Goal: Task Accomplishment & Management: Manage account settings

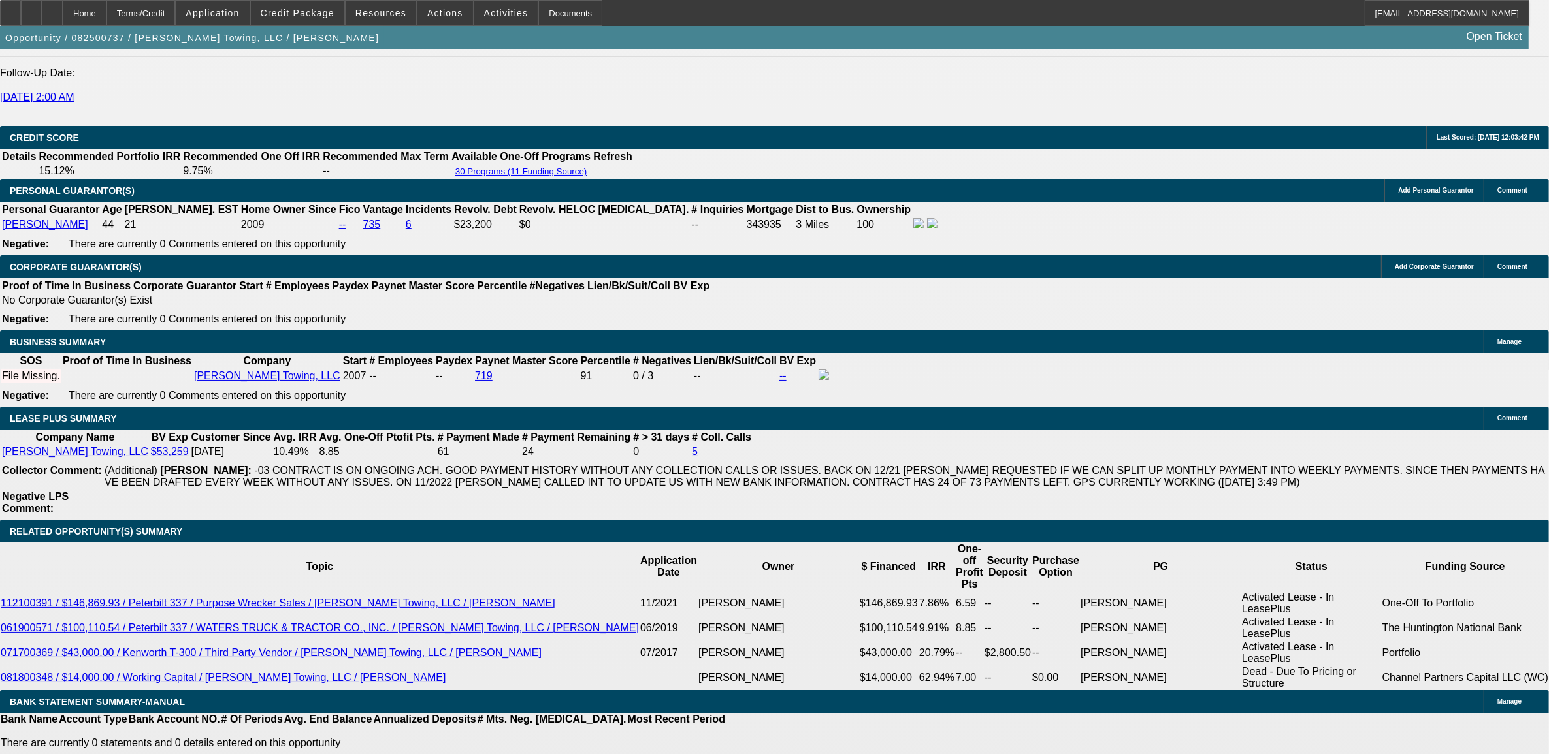
select select "0"
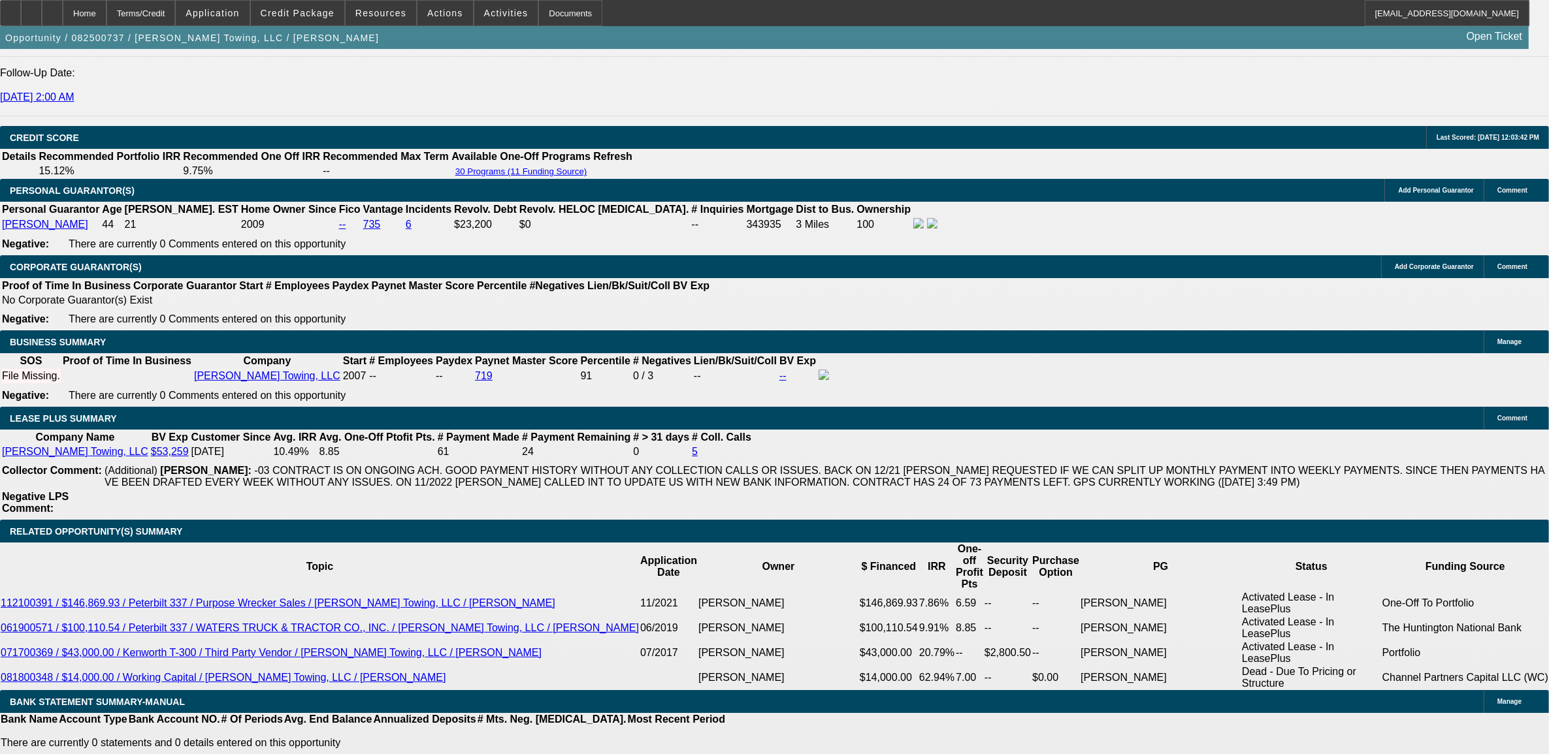
select select "0"
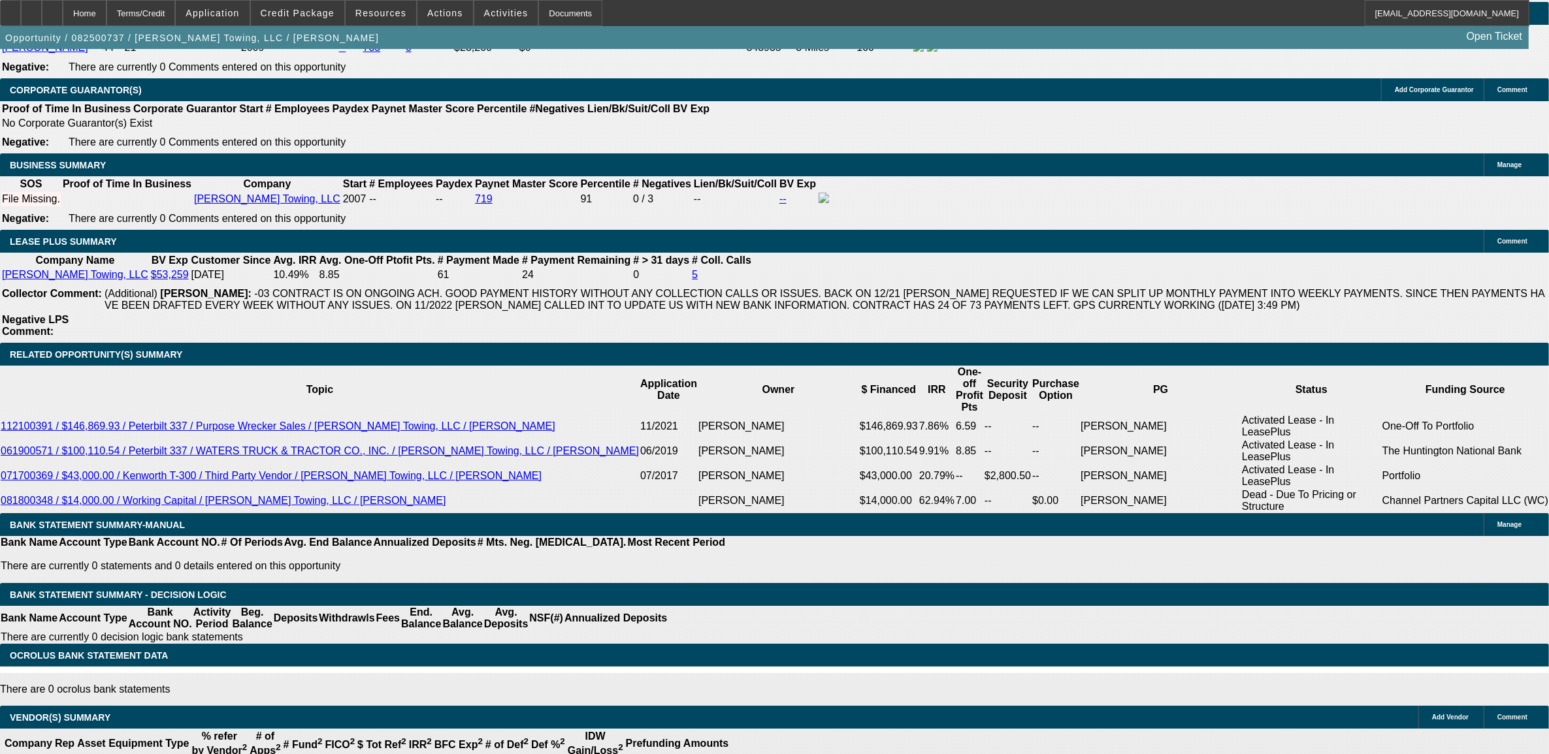
select select "1"
select select "2"
select select "6"
select select "1"
select select "2"
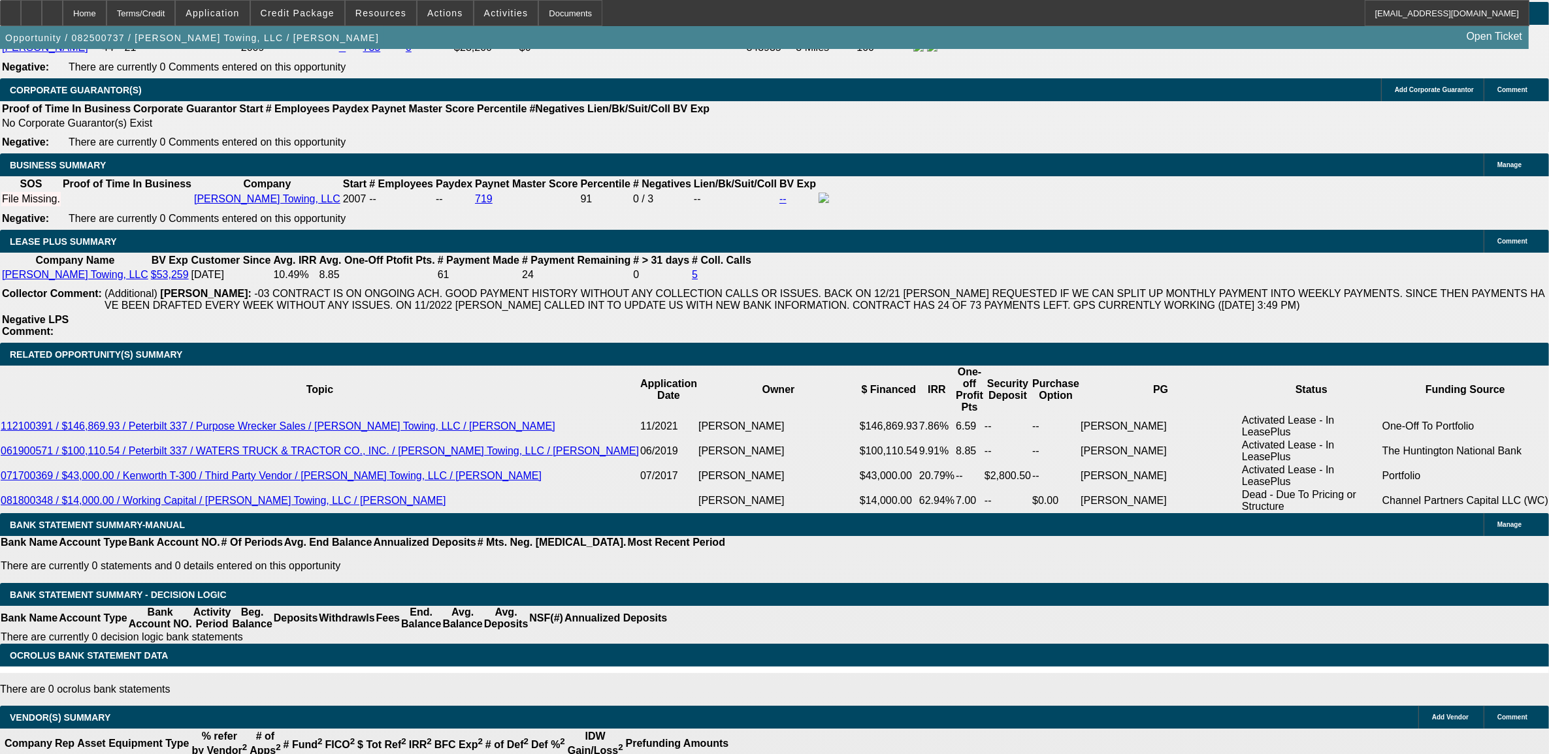
select select "6"
select select "1"
select select "2"
select select "6"
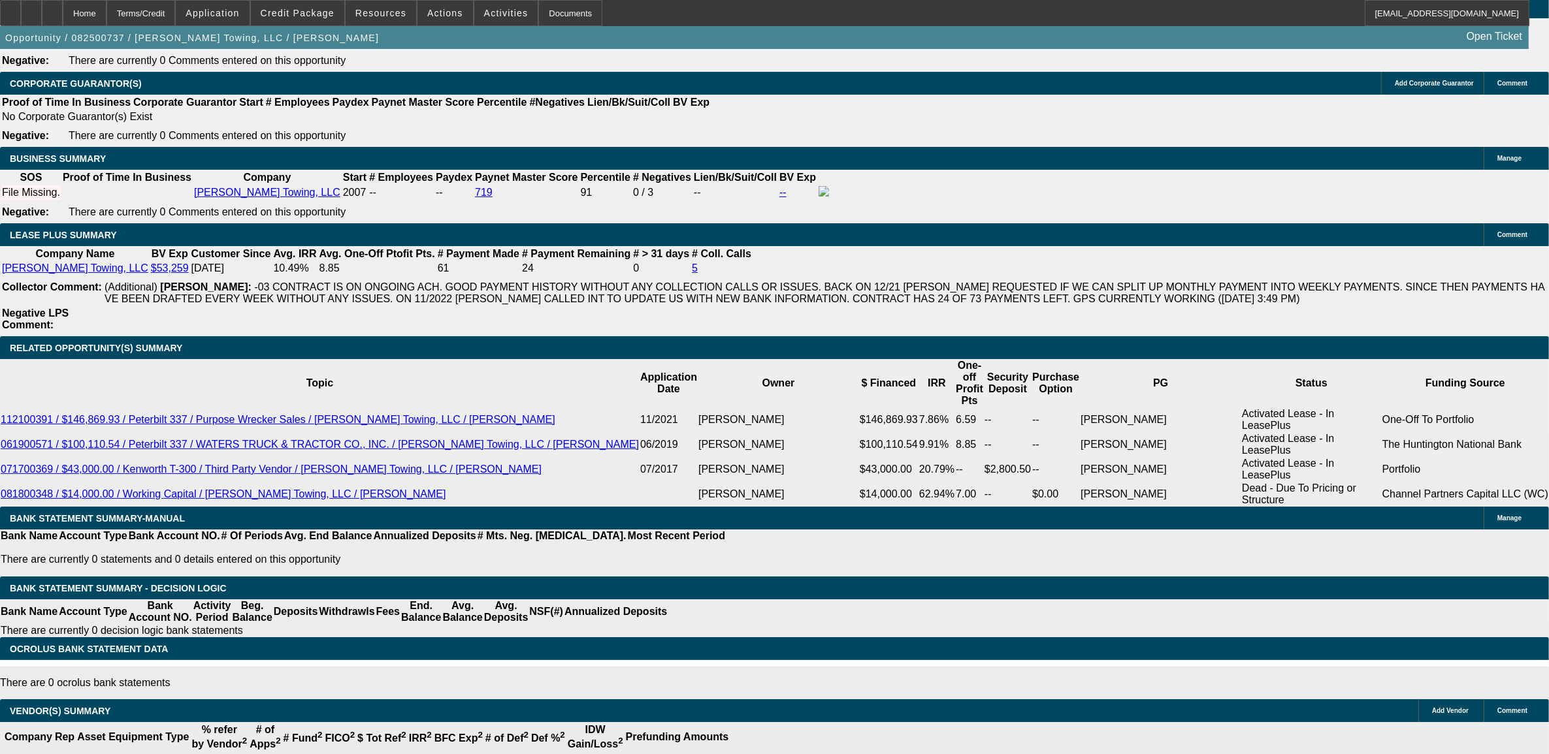
scroll to position [2157, 0]
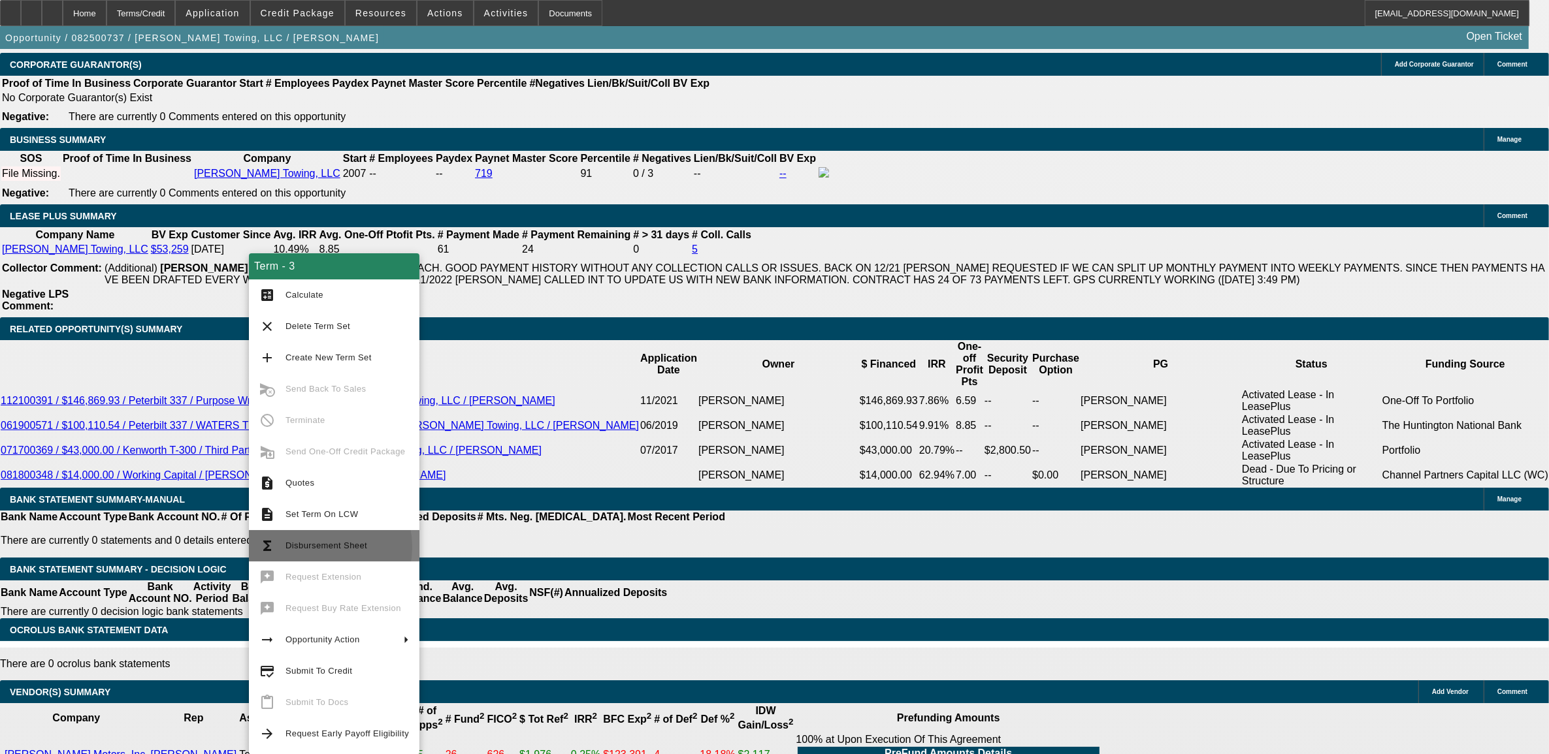
click at [310, 547] on span "Disbursement Sheet" at bounding box center [326, 546] width 82 height 10
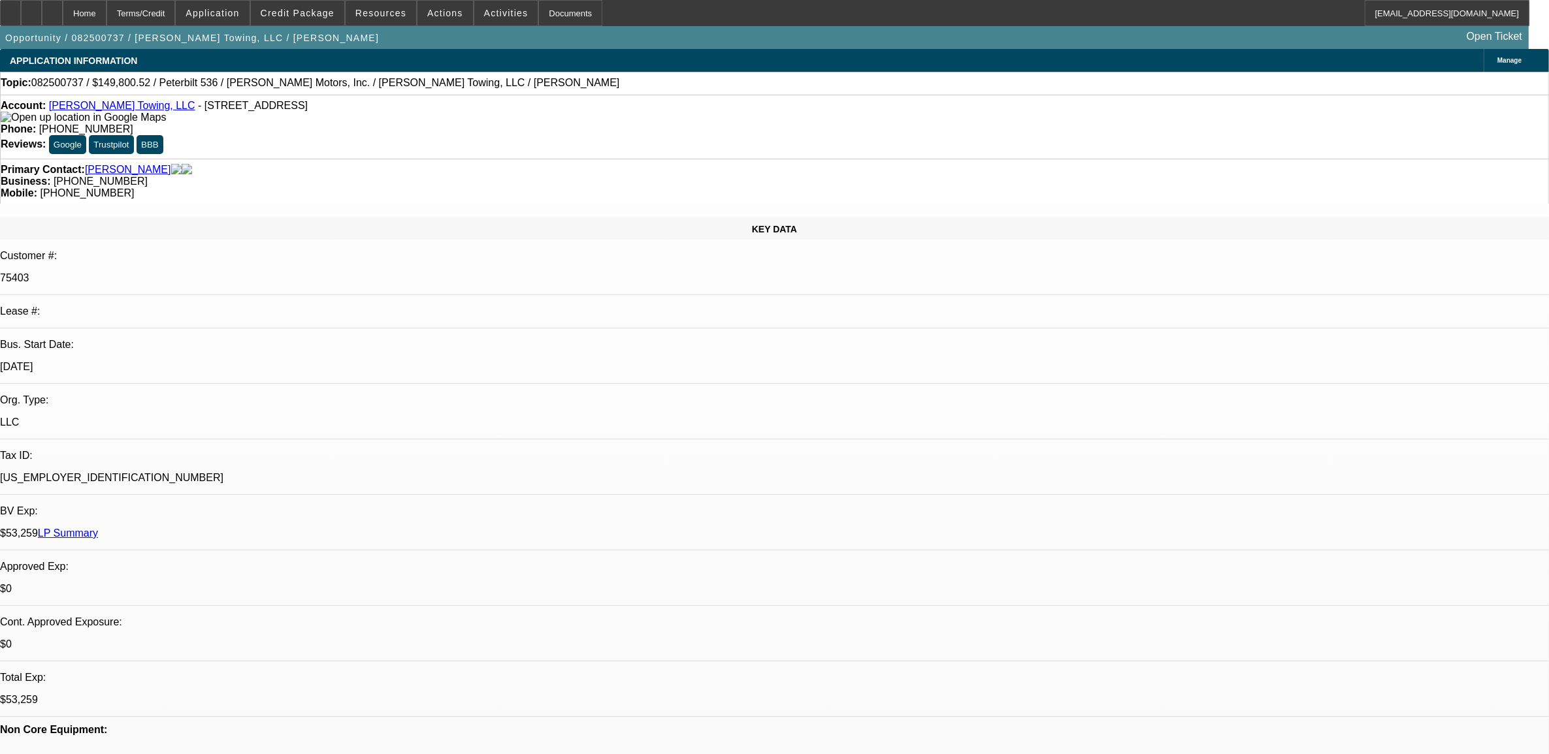
select select "0"
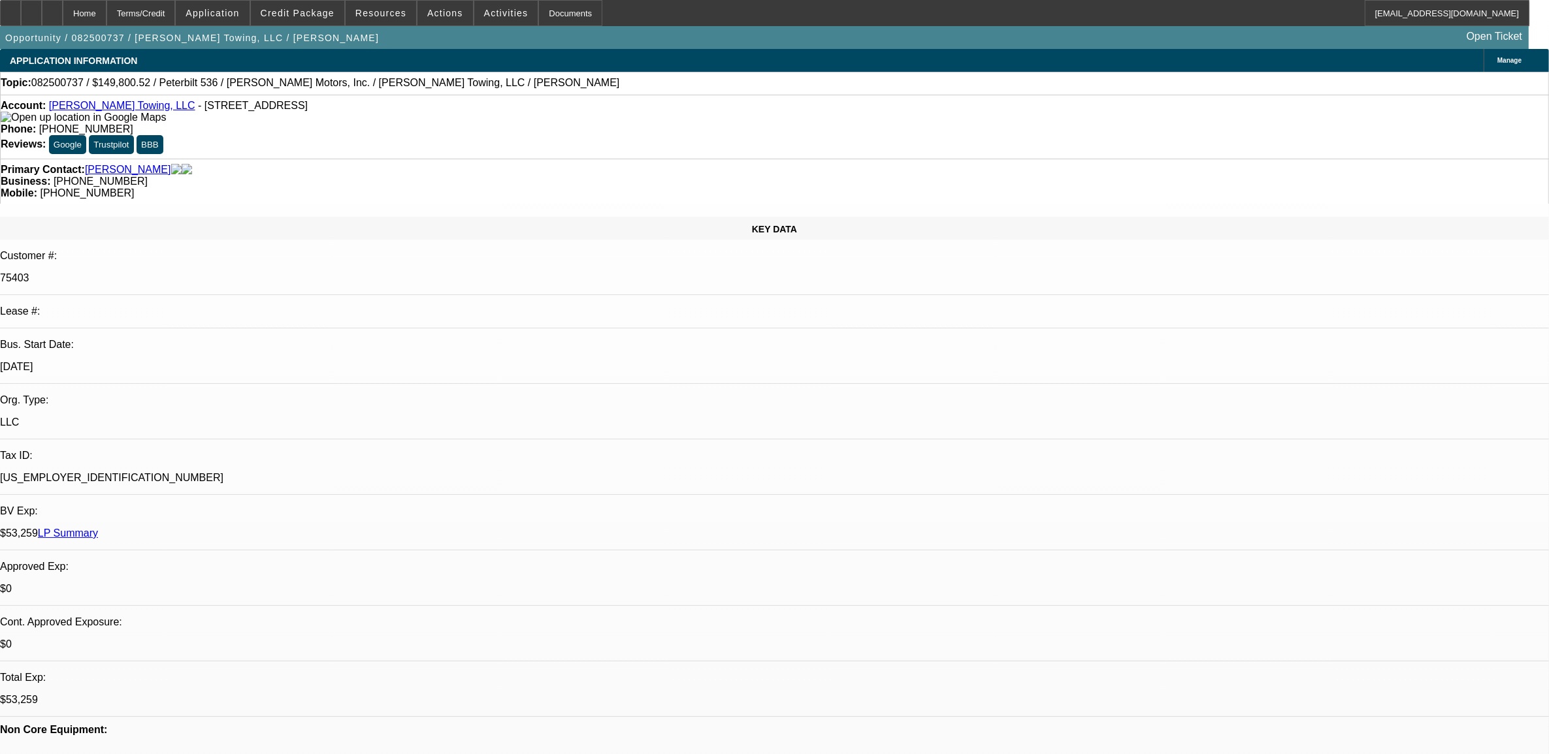
select select "0"
select select "1"
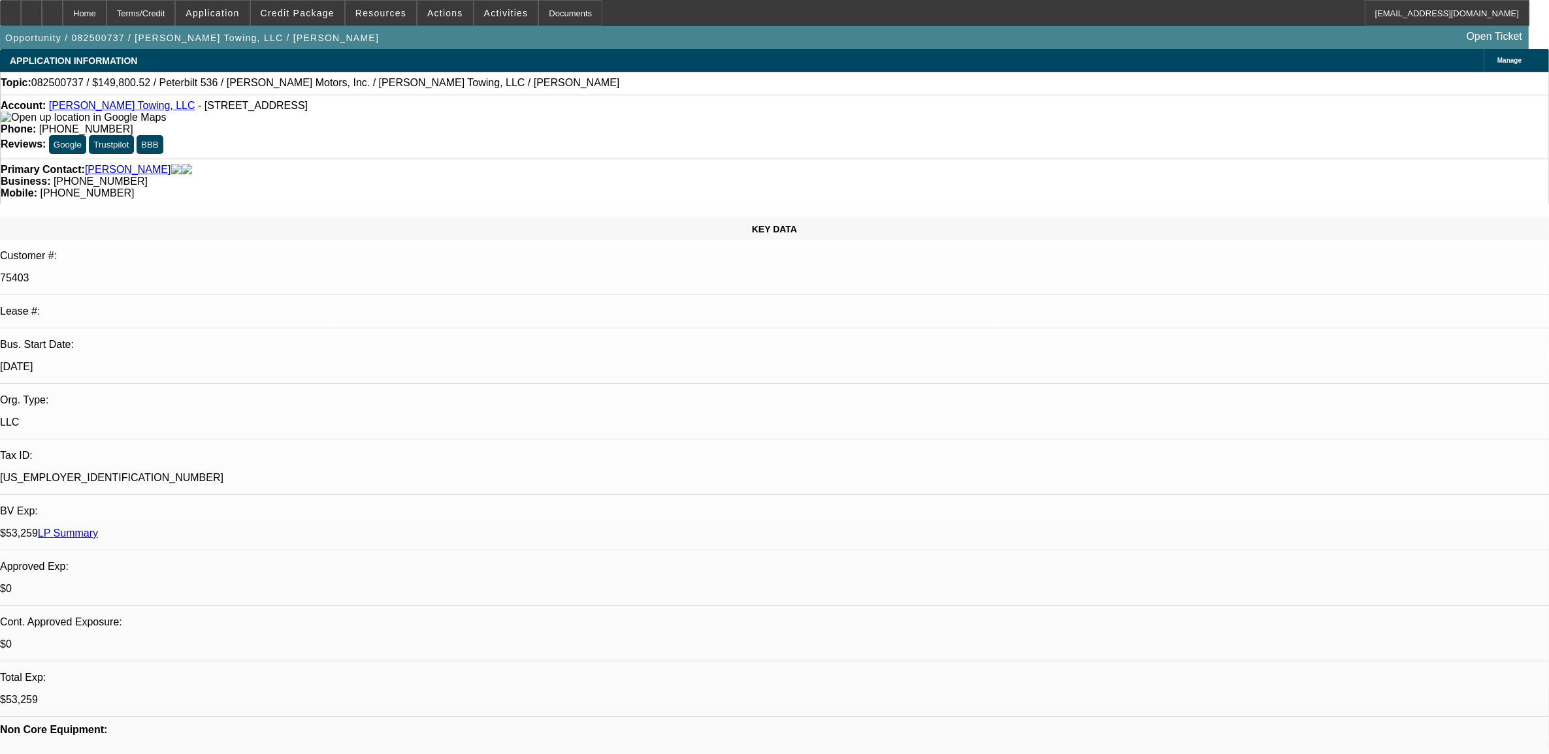
select select "2"
select select "6"
select select "1"
select select "2"
select select "6"
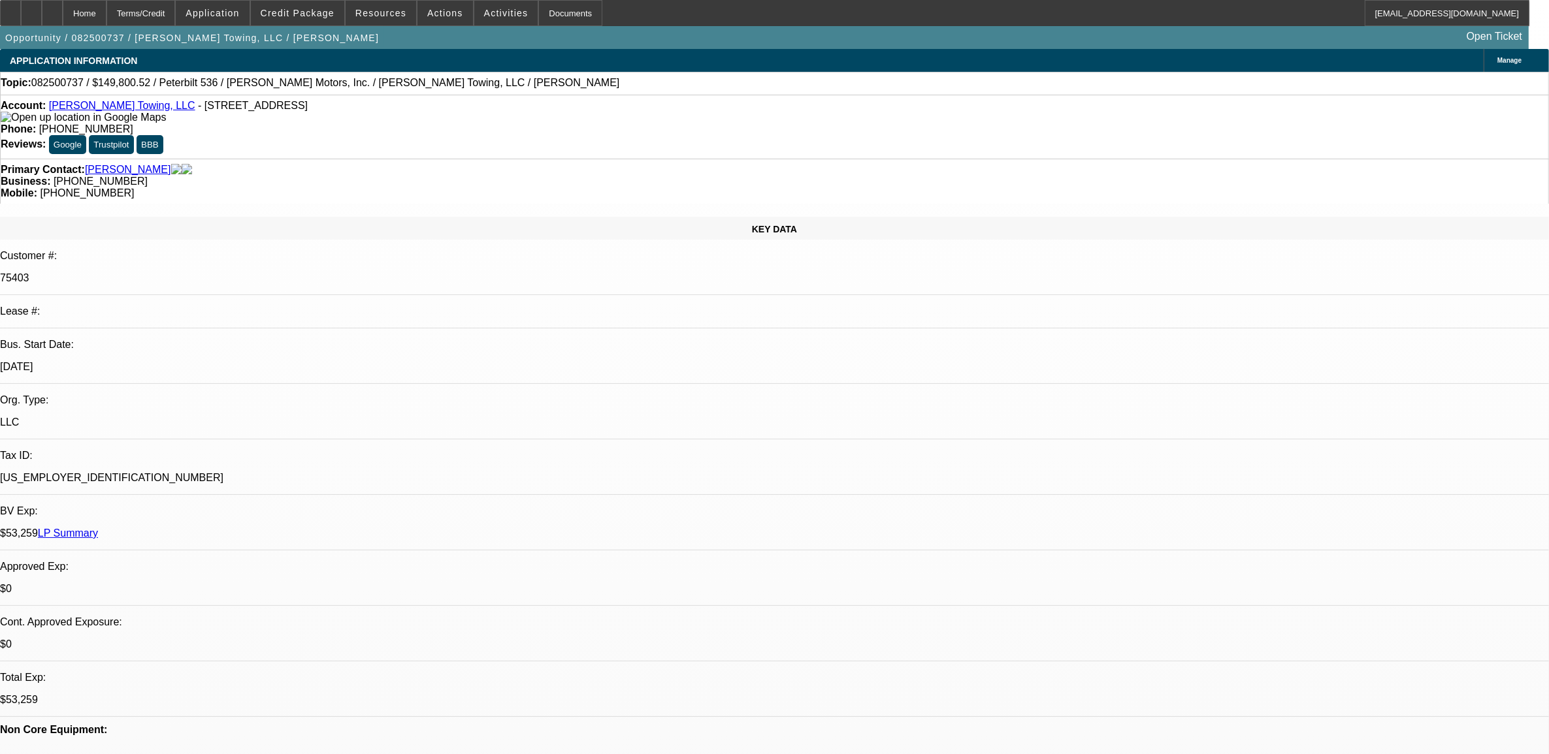
select select "1"
select select "2"
select select "6"
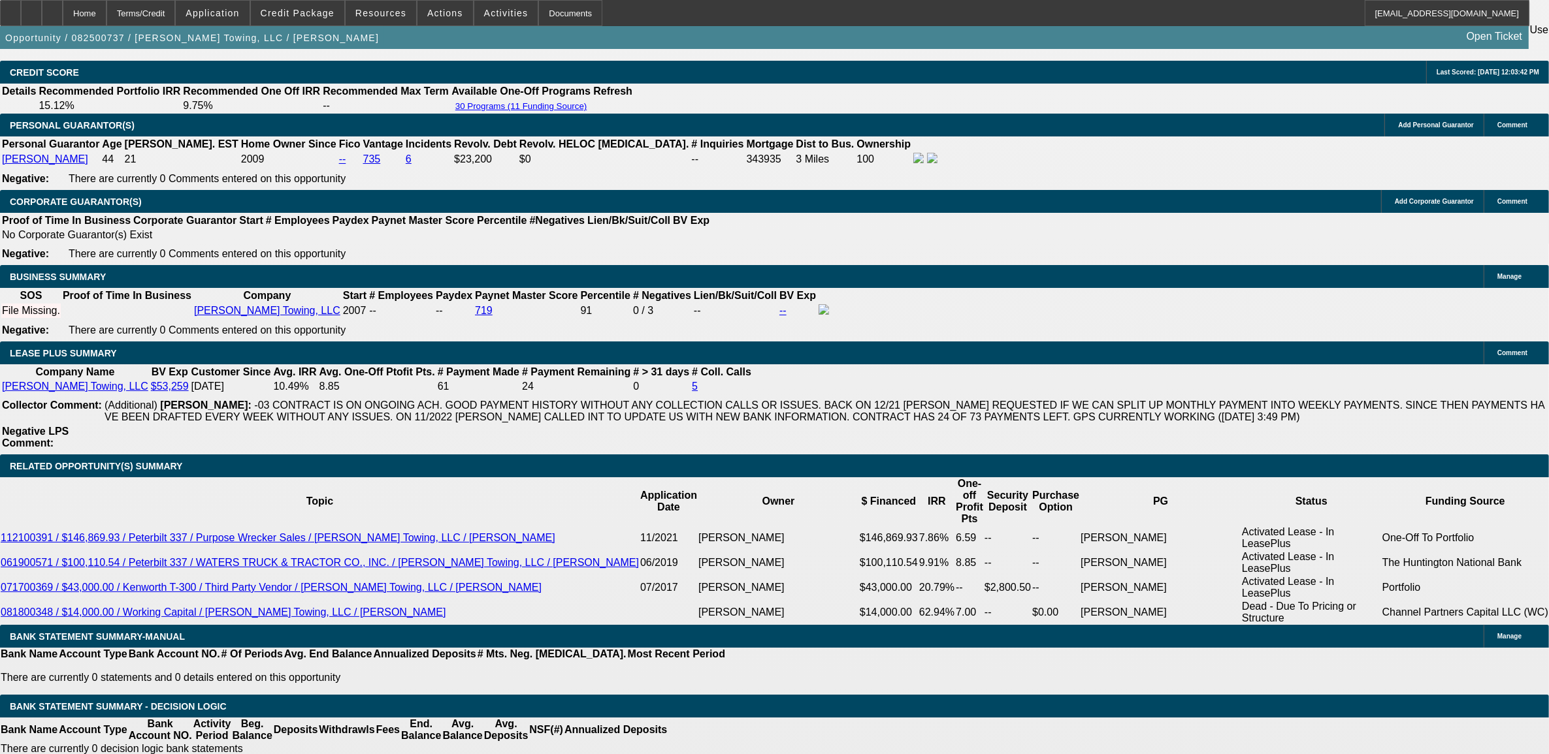
scroll to position [1878, 0]
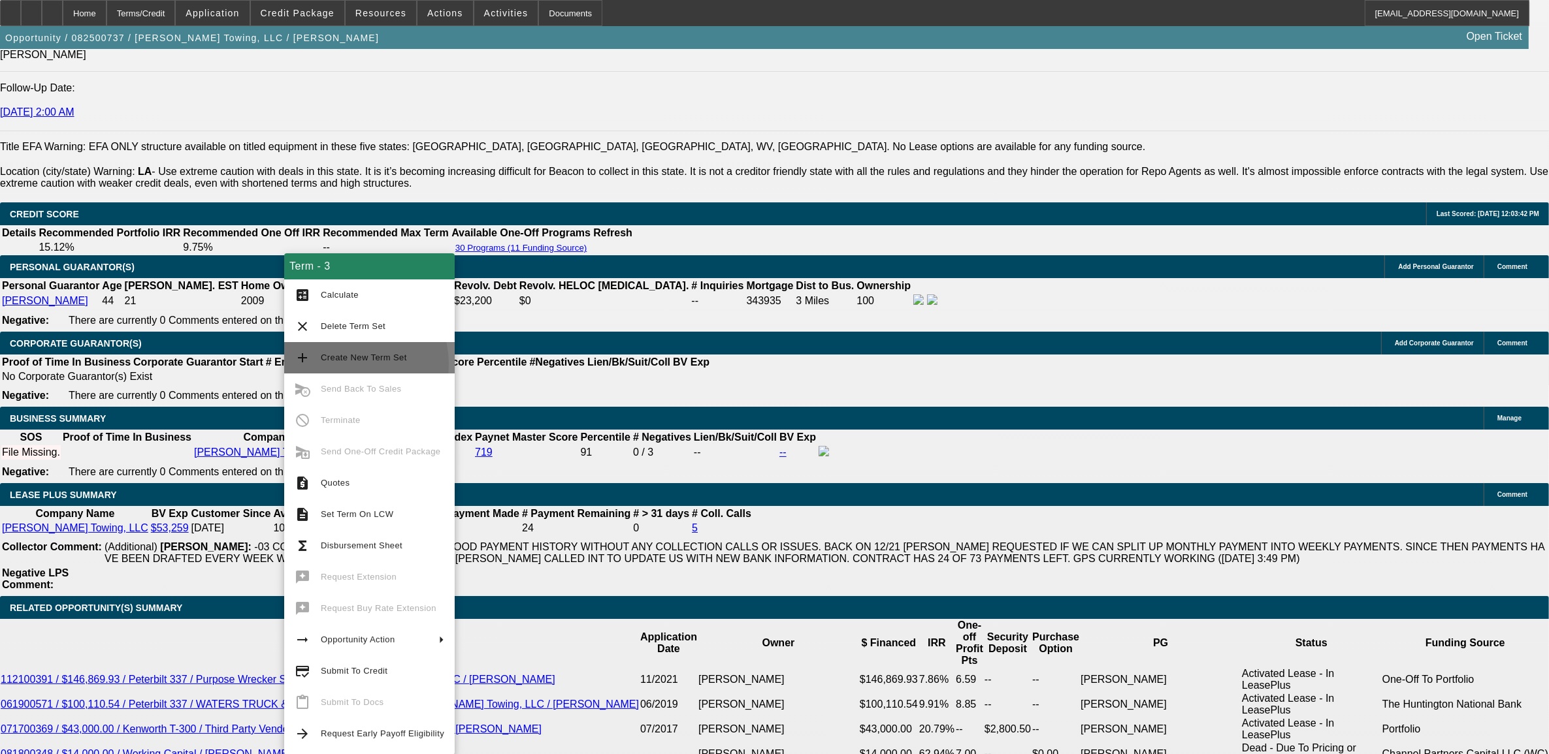
click at [344, 364] on span "Create New Term Set" at bounding box center [382, 358] width 123 height 16
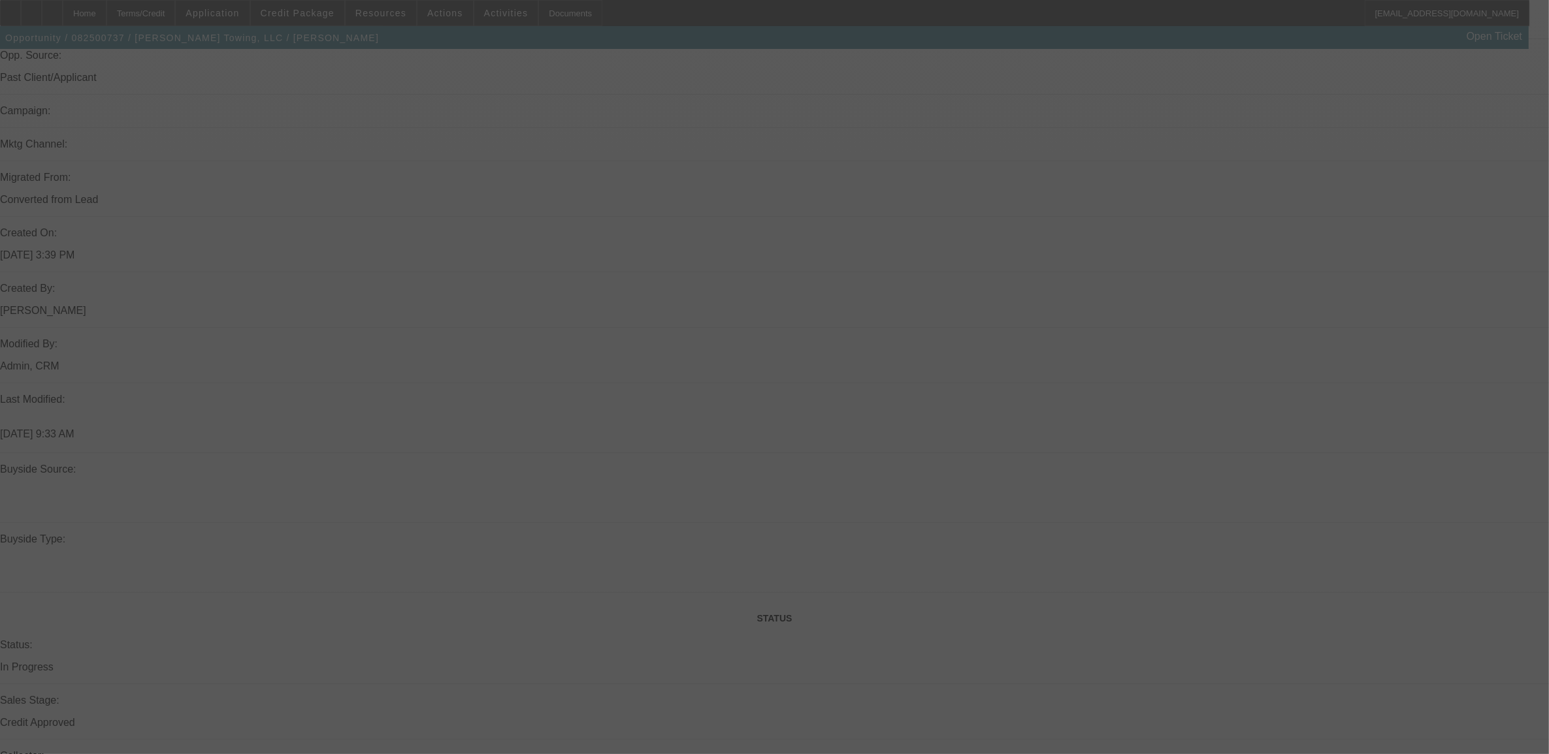
scroll to position [782, 0]
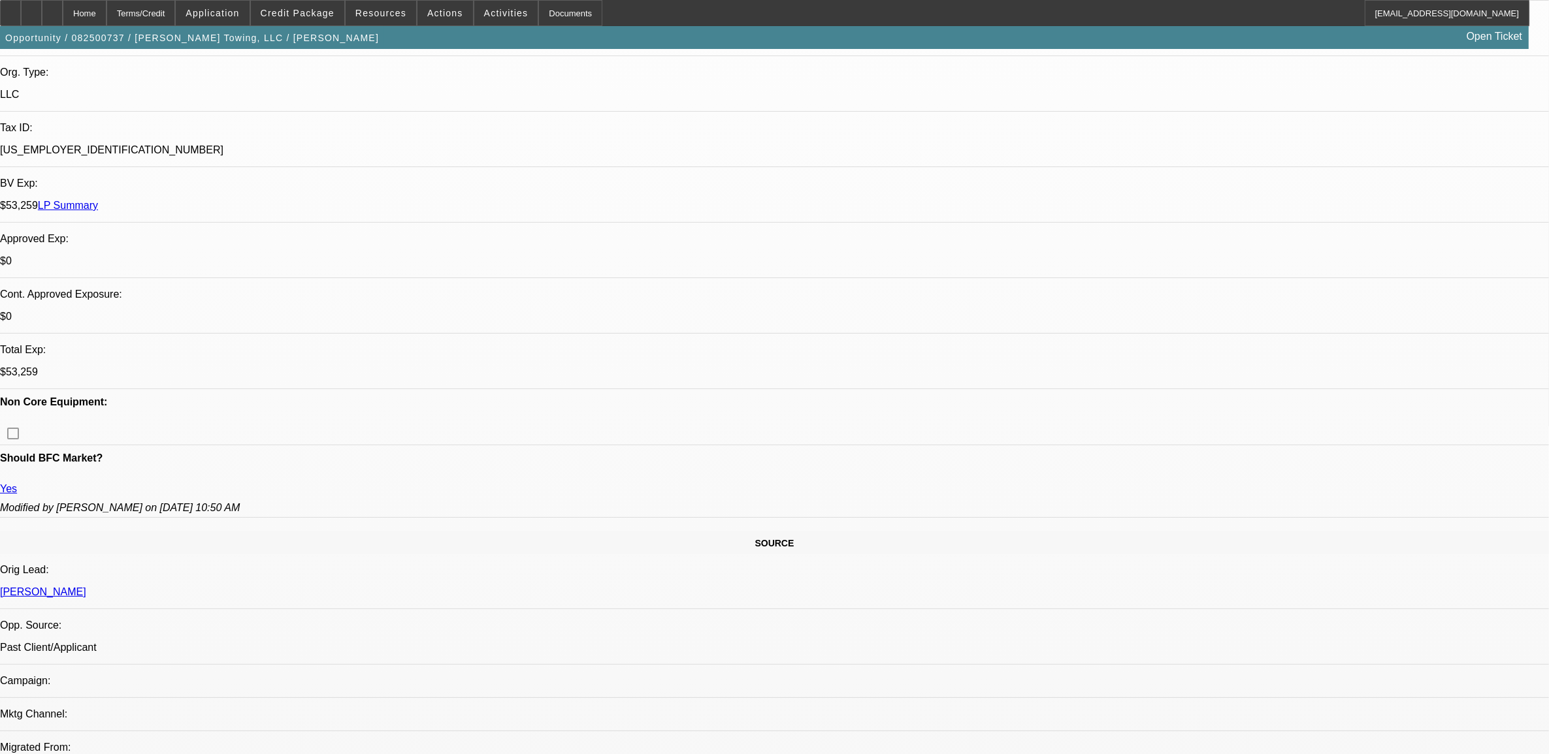
select select "0"
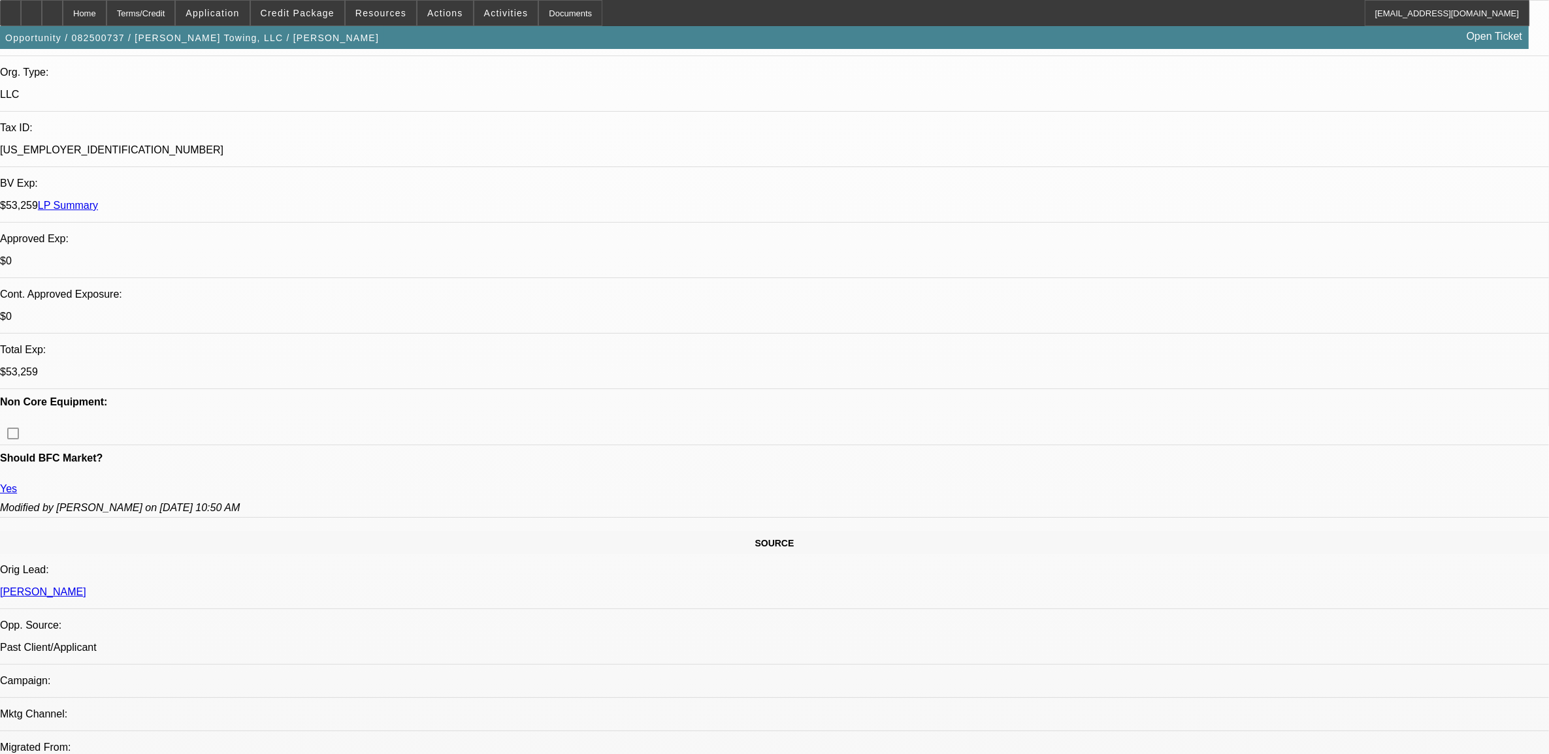
select select "0"
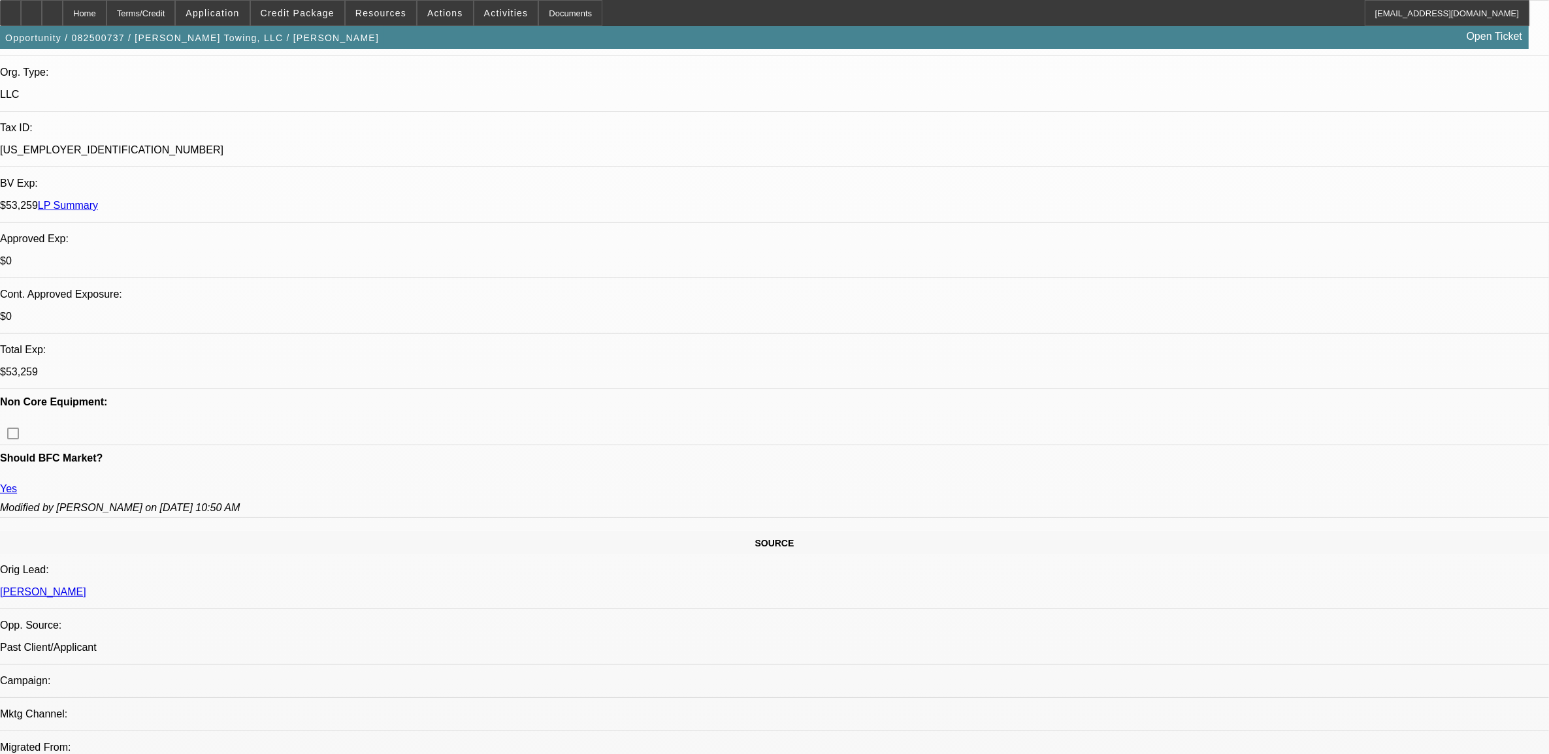
select select "0"
select select "1"
select select "2"
select select "6"
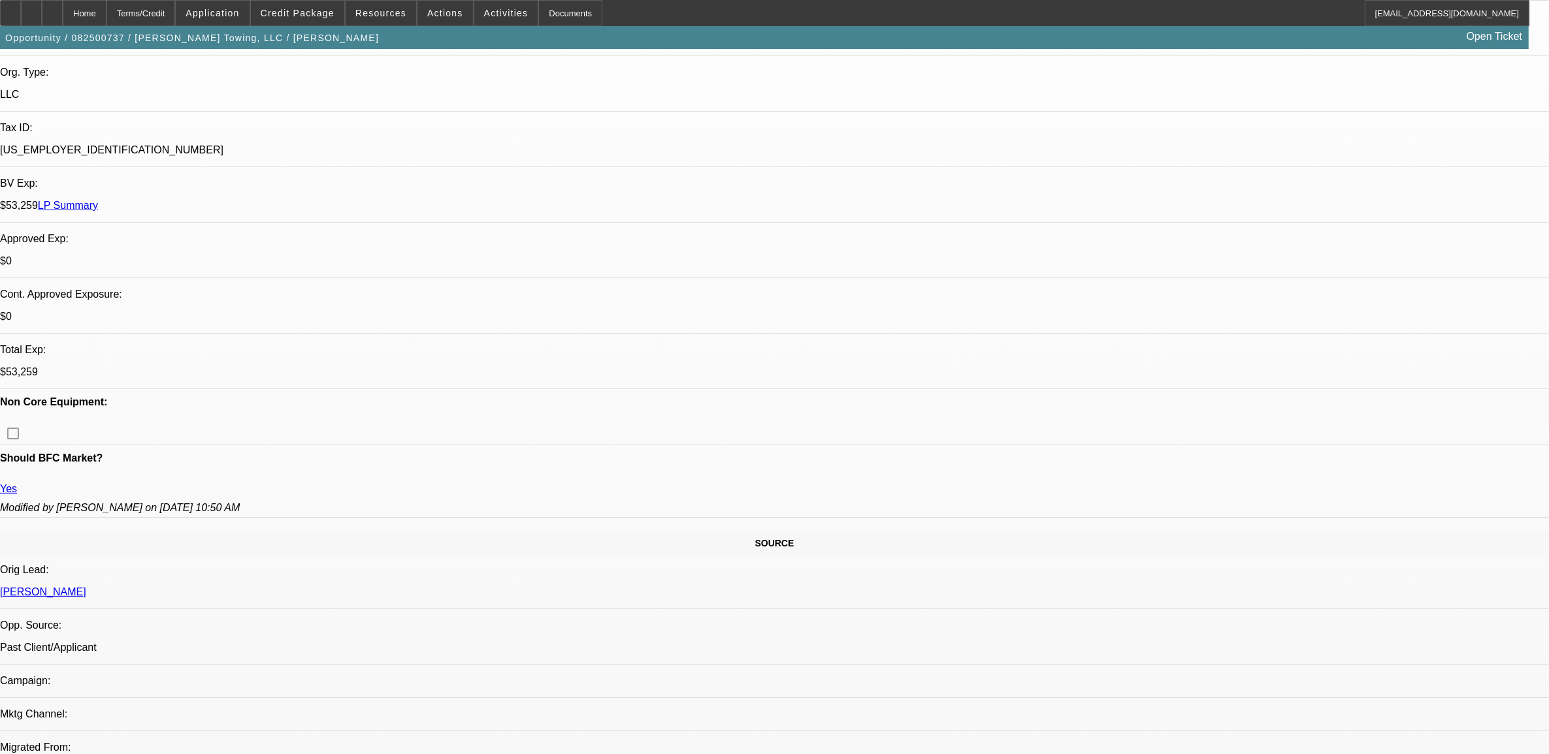
select select "1"
select select "2"
select select "6"
select select "1"
select select "2"
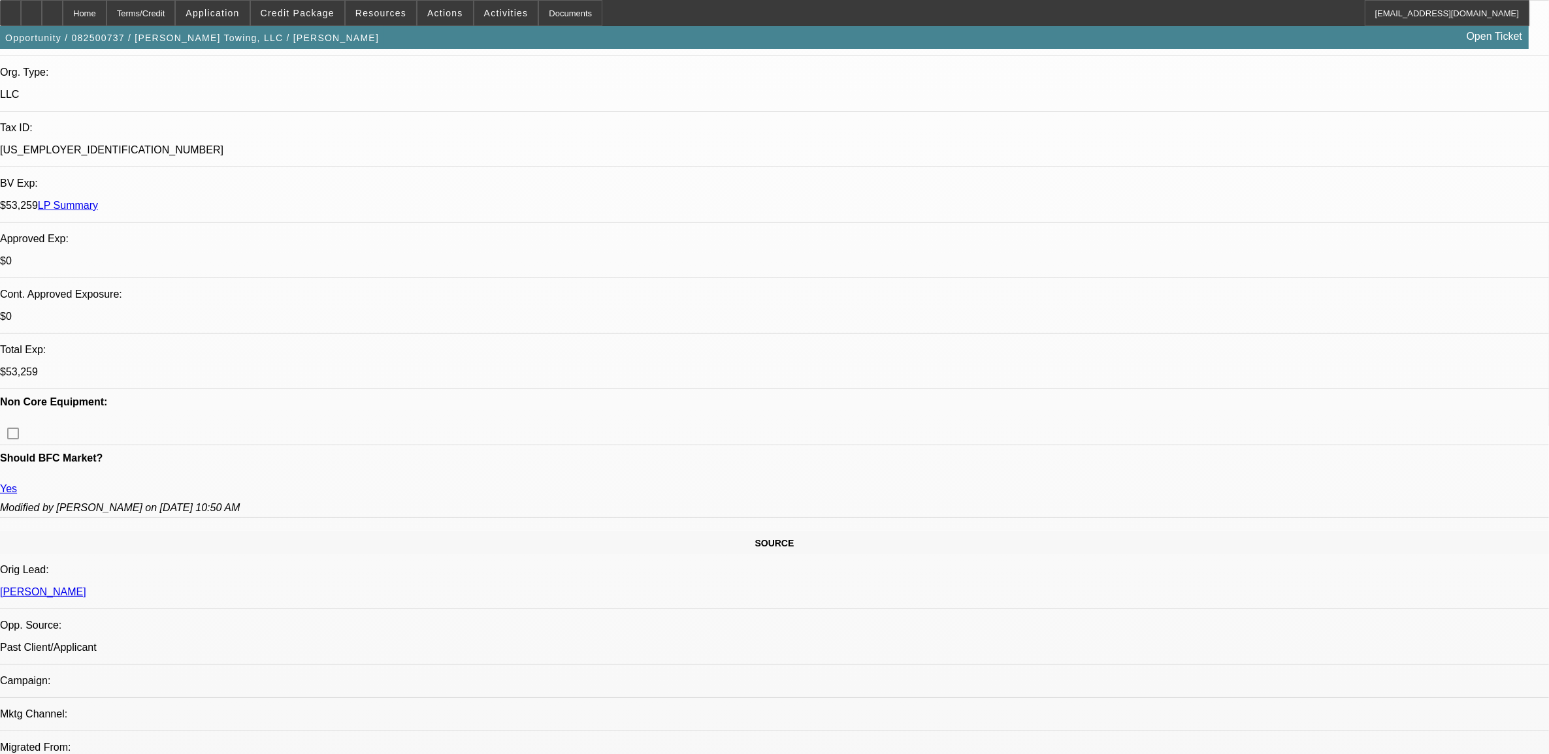
select select "6"
select select "1"
select select "2"
select select "6"
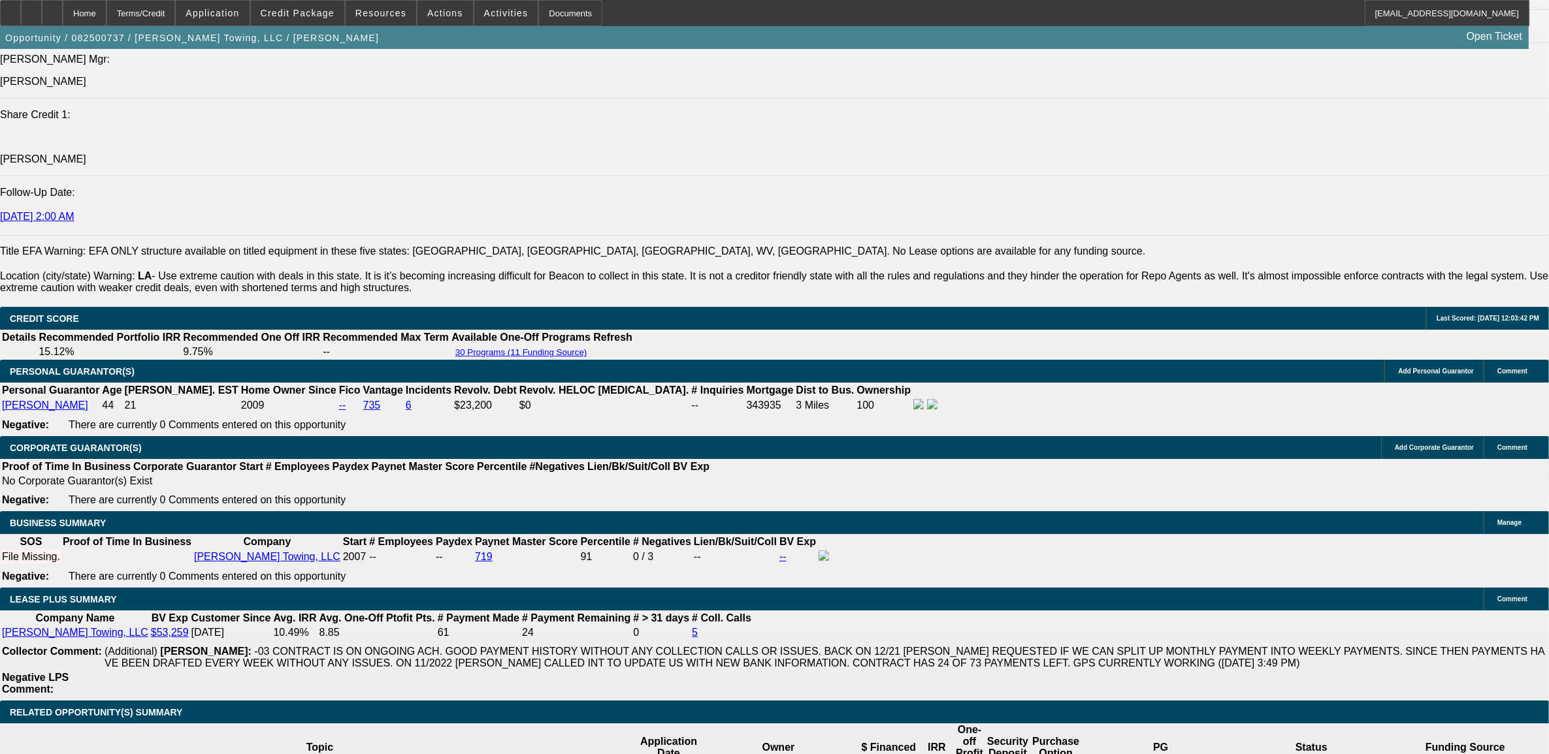
scroll to position [1981, 0]
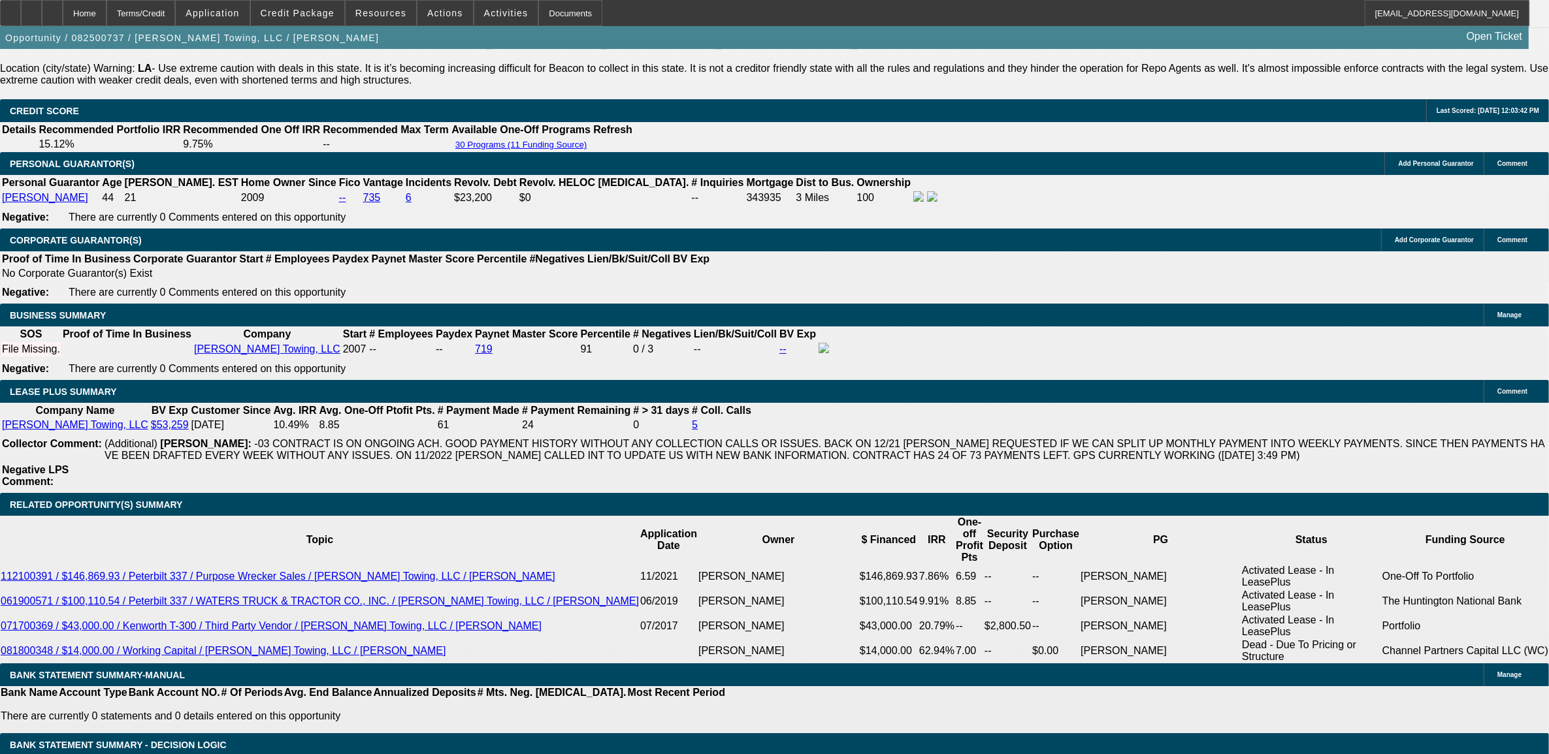
select select "1"
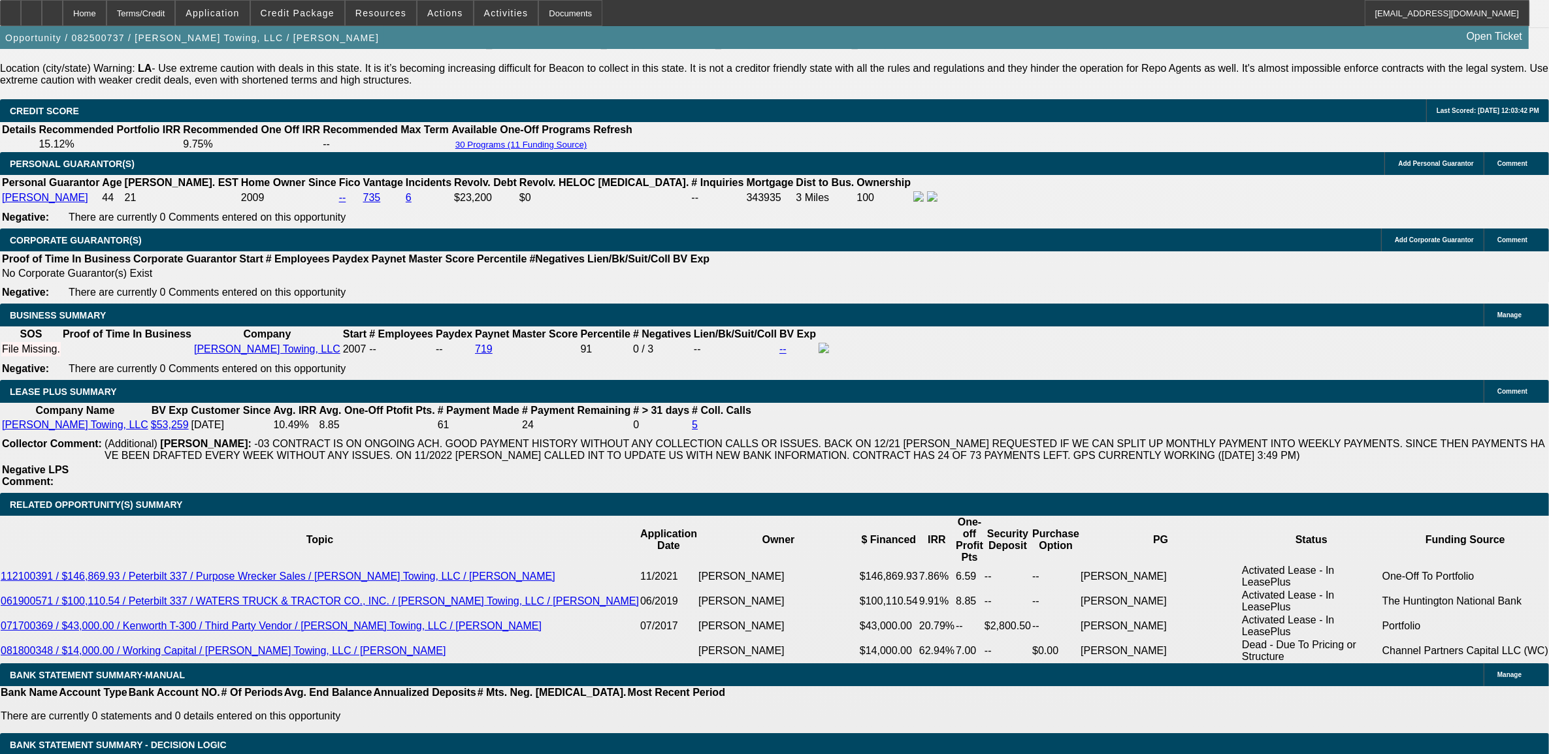
type input "UNKNOWN"
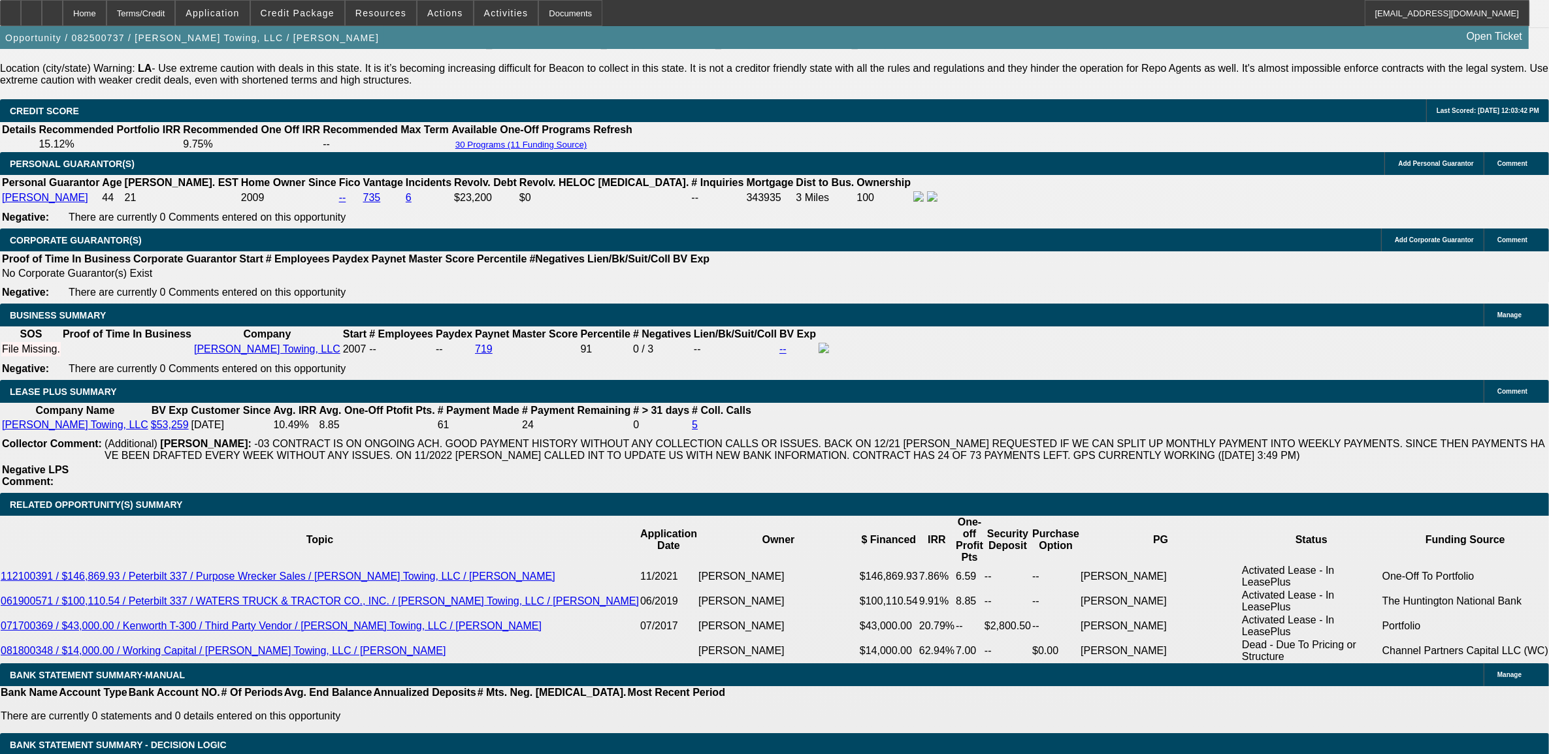
type input "10"
type input "$2,775.18"
type input "10.9"
type input "0"
type input "$2,843.65"
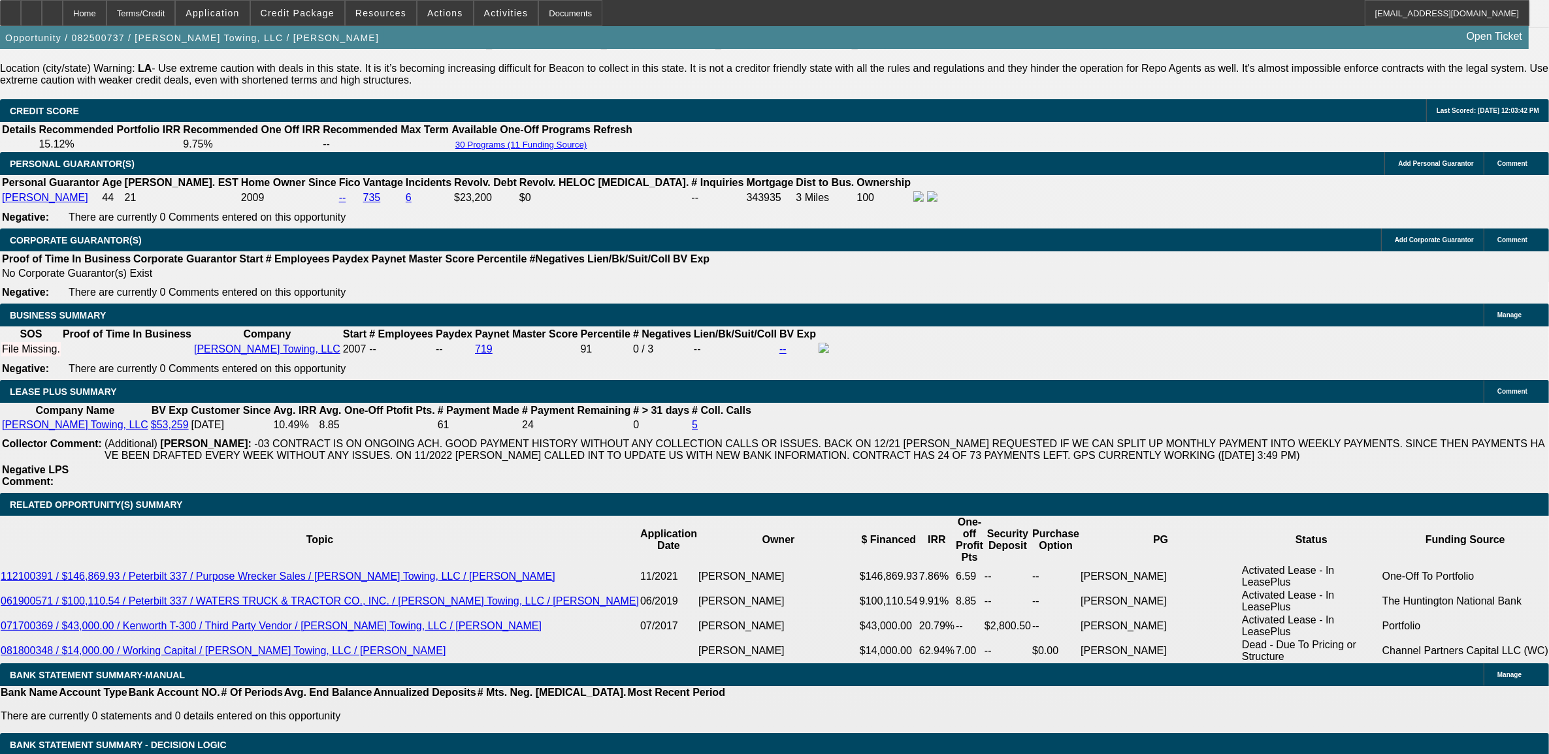
type input "$0.00"
select select "2"
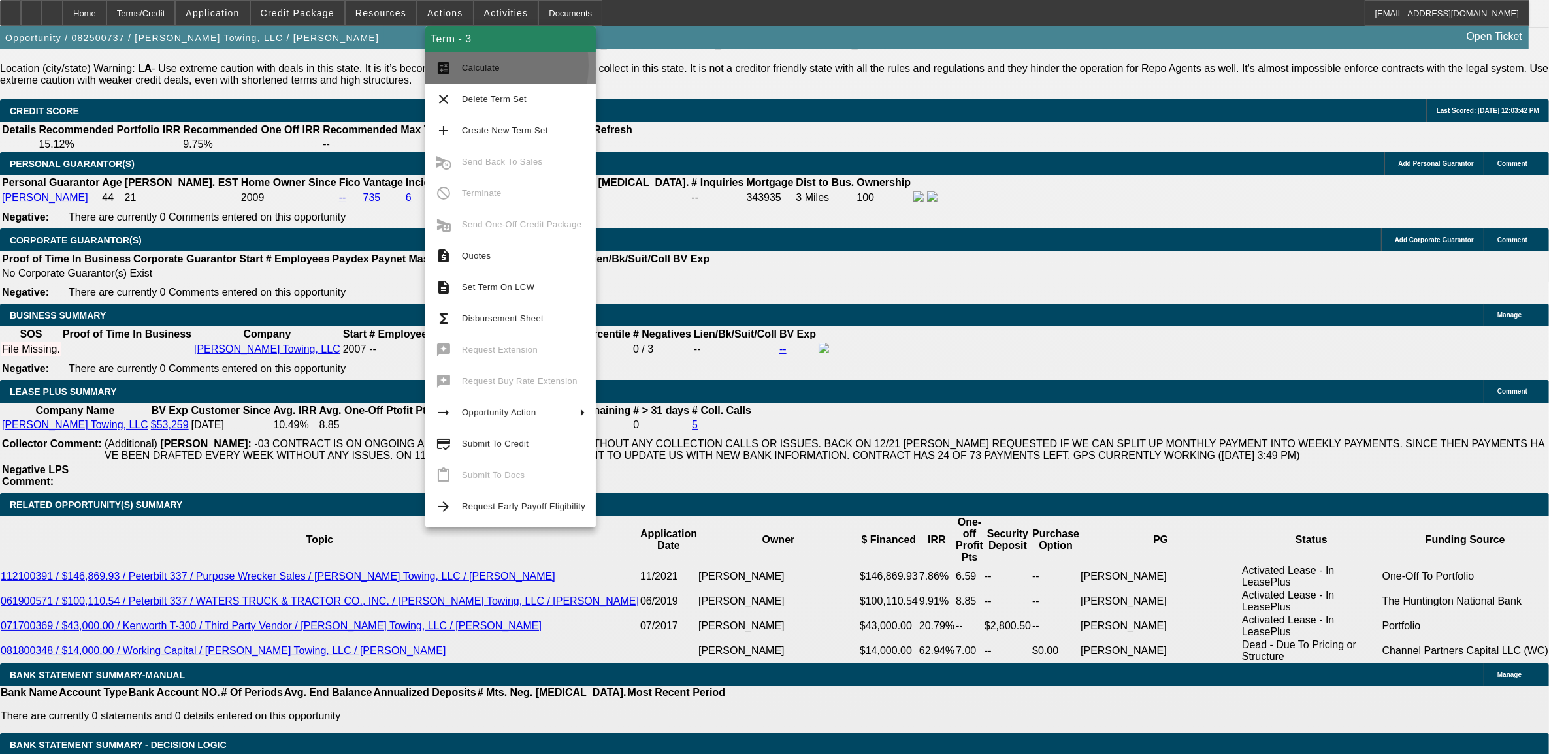
click at [472, 65] on span "Calculate" at bounding box center [481, 68] width 38 height 10
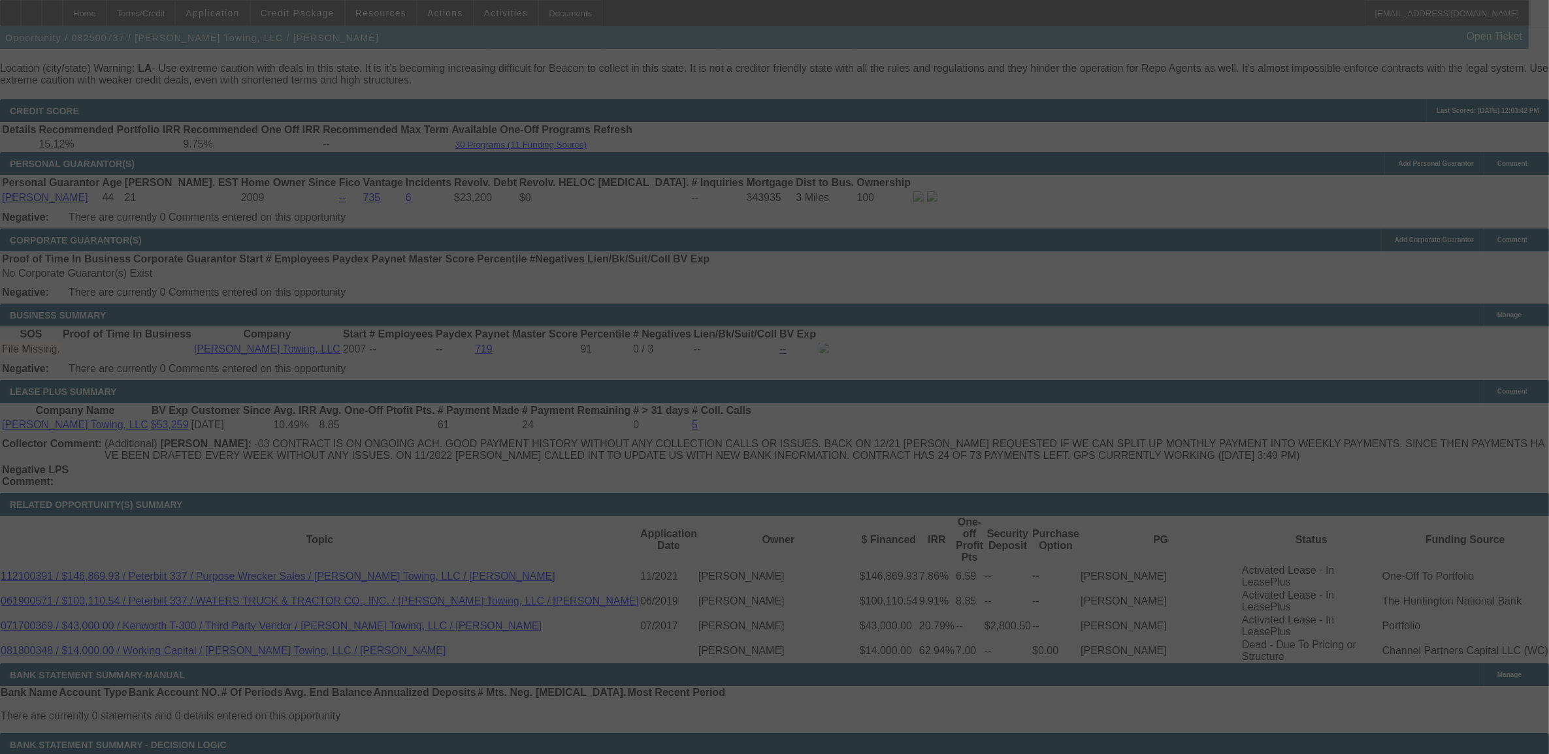
select select "0"
select select "2"
select select "0"
select select "6"
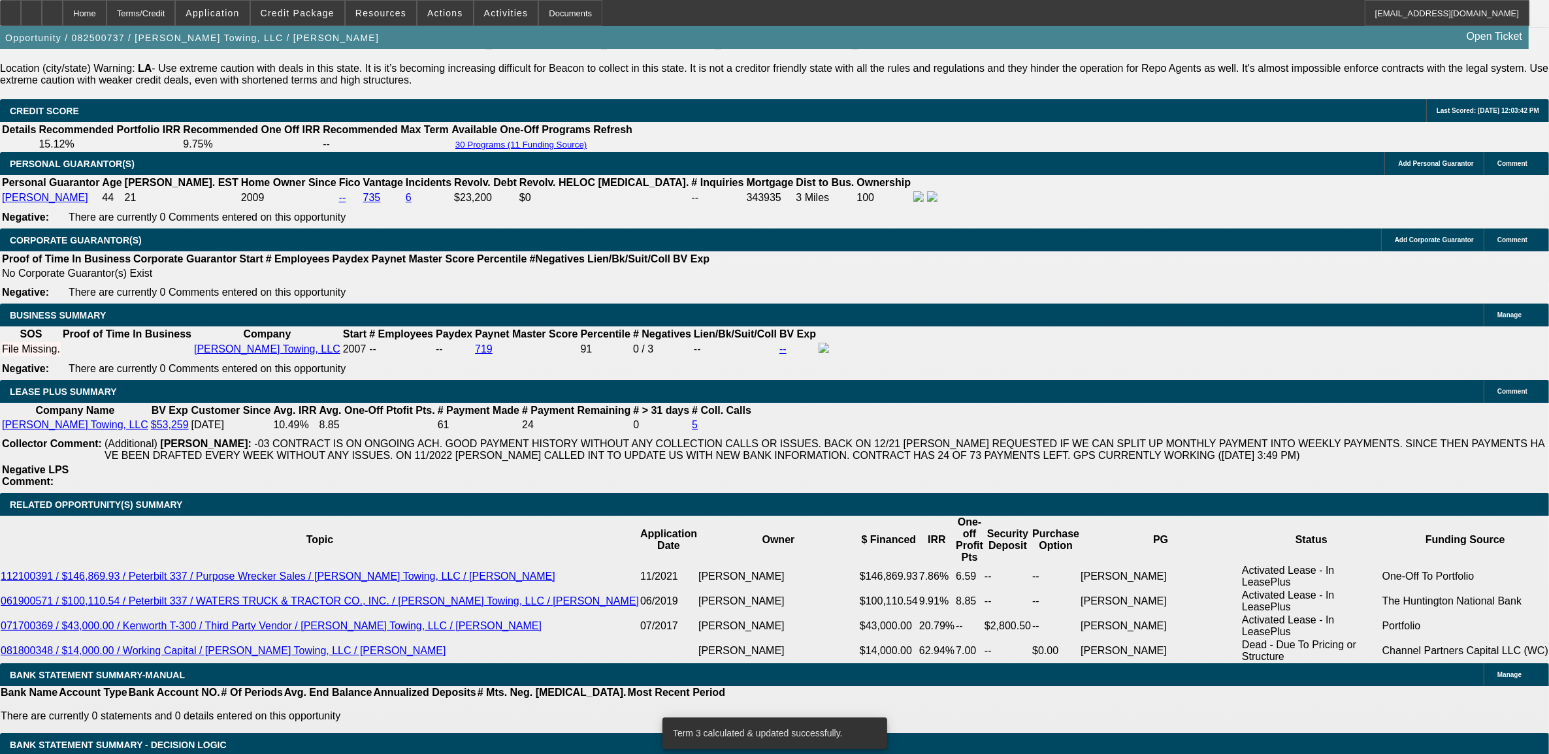
select select "1"
type input "UNKNOWN"
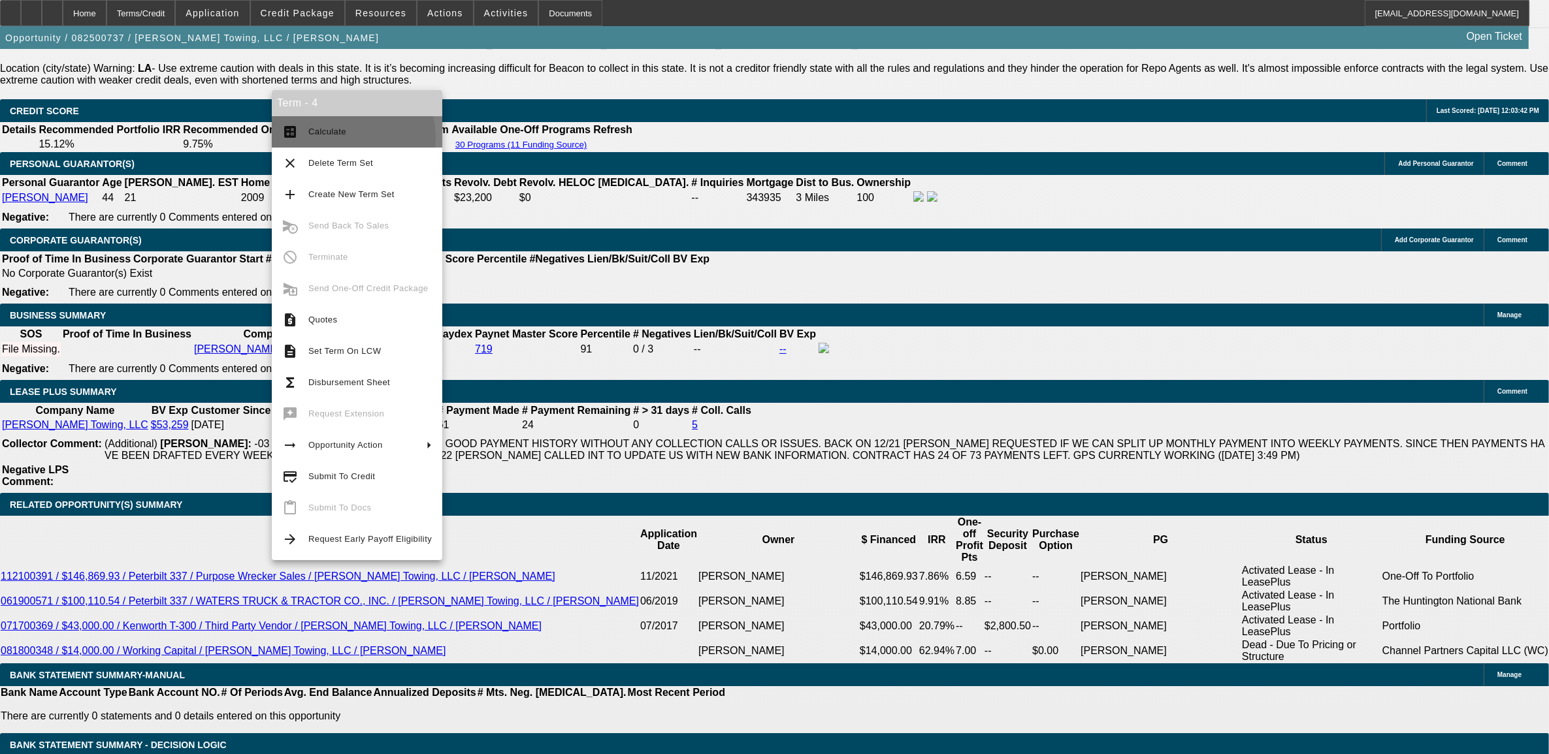
click at [317, 138] on span "Calculate" at bounding box center [369, 132] width 123 height 16
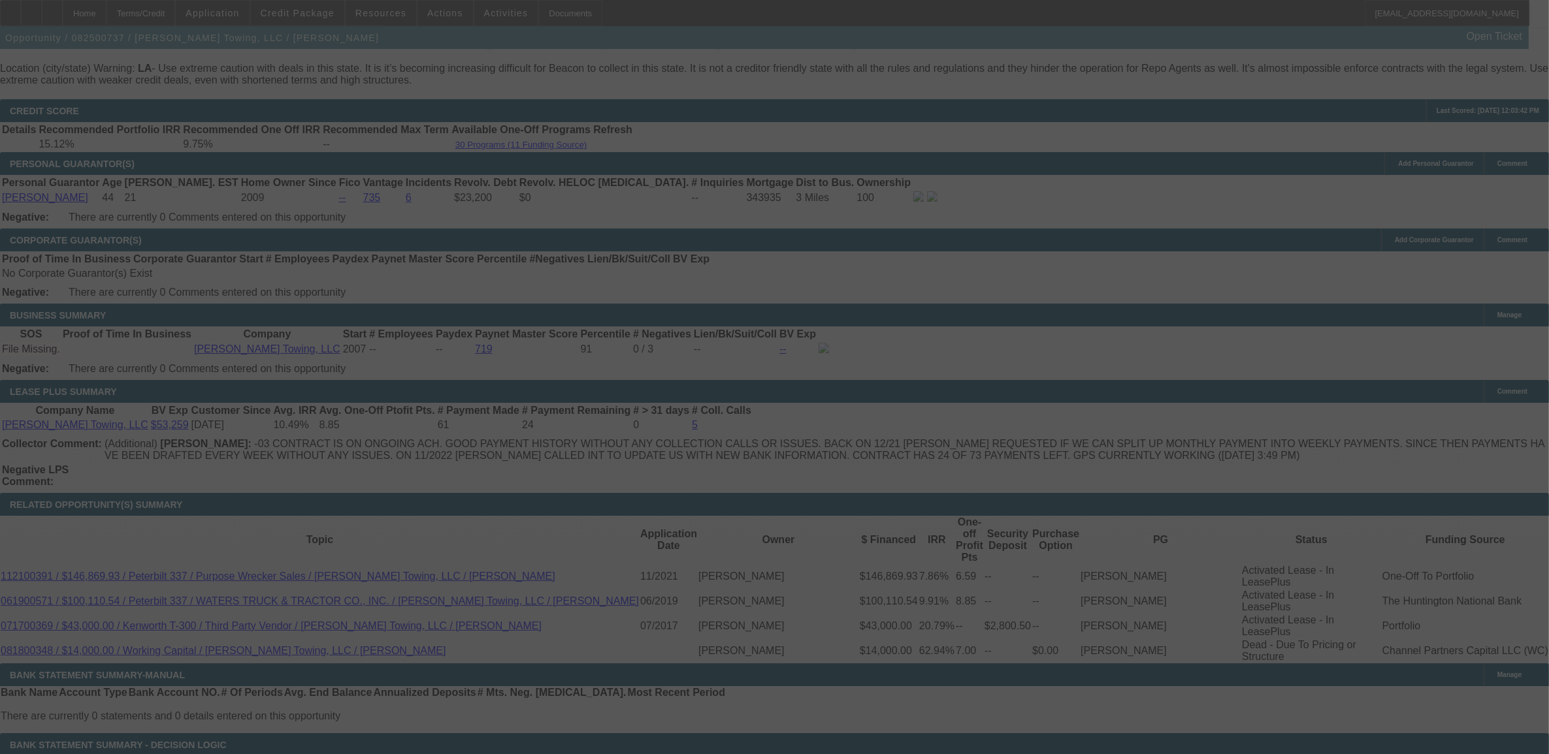
select select "0"
select select "6"
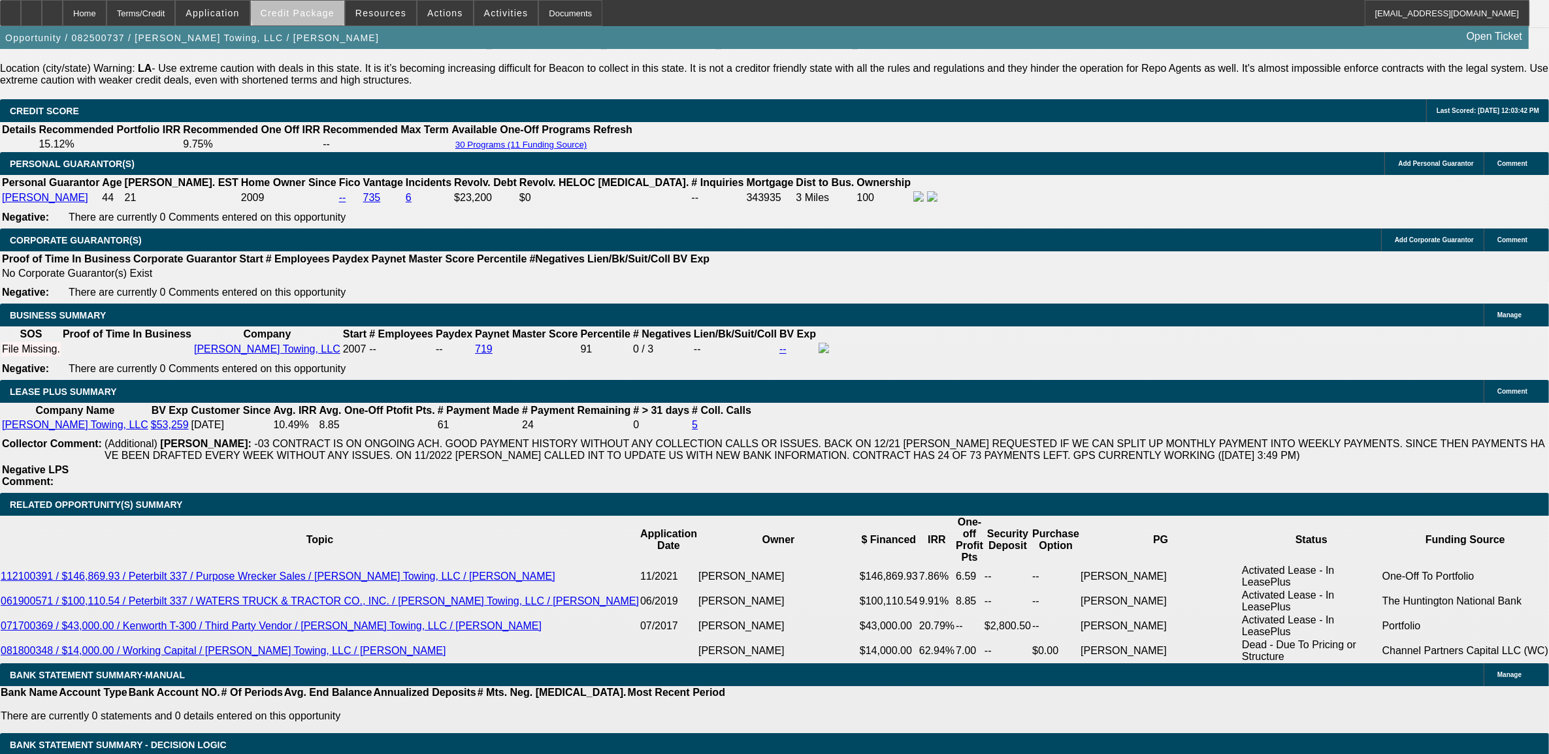
click at [325, 10] on span "Credit Package" at bounding box center [298, 13] width 74 height 10
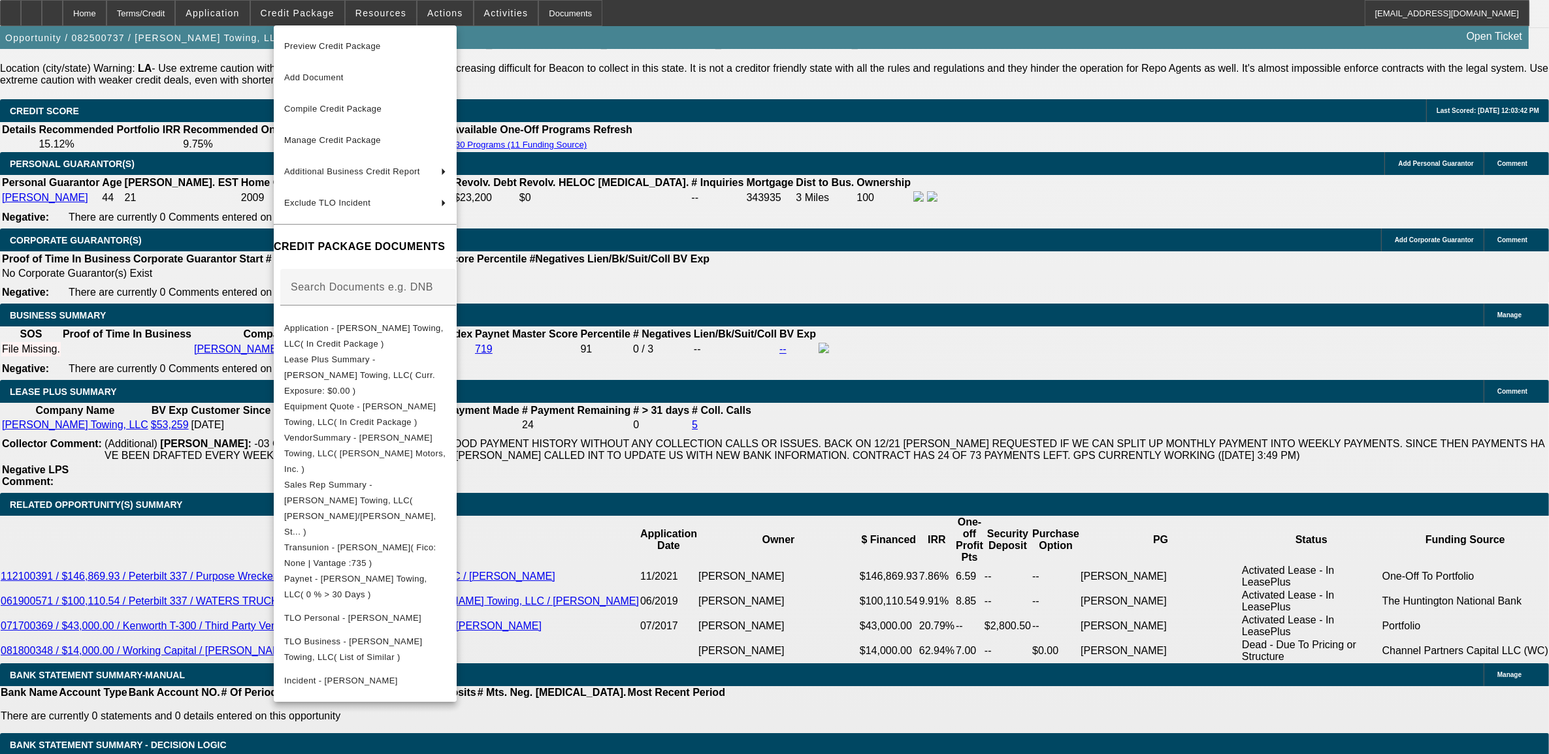
click at [99, 354] on div at bounding box center [774, 377] width 1549 height 754
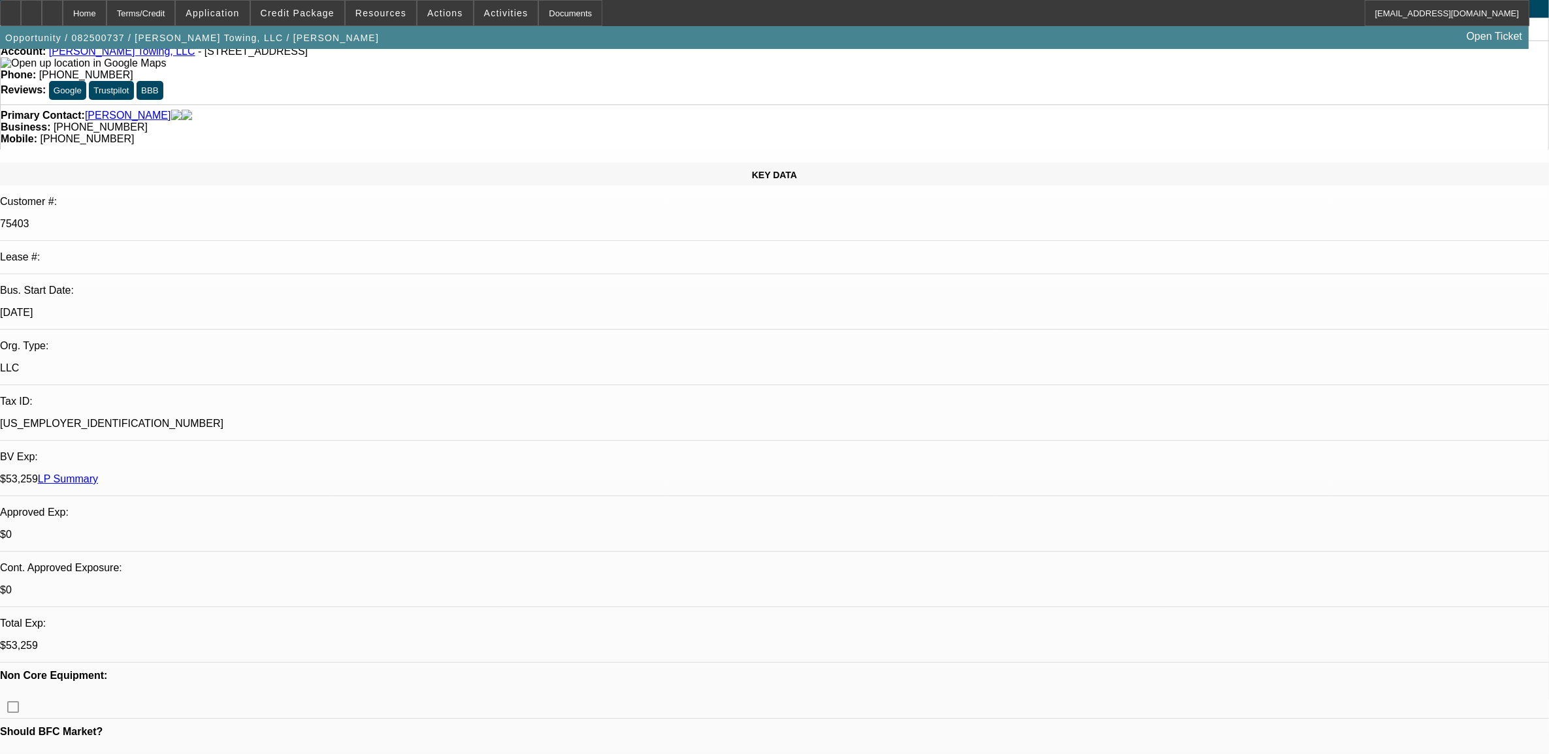
scroll to position [0, 0]
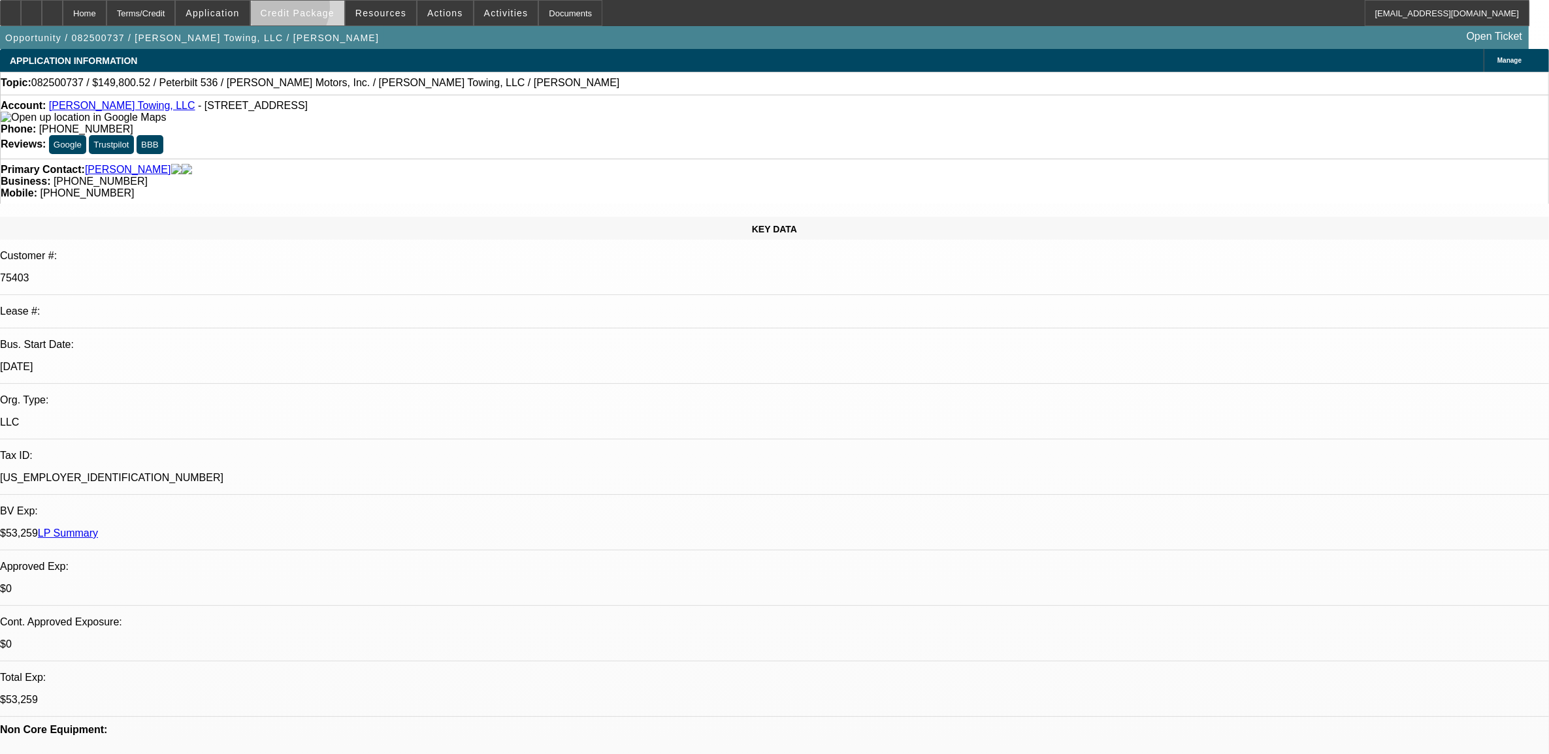
click at [302, 10] on span "Credit Package" at bounding box center [298, 13] width 74 height 10
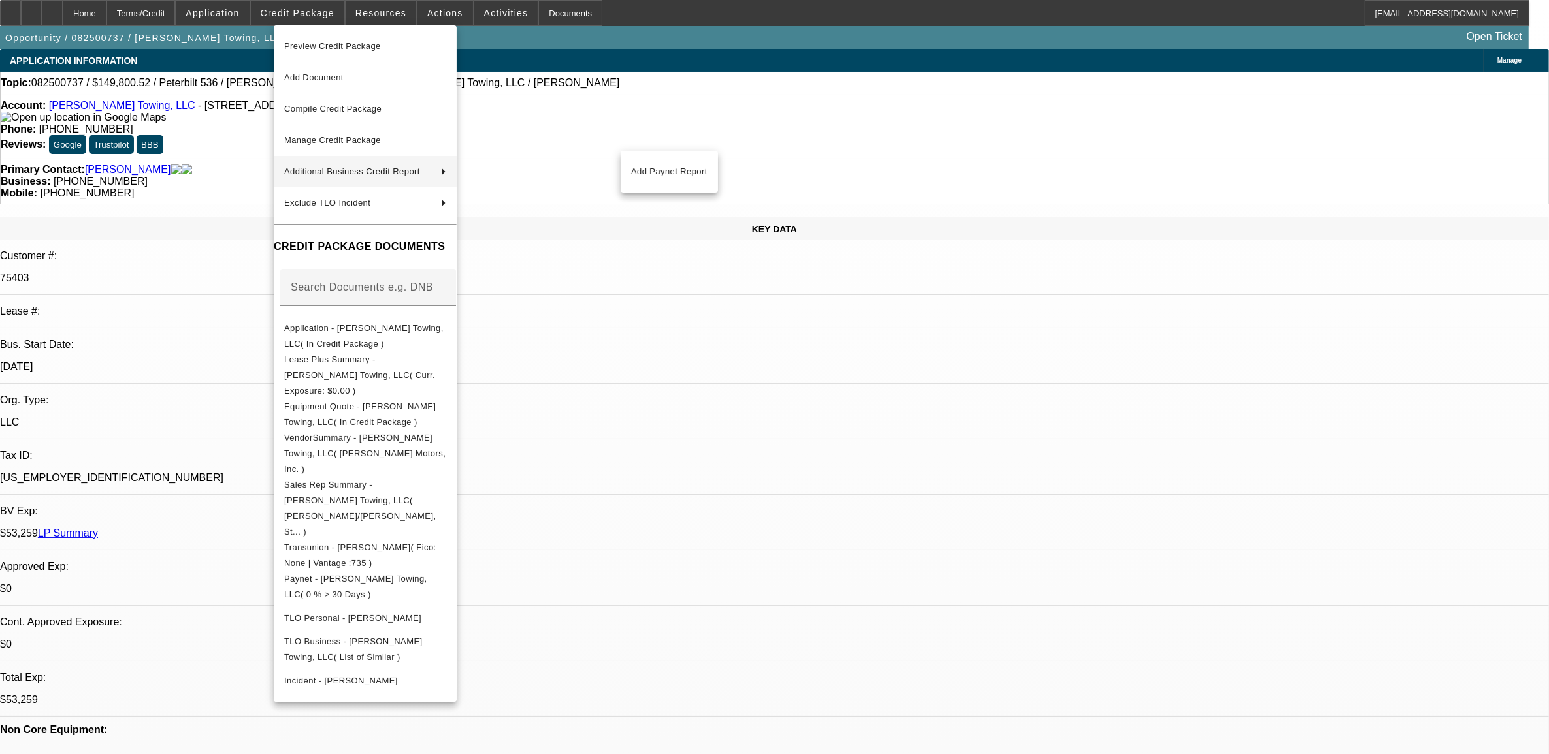
click at [747, 406] on div at bounding box center [774, 377] width 1549 height 754
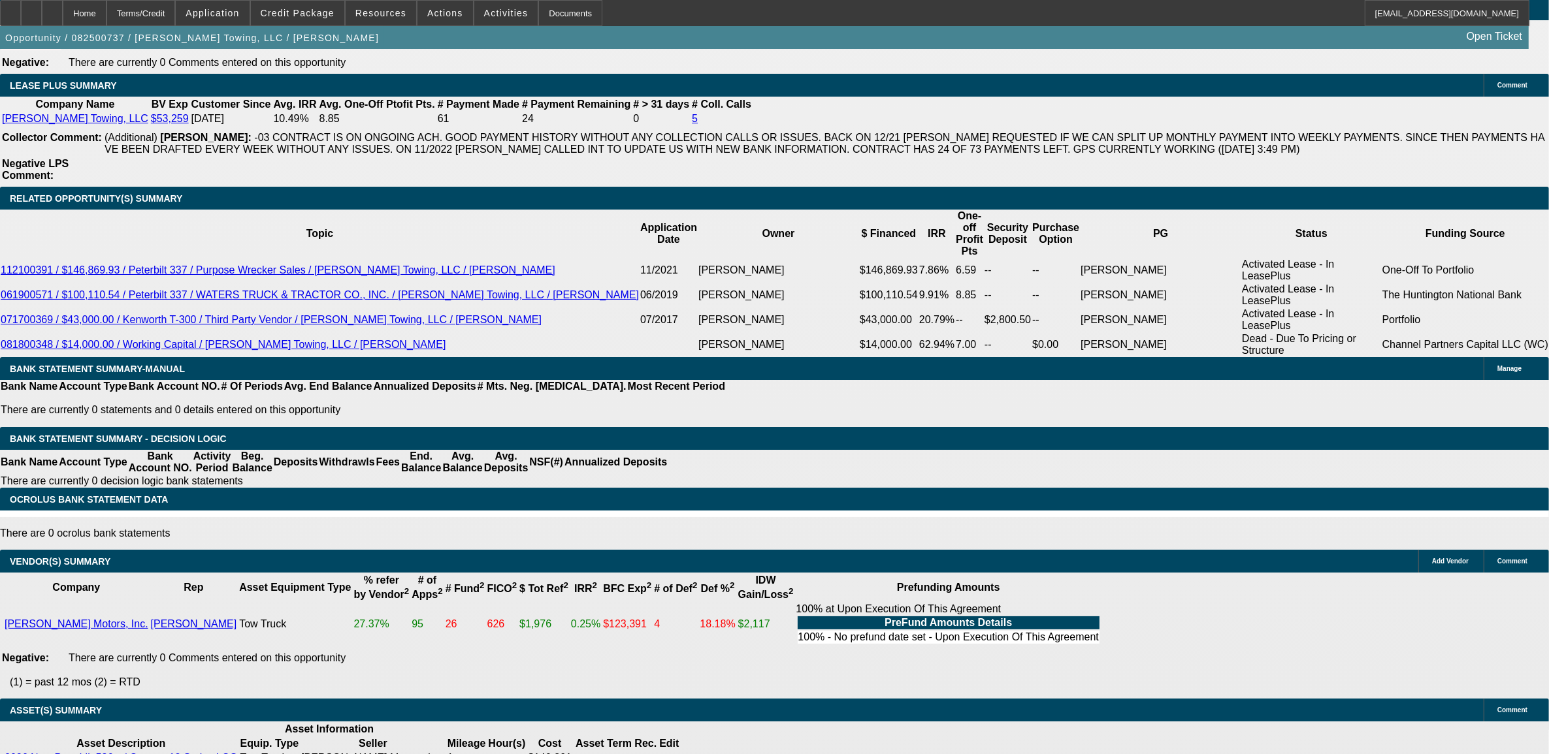
scroll to position [163, 0]
drag, startPoint x: 1135, startPoint y: 222, endPoint x: 1140, endPoint y: 281, distance: 59.0
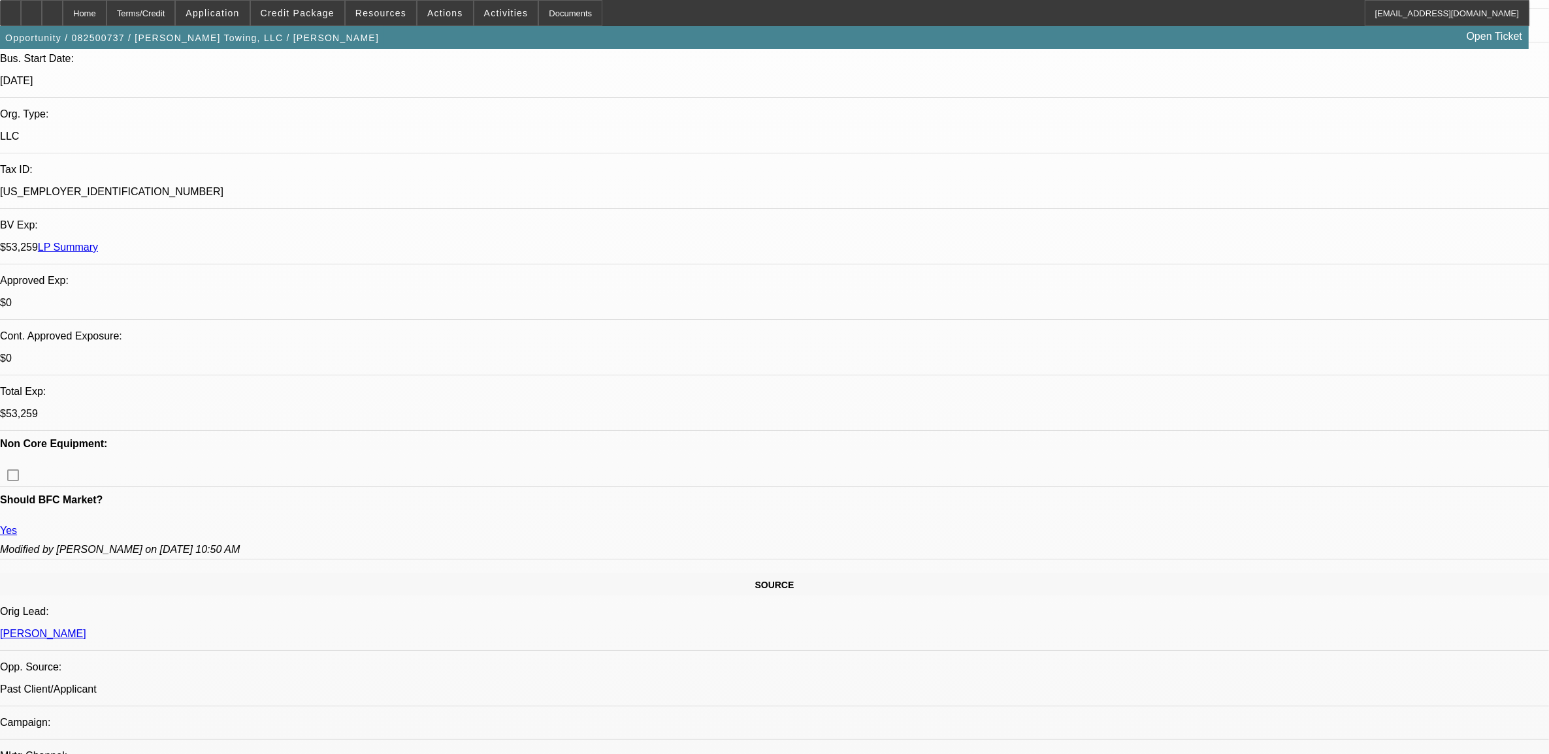
scroll to position [327, 0]
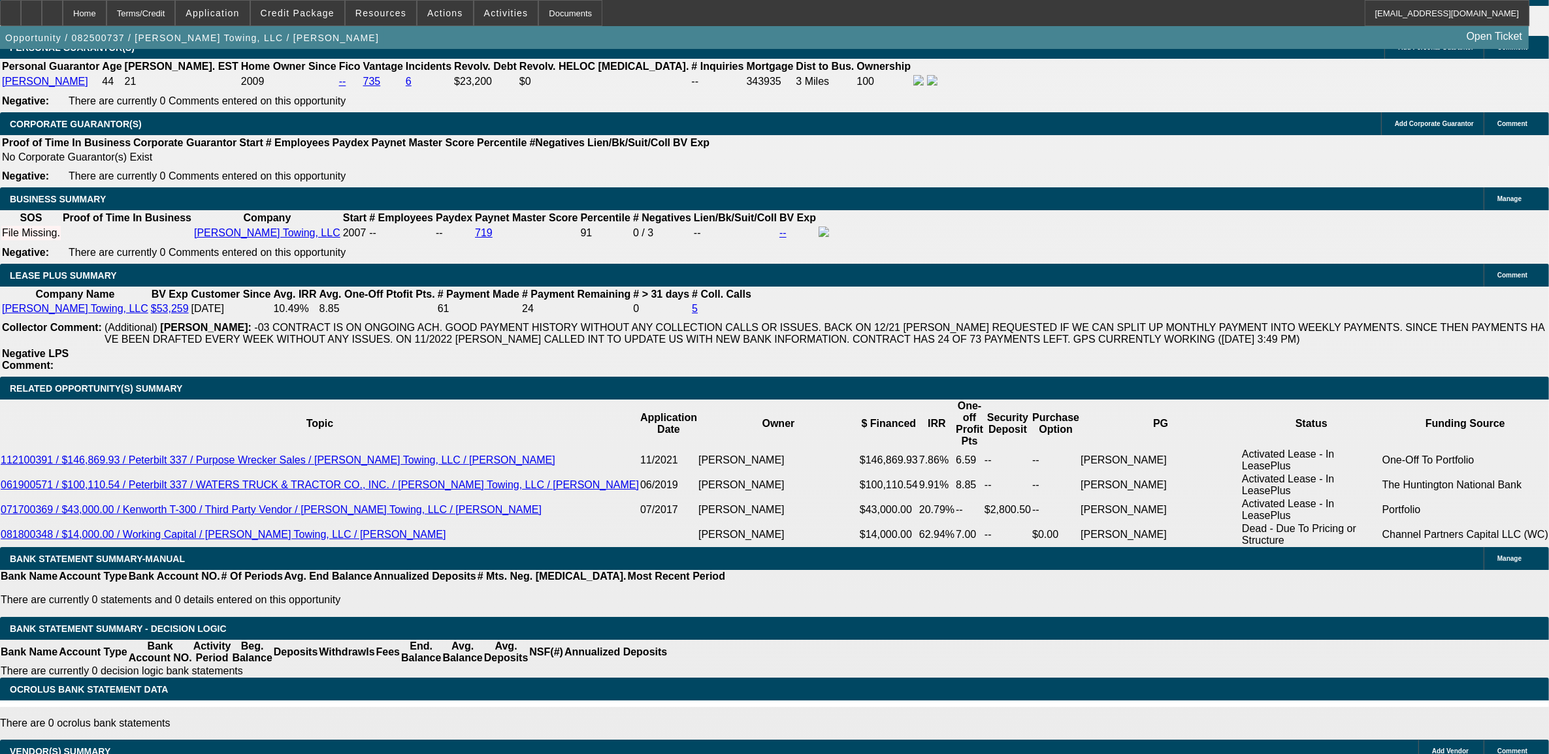
scroll to position [2287, 0]
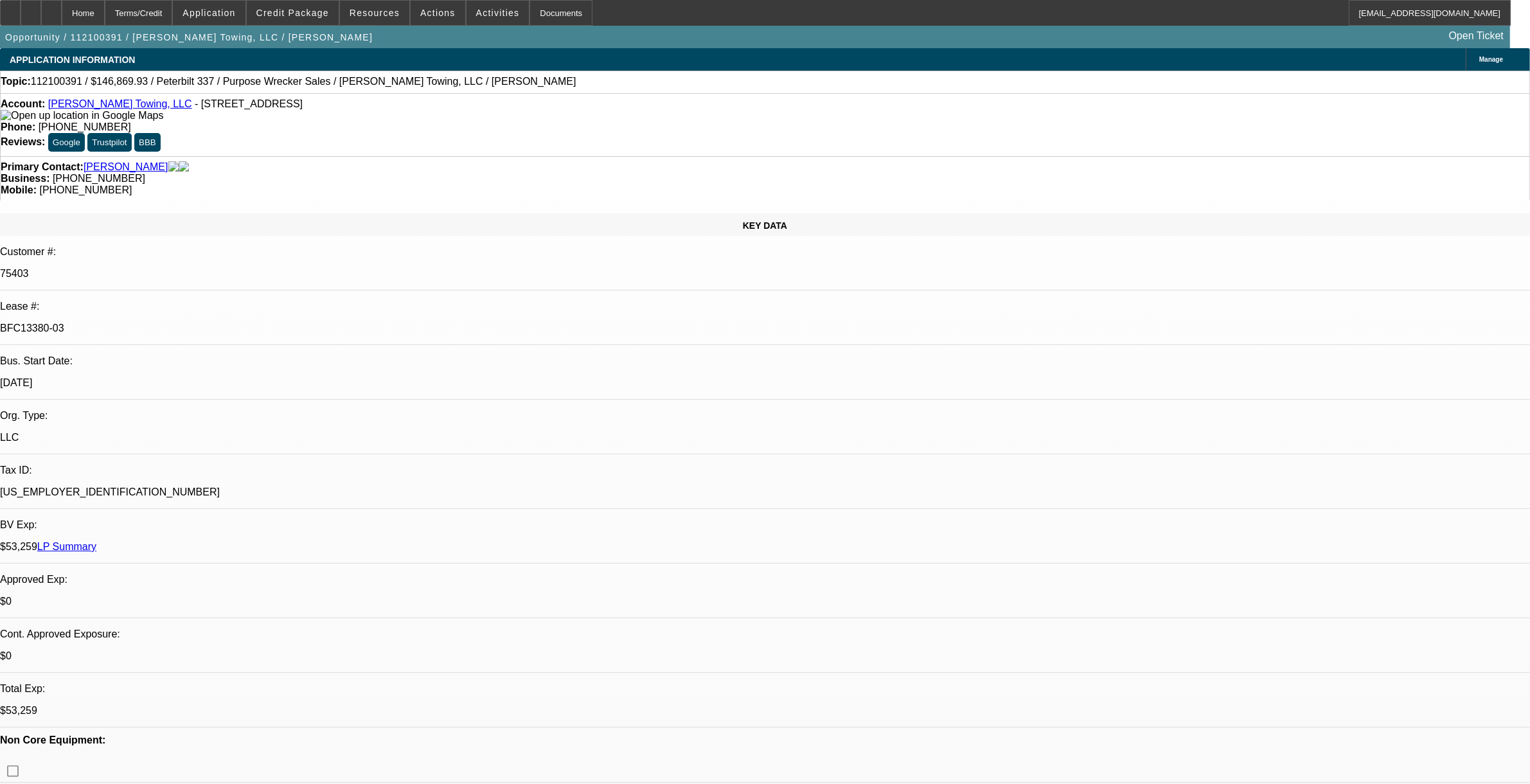
select select "0"
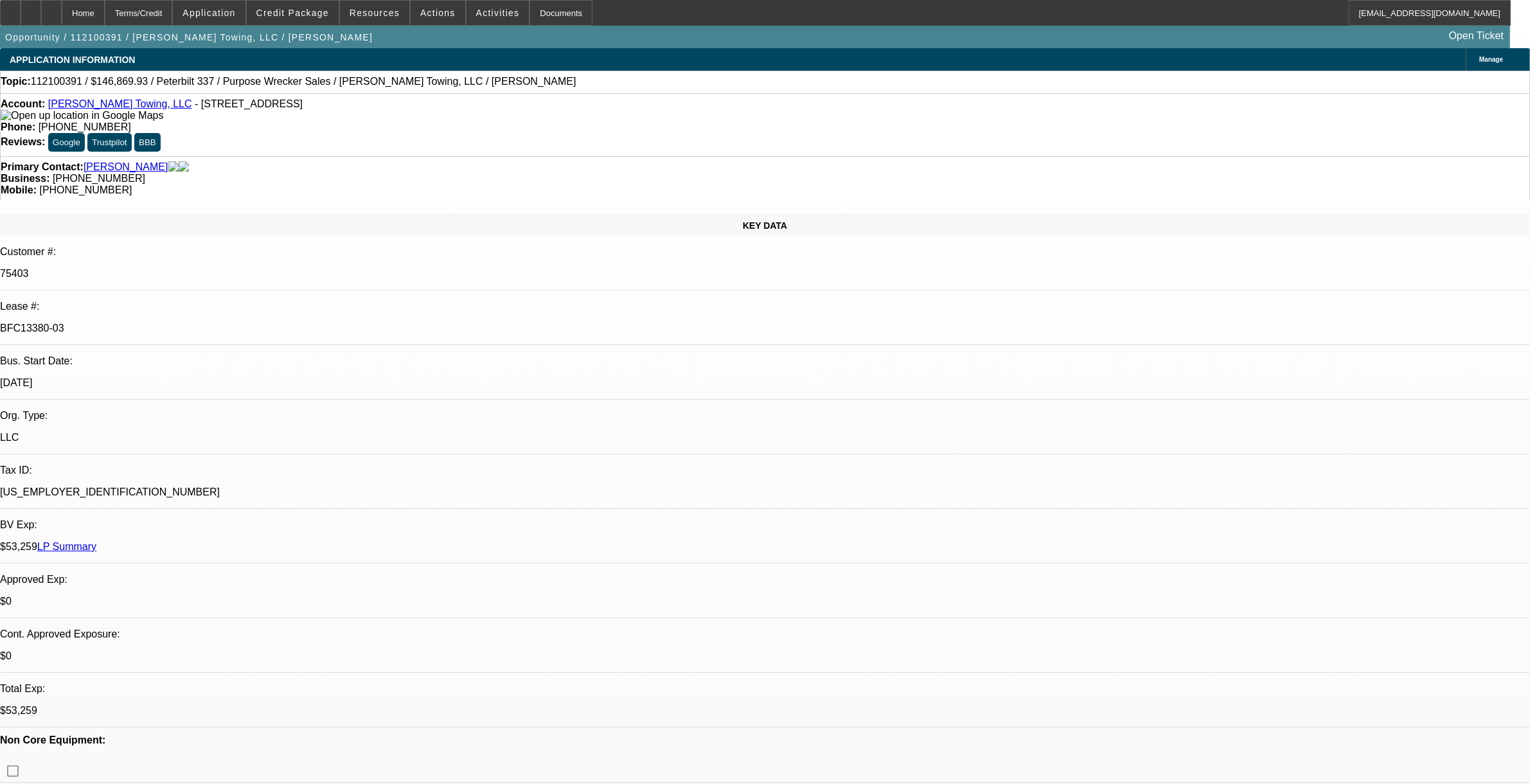
select select "0"
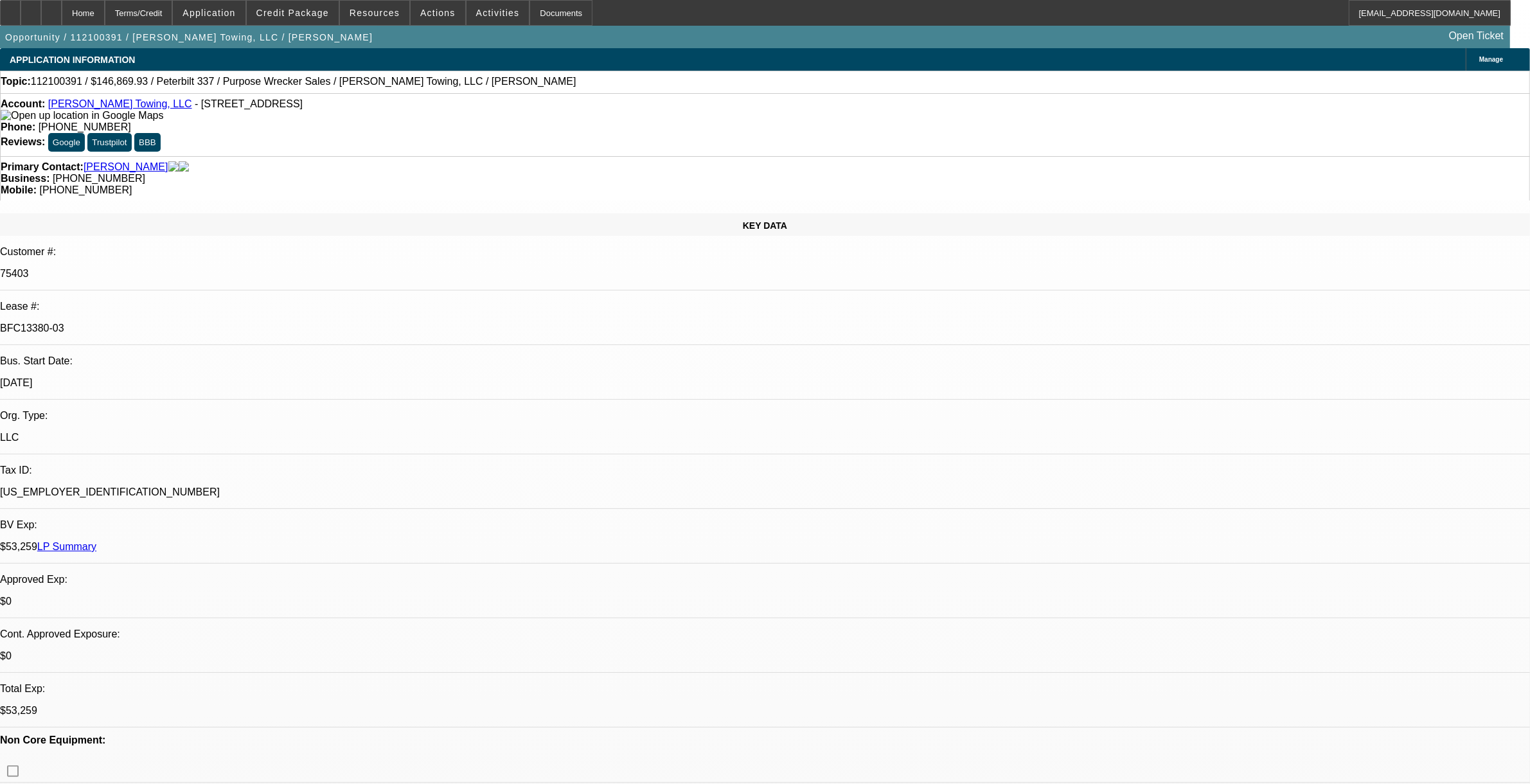
select select "0"
select select "1"
select select "2"
select select "6"
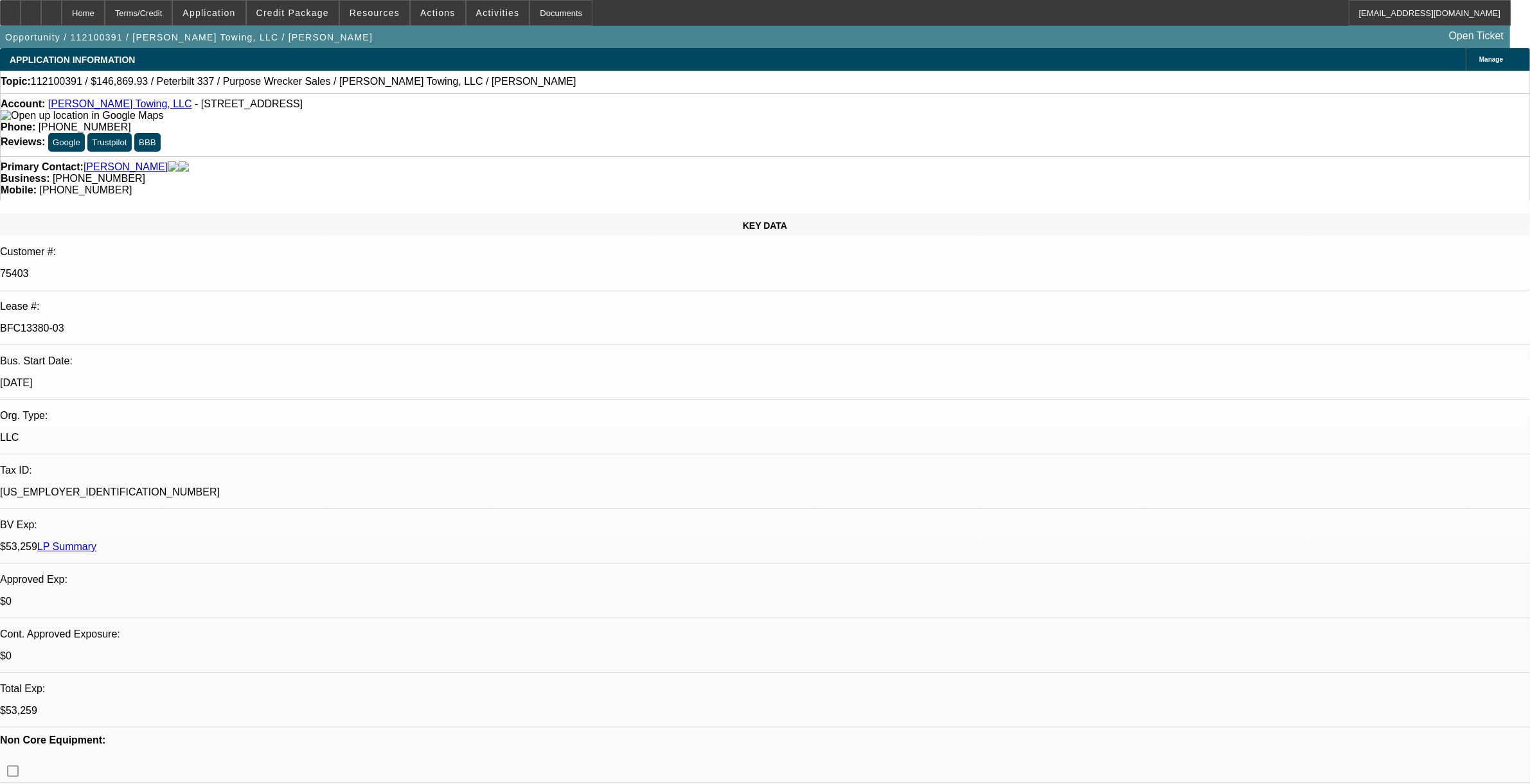
select select "1"
select select "6"
select select "1"
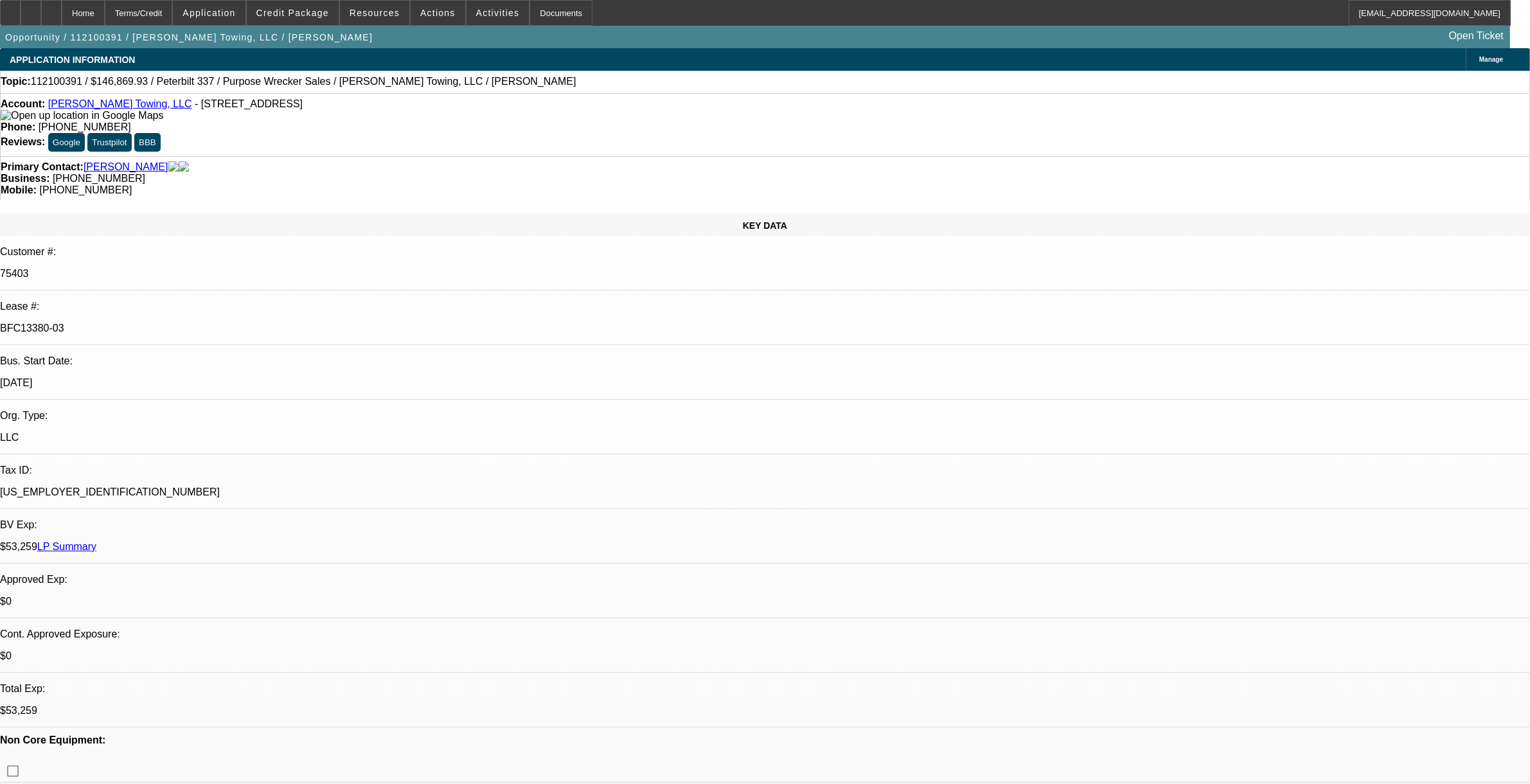
select select "6"
select select "1"
select select "6"
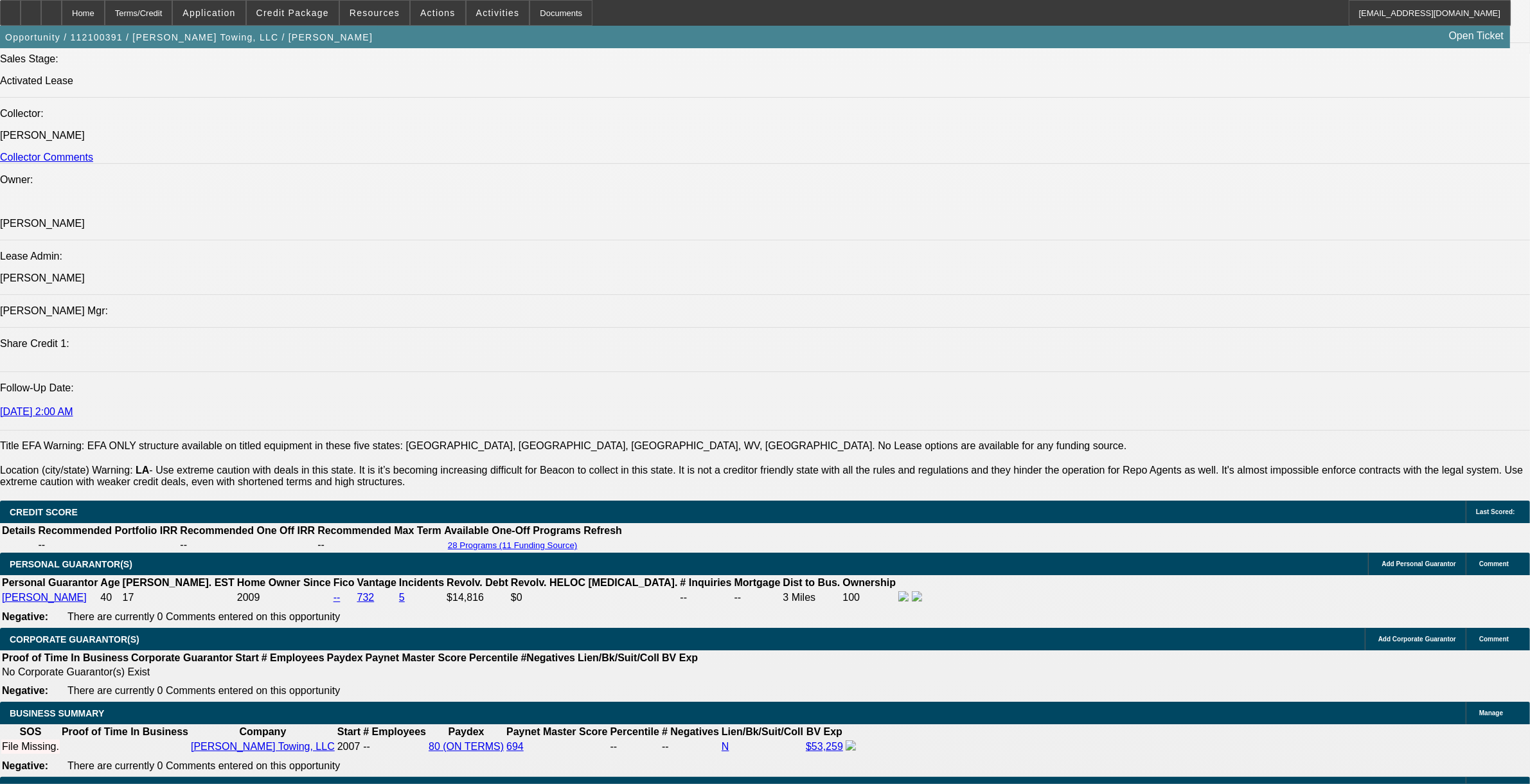
scroll to position [1847, 0]
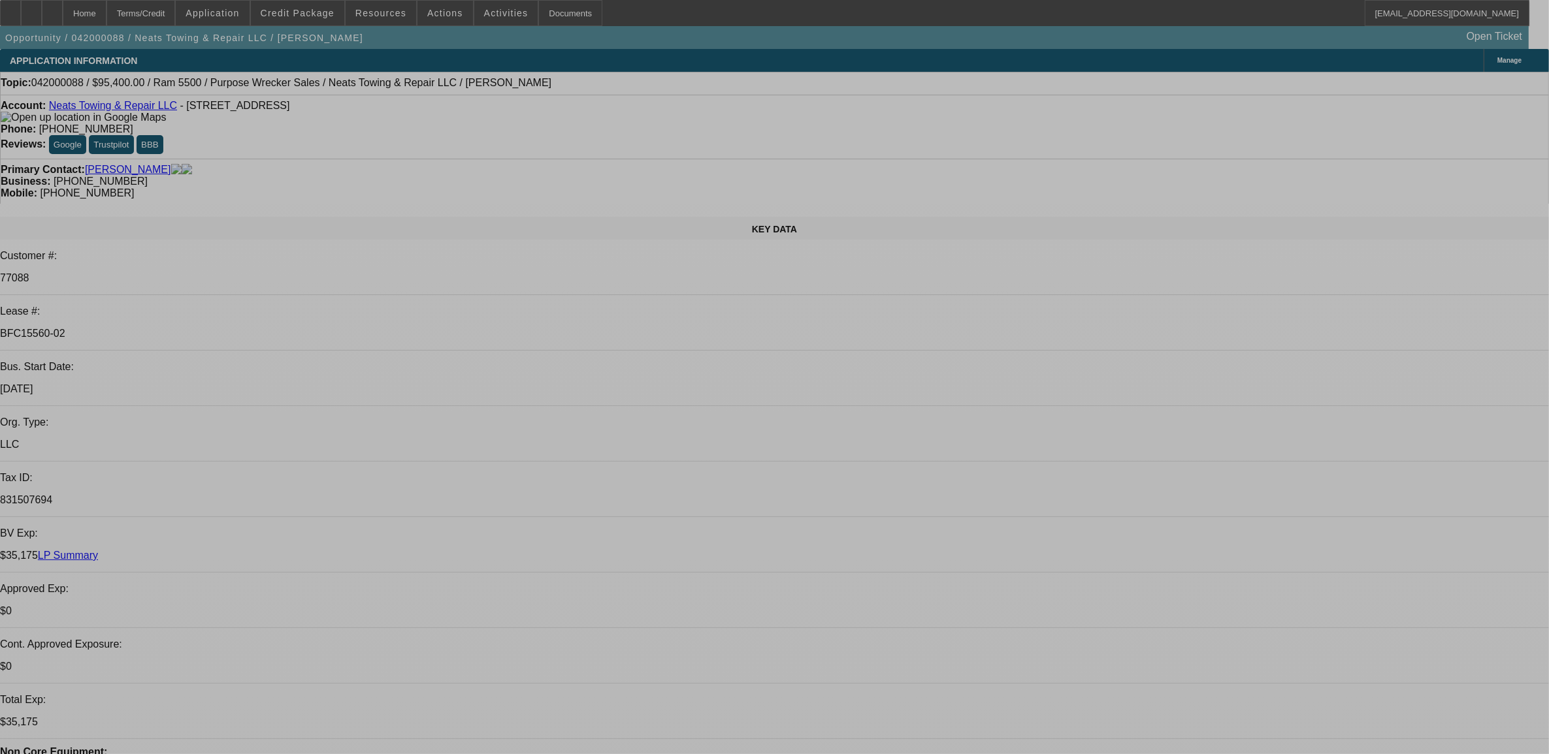
select select "0"
select select "2"
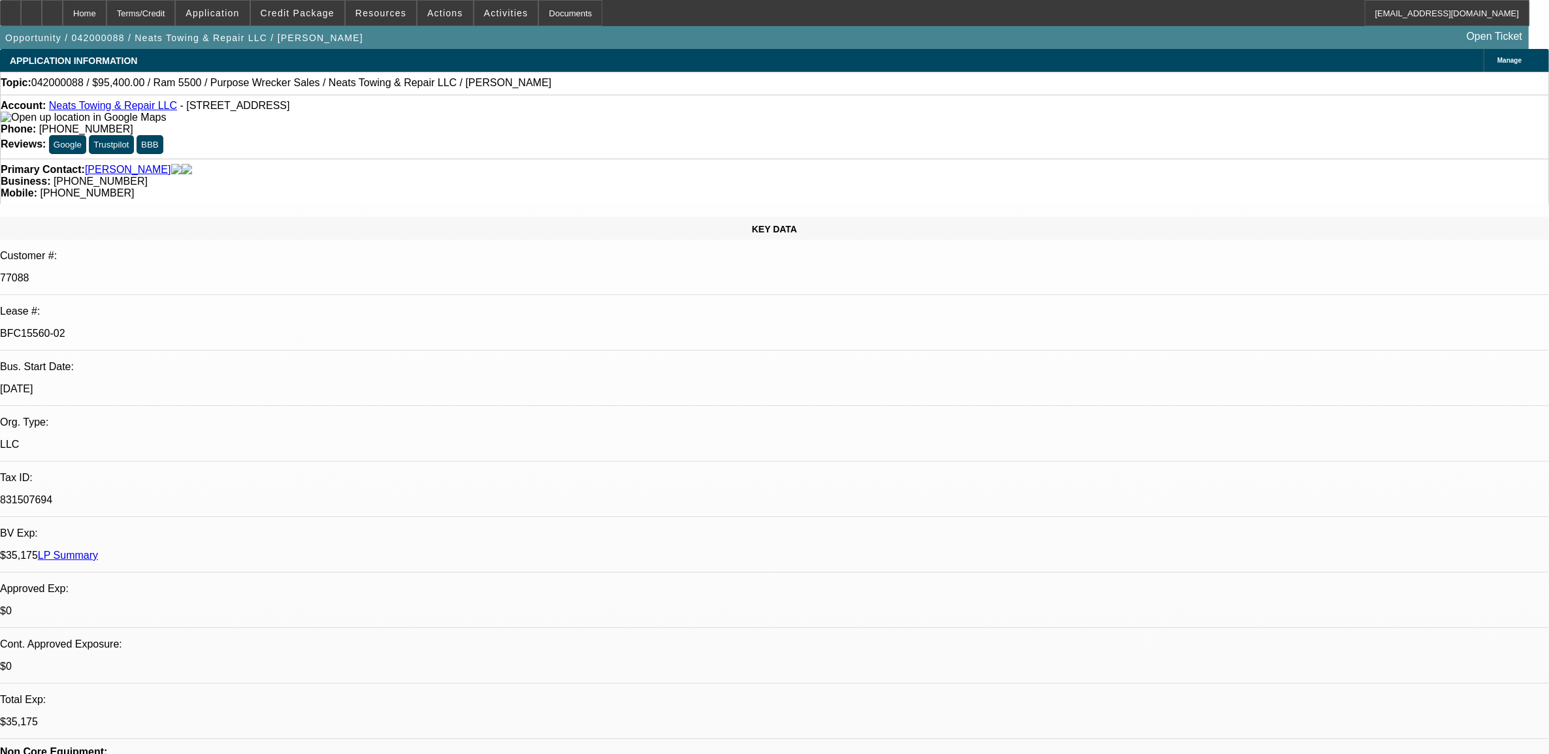
select select "2"
select select "0.1"
select select "4"
select select "0.1"
select select "2"
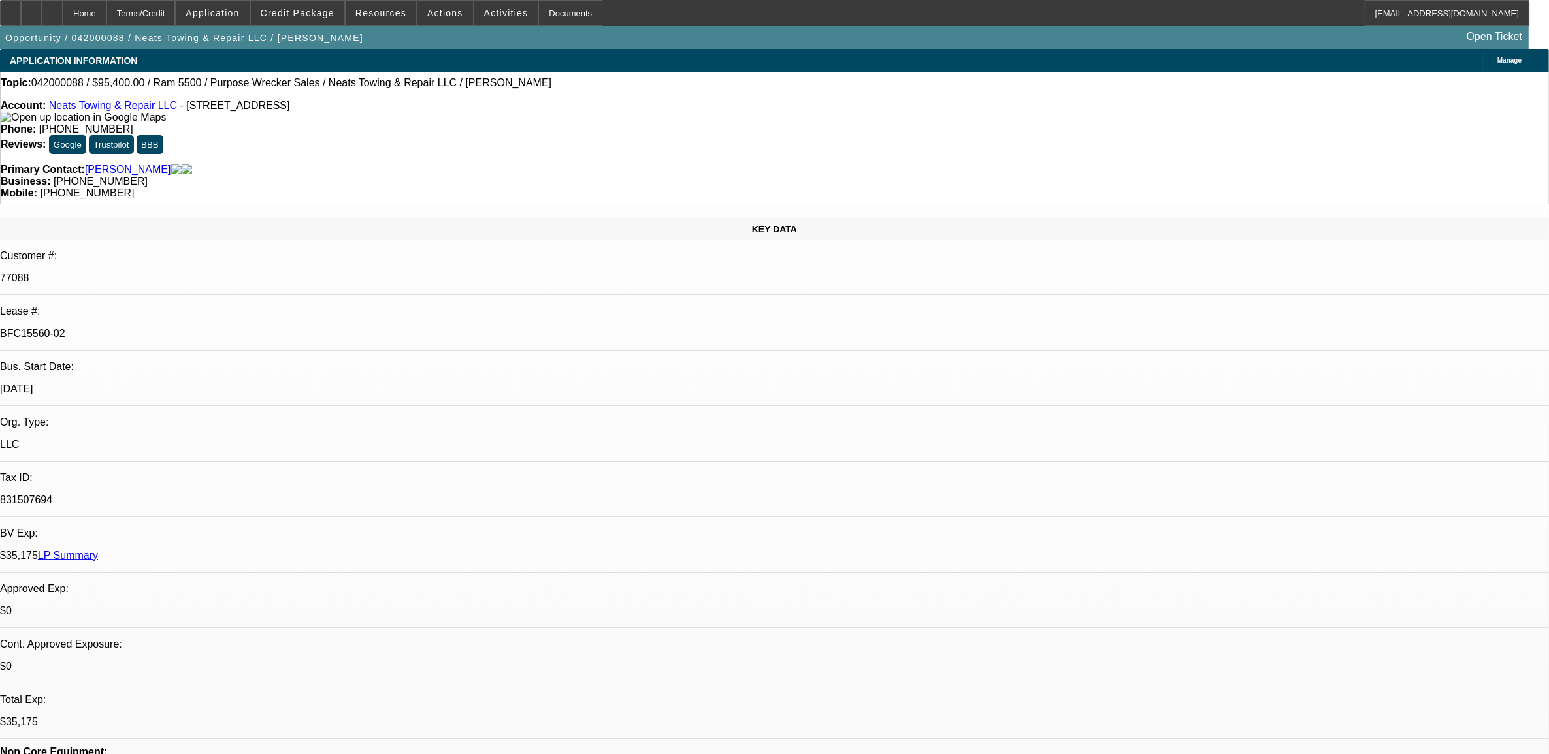
select select "2"
select select "0.1"
select select "4"
select select "0"
select select "2"
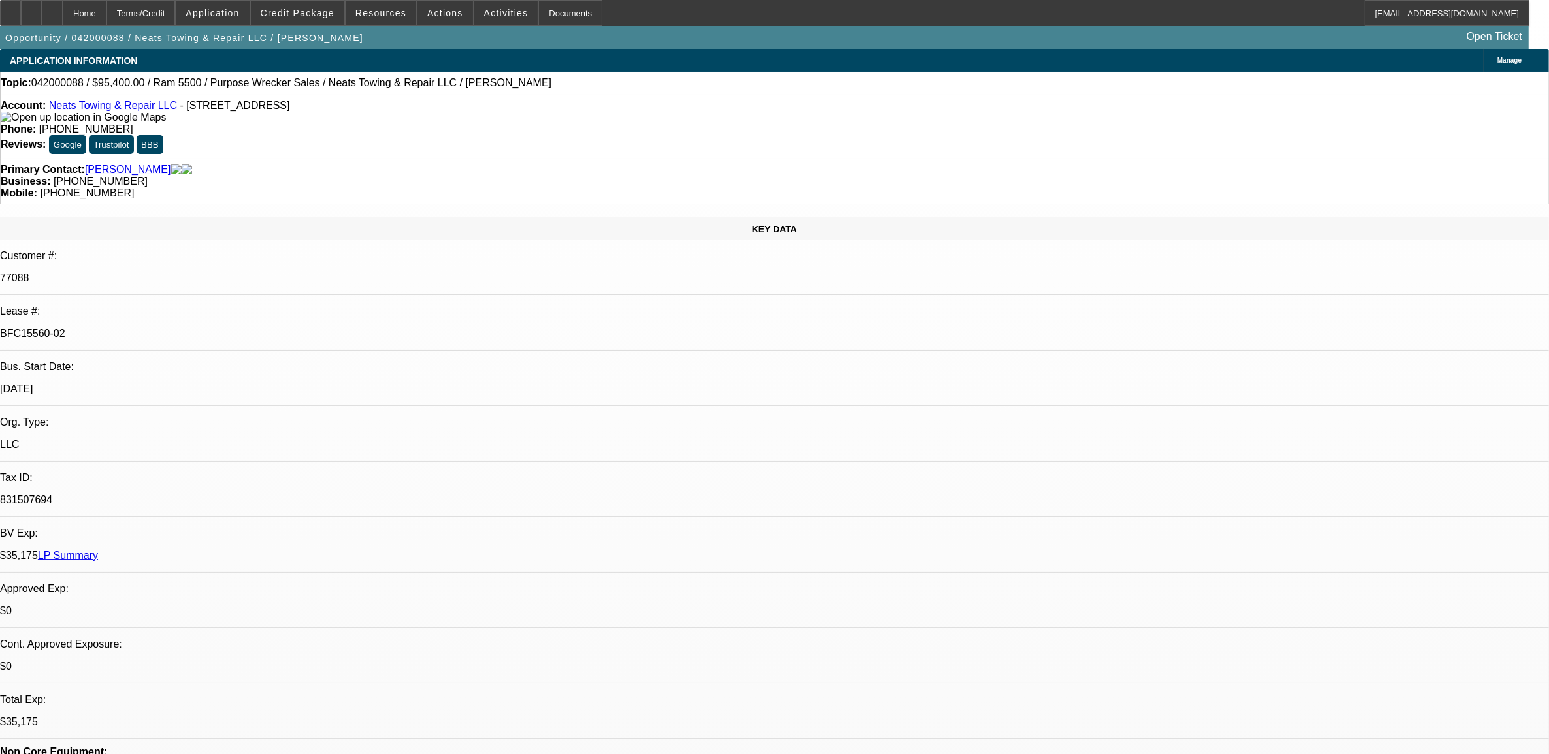
select select "2"
select select "0.1"
select select "4"
select select "0"
select select "2"
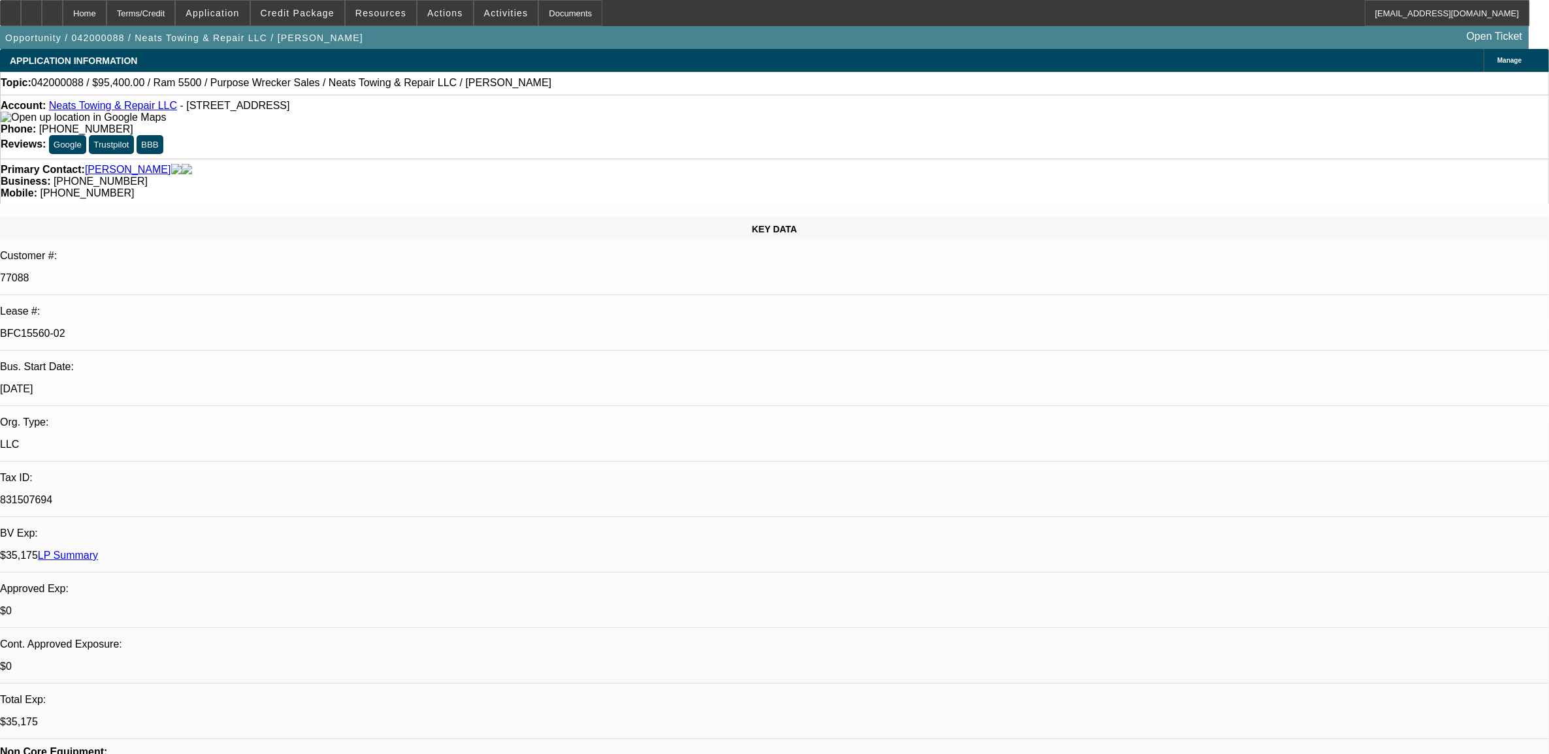
select select "2"
select select "0.1"
select select "4"
select select "0.1"
select select "2"
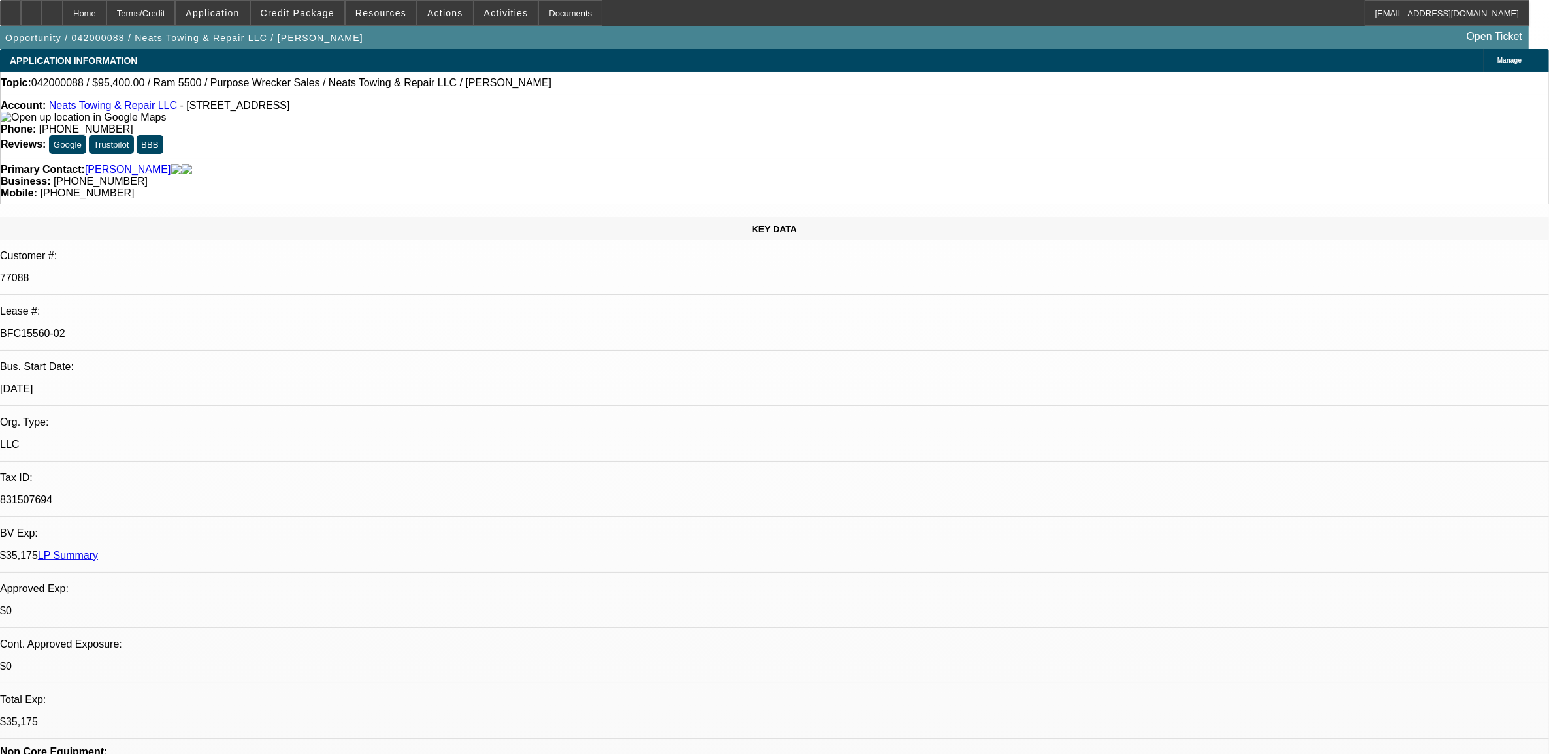
select select "2"
select select "0.1"
select select "4"
select select "0"
select select "2"
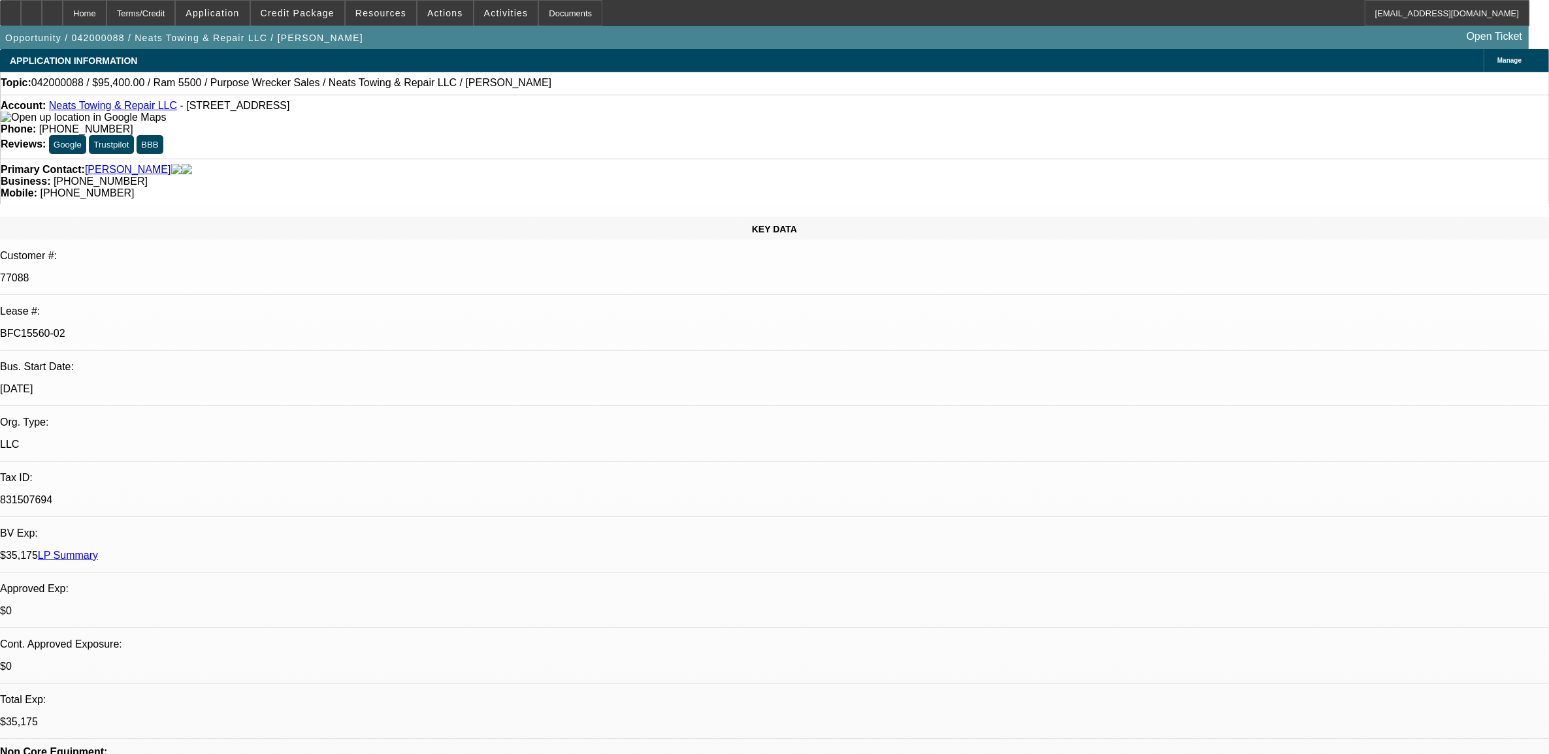
select select "2"
select select "0.1"
select select "4"
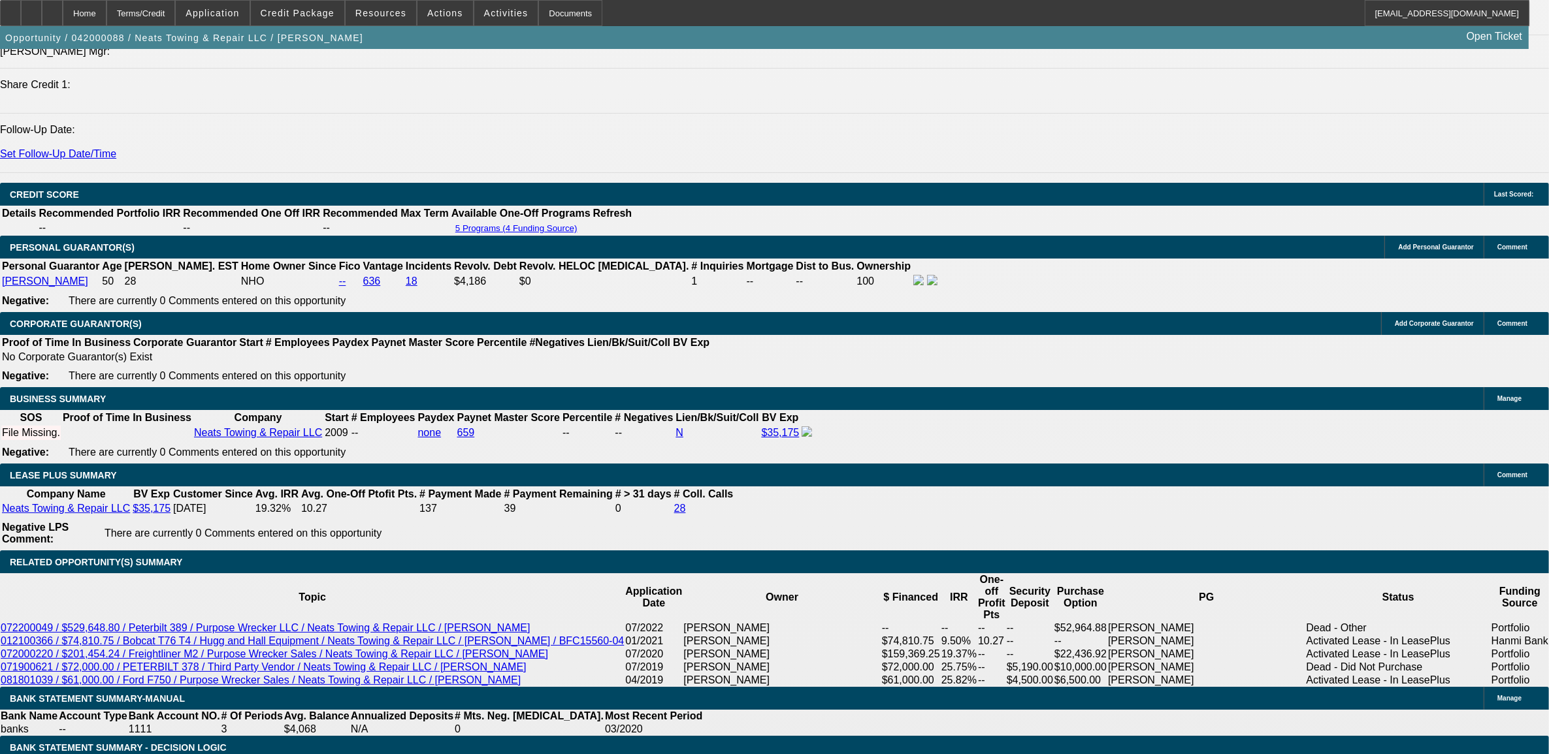
scroll to position [1796, 0]
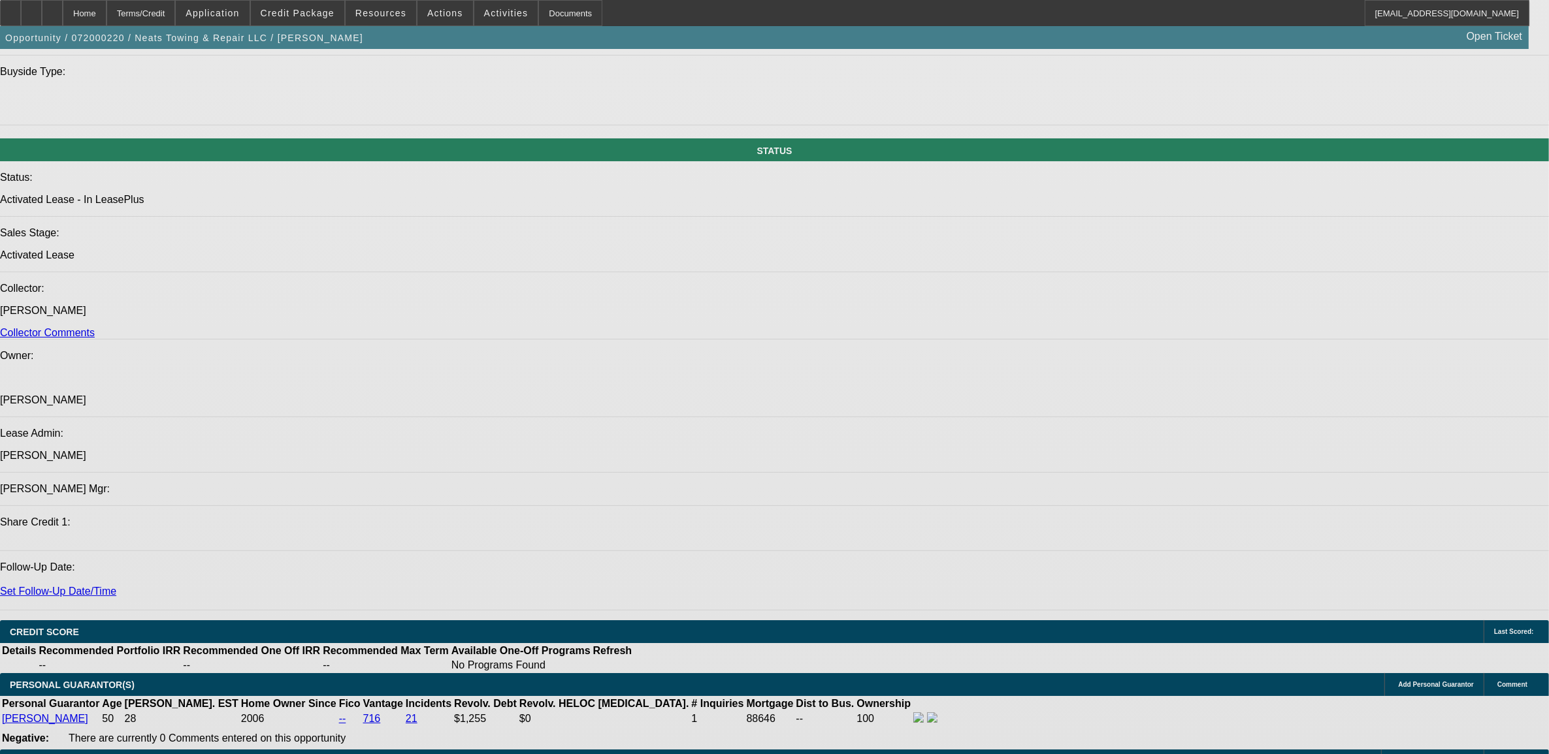
select select "0"
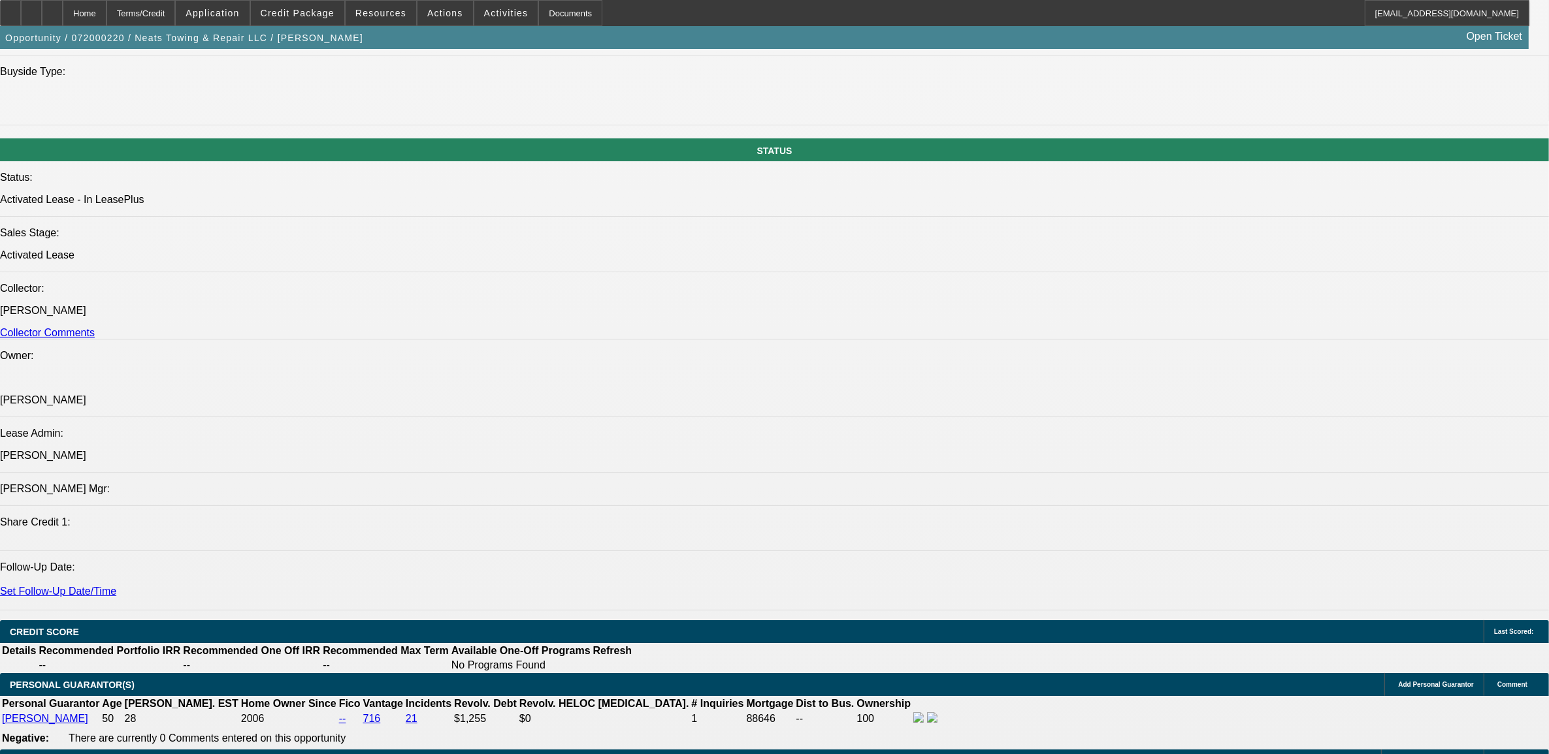
select select "0"
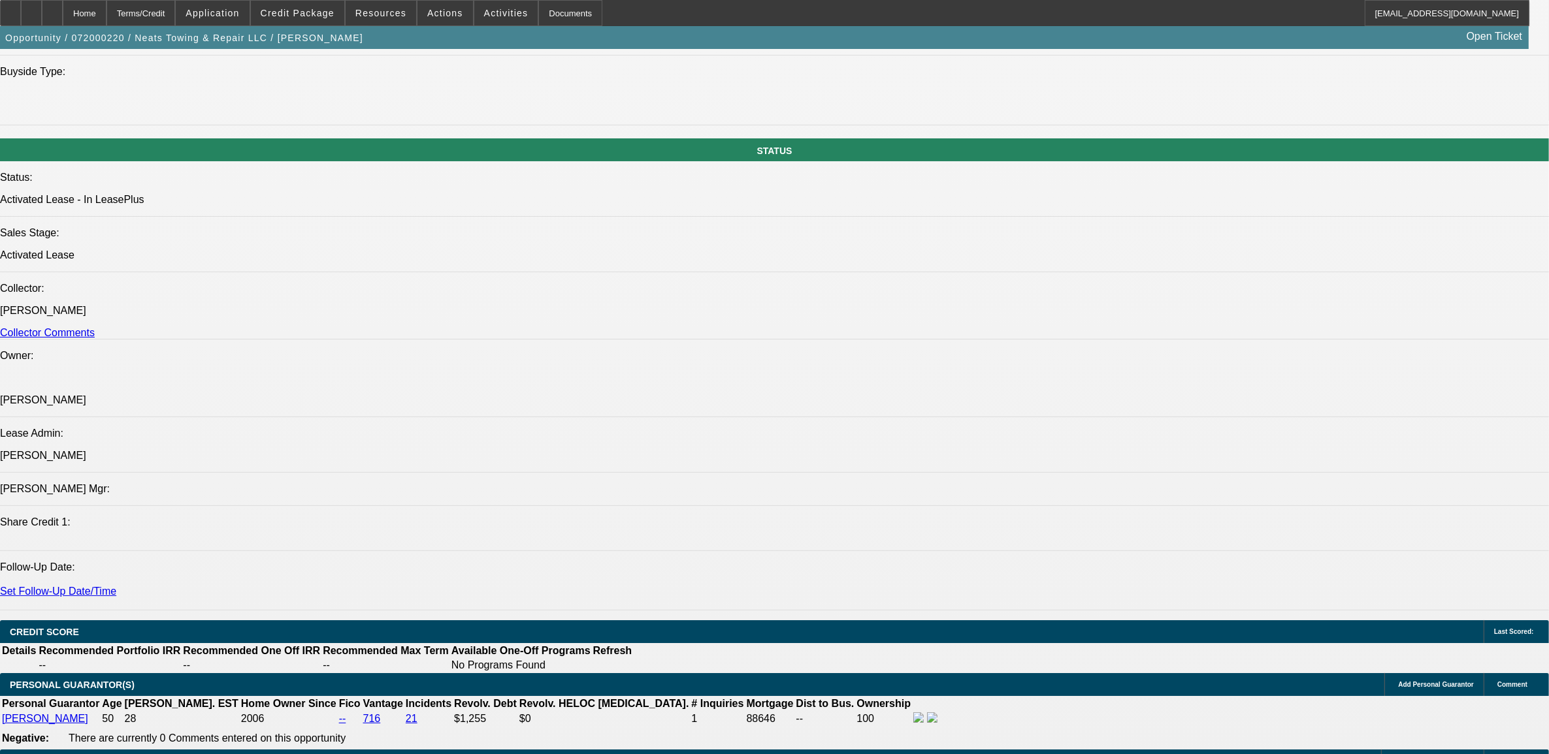
select select "0"
select select "0.2"
select select "0"
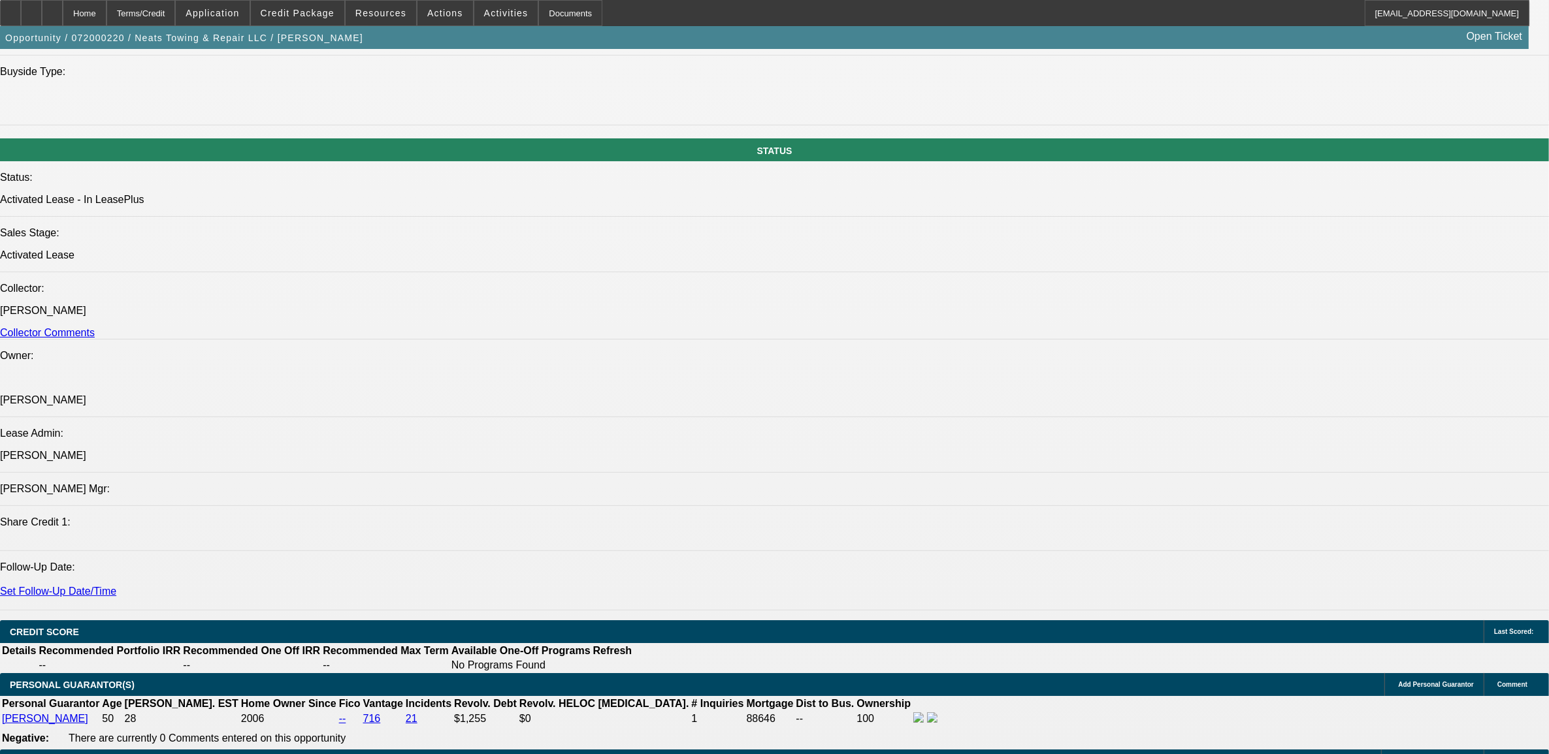
select select "0"
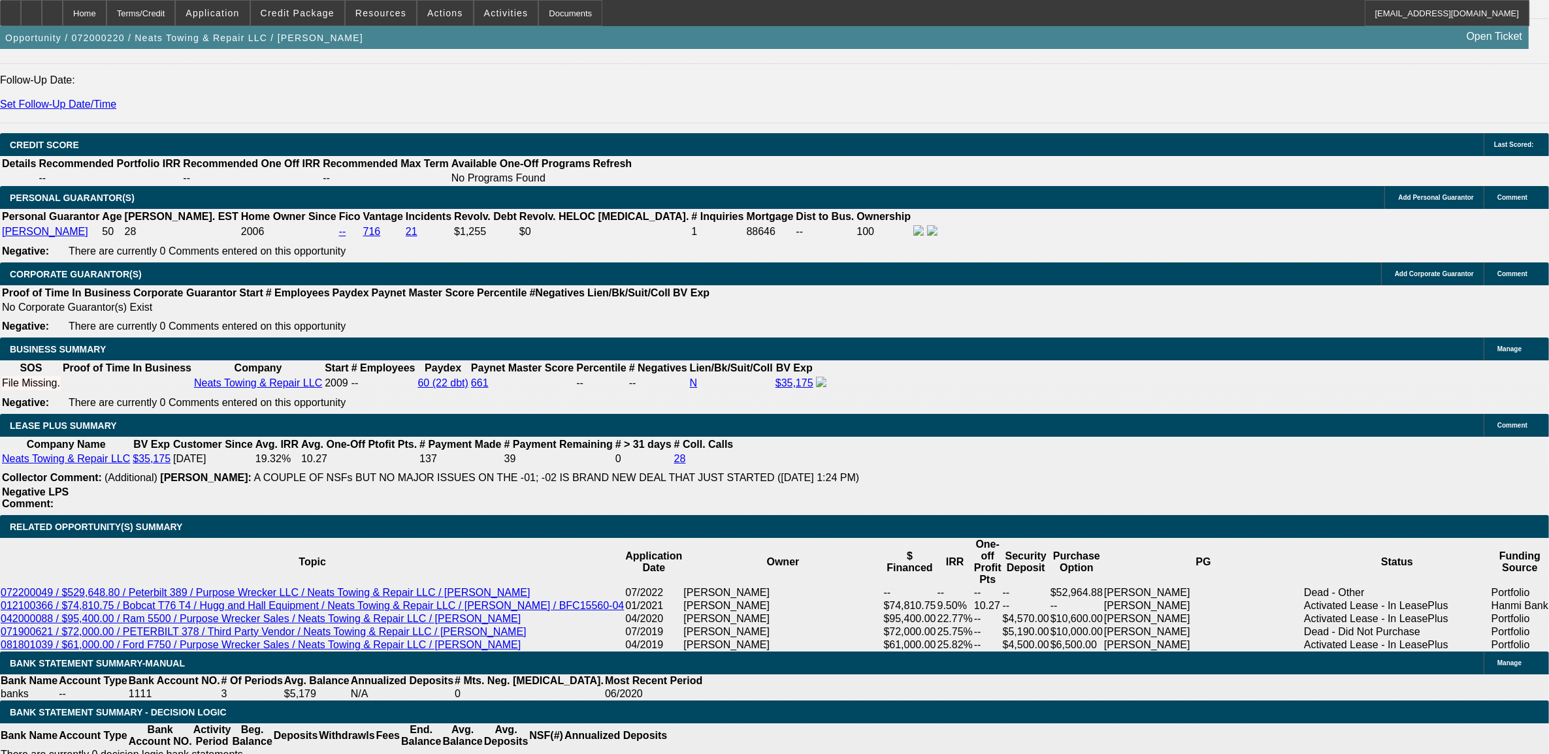
select select "1"
select select "2"
select select "4"
select select "1"
select select "2"
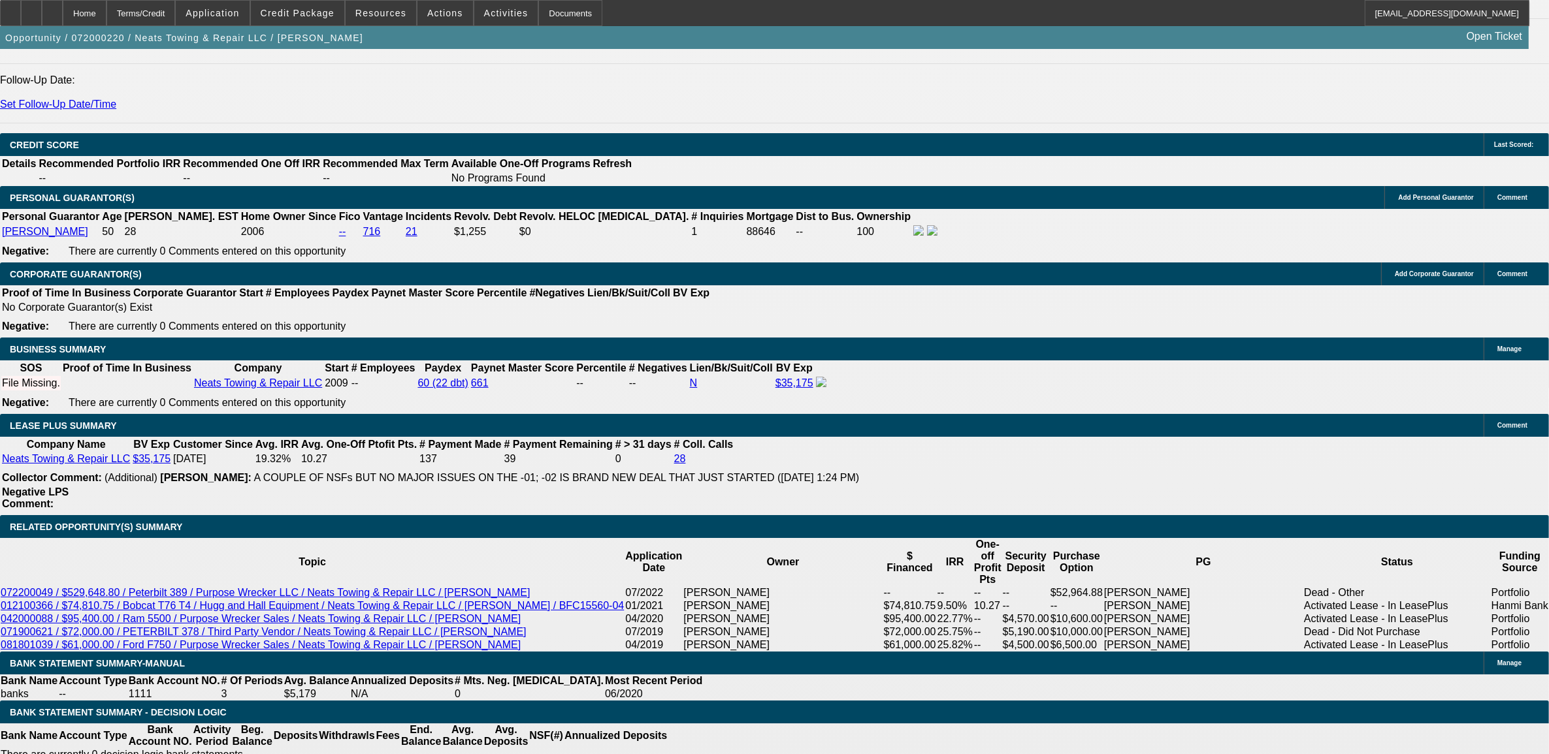
select select "13"
select select "1"
select select "2"
select select "13"
select select "1"
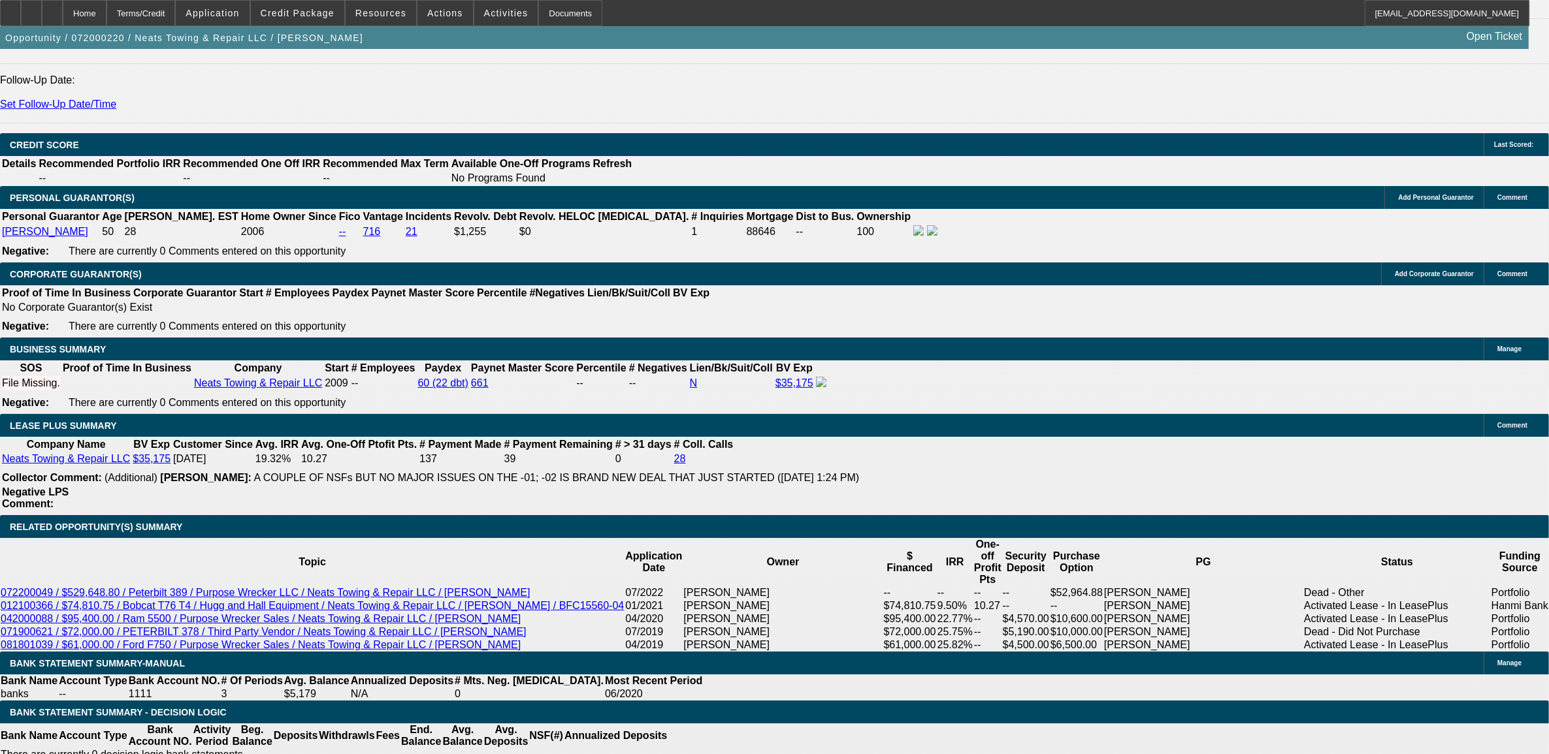
select select "2"
select select "13"
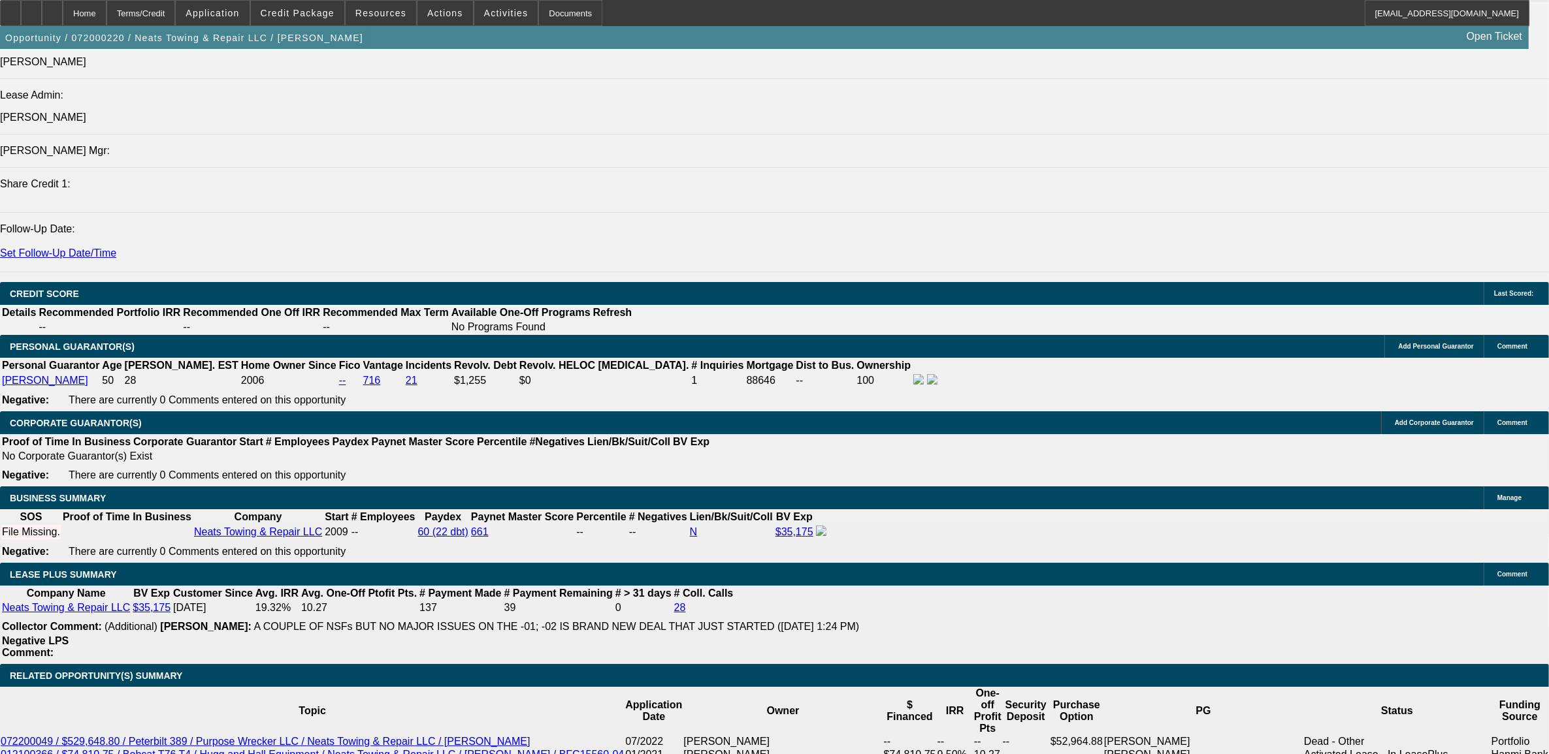
scroll to position [1715, 0]
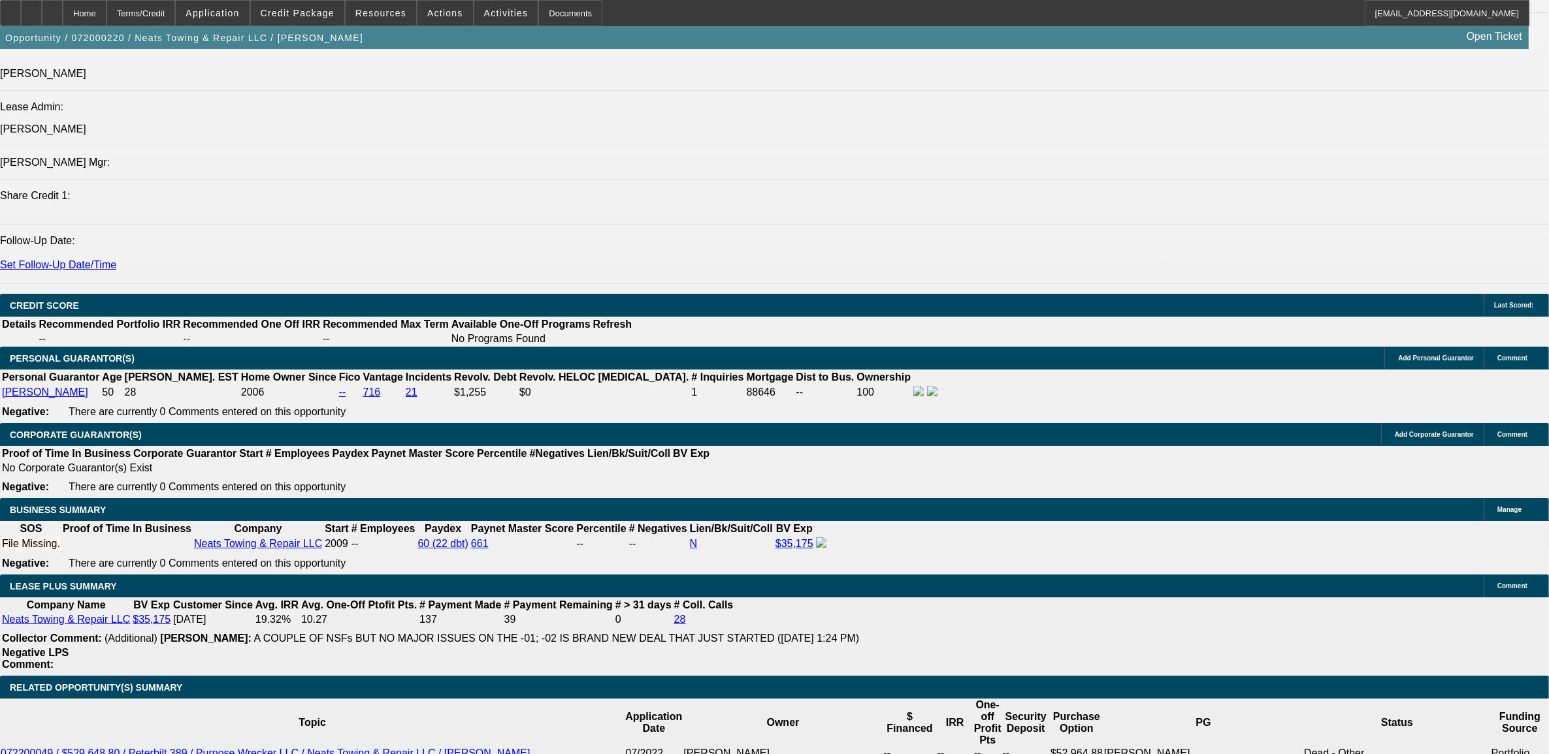
drag, startPoint x: 322, startPoint y: 299, endPoint x: 363, endPoint y: 306, distance: 41.7
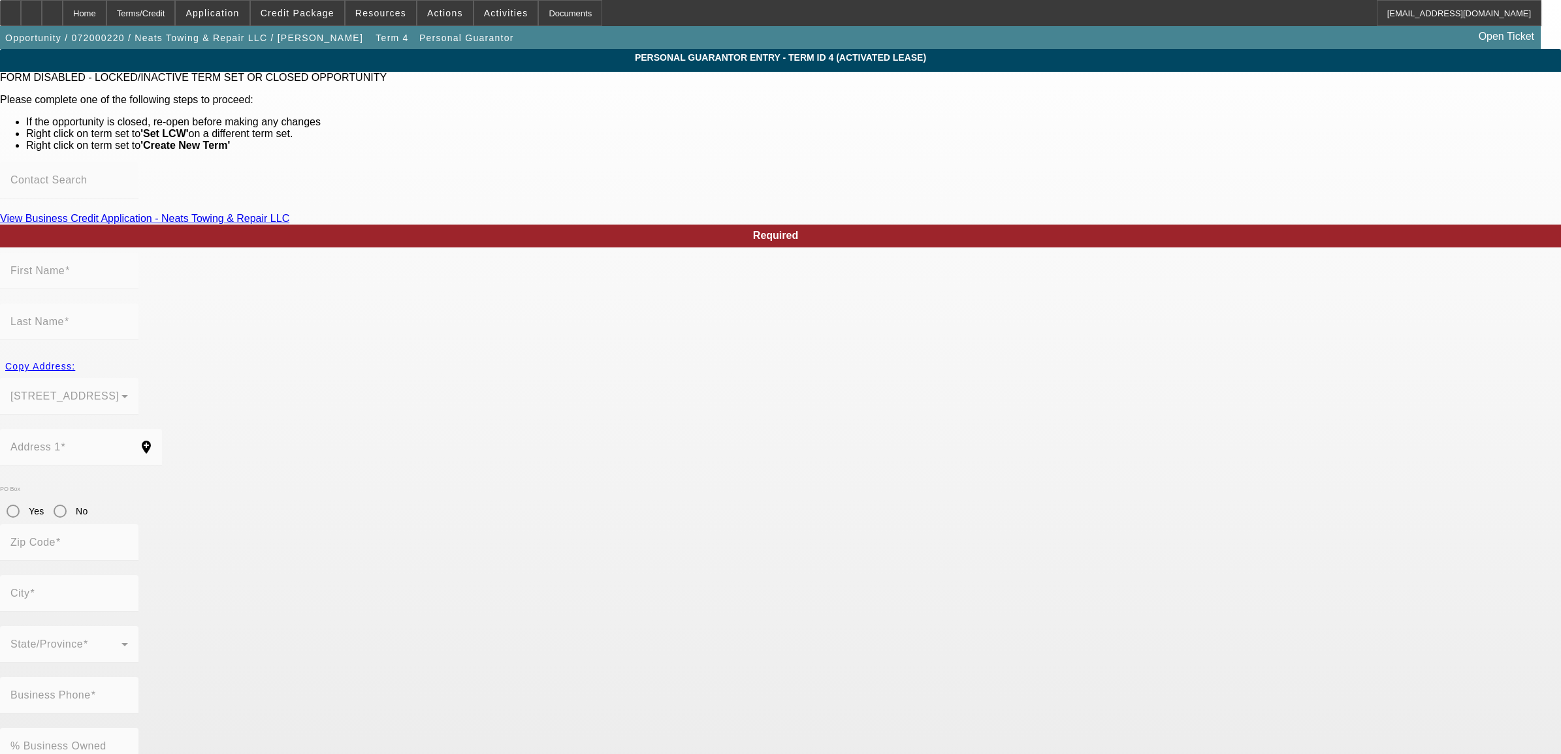
type input "Larry"
type input "Higginbotham"
type input "5400 Stadium Boulevard"
radio input "true"
type input "72404"
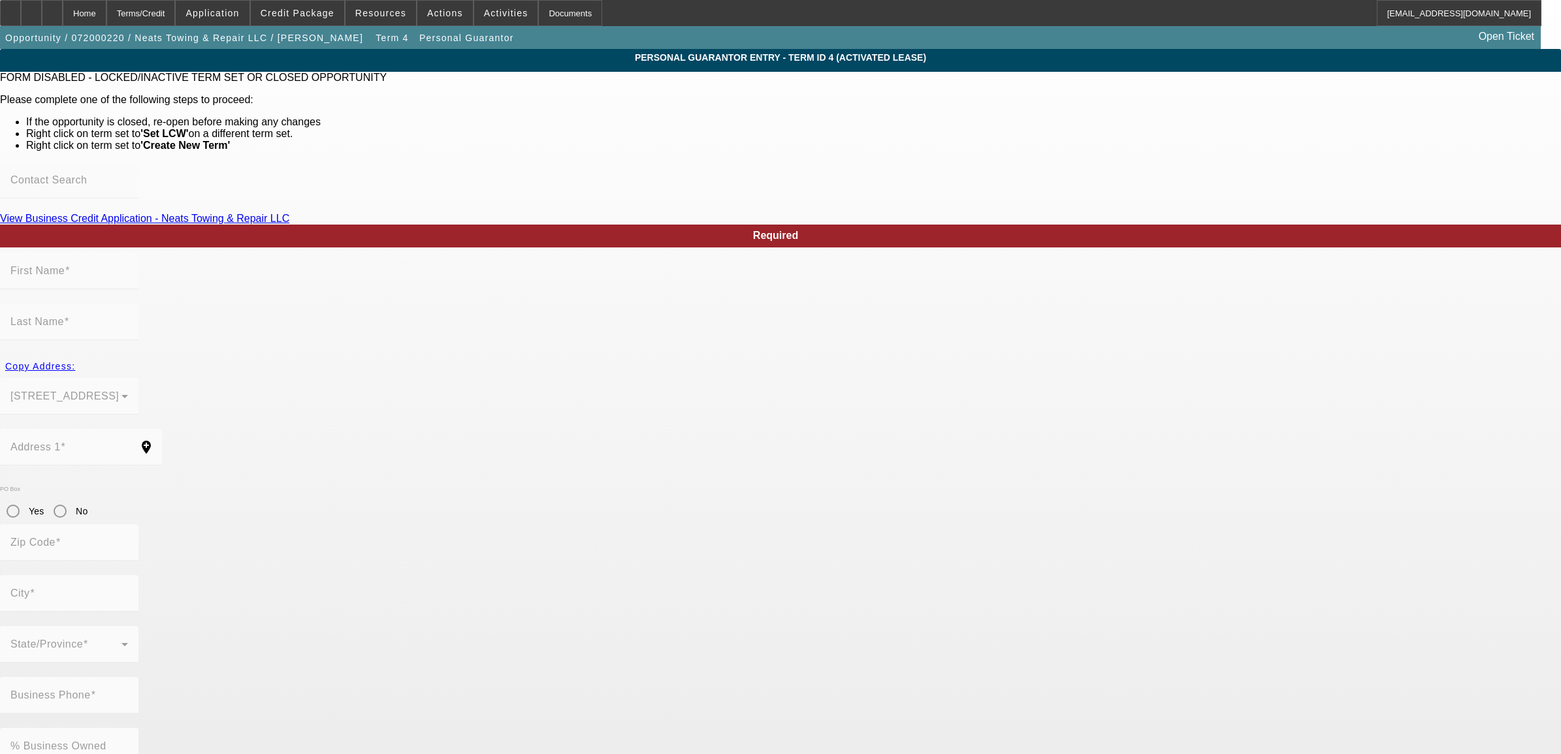
type input "[GEOGRAPHIC_DATA]"
type input "[PHONE_NUMBER]"
type input "100"
type input "429-37-4468"
type input "[EMAIL_ADDRESS][DOMAIN_NAME]"
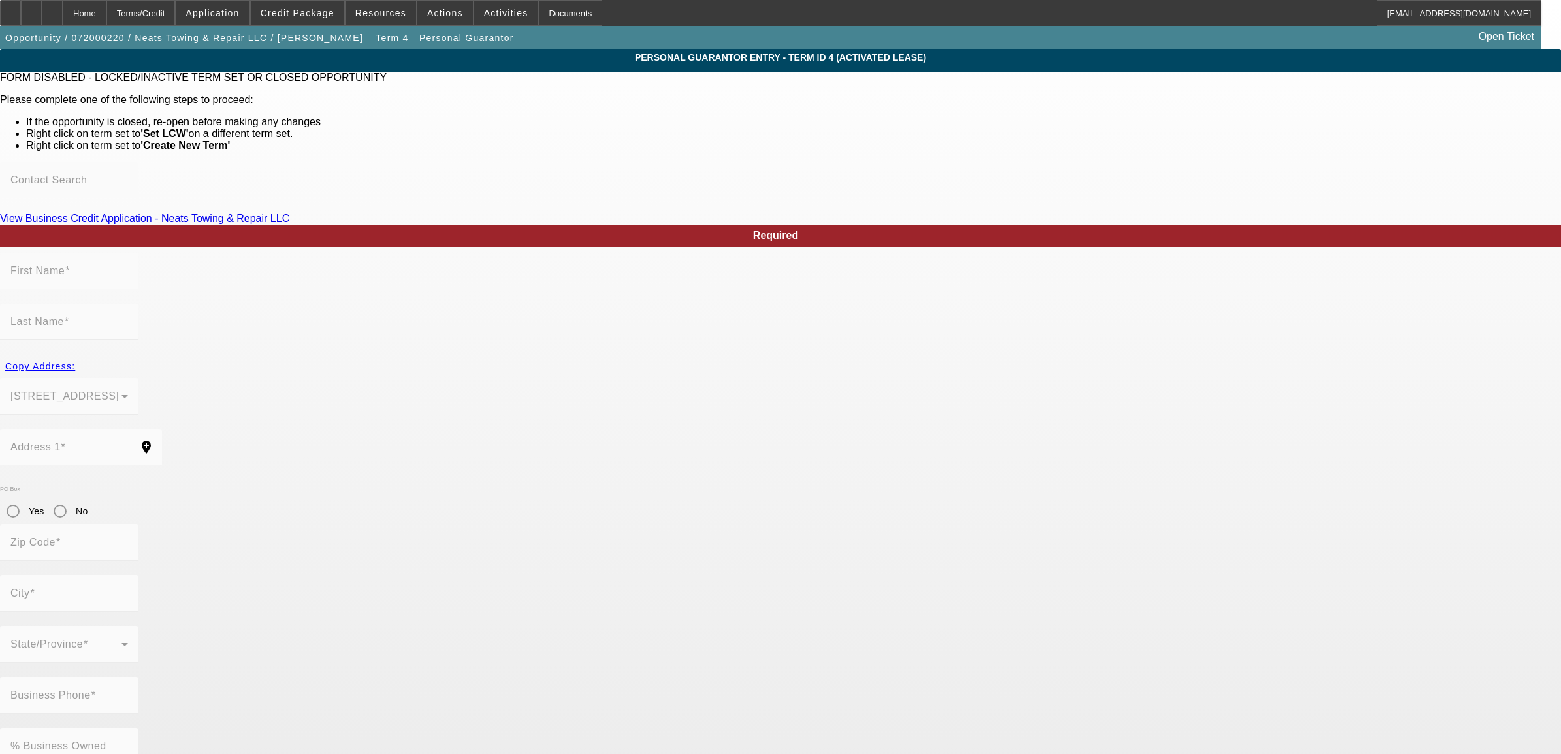
type input "(870) 738-8274"
type input "[PHONE_NUMBER]"
click at [106, 12] on div "Home" at bounding box center [85, 13] width 44 height 26
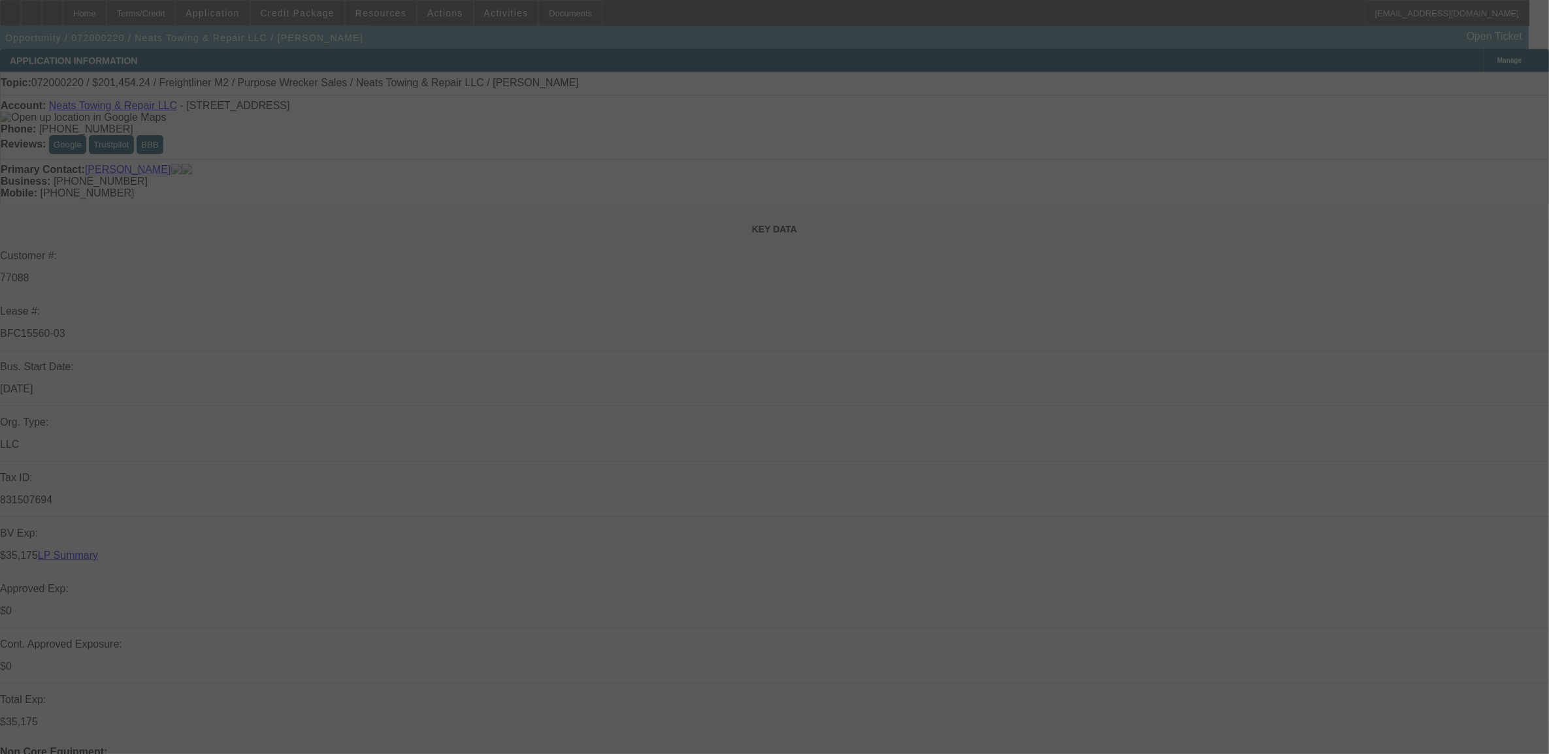
select select "0"
select select "2"
select select "0"
select select "4"
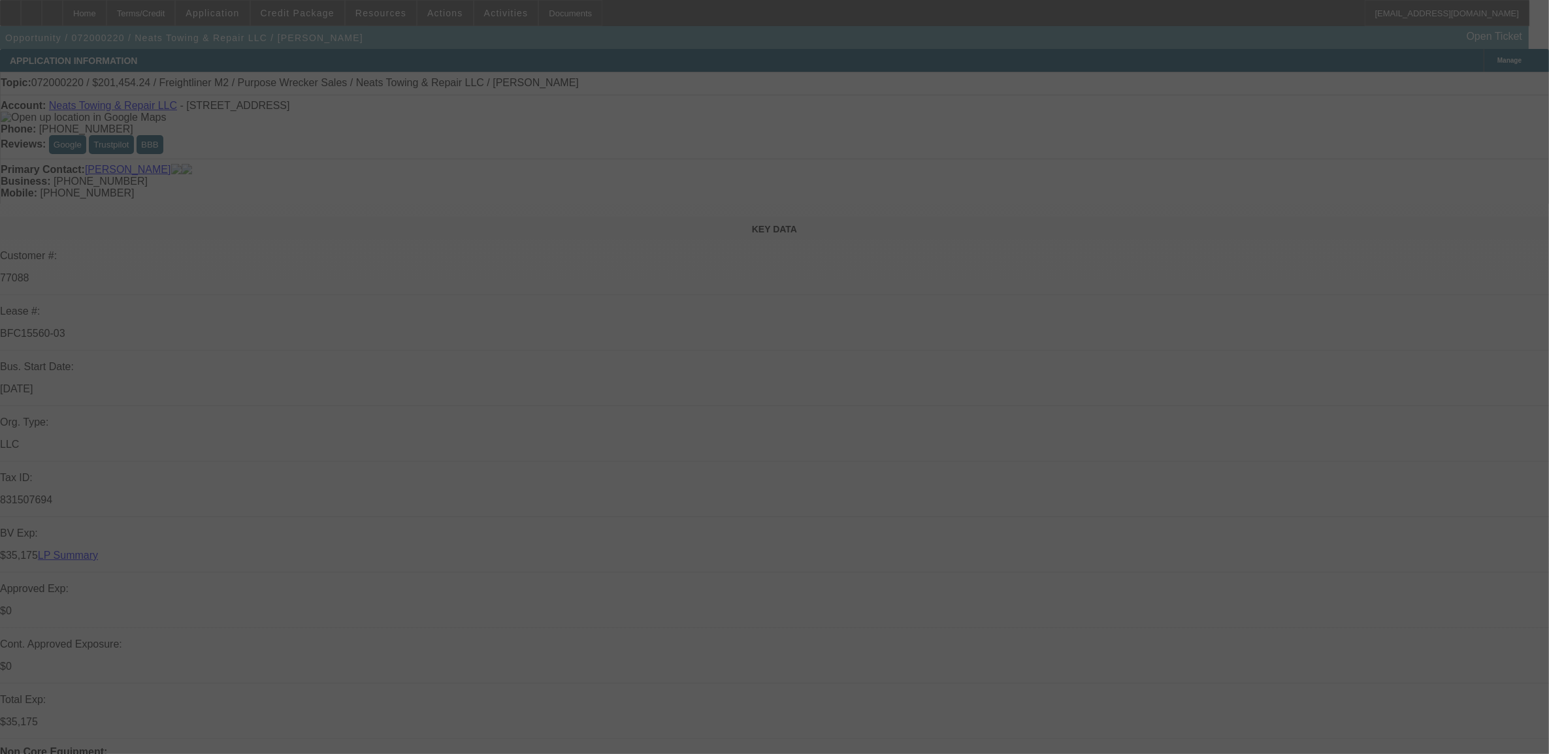
select select "0"
select select "2"
select select "0"
select select "13"
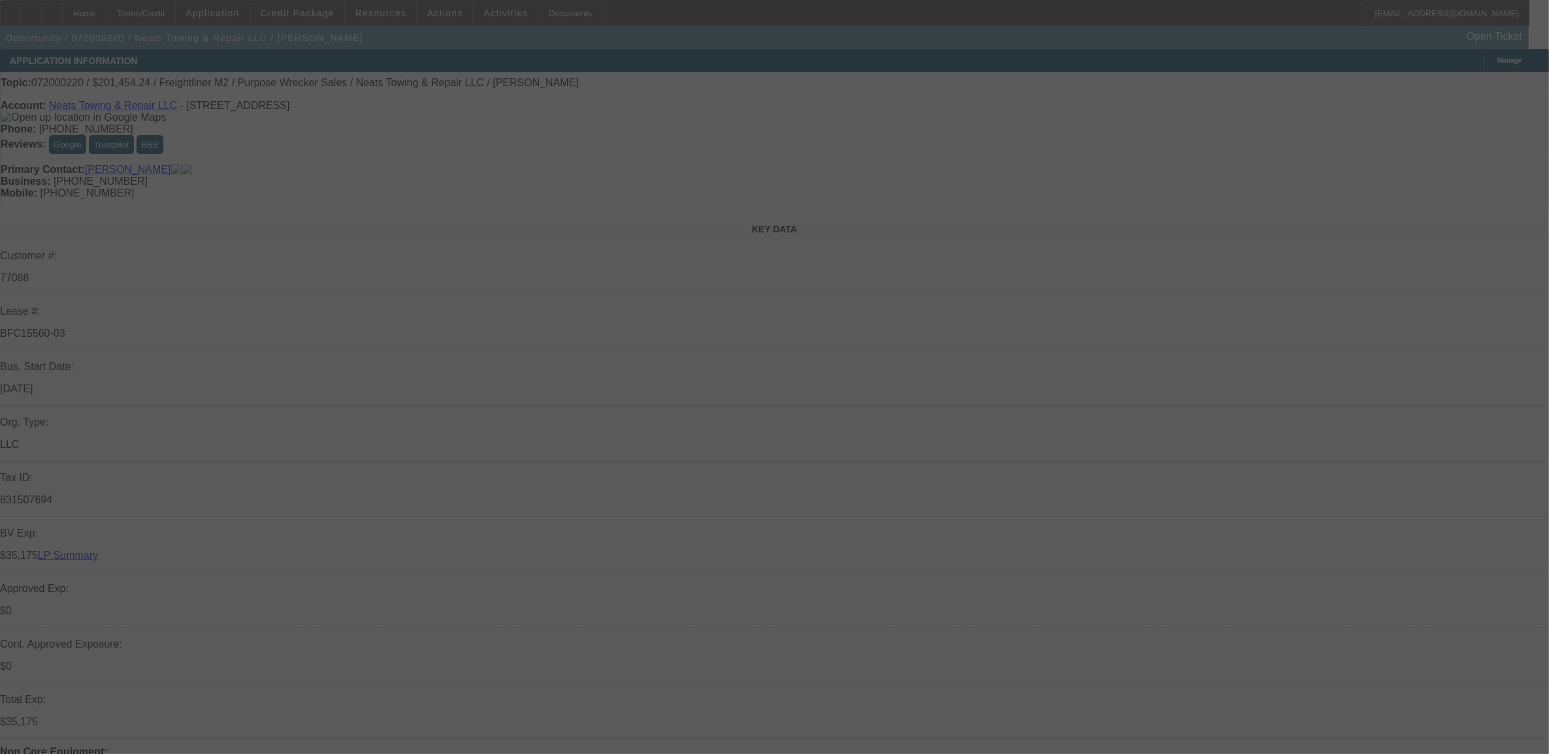
select select "0"
select select "2"
select select "0.2"
select select "13"
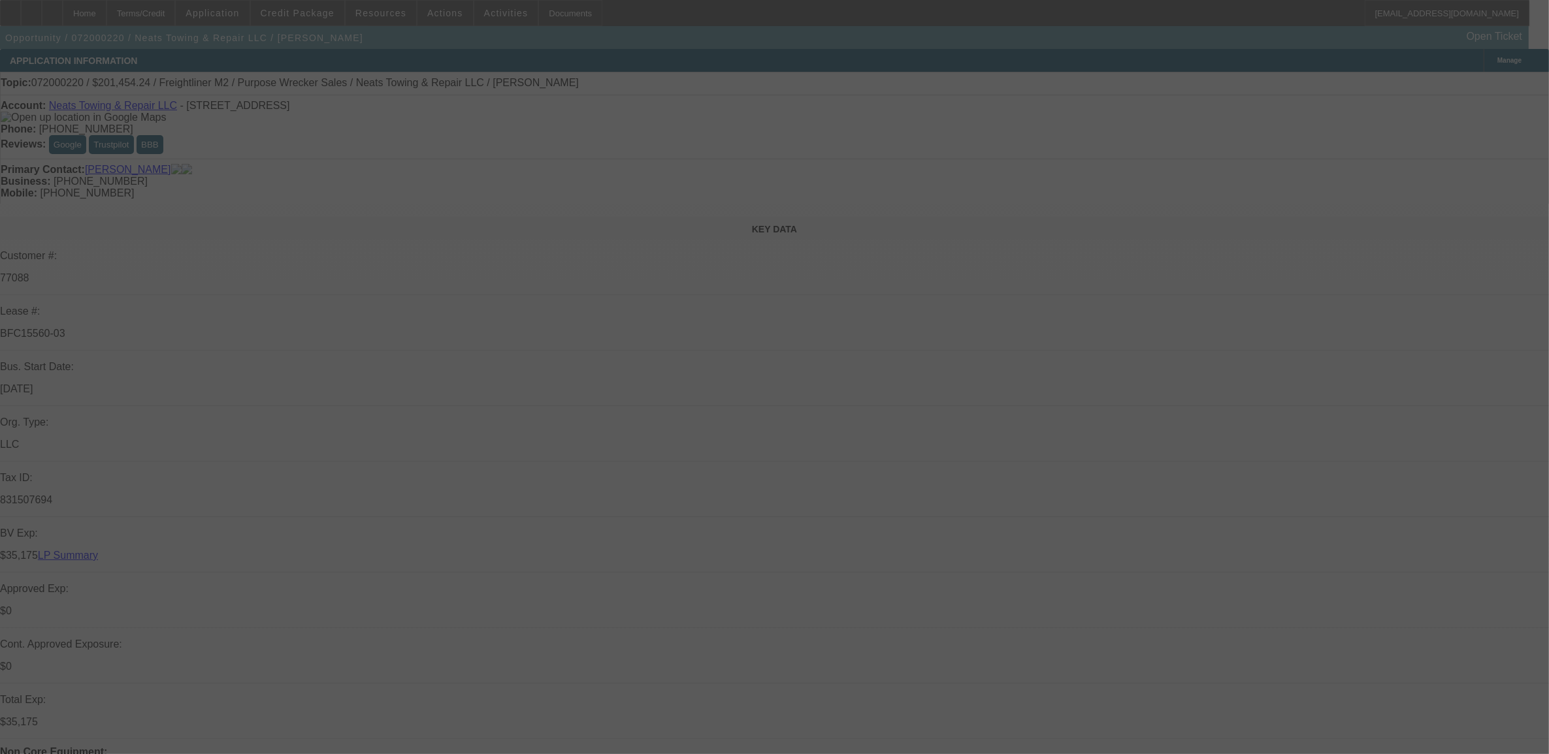
select select "0"
select select "2"
select select "0"
select select "13"
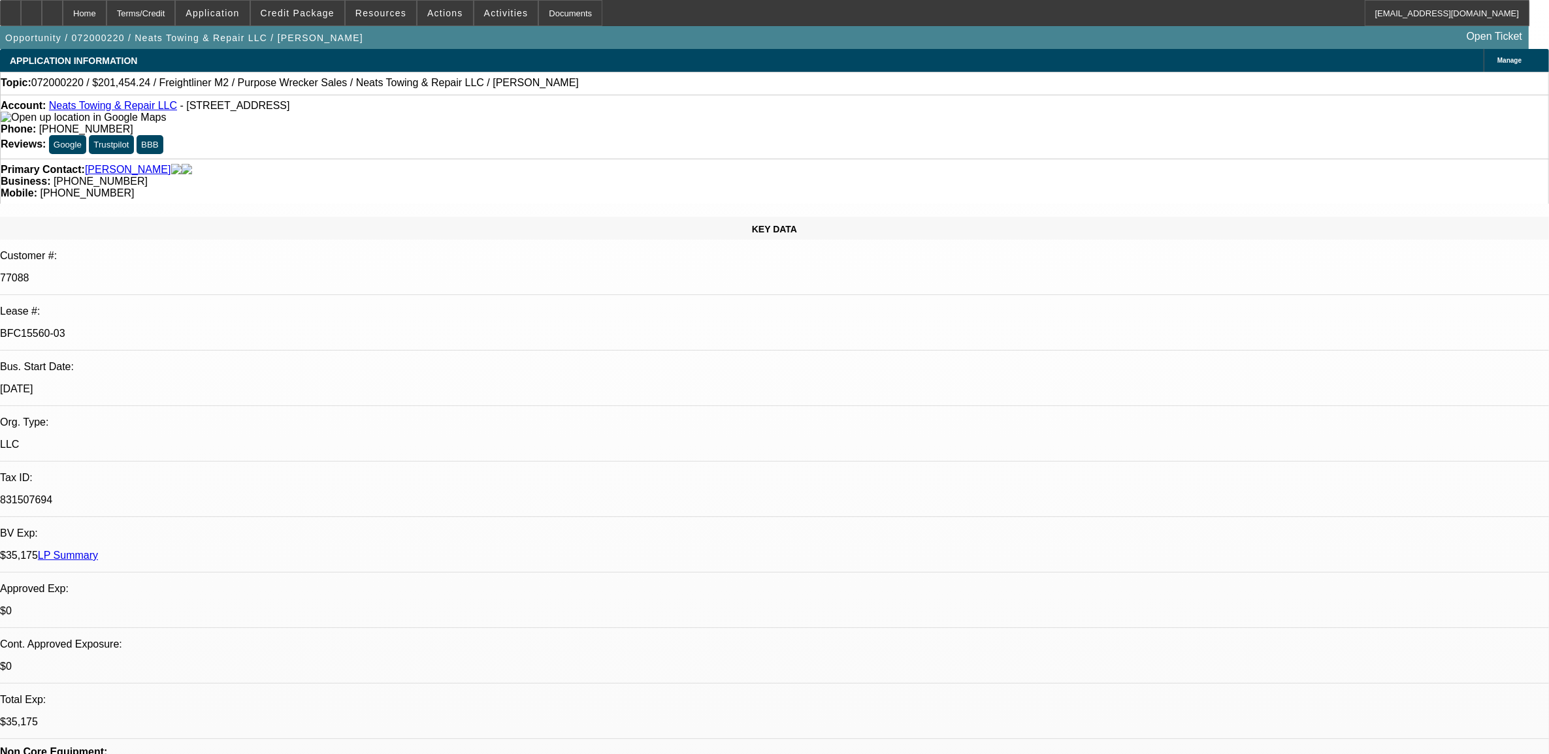
click at [91, 106] on link "Neats Towing & Repair LLC" at bounding box center [113, 105] width 128 height 11
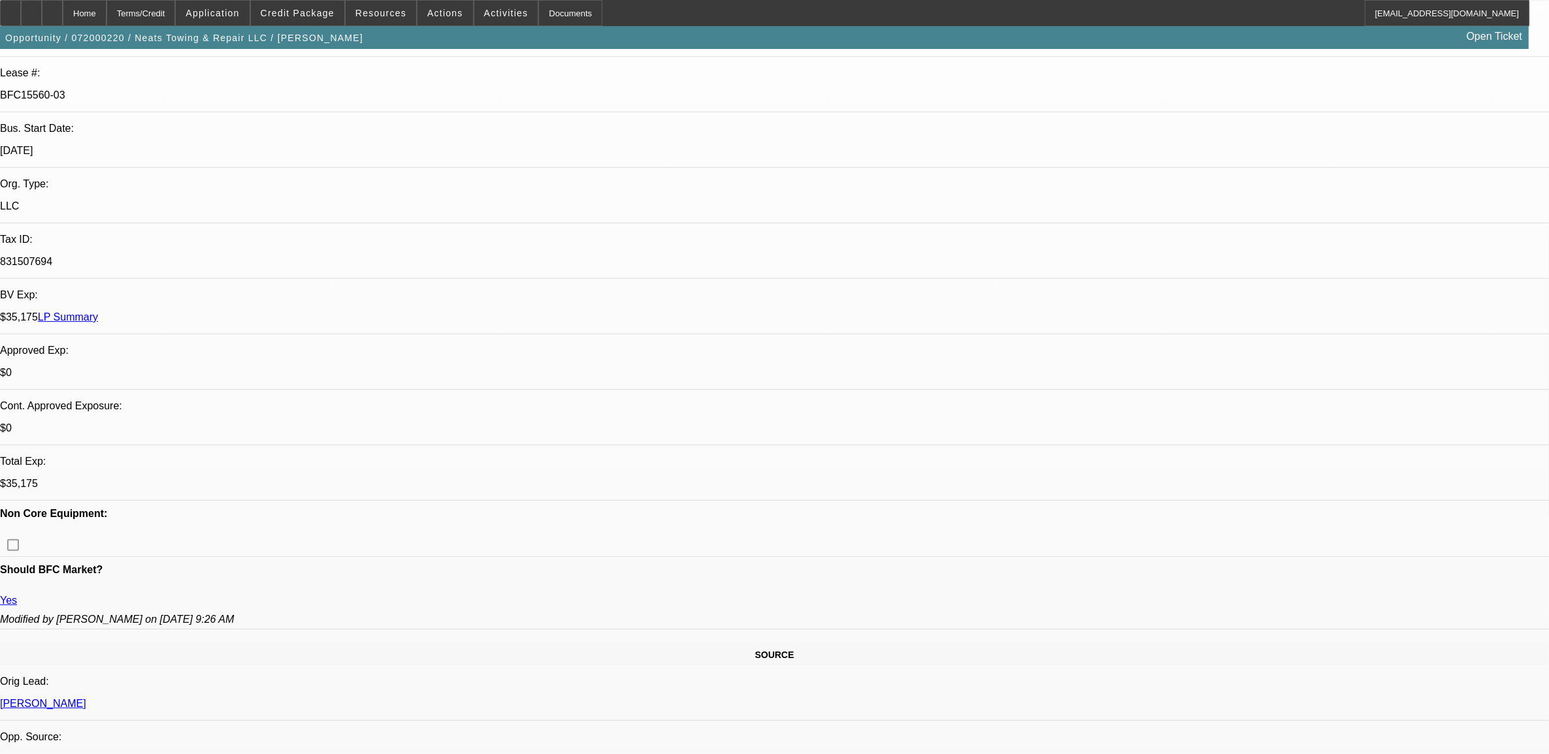
scroll to position [245, 0]
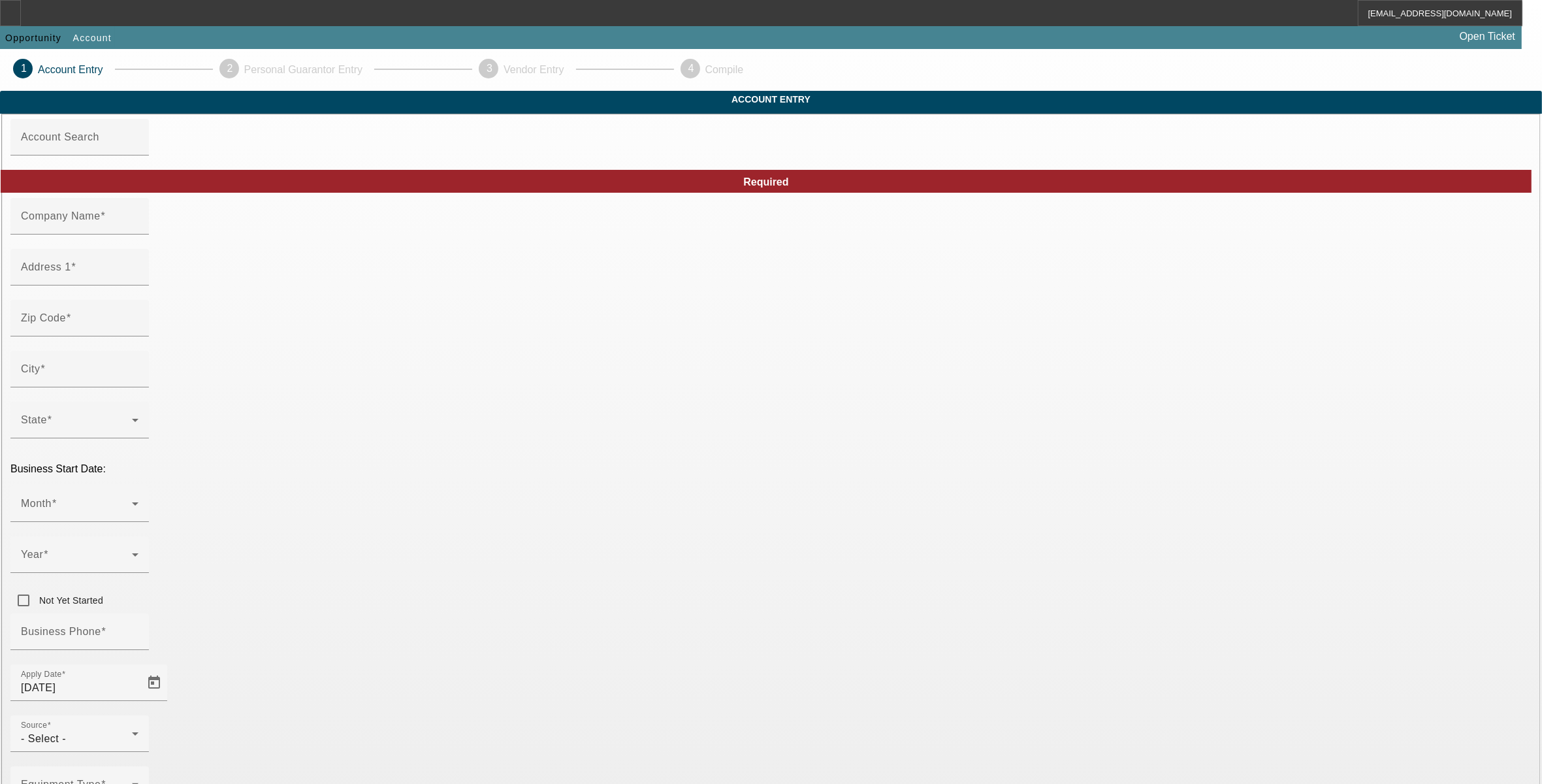
type input "Neats Towing & Repair LLC"
type input "[STREET_ADDRESS]"
type input "72404"
type input "[GEOGRAPHIC_DATA]"
type input "[PHONE_NUMBER]"
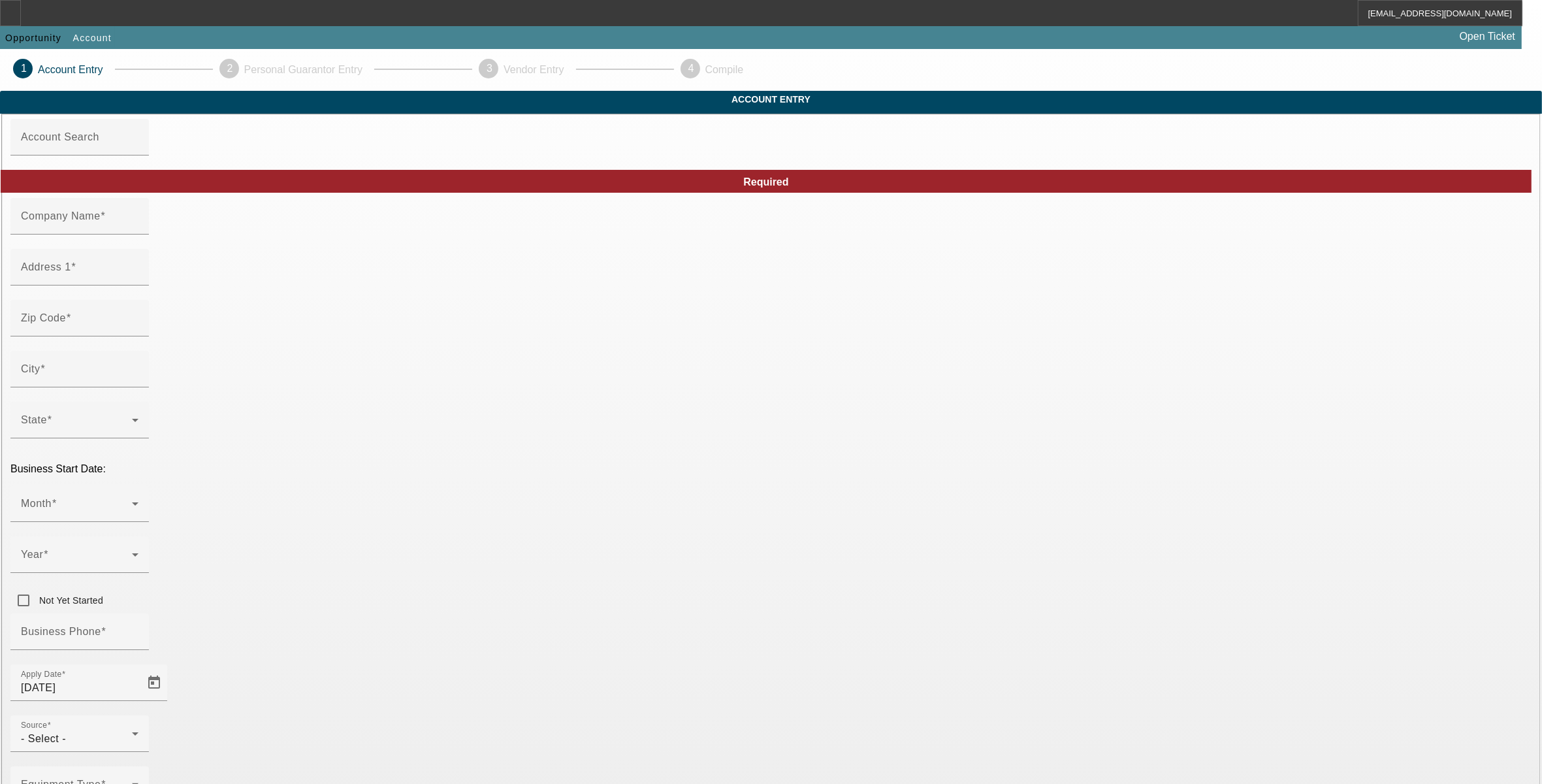
type input "[EMAIL_ADDRESS][DOMAIN_NAME]"
type input "[PERSON_NAME]"
type input "831507694"
type input "[URL][DOMAIN_NAME]"
click at [132, 731] on div "- Select -" at bounding box center [76, 739] width 111 height 16
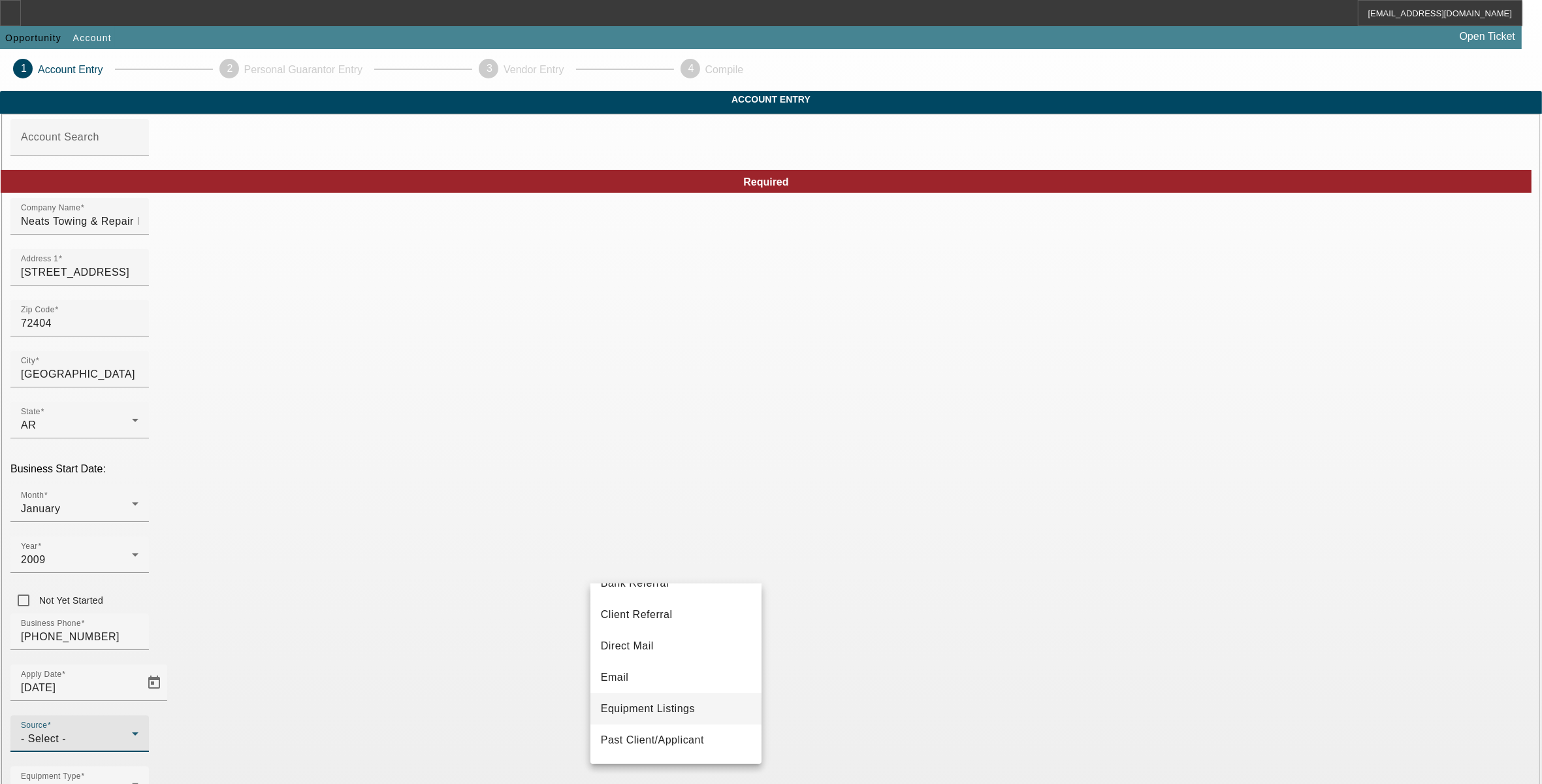
scroll to position [82, 0]
click at [650, 705] on span "Past Client/Applicant" at bounding box center [652, 711] width 103 height 16
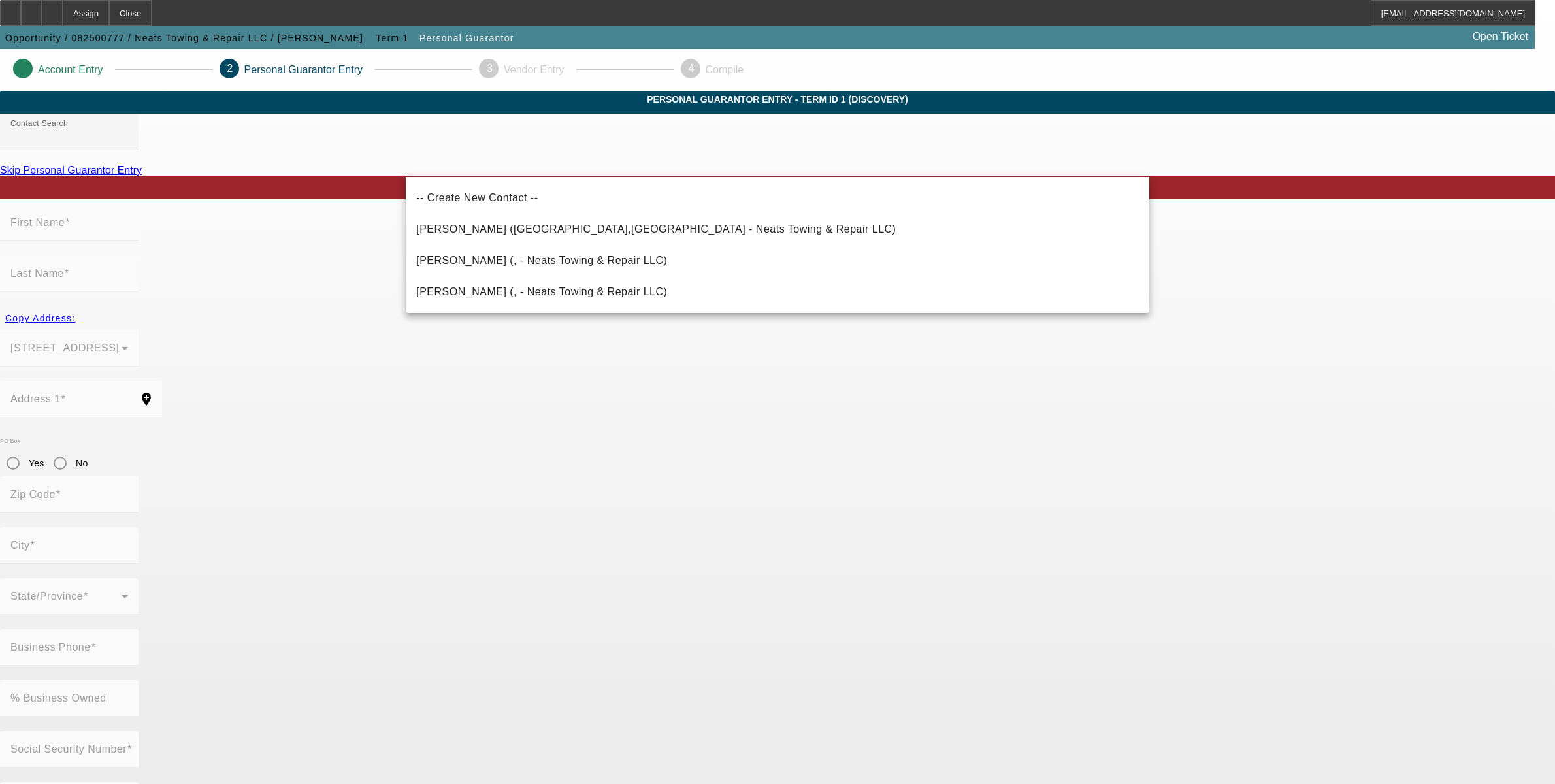
click at [284, 402] on app-personal-guarantor-manage "Account Entry 2 Personal Guarantor Entry 3 Vendor Entry 4 Compile Personal Guar…" at bounding box center [777, 716] width 1555 height 1335
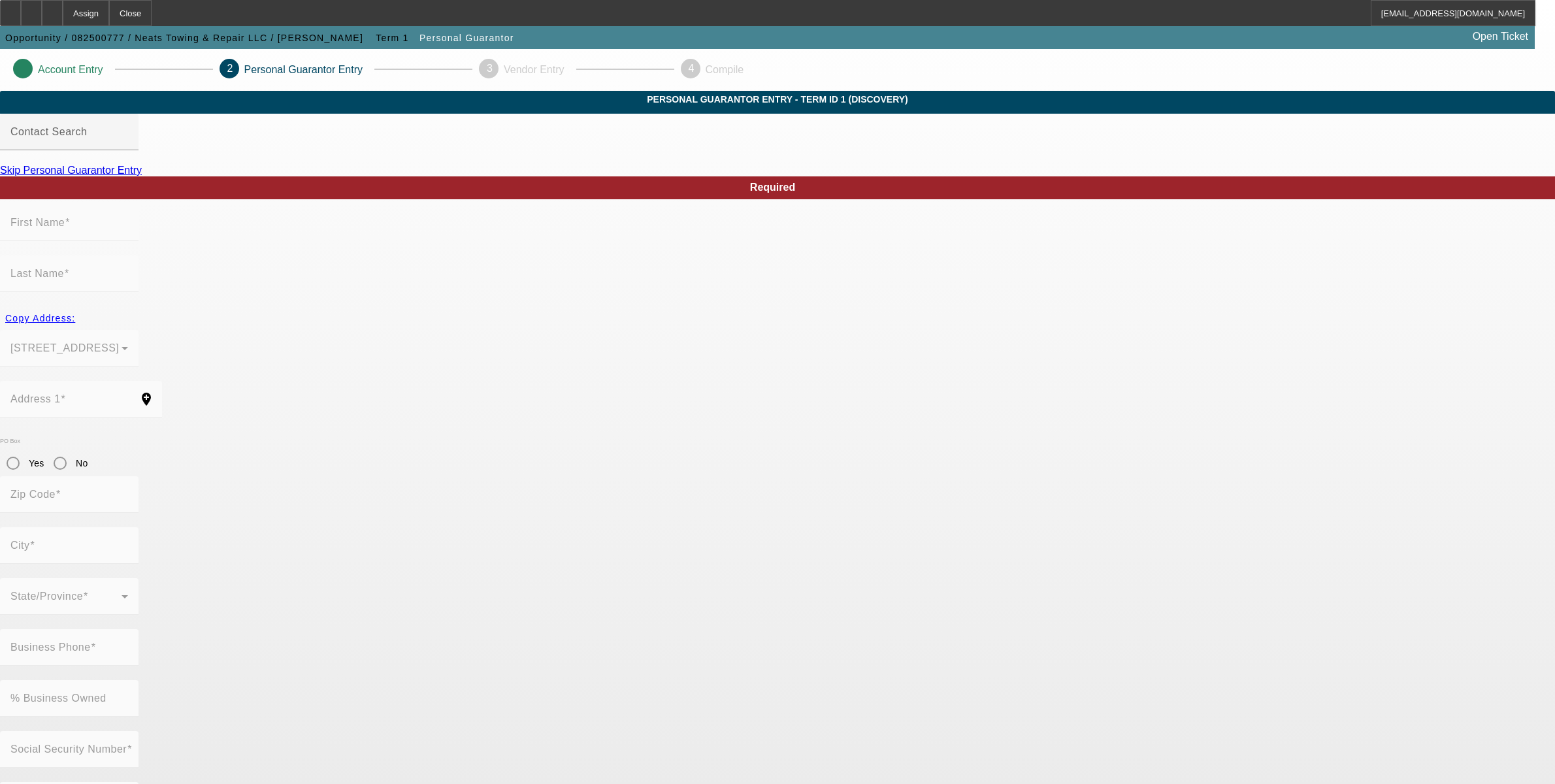
click at [142, 176] on link "Skip Personal Guarantor Entry" at bounding box center [71, 170] width 142 height 11
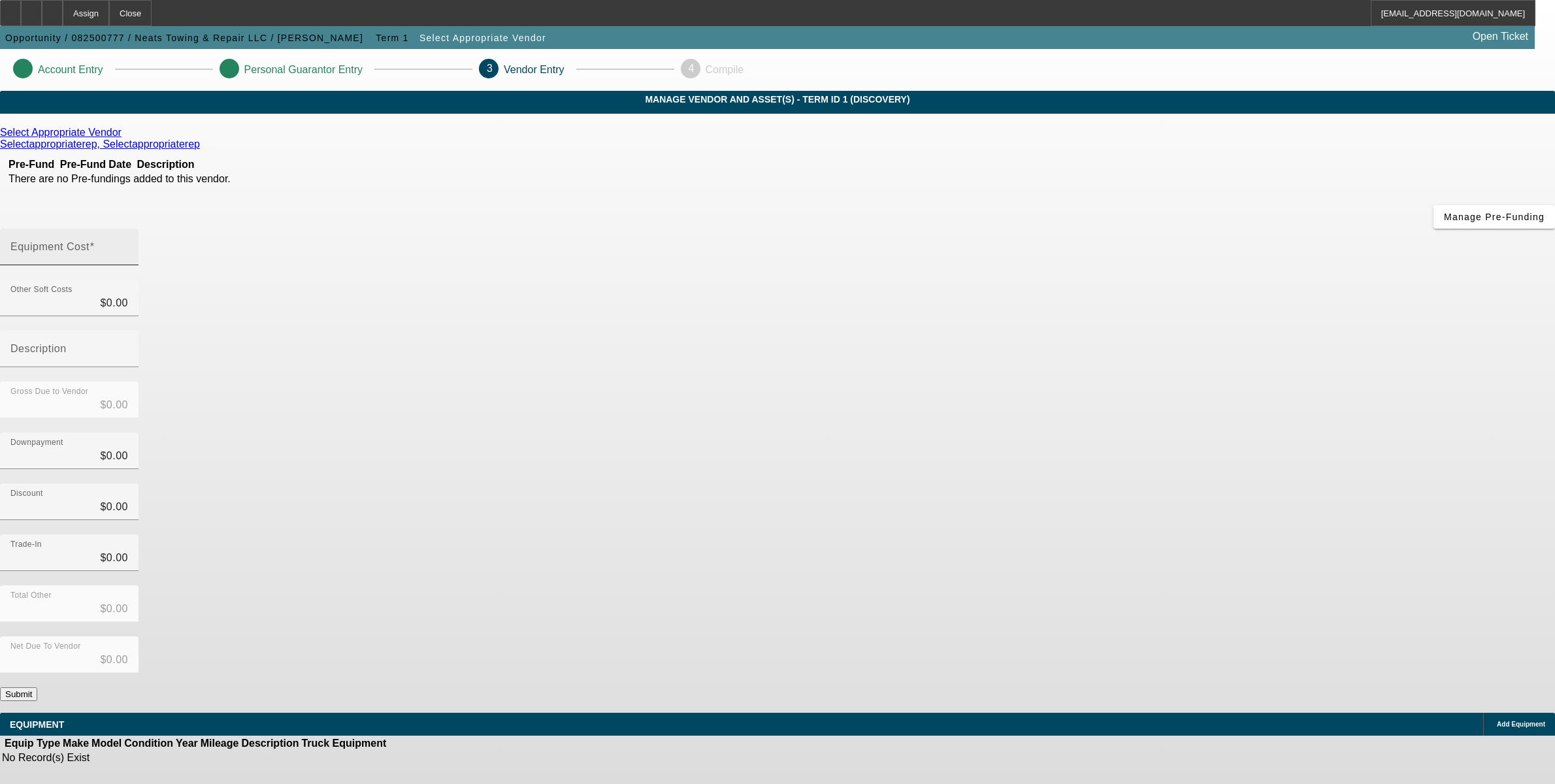
click at [89, 241] on mat-label "Equipment Cost" at bounding box center [49, 246] width 79 height 11
click at [128, 244] on input "Equipment Cost" at bounding box center [69, 252] width 118 height 16
type input "1"
type input "$1.00"
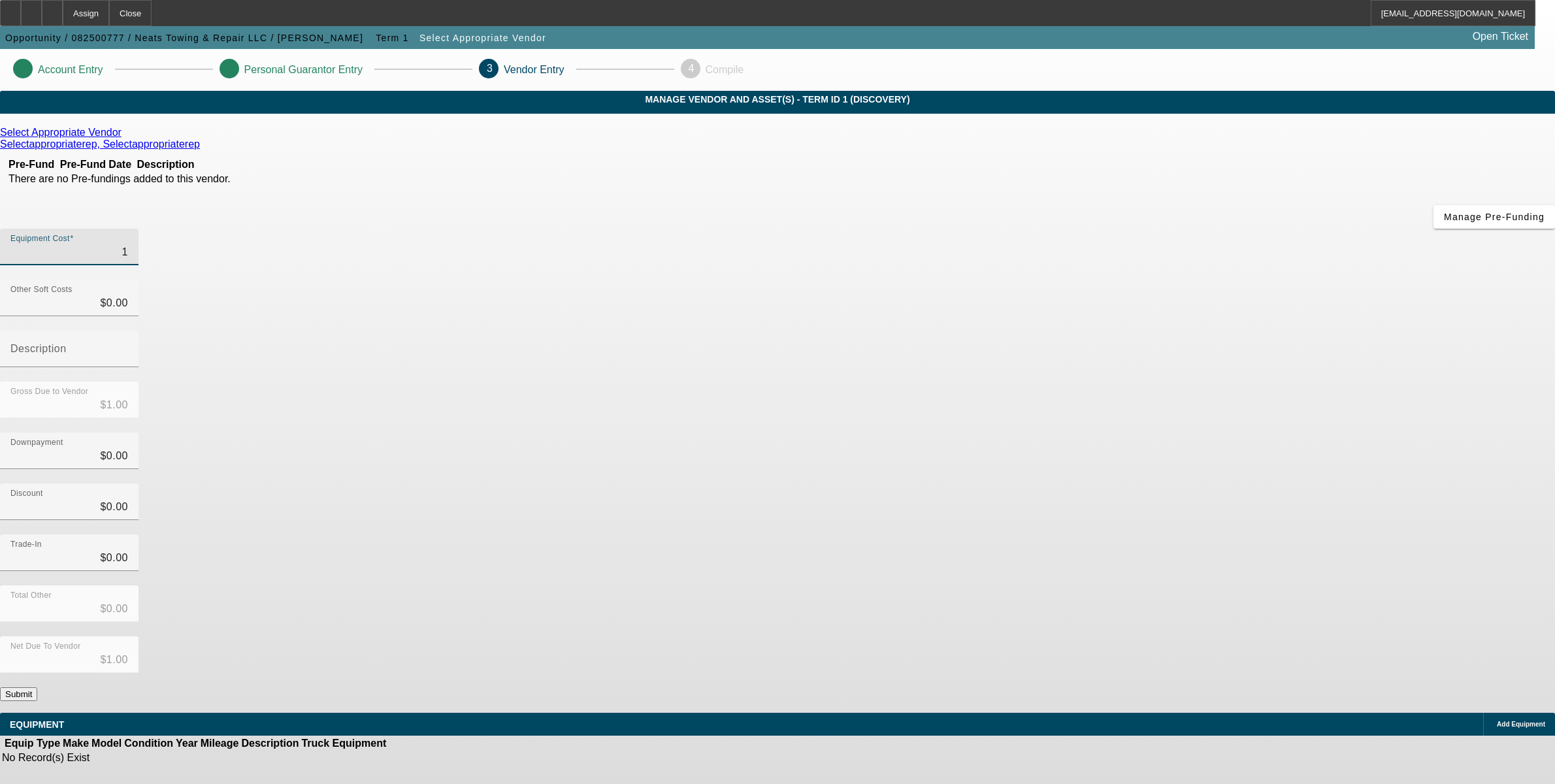
type input "10"
type input "$10.00"
type input "100"
type input "$100.00"
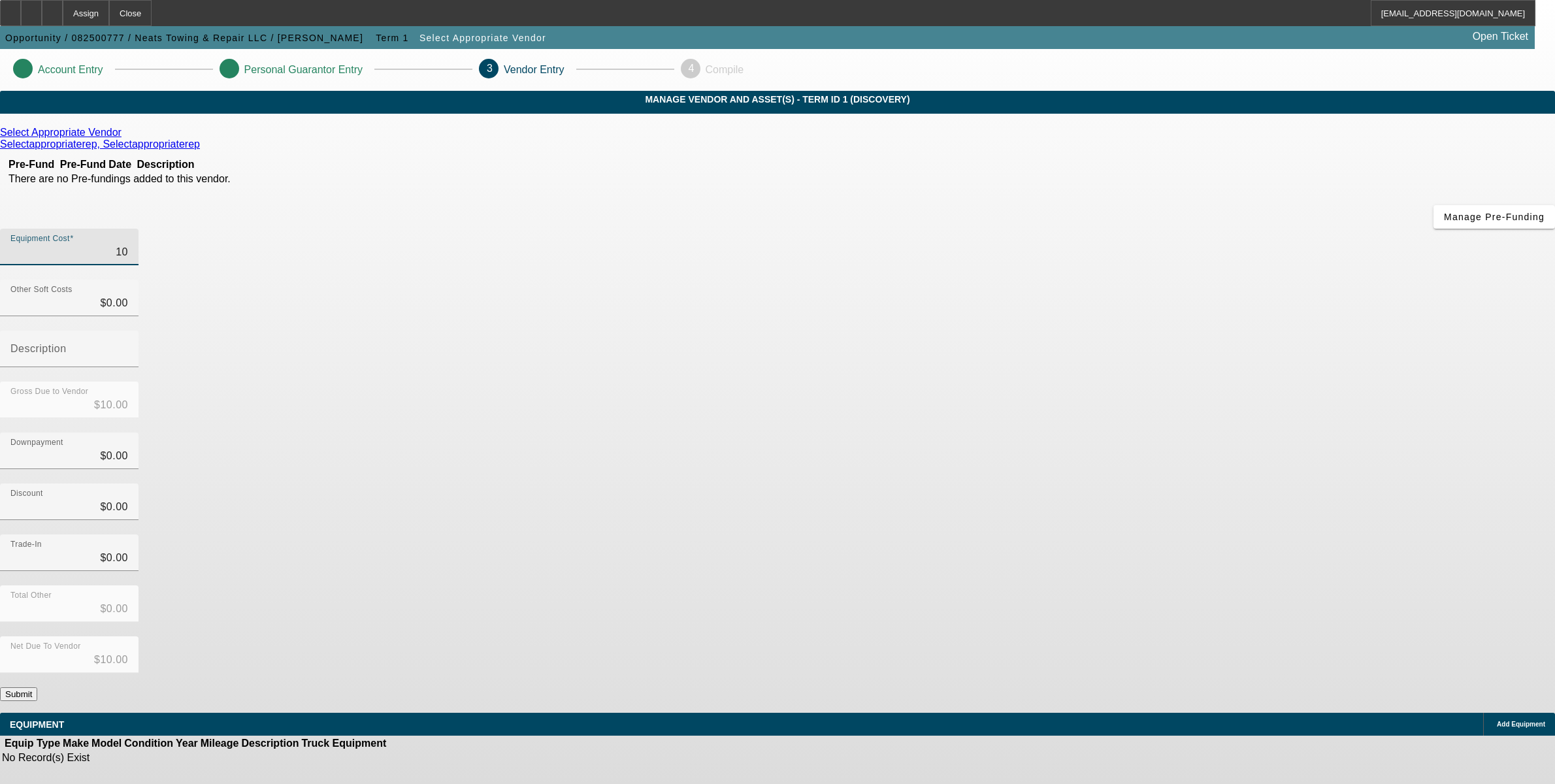
type input "$100.00"
type input "1000"
type input "$1,000.00"
type input "10000"
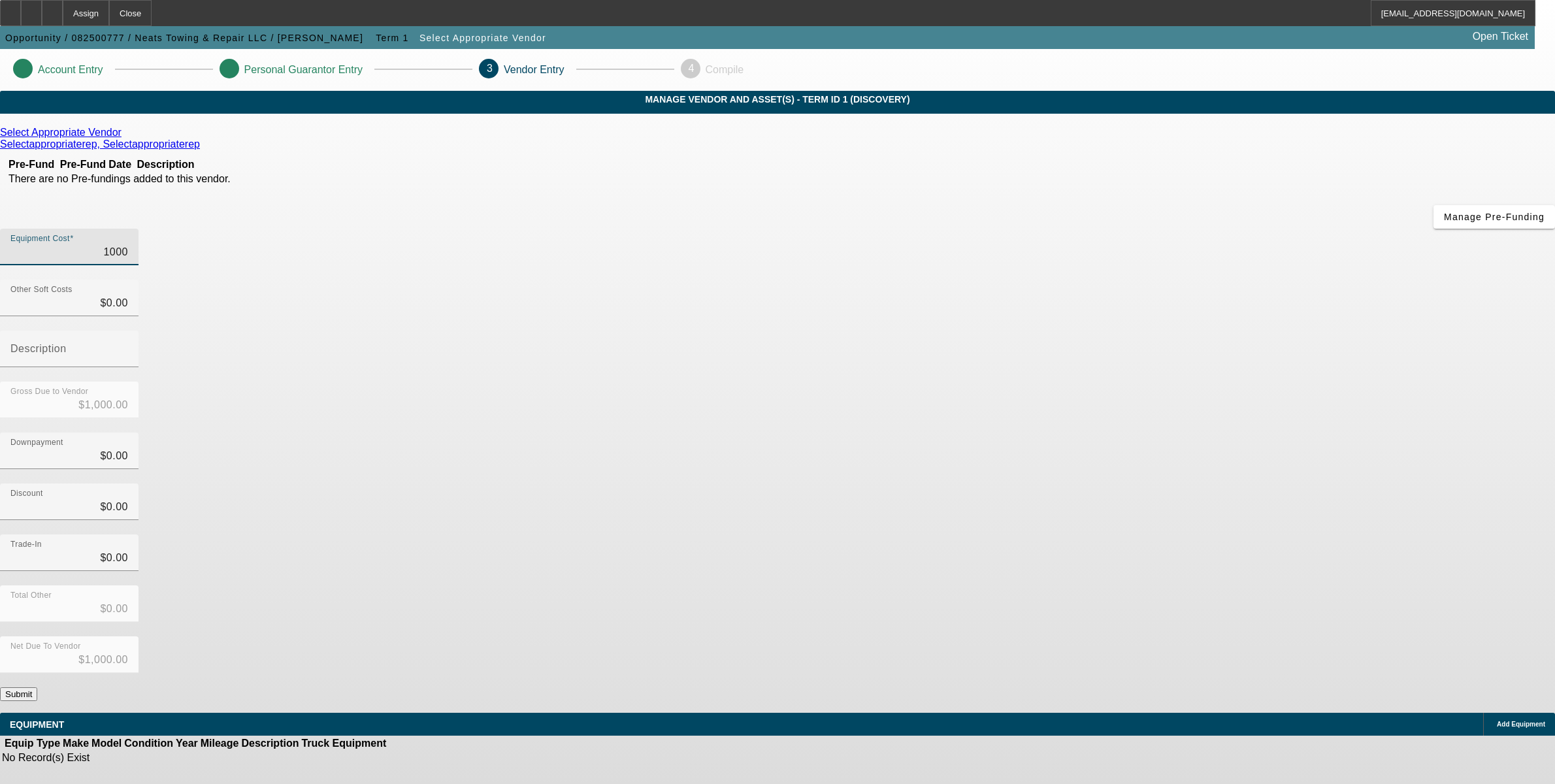
type input "$10,000.00"
type input "100000"
type input "$100,000.00"
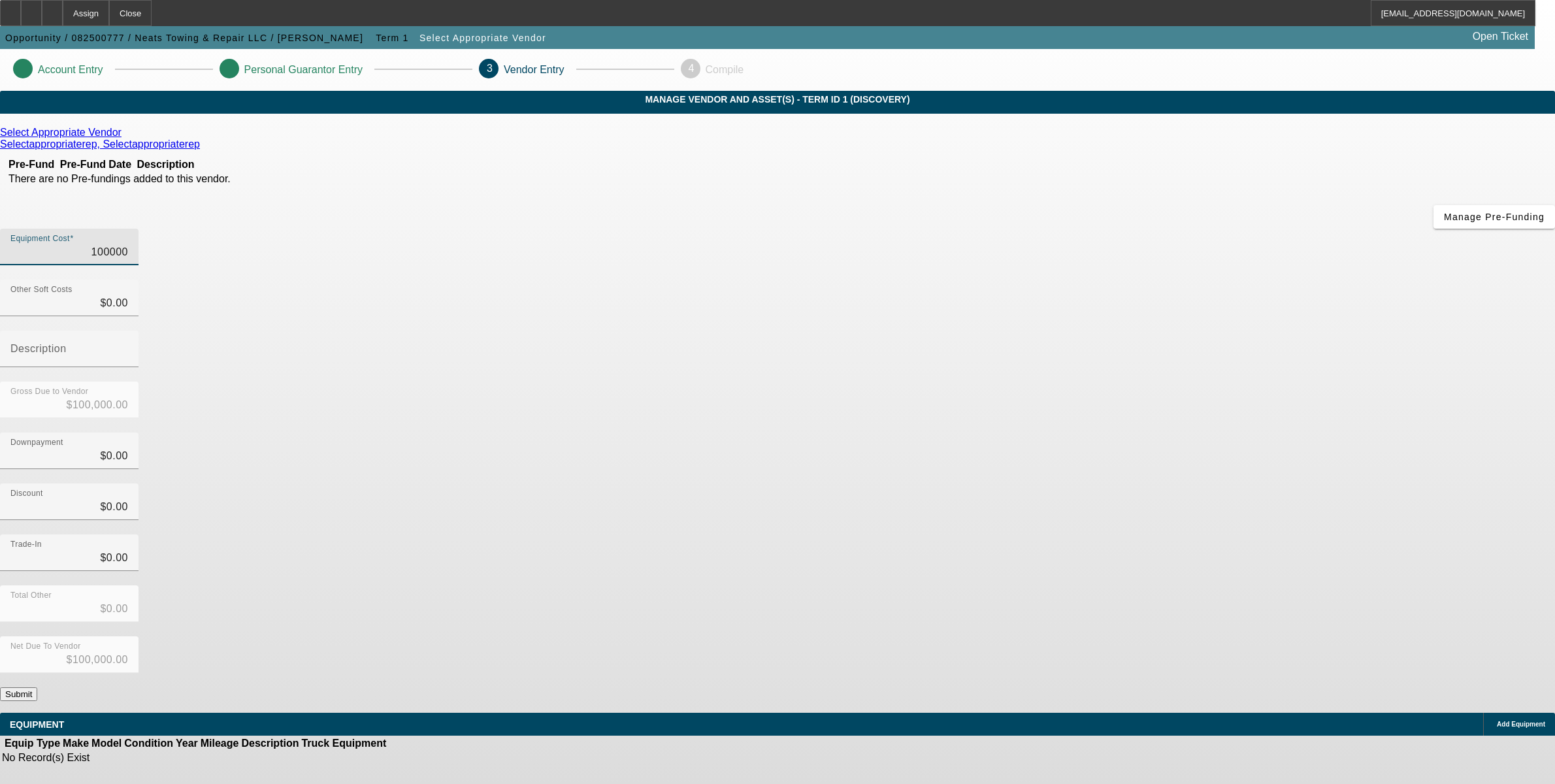
type input "$100,000.00"
type input "$0.00"
drag, startPoint x: 988, startPoint y: 317, endPoint x: 1140, endPoint y: 541, distance: 269.9
click at [991, 432] on div "Downpayment $0.00" at bounding box center [777, 457] width 1555 height 51
click at [37, 687] on button "Submit" at bounding box center [18, 694] width 37 height 14
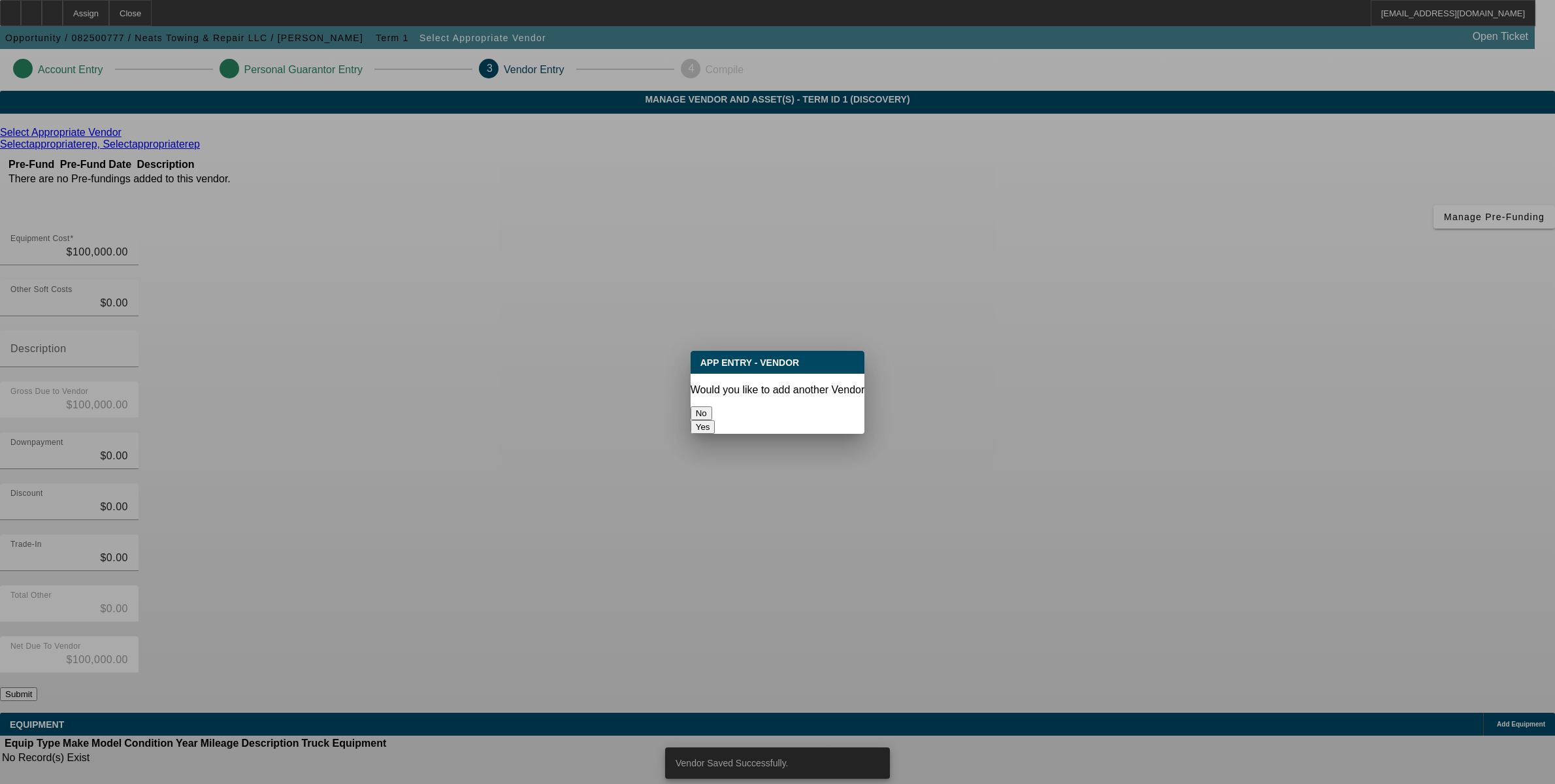
click at [712, 406] on button "No" at bounding box center [701, 413] width 22 height 14
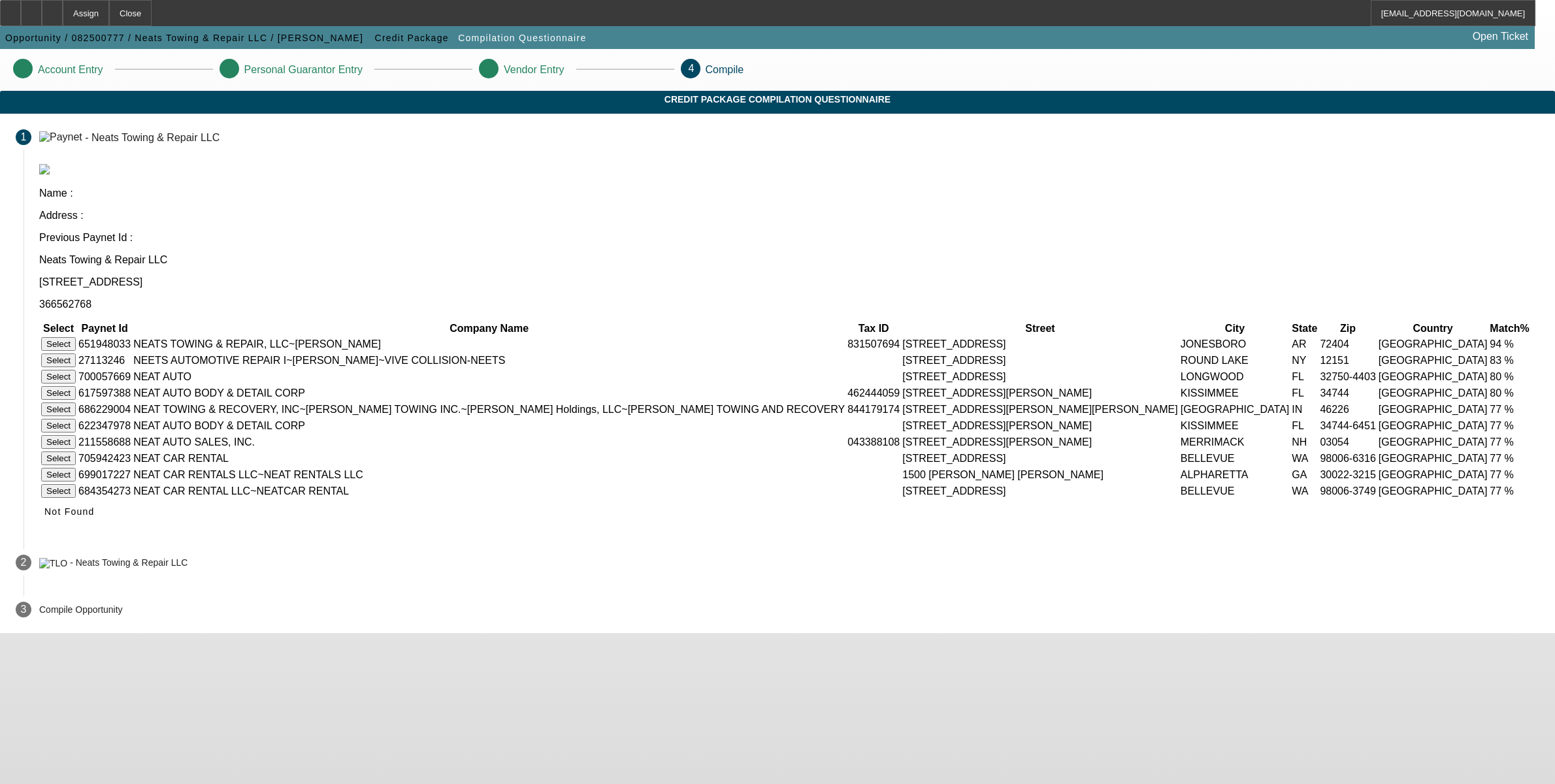
click at [76, 337] on button "Select" at bounding box center [58, 344] width 35 height 14
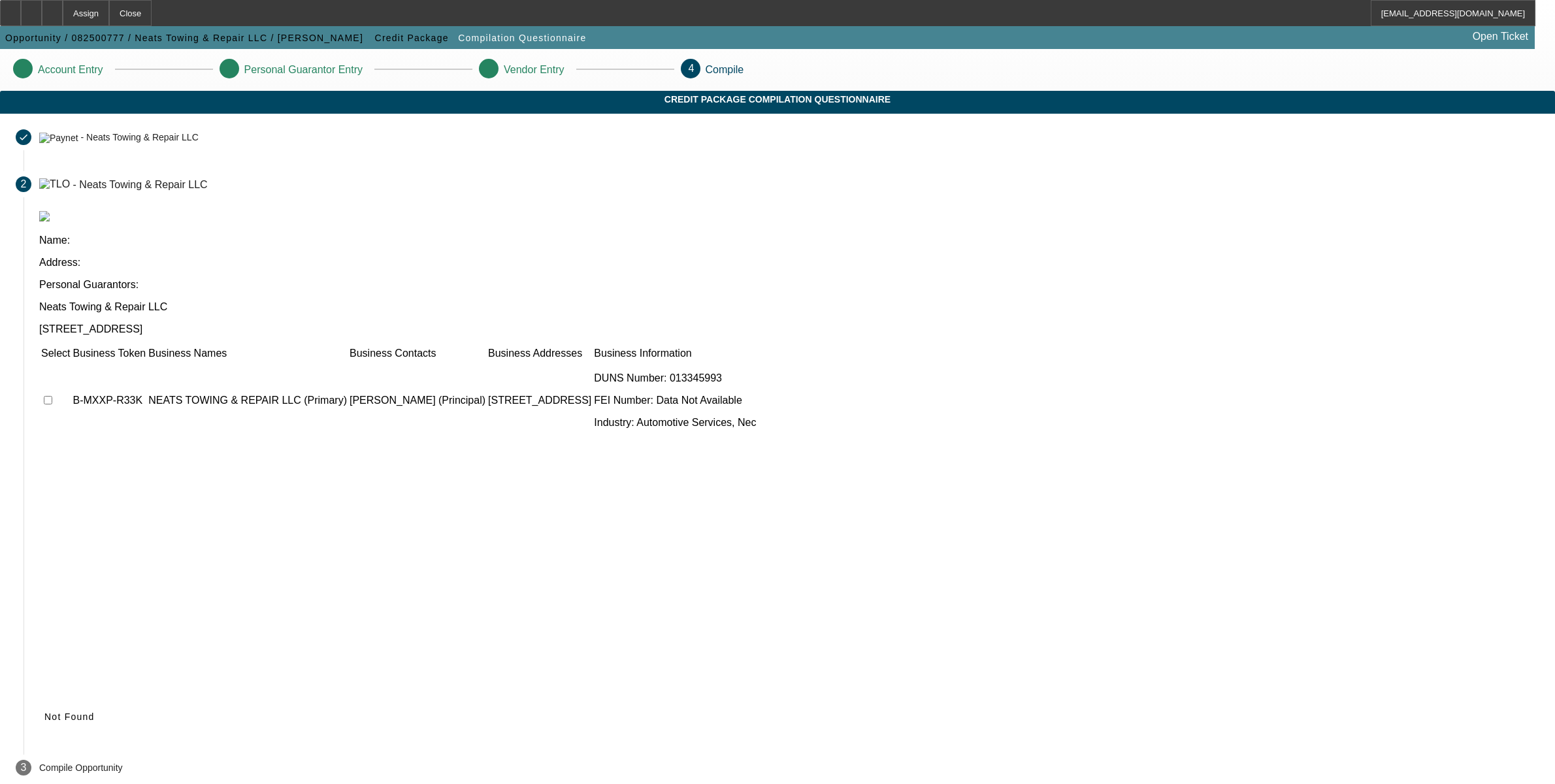
click at [52, 396] on input "checkbox" at bounding box center [48, 400] width 8 height 8
checkbox input "true"
click at [78, 711] on span "Submit" at bounding box center [60, 716] width 33 height 10
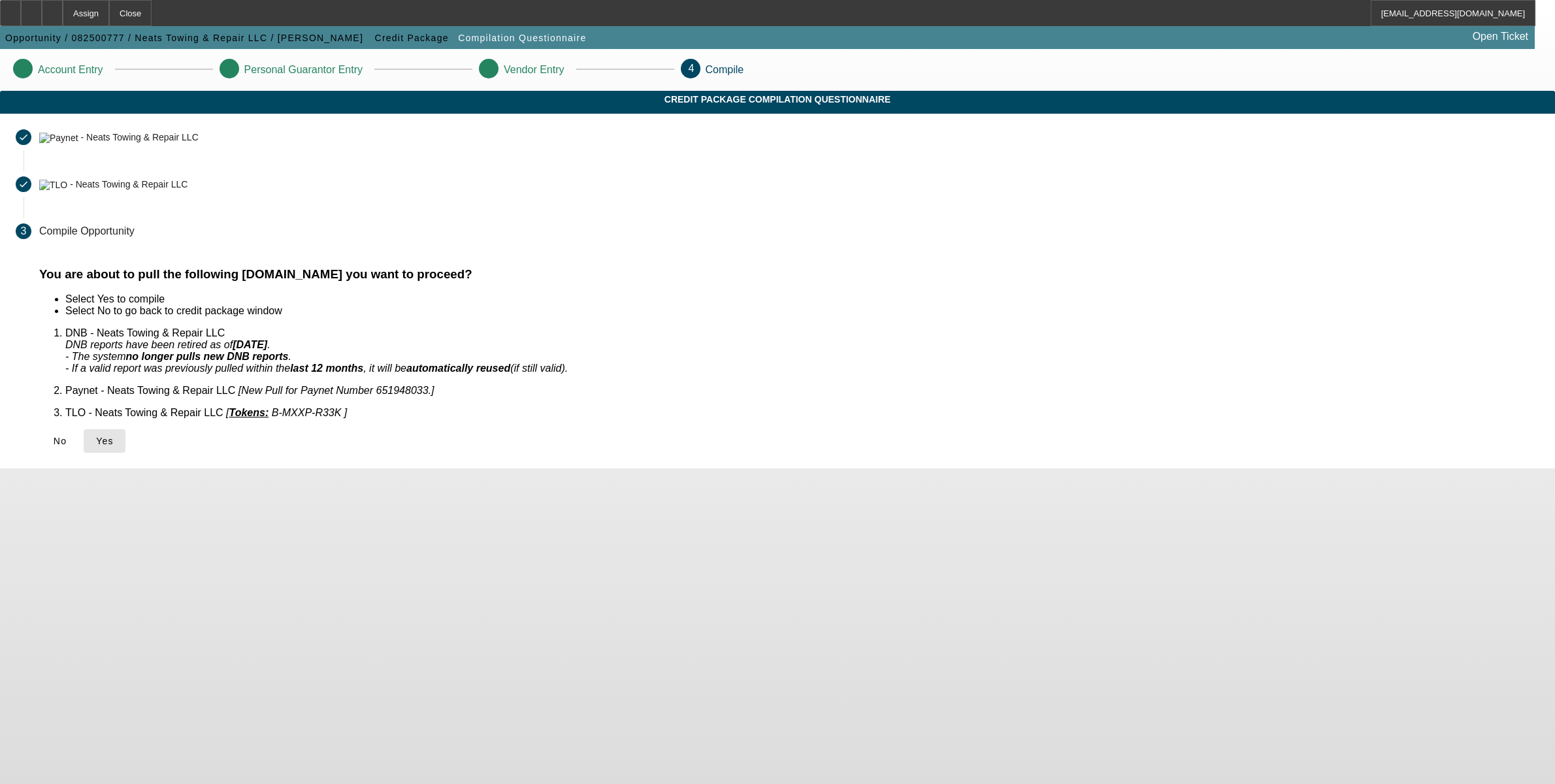
click at [125, 430] on span at bounding box center [105, 440] width 42 height 31
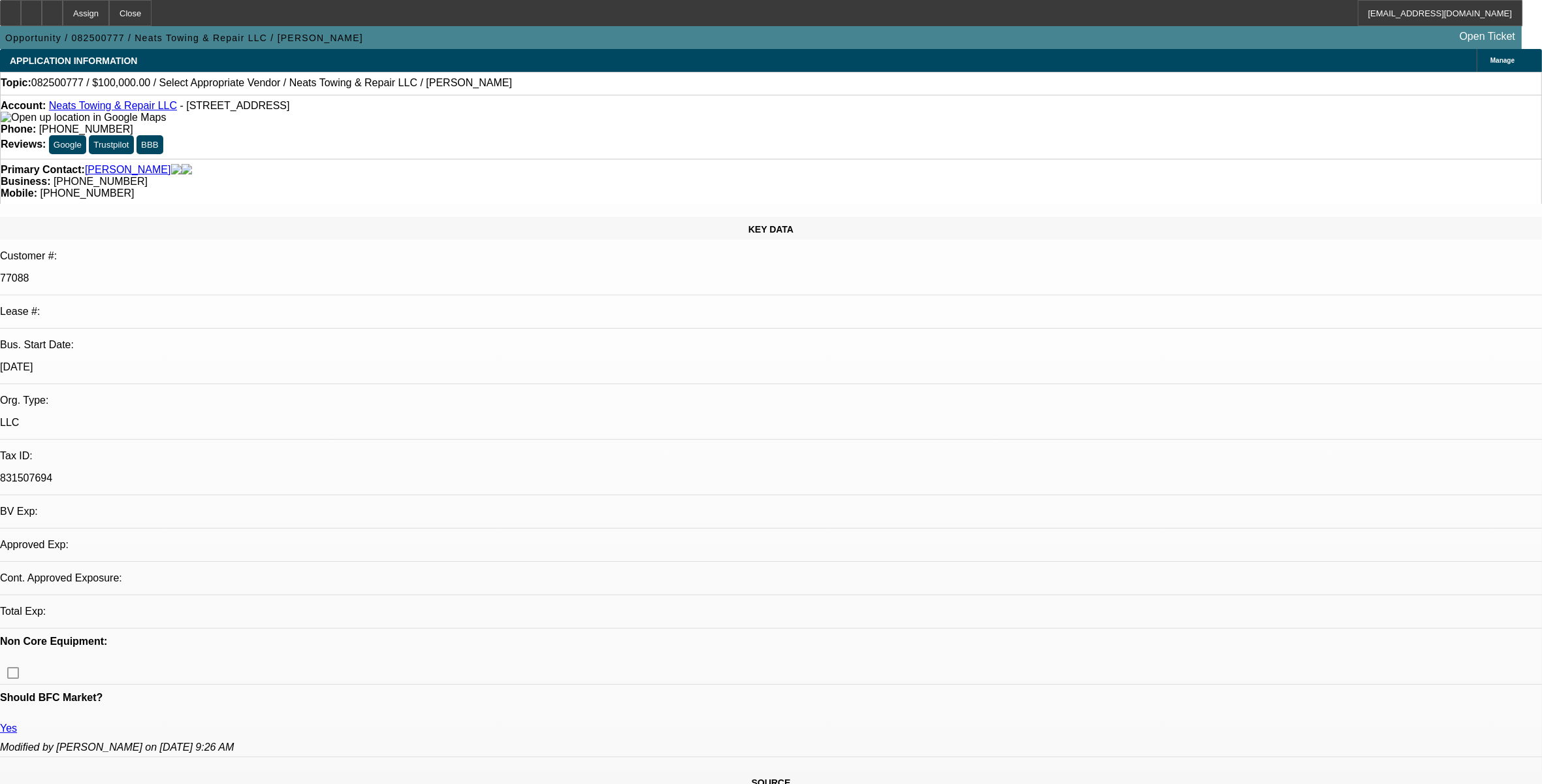
select select "0"
select select "2"
select select "0.1"
select select "4"
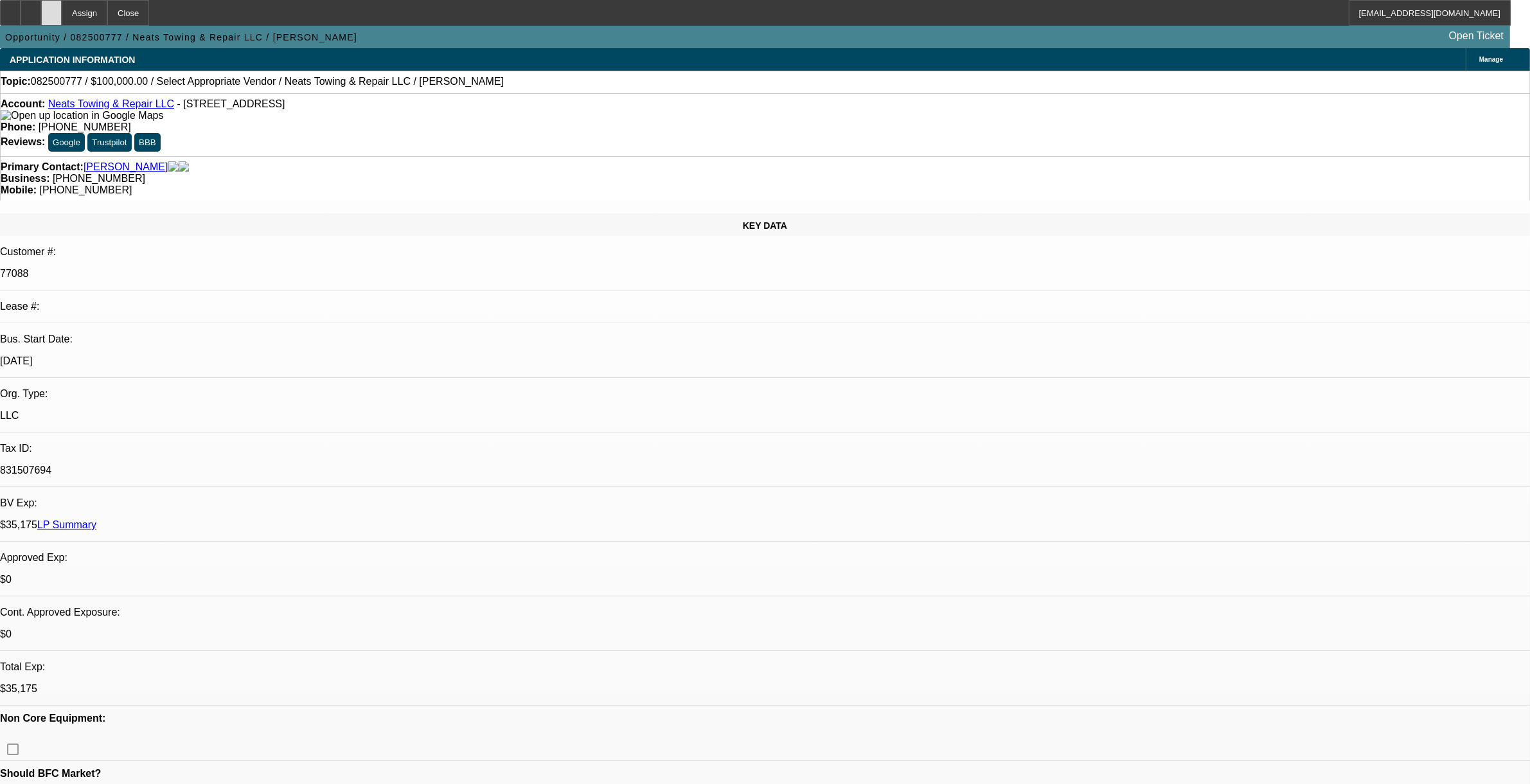
click at [62, 14] on div at bounding box center [51, 13] width 21 height 26
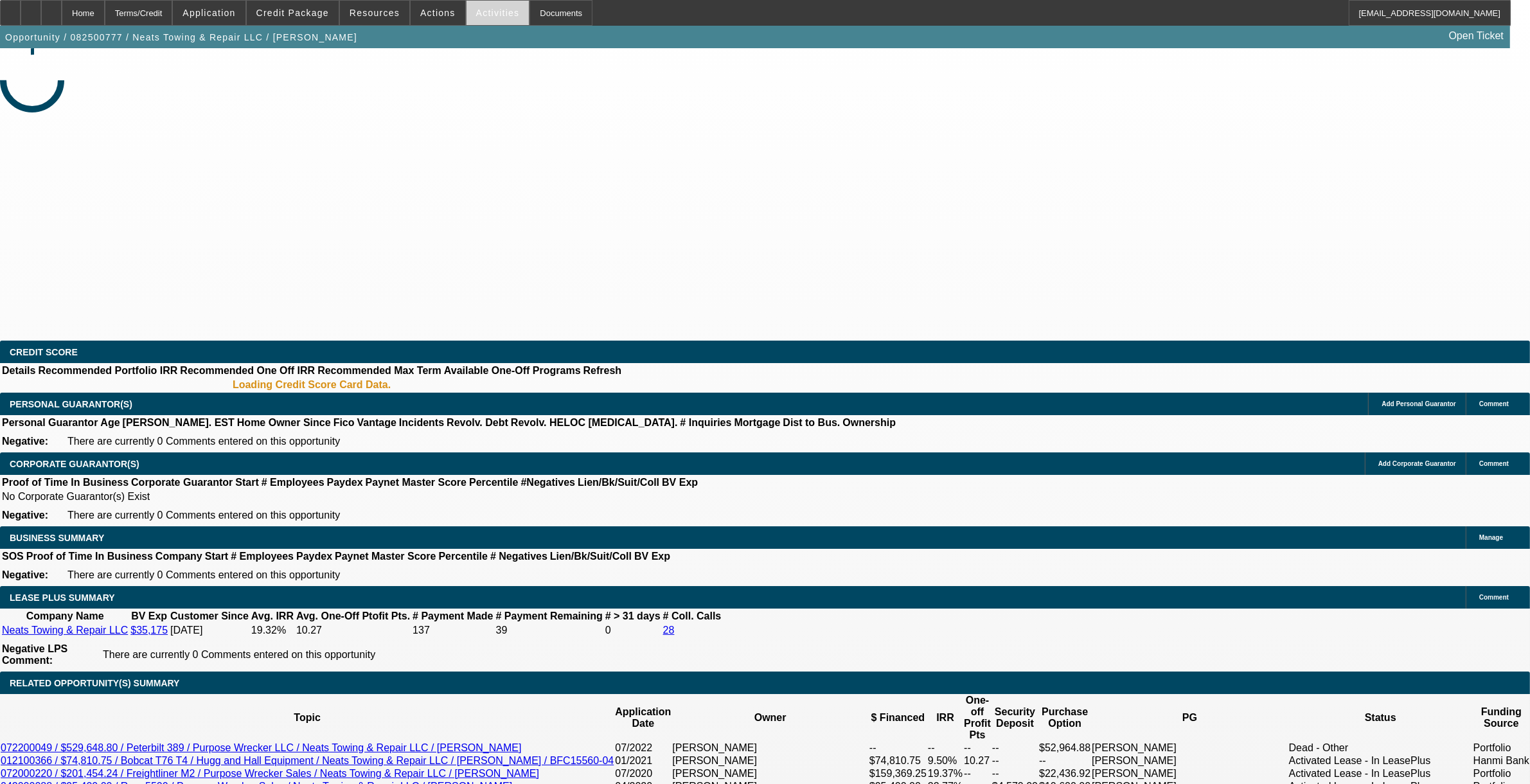
select select "0"
select select "2"
select select "0.1"
select select "4"
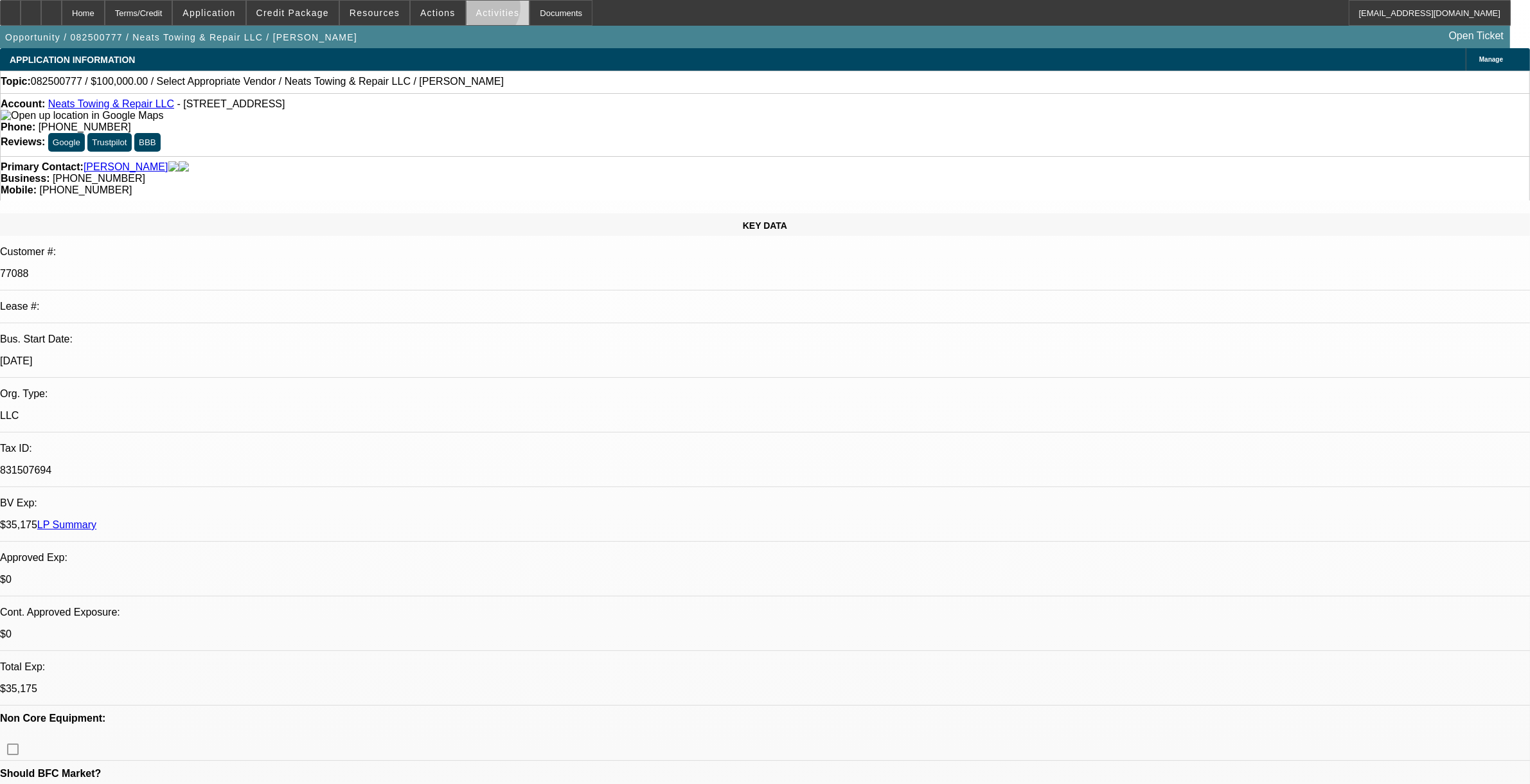
click at [476, 10] on span "Activities" at bounding box center [498, 13] width 43 height 10
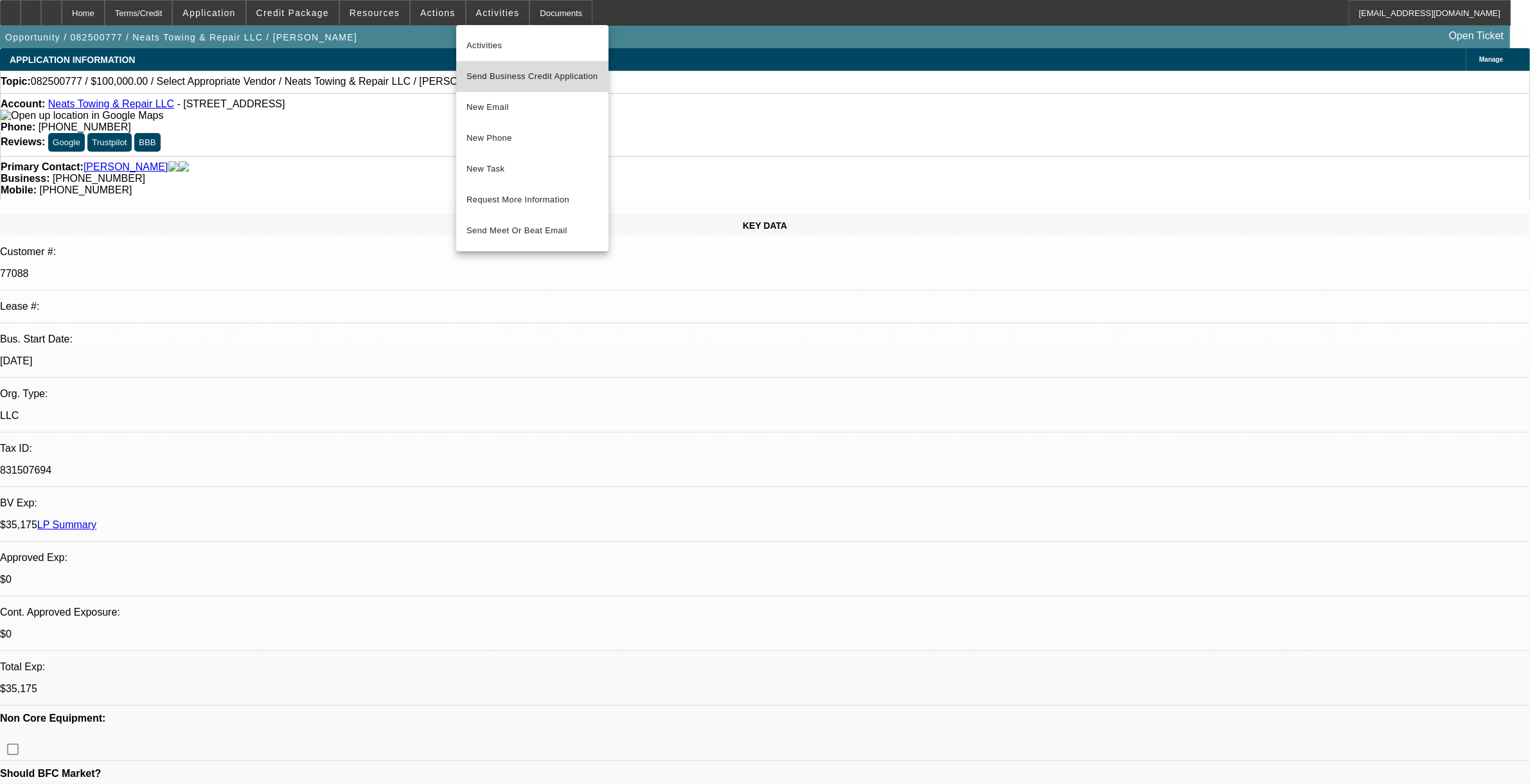
click at [500, 68] on button "Send Business Credit Application" at bounding box center [532, 76] width 153 height 30
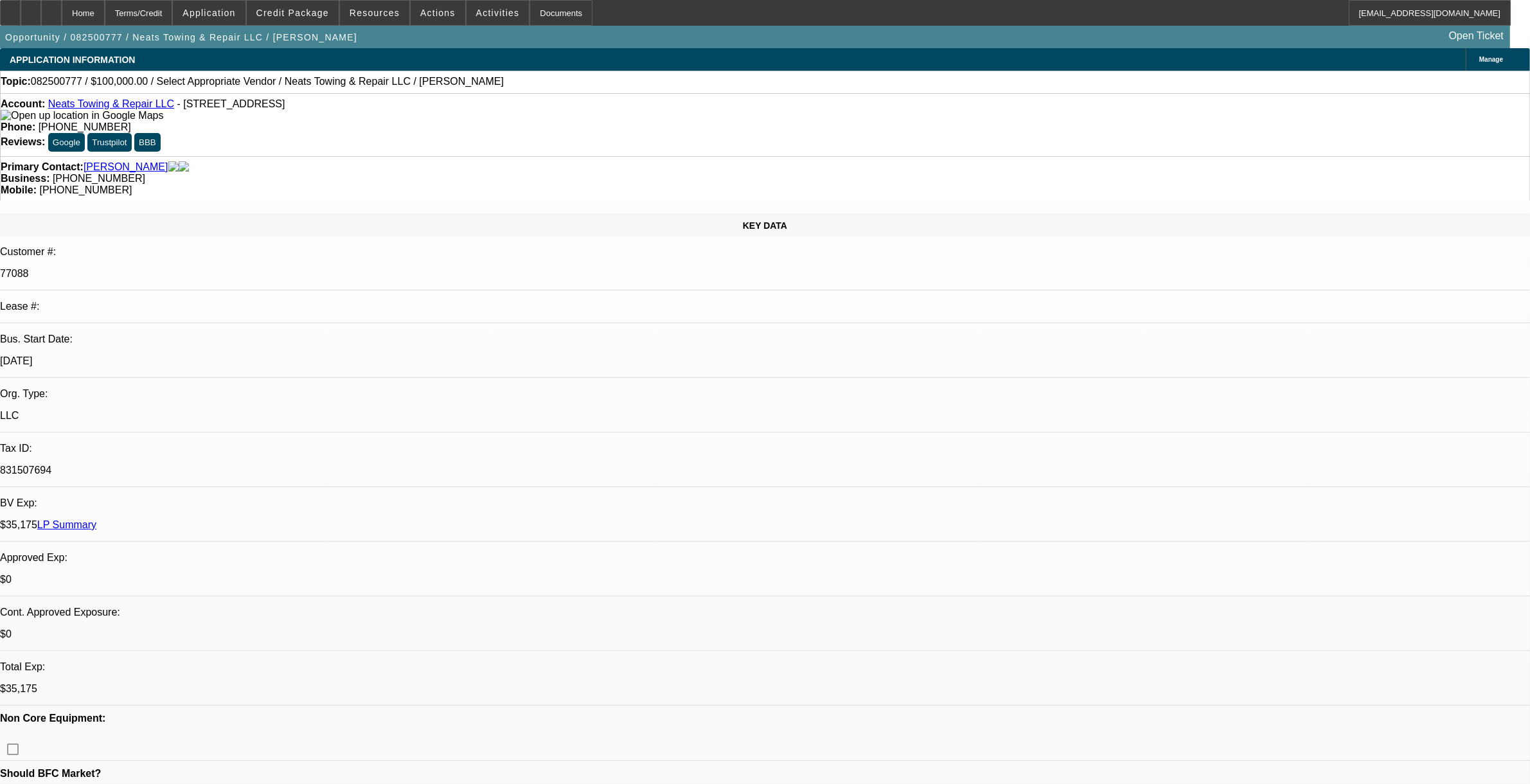
click at [1480, 59] on span "Manage" at bounding box center [1492, 59] width 24 height 7
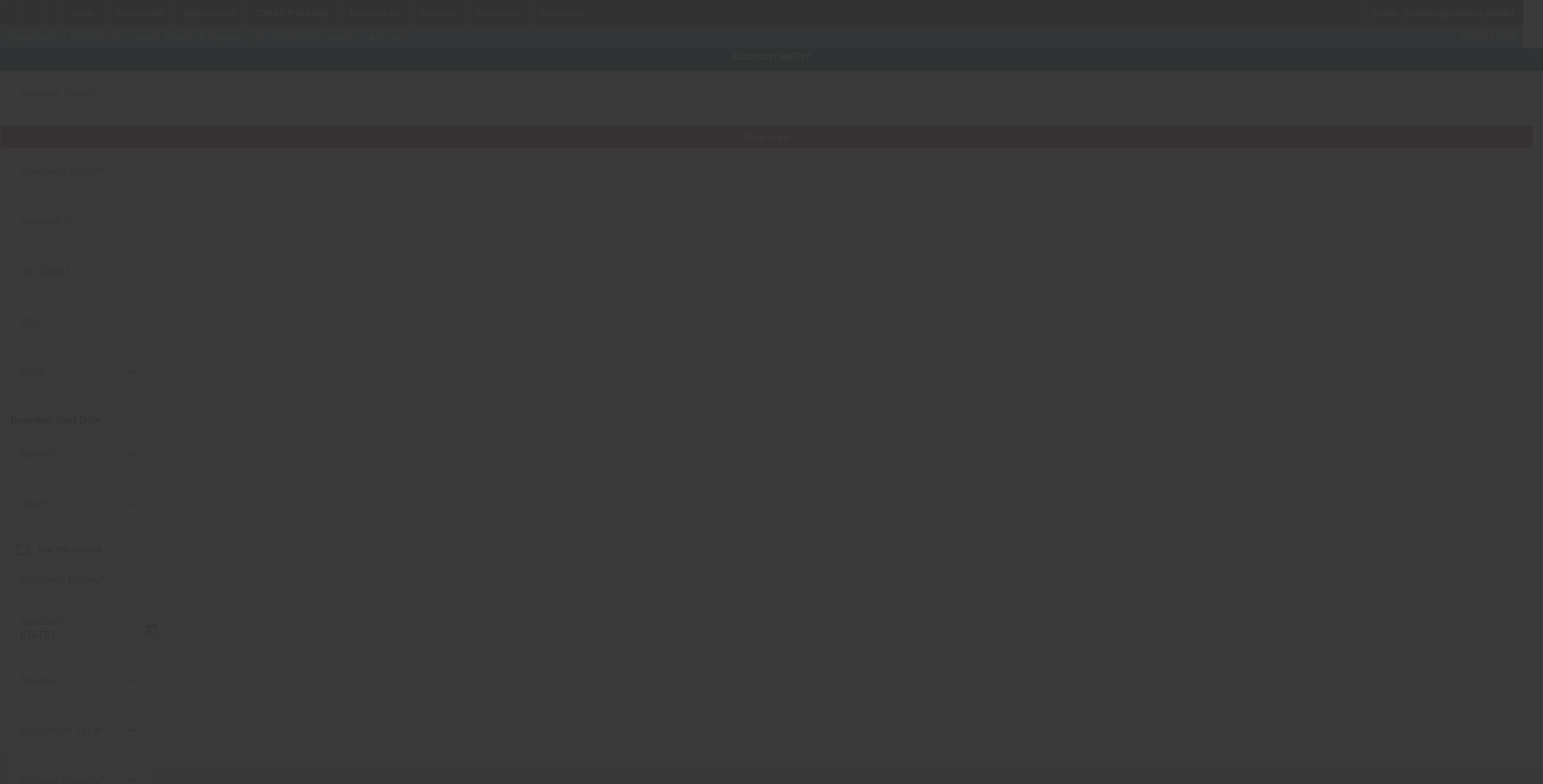
type input "Neats Towing & Repair LLC"
type input "[STREET_ADDRESS]"
type input "72404"
type input "[GEOGRAPHIC_DATA]"
type input "[PHONE_NUMBER]"
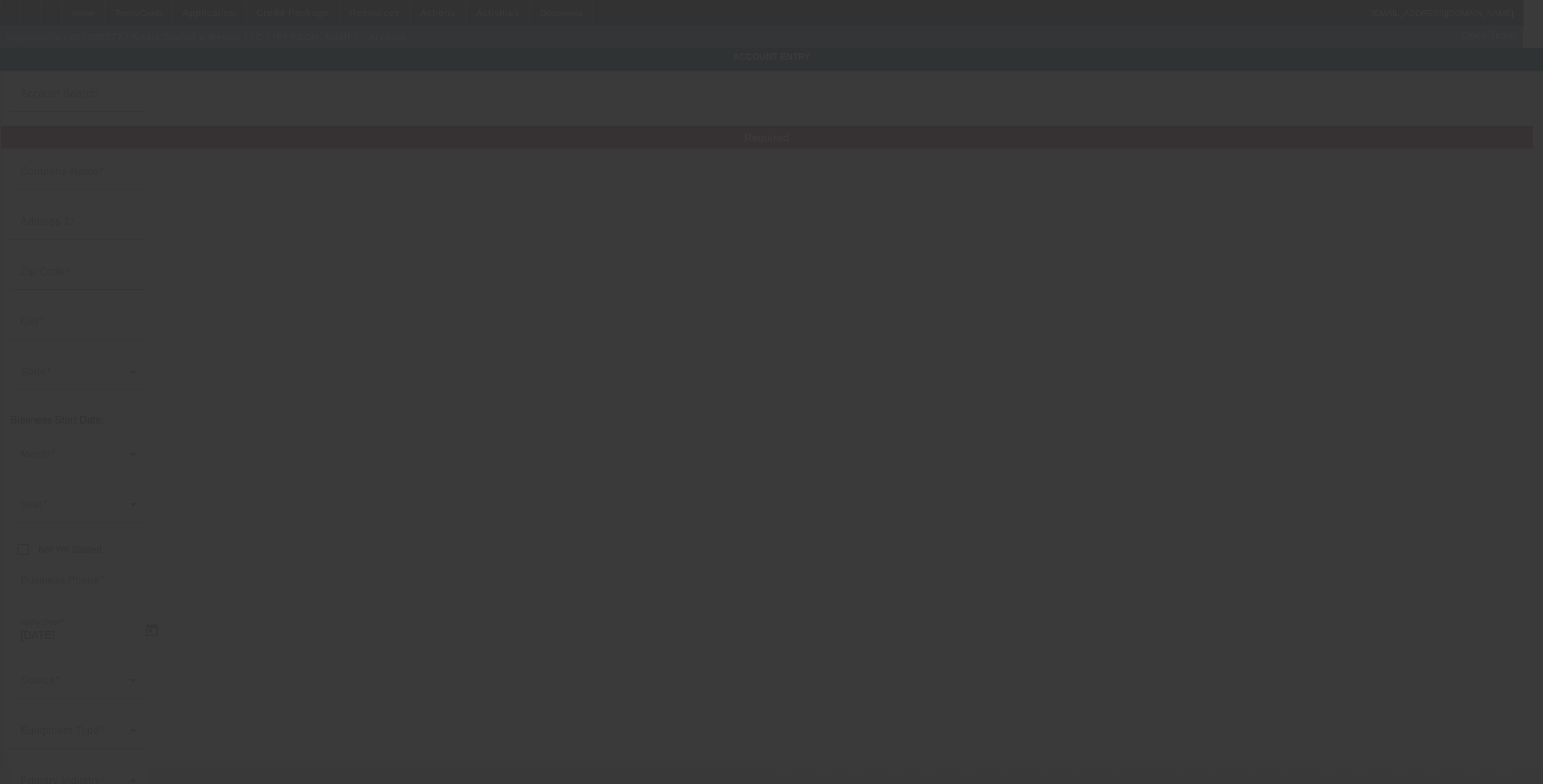
type input "[EMAIL_ADDRESS][DOMAIN_NAME]"
type input "[PERSON_NAME]"
type input "831507694"
type input "[URL][DOMAIN_NAME]"
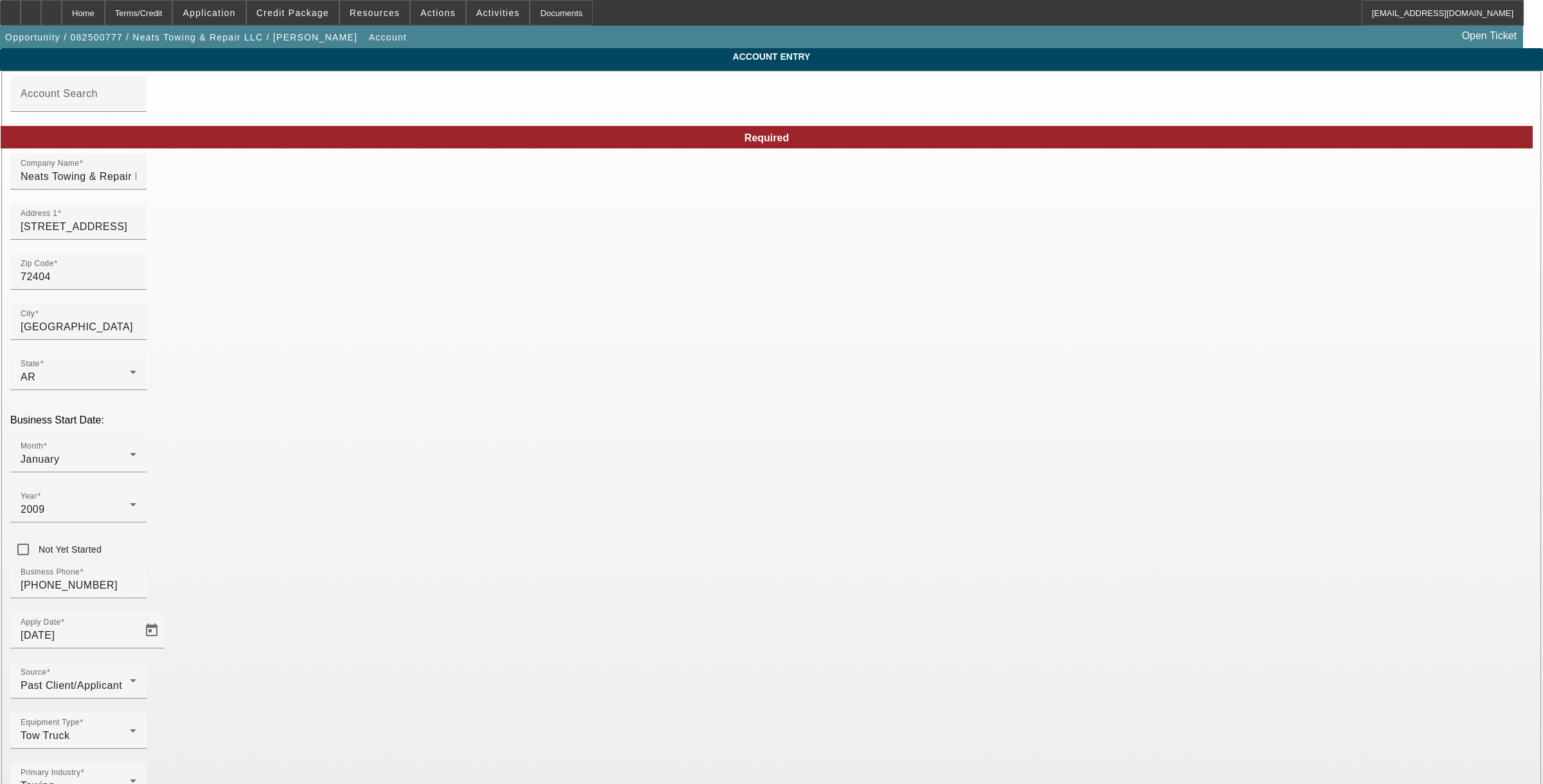
drag, startPoint x: 1042, startPoint y: 508, endPoint x: 849, endPoint y: 494, distance: 193.5
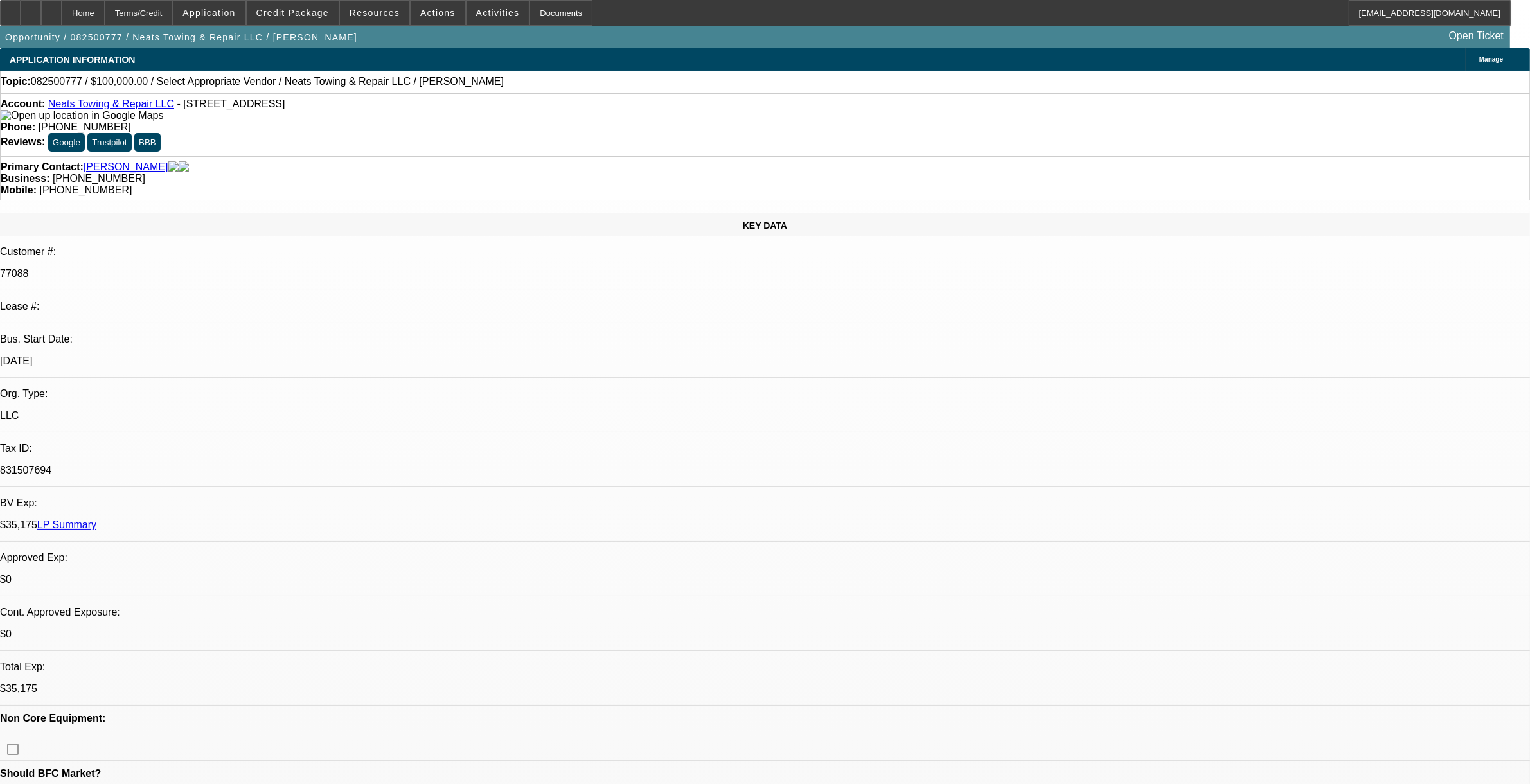
select select "0"
select select "2"
select select "0.1"
select select "4"
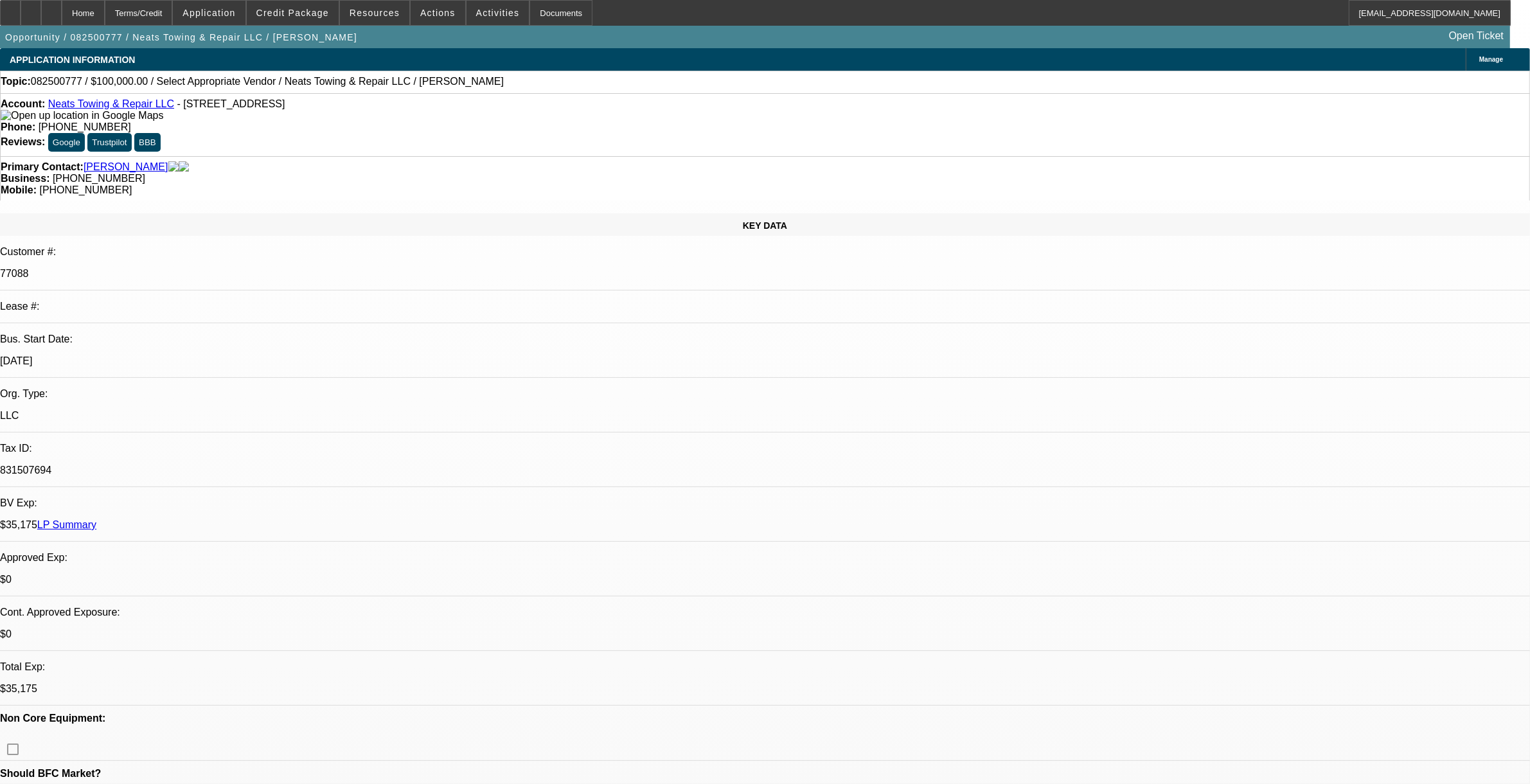
click at [129, 161] on link "[PERSON_NAME]" at bounding box center [126, 167] width 85 height 12
radio input "true"
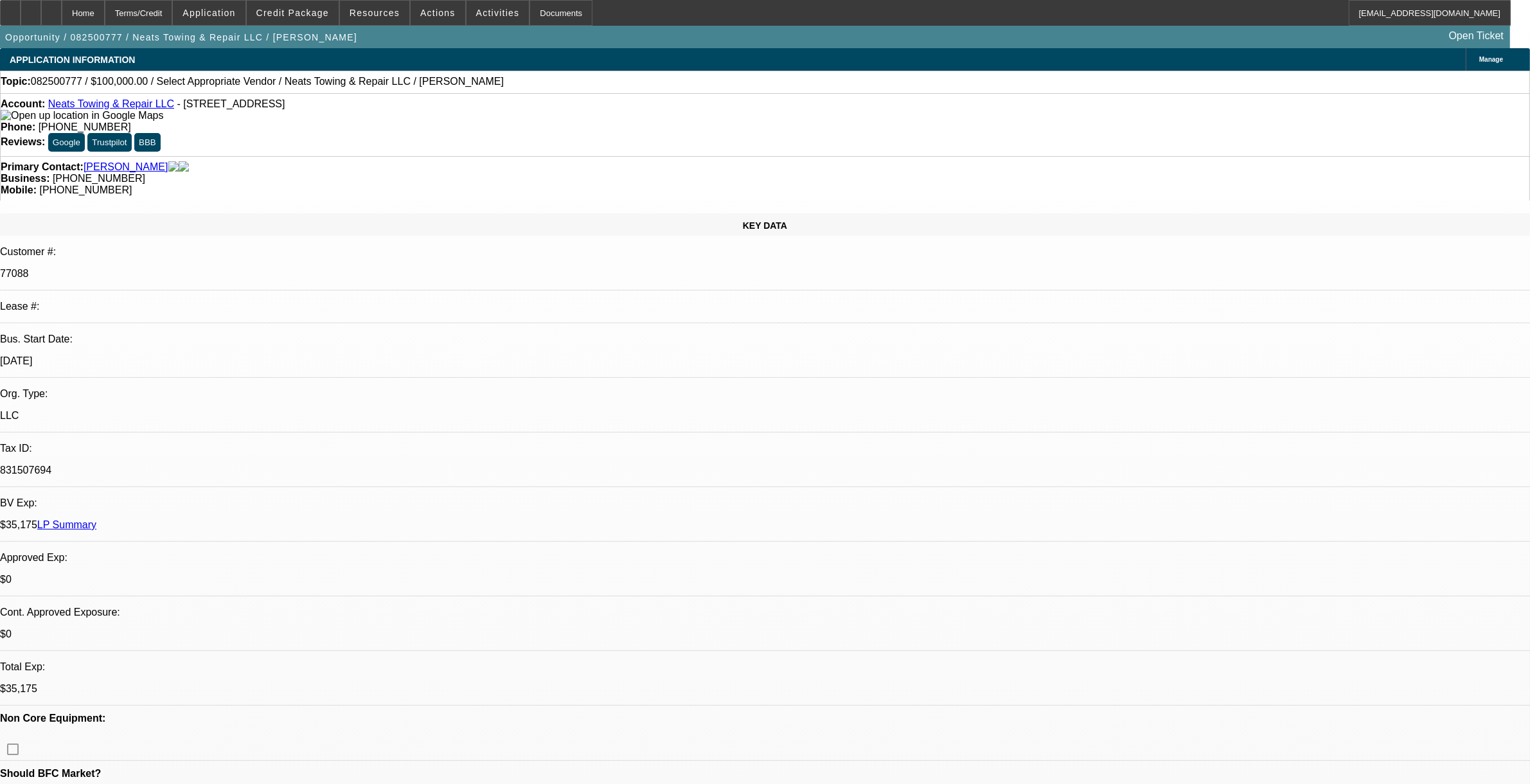
type textarea "w"
drag, startPoint x: 1216, startPoint y: 238, endPoint x: 1140, endPoint y: 259, distance: 78.8
type textarea "Melissa, 870.284.3554 neatstoiwng@gmail.com"
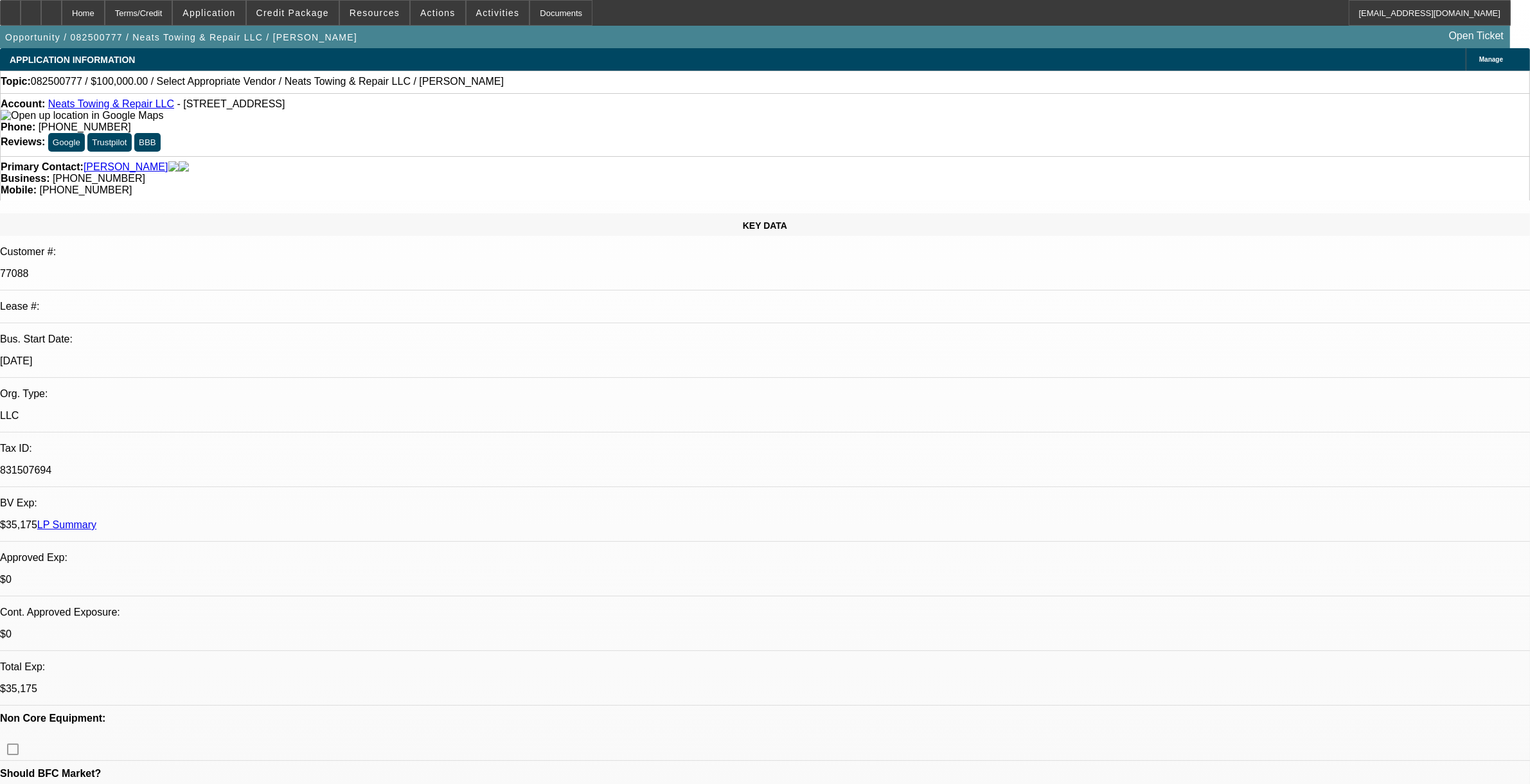
radio input "true"
click at [479, 4] on span at bounding box center [498, 12] width 63 height 30
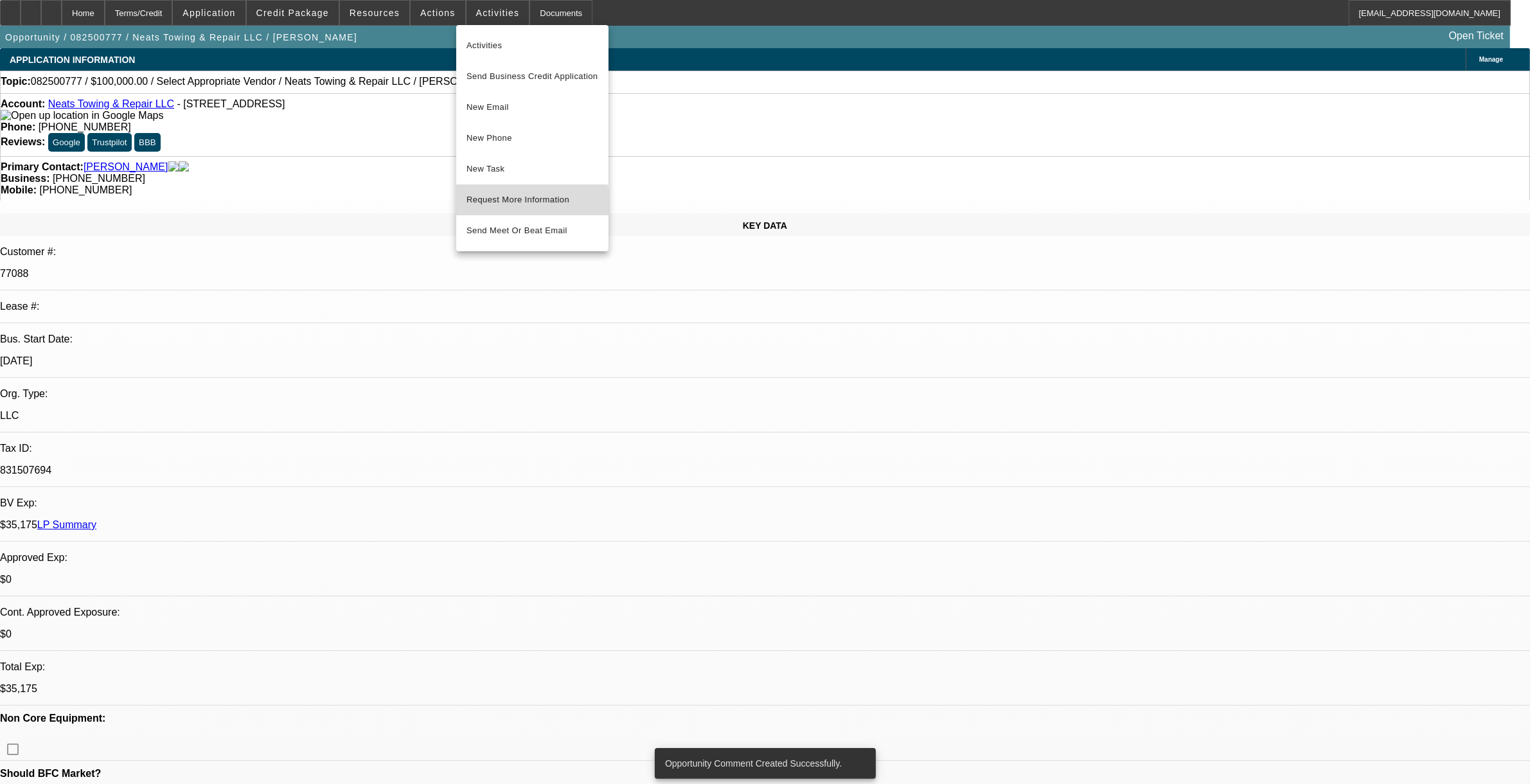
click at [507, 201] on span "Request More Information" at bounding box center [532, 200] width 132 height 16
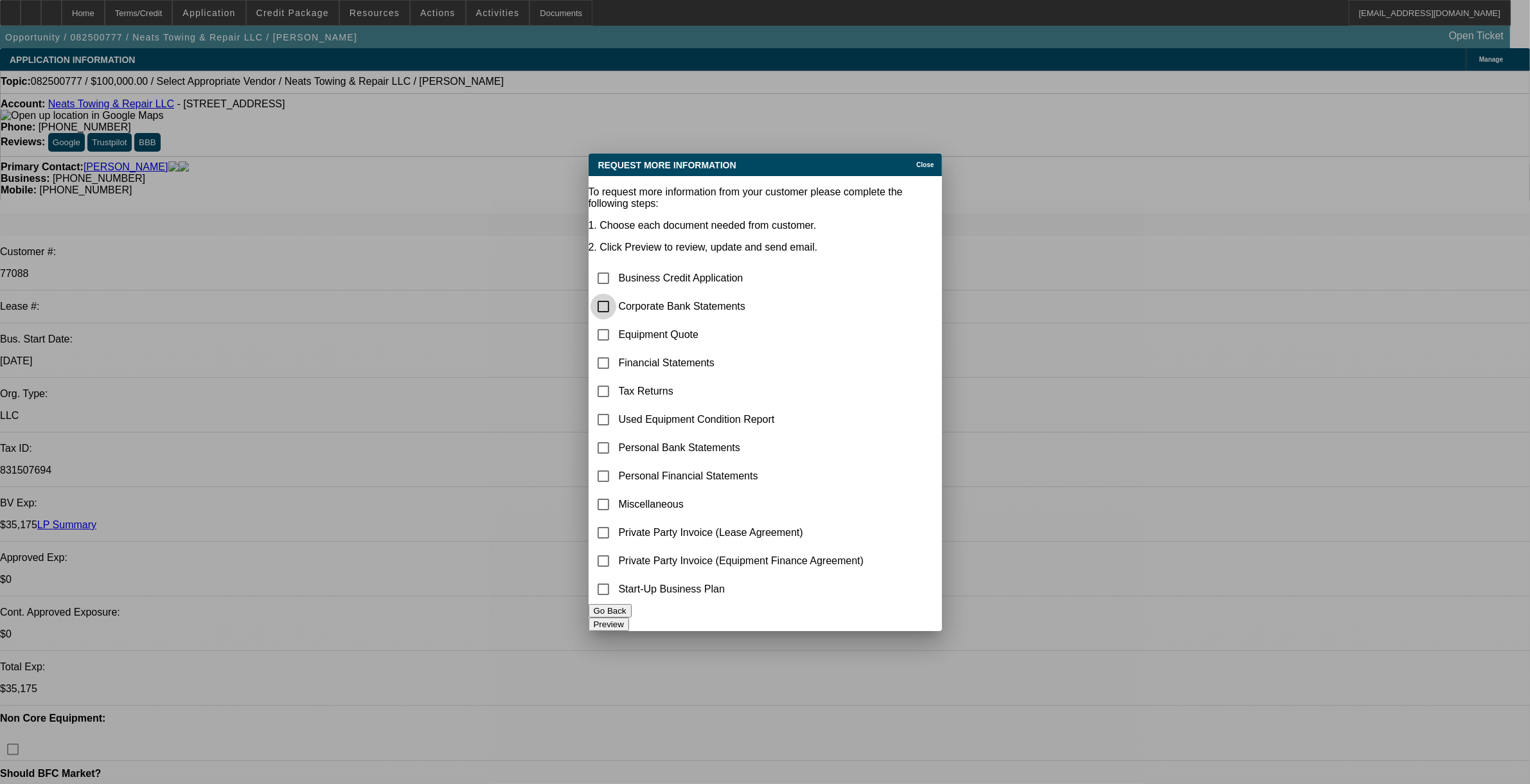
click at [616, 293] on input "checkbox" at bounding box center [603, 306] width 26 height 26
checkbox input "true"
drag, startPoint x: 621, startPoint y: 278, endPoint x: 626, endPoint y: 289, distance: 12.1
click at [616, 322] on input "checkbox" at bounding box center [603, 334] width 26 height 26
checkbox input "true"
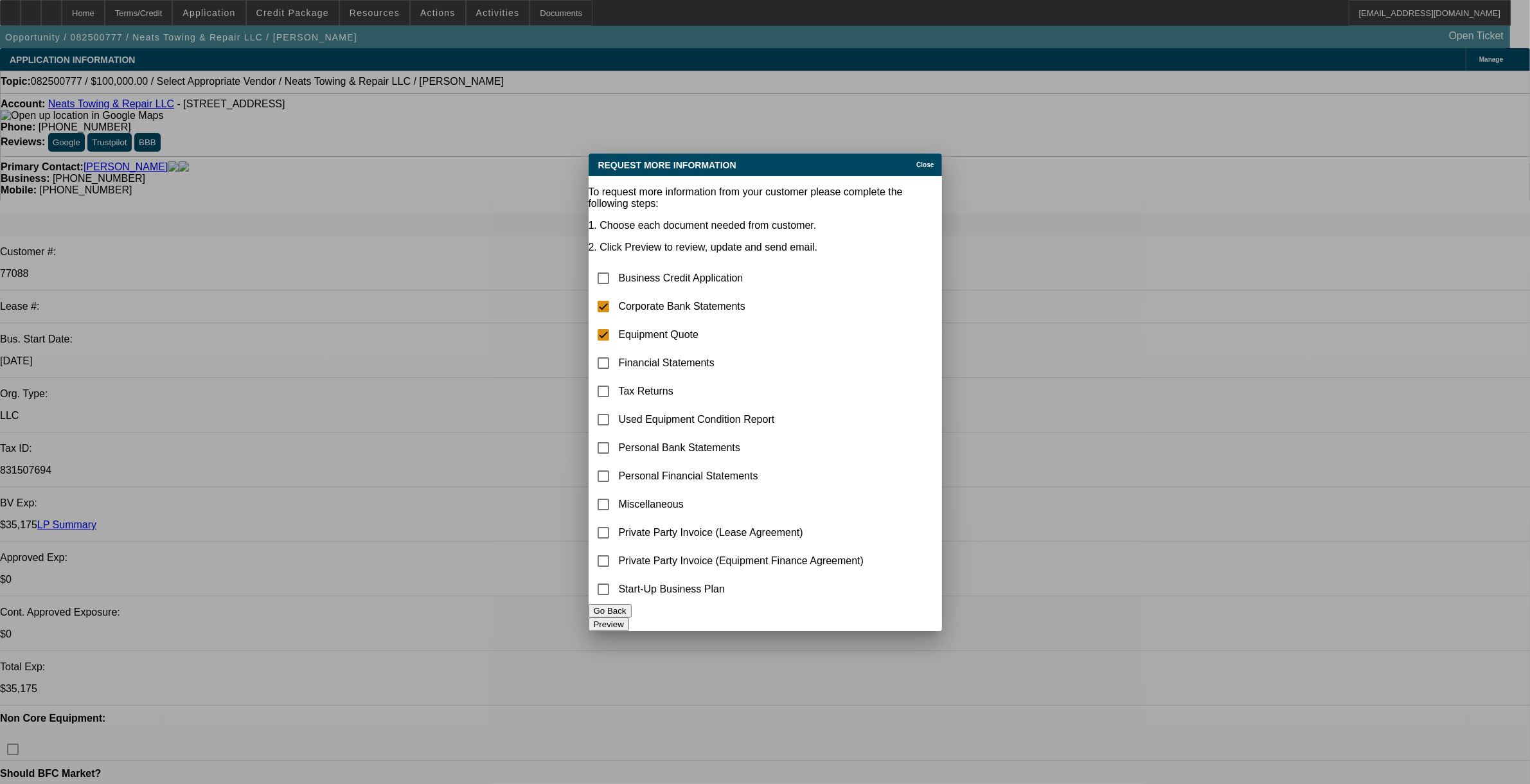
click at [629, 621] on button "Preview" at bounding box center [608, 625] width 40 height 14
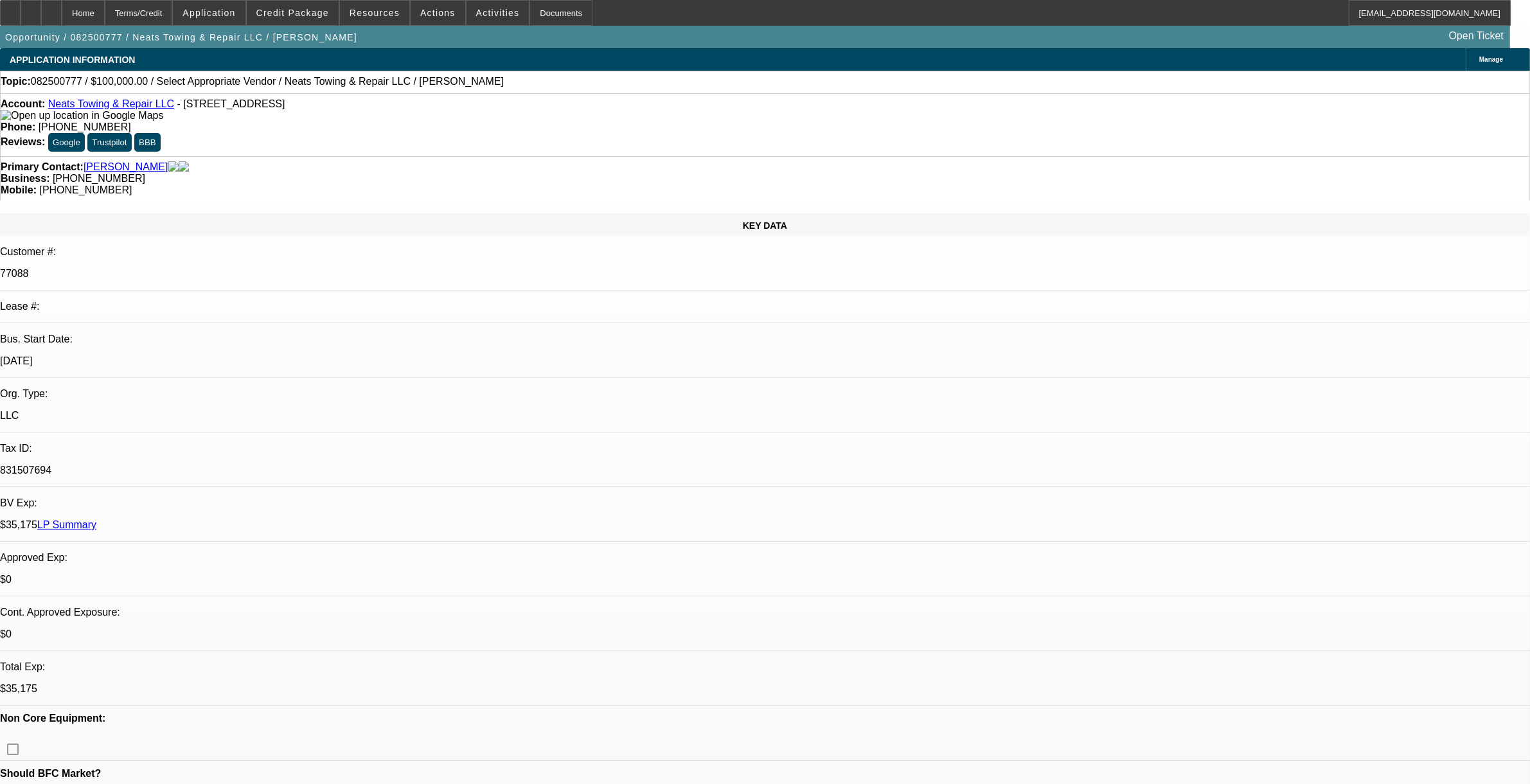
click at [68, 83] on span "082500777 / $100,000.00 / Select Appropriate Vendor / Neats Towing & Repair LLC…" at bounding box center [267, 82] width 473 height 12
click at [68, 82] on span "082500777 / $100,000.00 / Select Appropriate Vendor / Neats Towing & Repair LLC…" at bounding box center [267, 82] width 473 height 12
copy span "082500777"
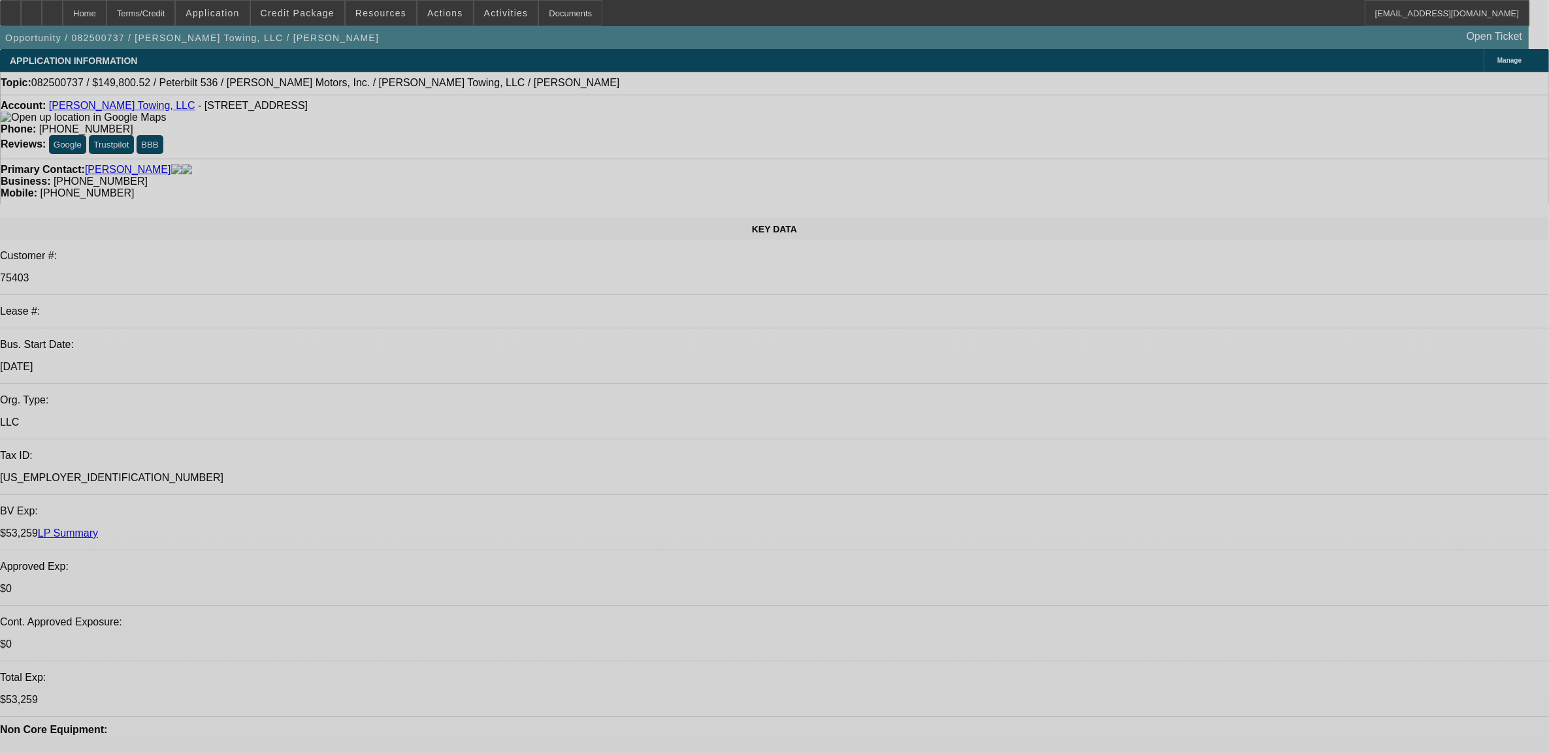
select select "0"
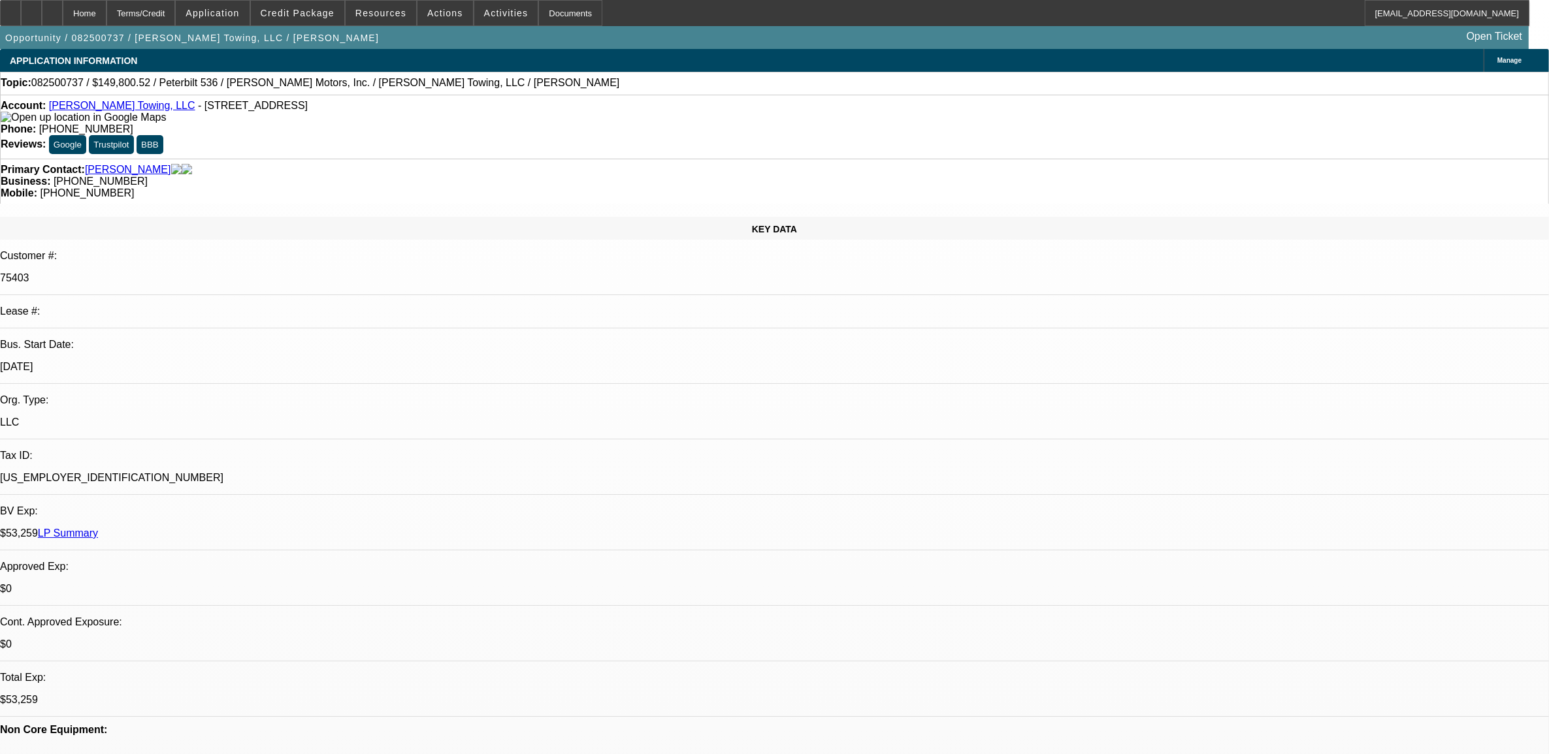
select select "0"
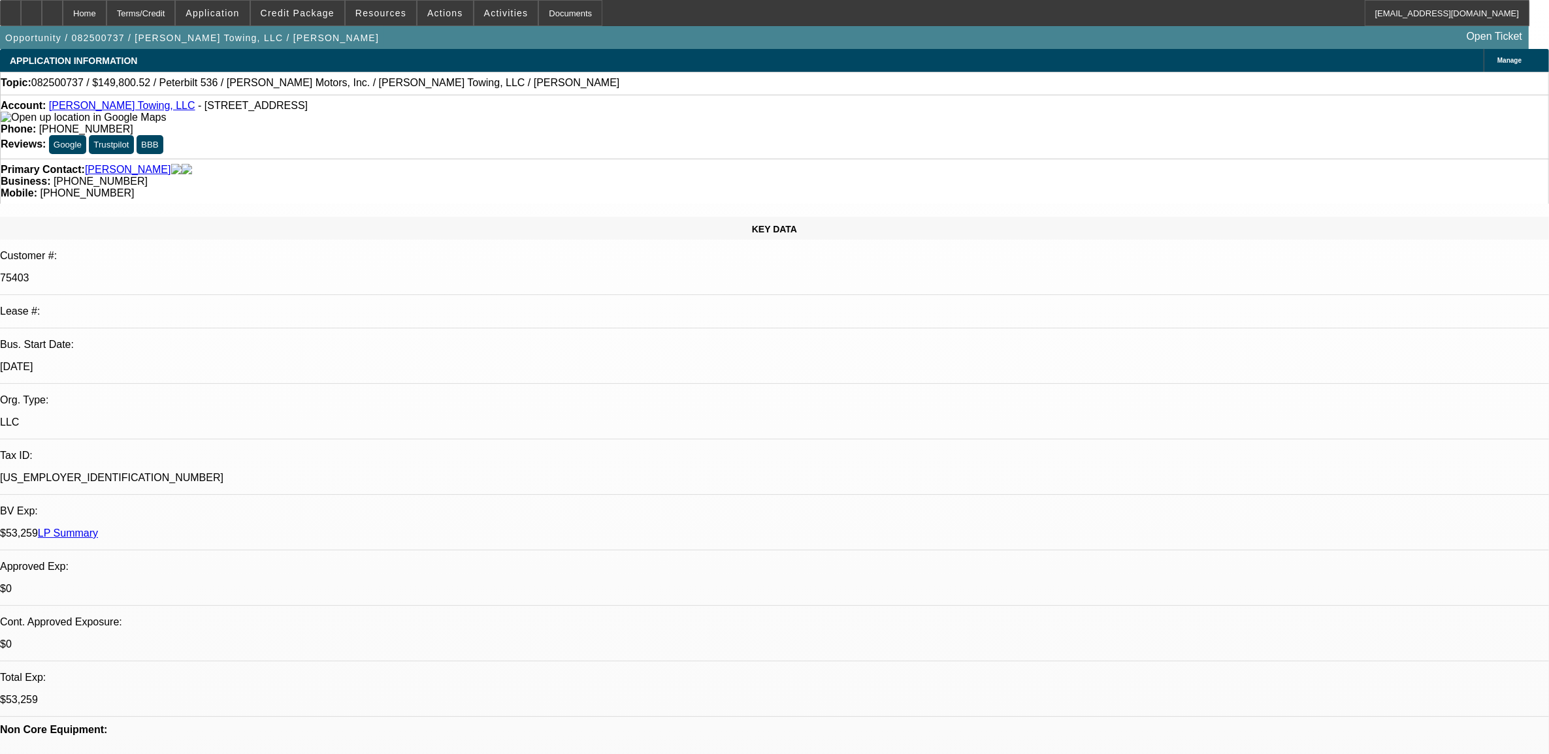
select select "0"
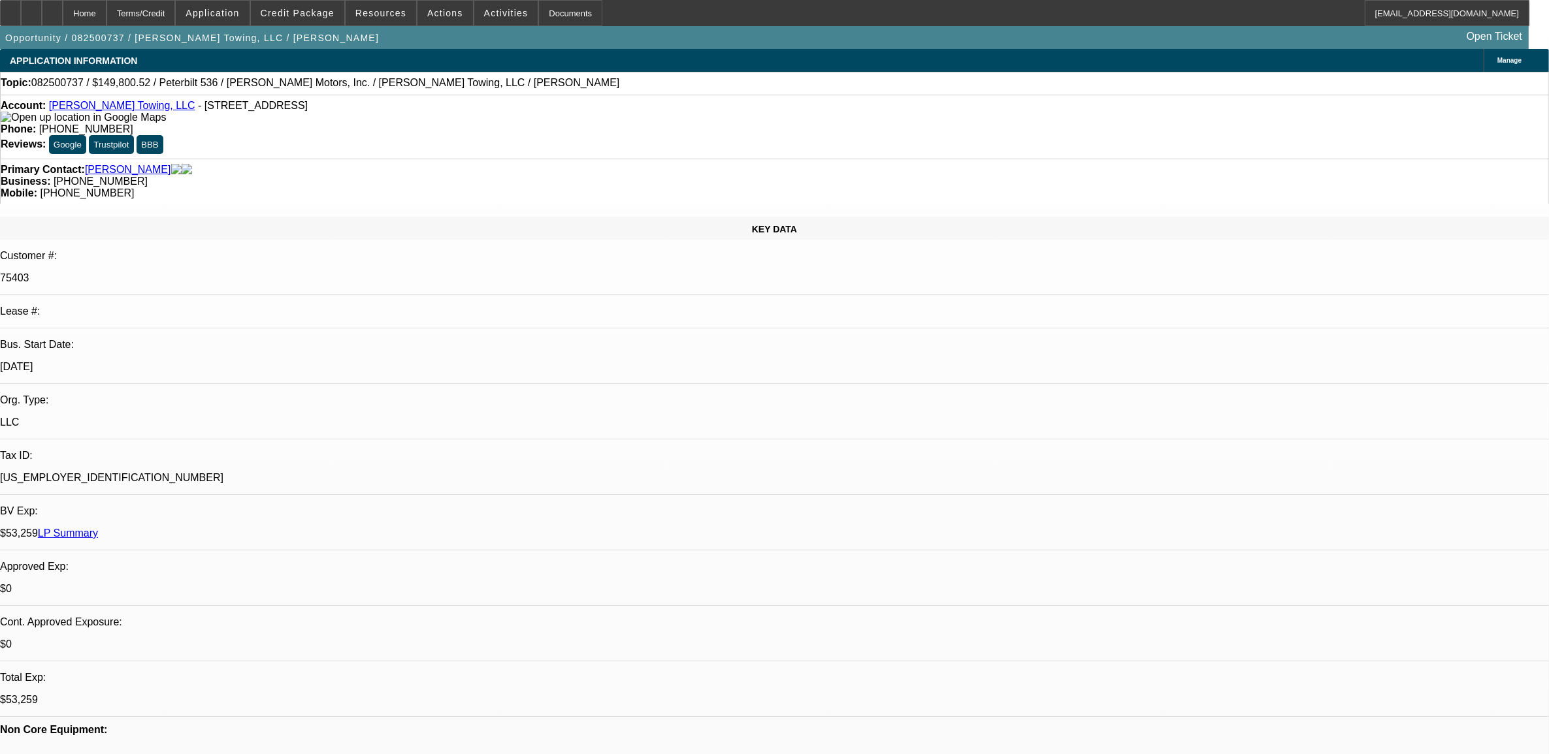
select select "0"
select select "1"
select select "6"
select select "1"
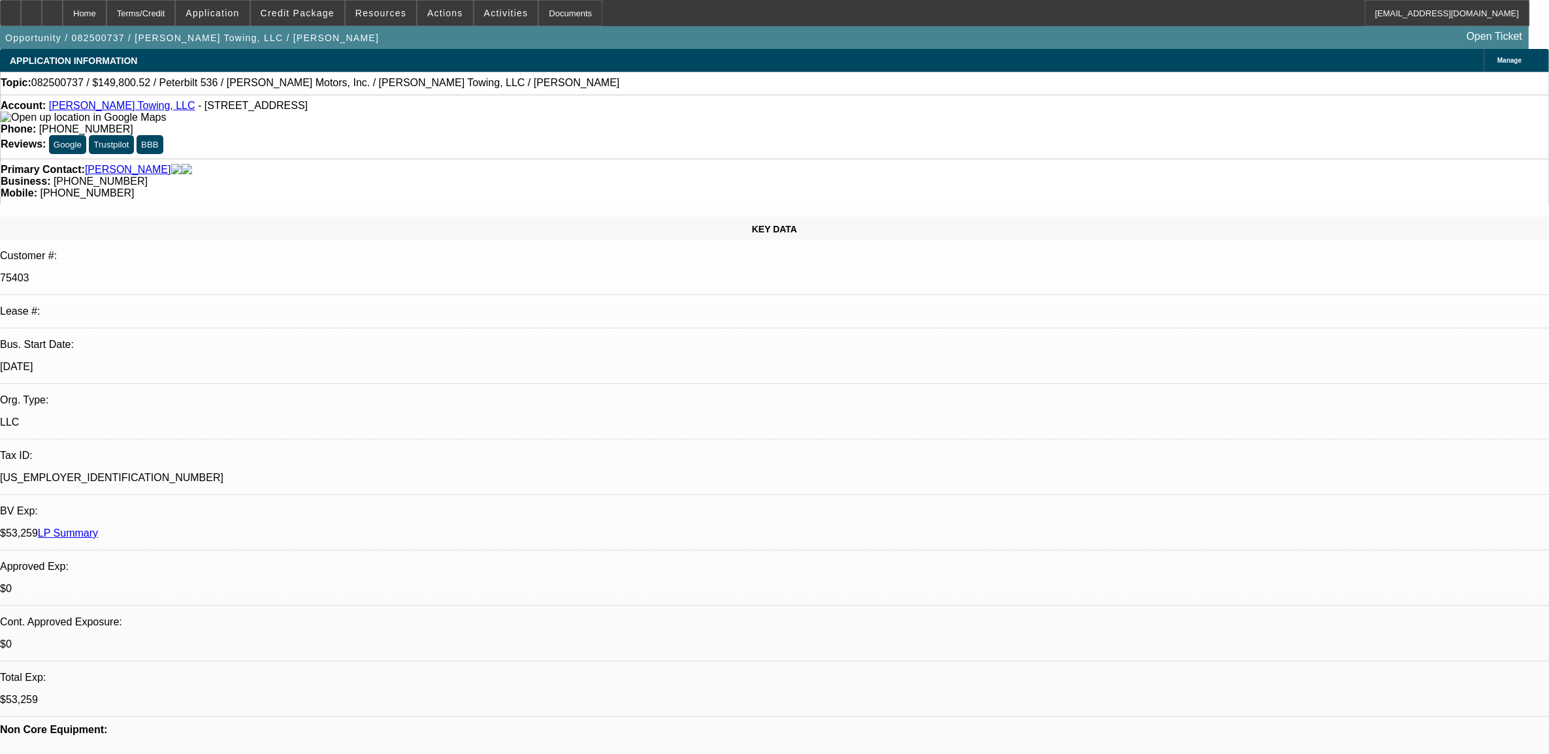
select select "2"
select select "6"
select select "1"
select select "2"
select select "6"
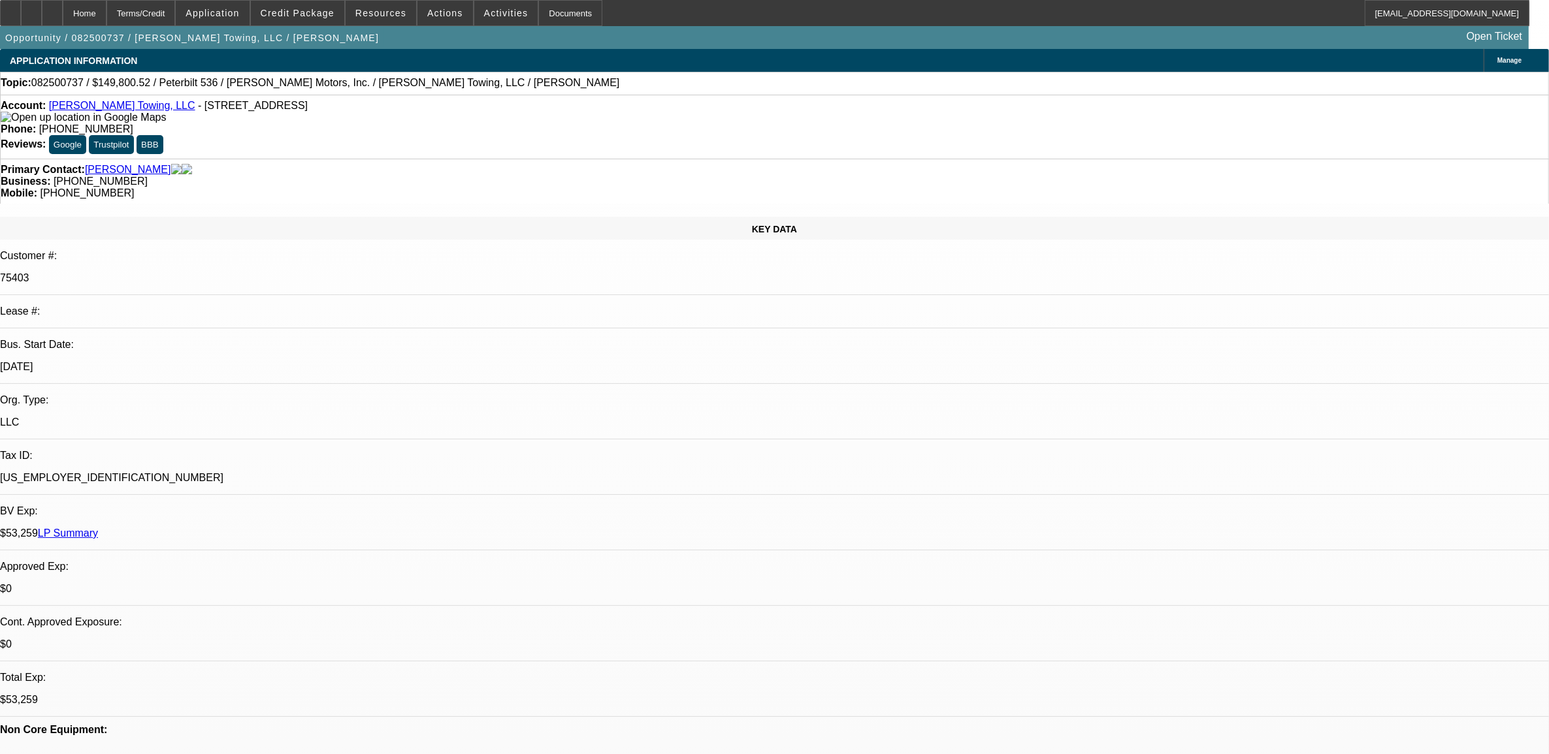
select select "1"
select select "2"
select select "6"
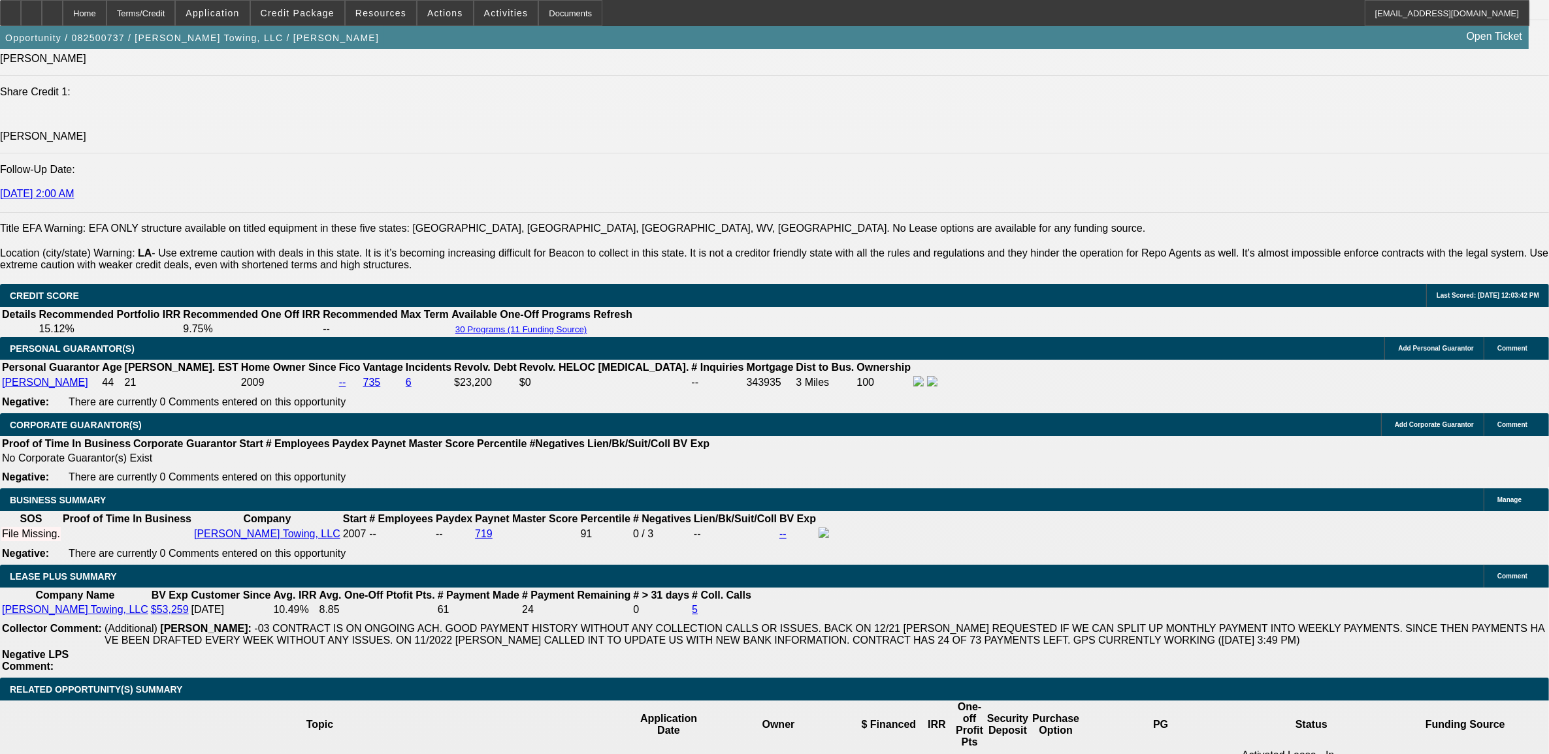
scroll to position [1878, 0]
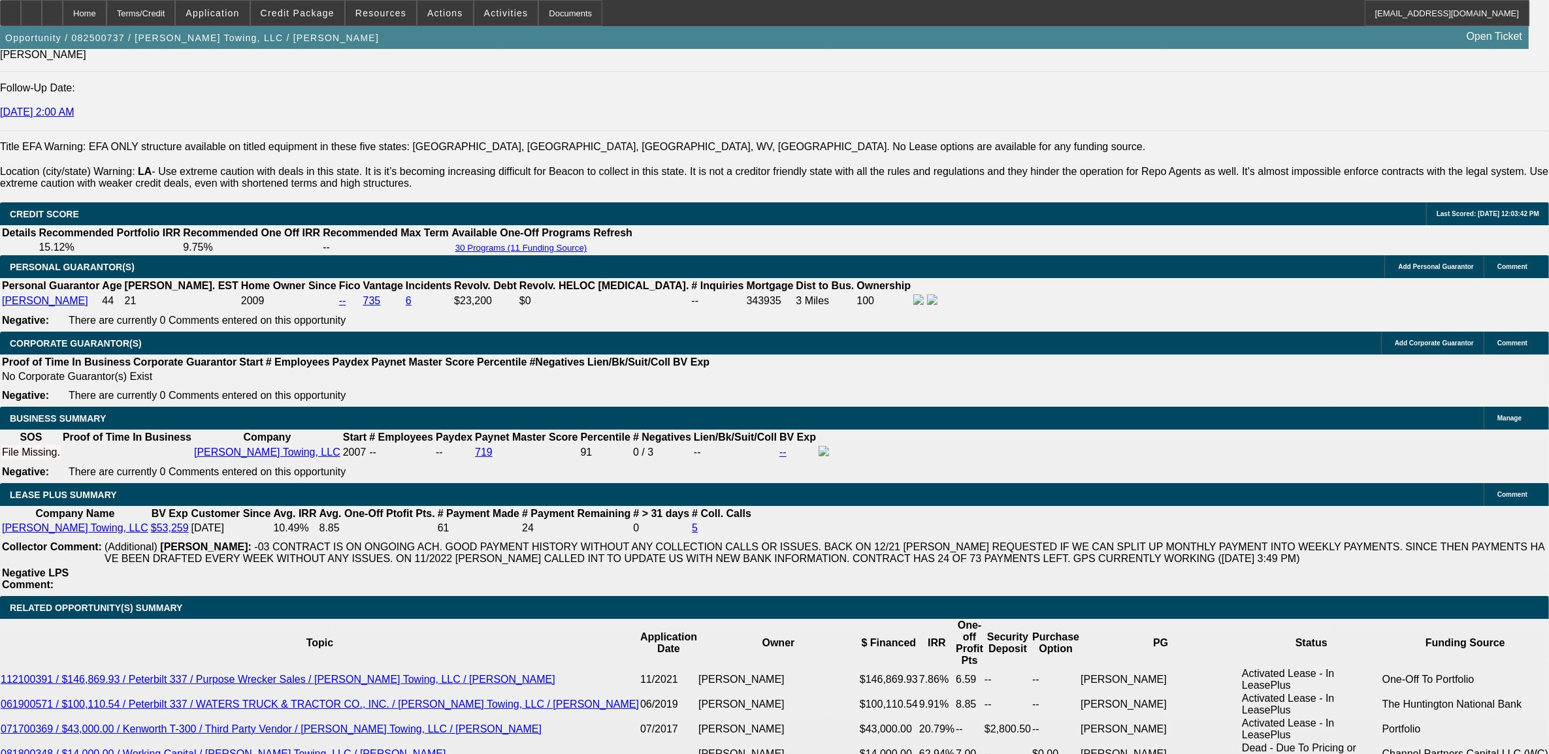
type input "27"
type input "UNKNOWN"
type input "2757"
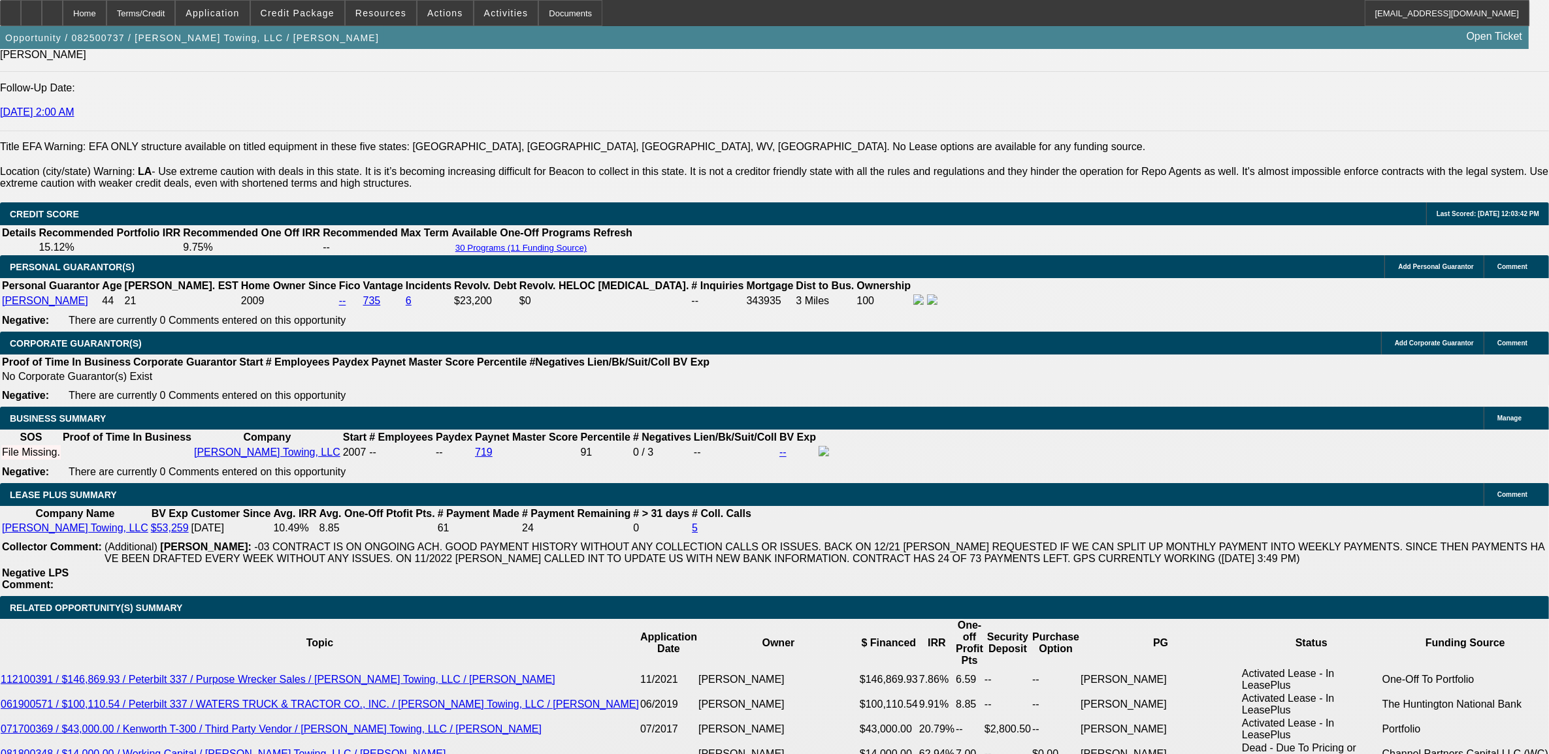
type input "9.8"
type input "$2,757.00"
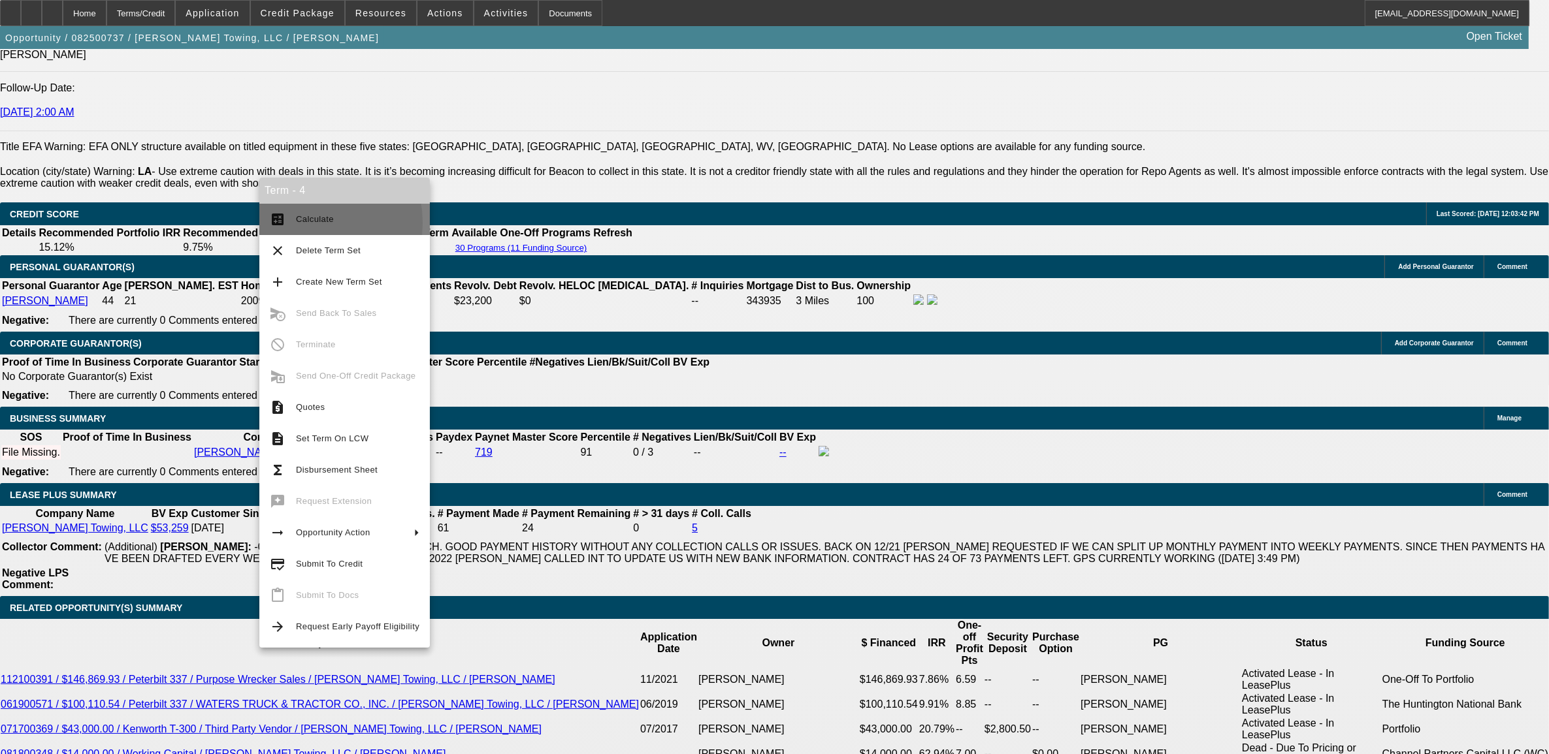
click at [299, 222] on span "Calculate" at bounding box center [315, 219] width 38 height 10
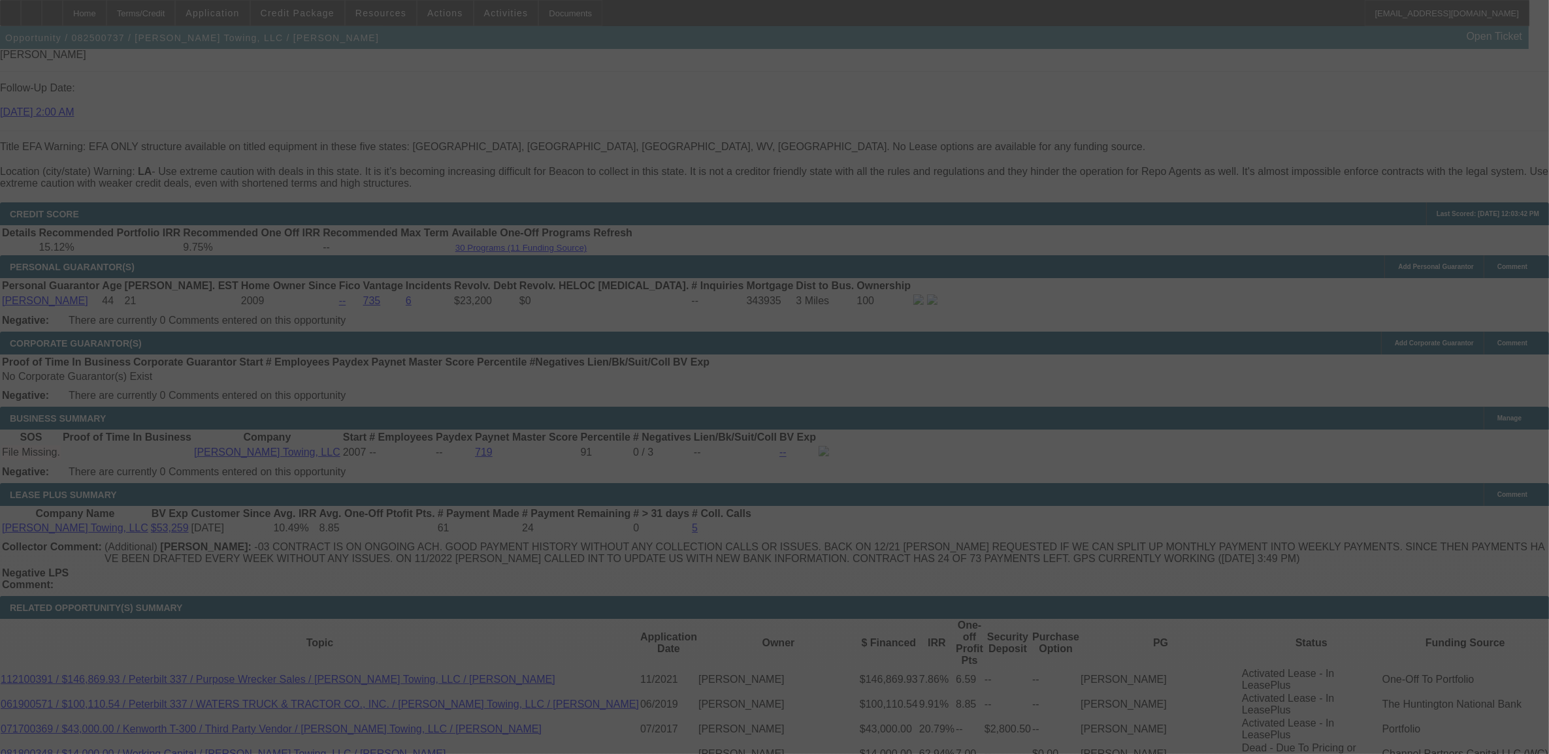
select select "0"
select select "6"
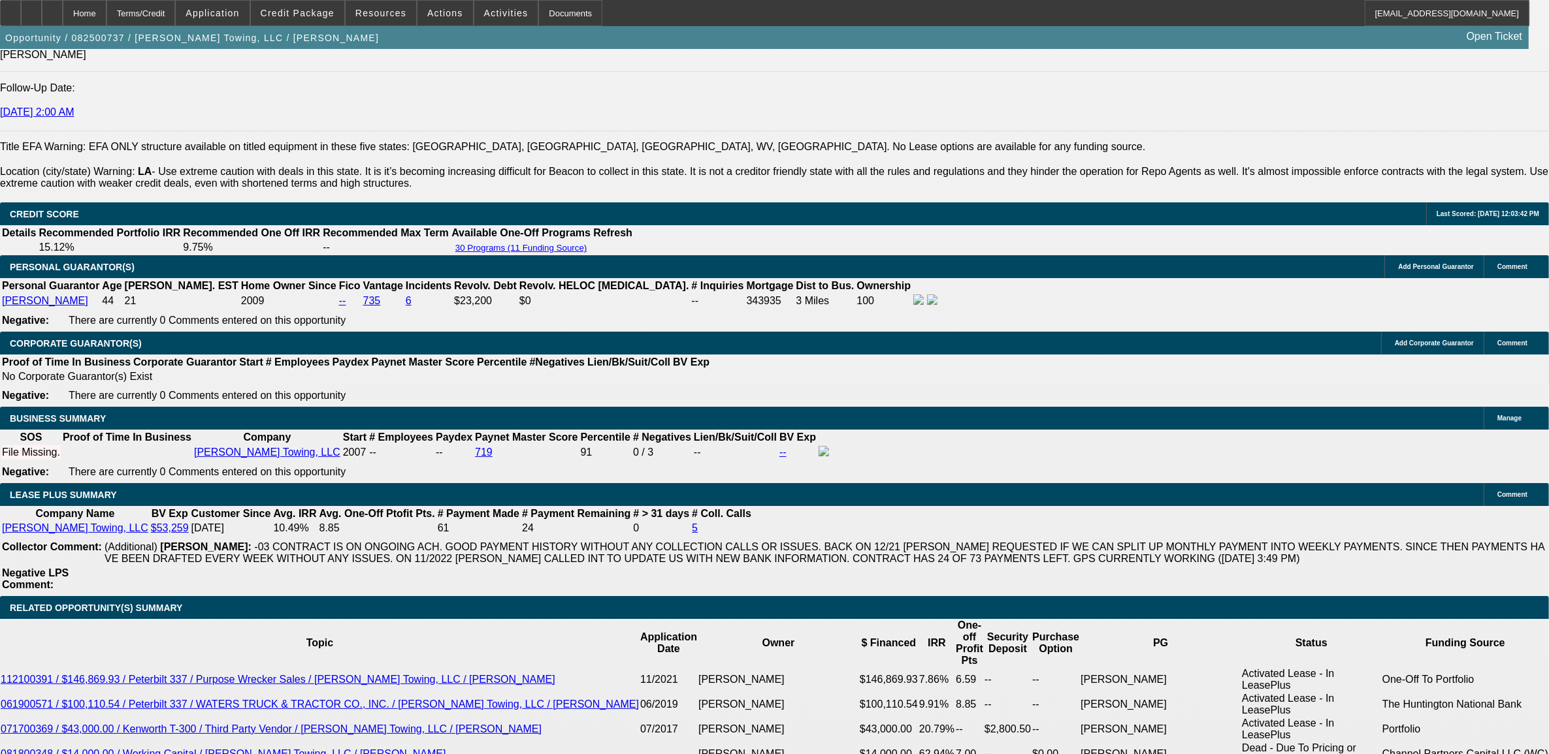
type input "$45,000.00"
type input "UNKNOWN"
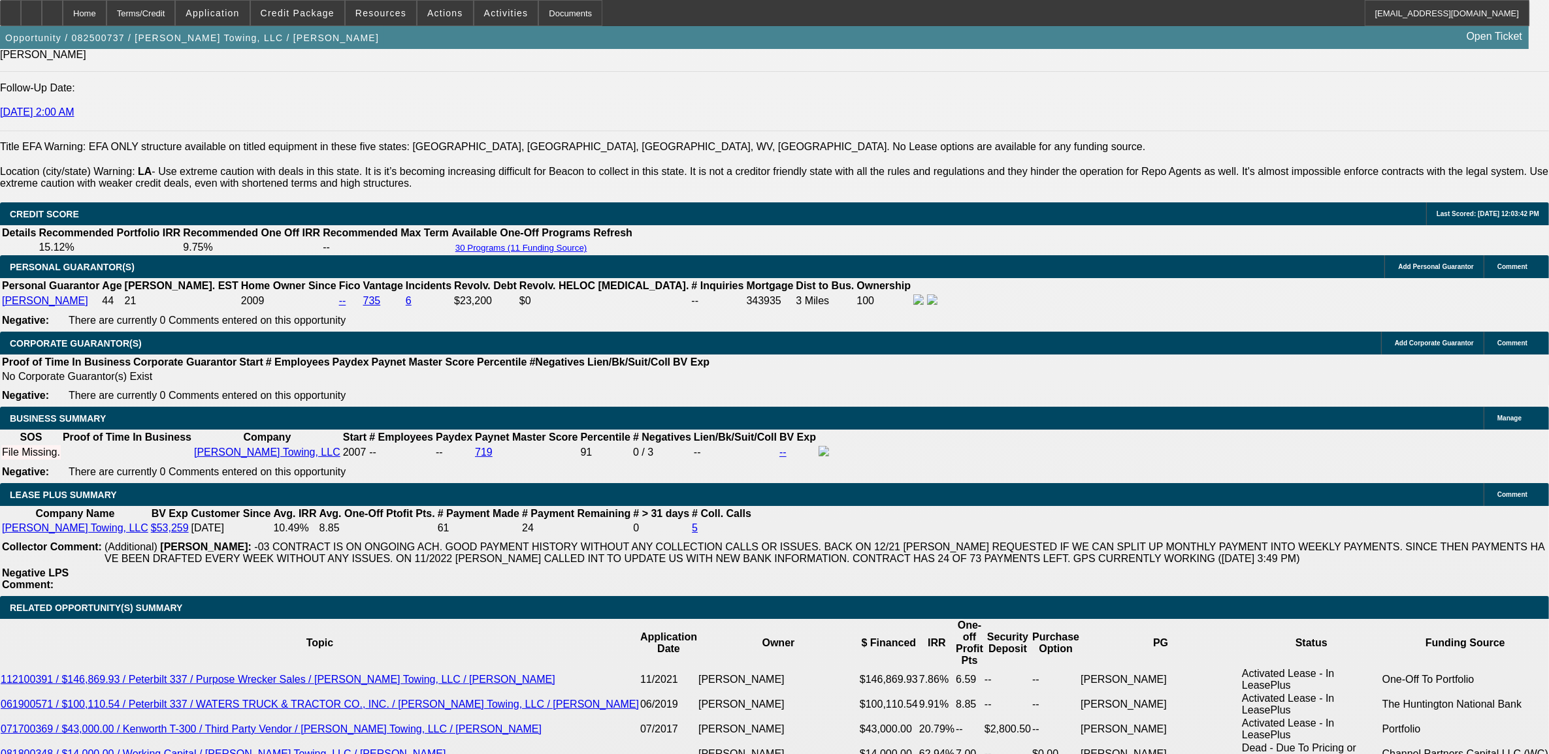
type input "$1,989.42"
type input "$0.00"
type input "$2,843.65"
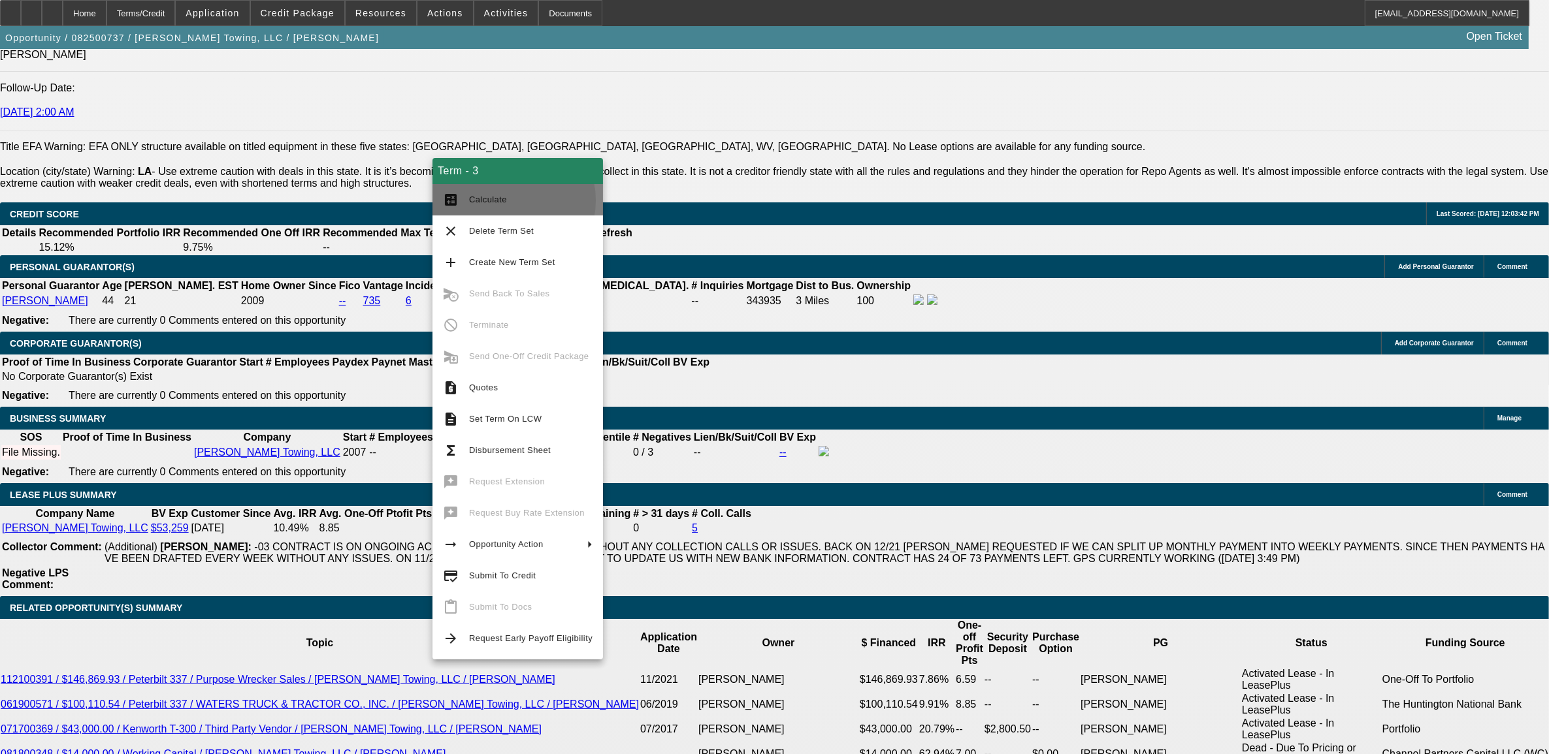
click at [501, 200] on span "Calculate" at bounding box center [488, 200] width 38 height 10
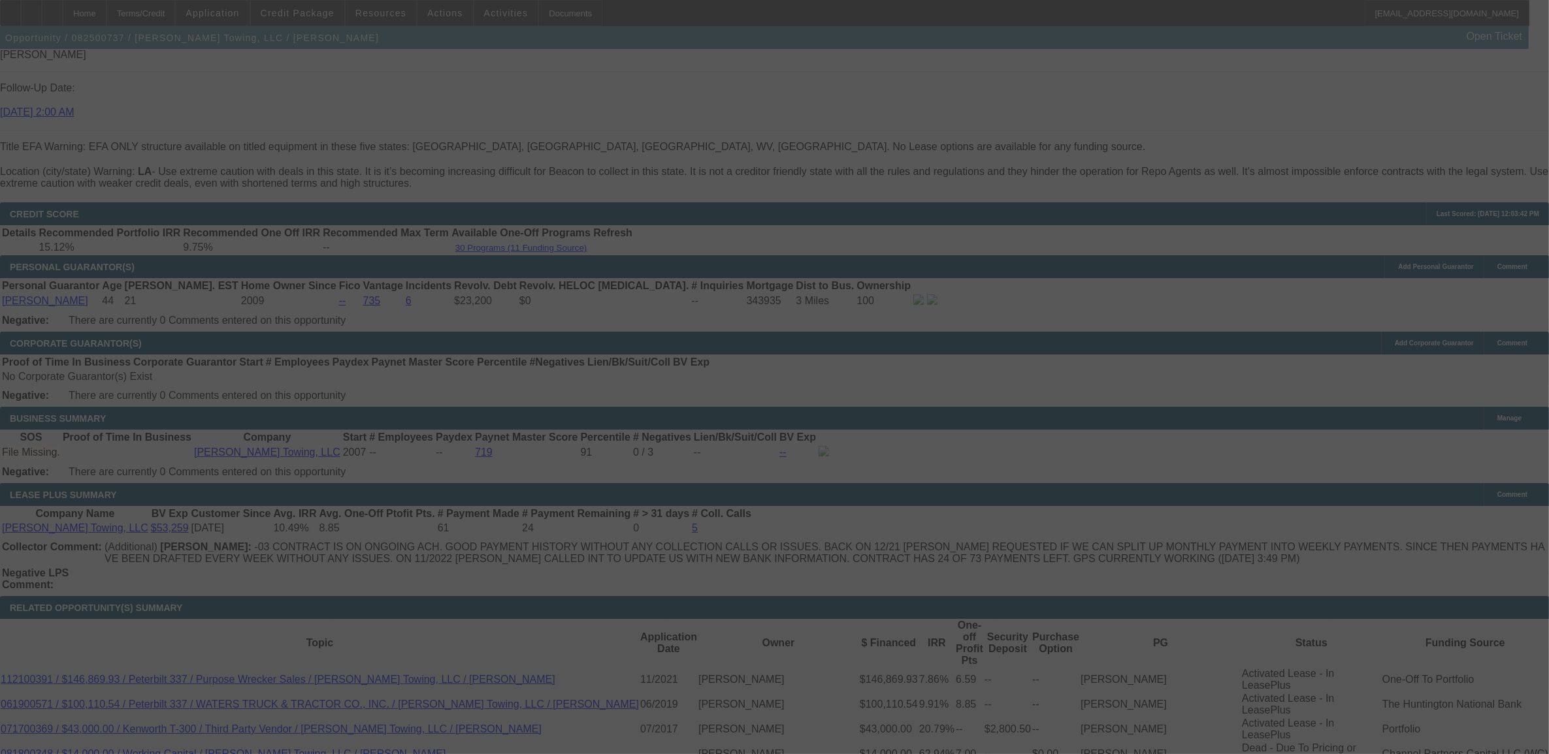
select select "0"
select select "2"
select select "0"
select select "6"
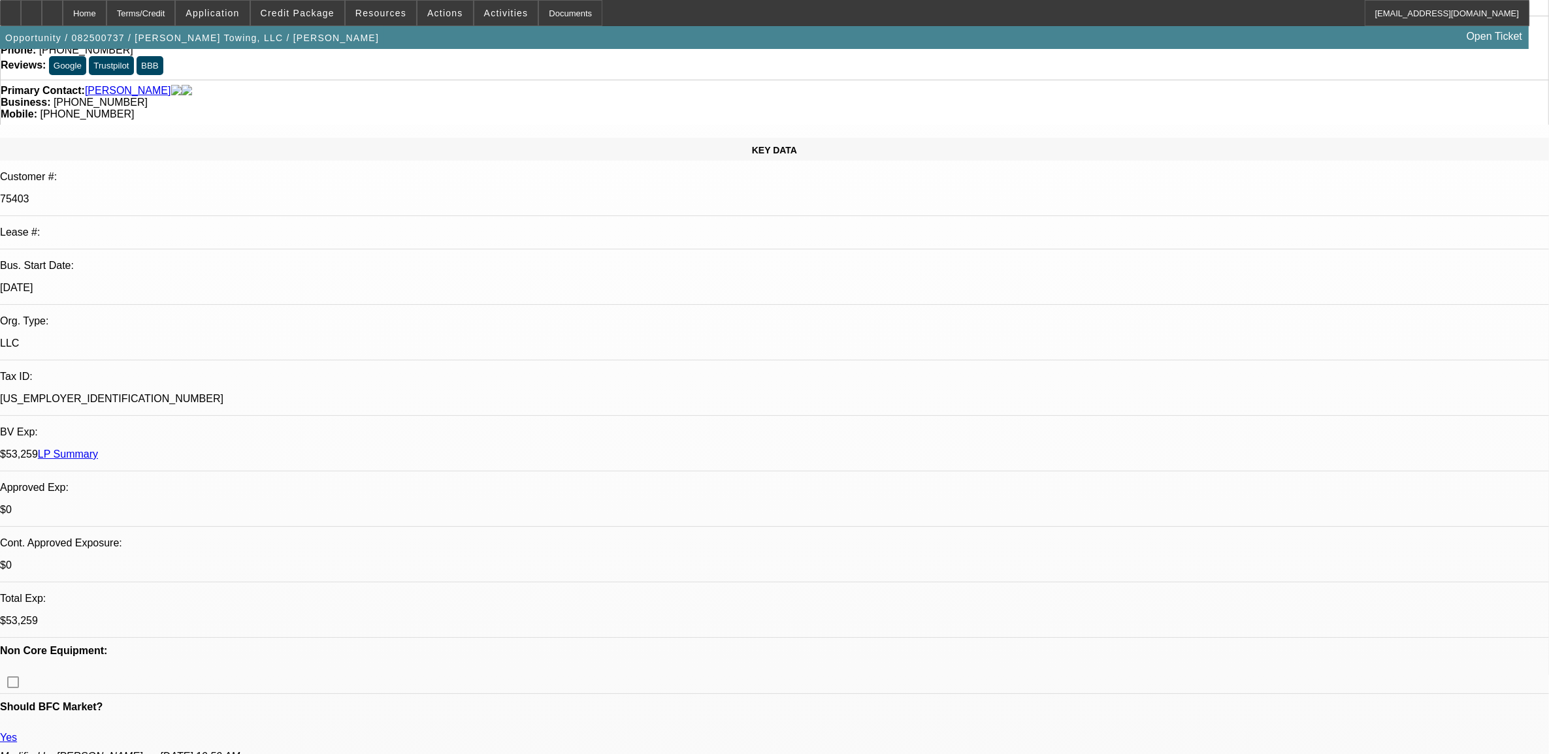
scroll to position [0, 0]
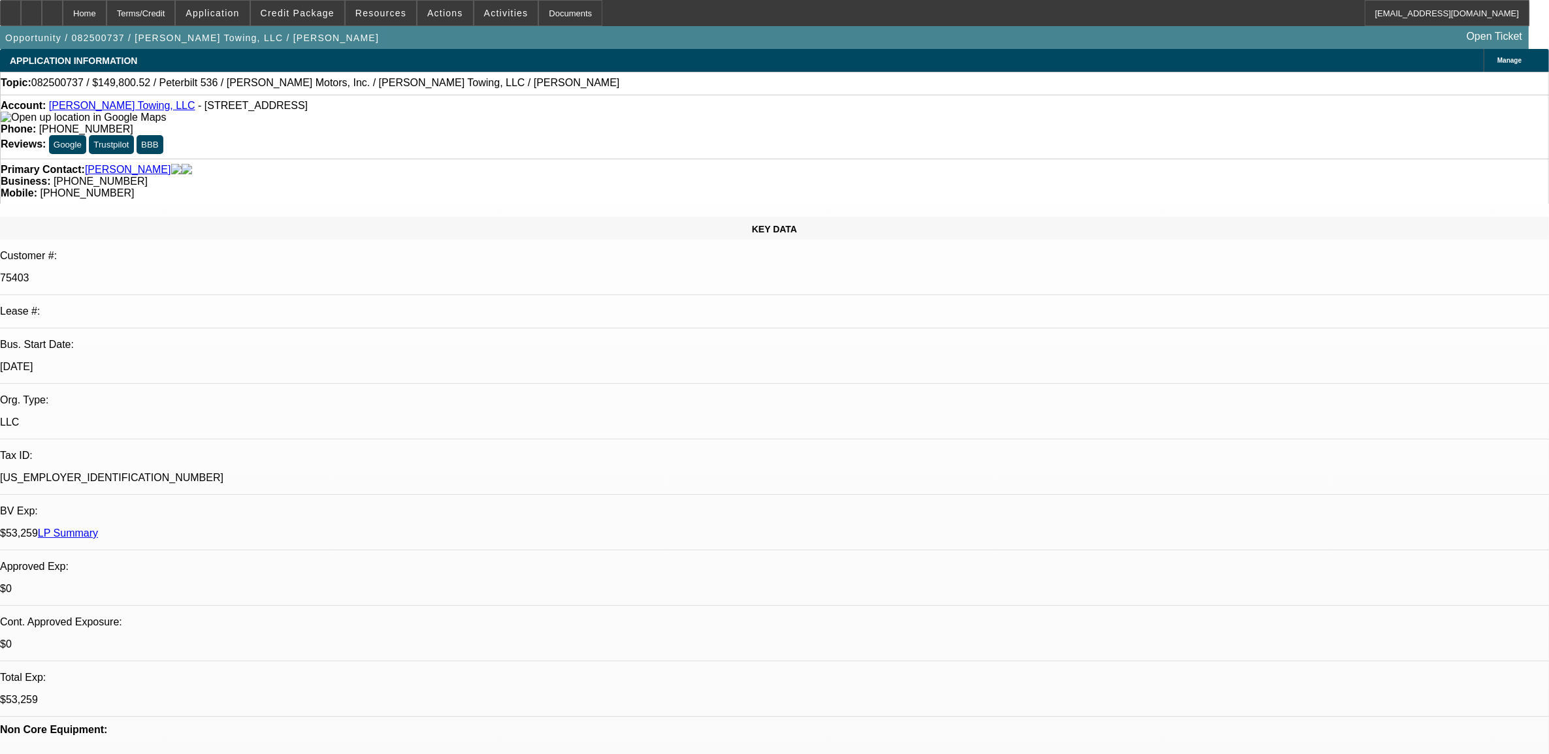
click at [98, 528] on link "LP Summary" at bounding box center [68, 533] width 60 height 11
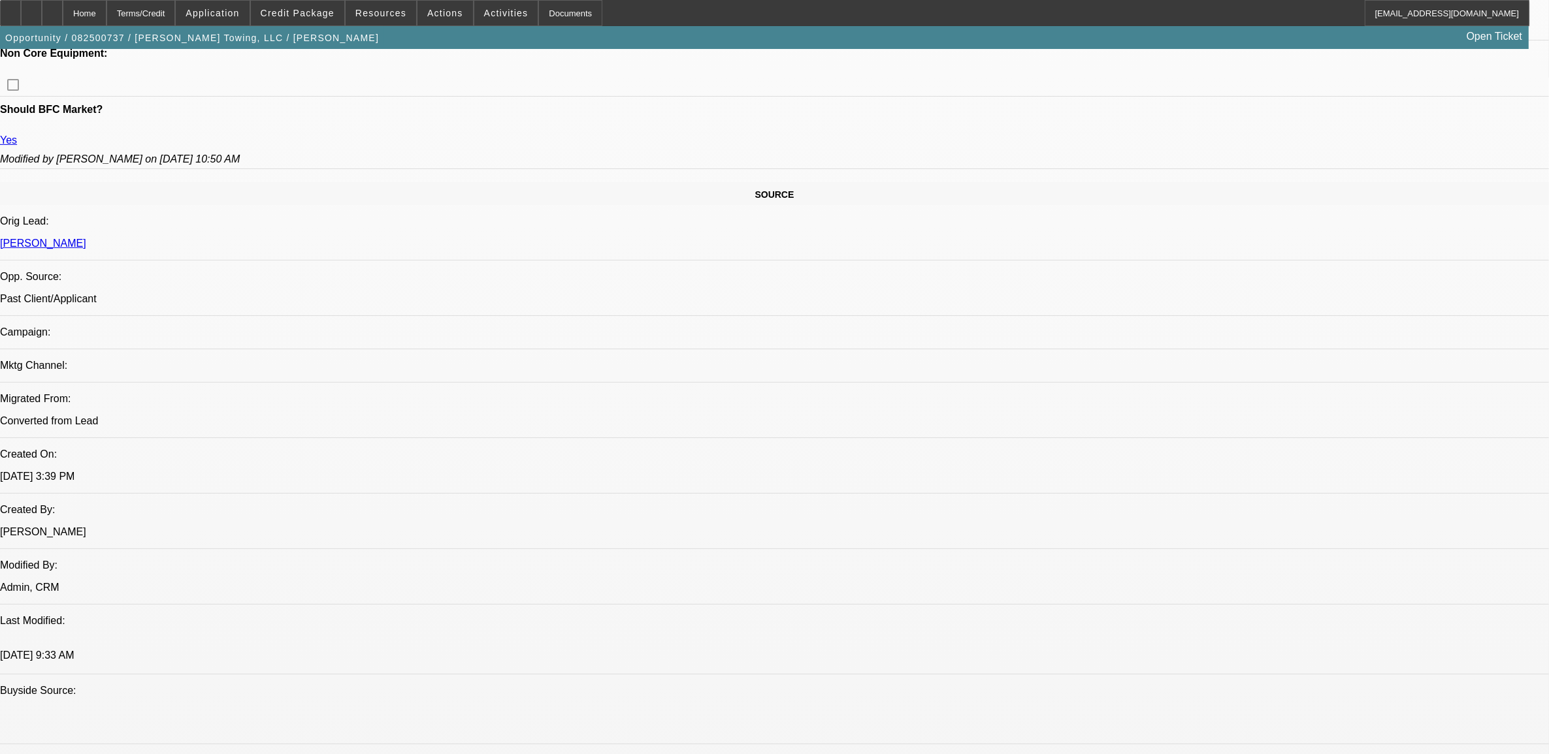
scroll to position [653, 0]
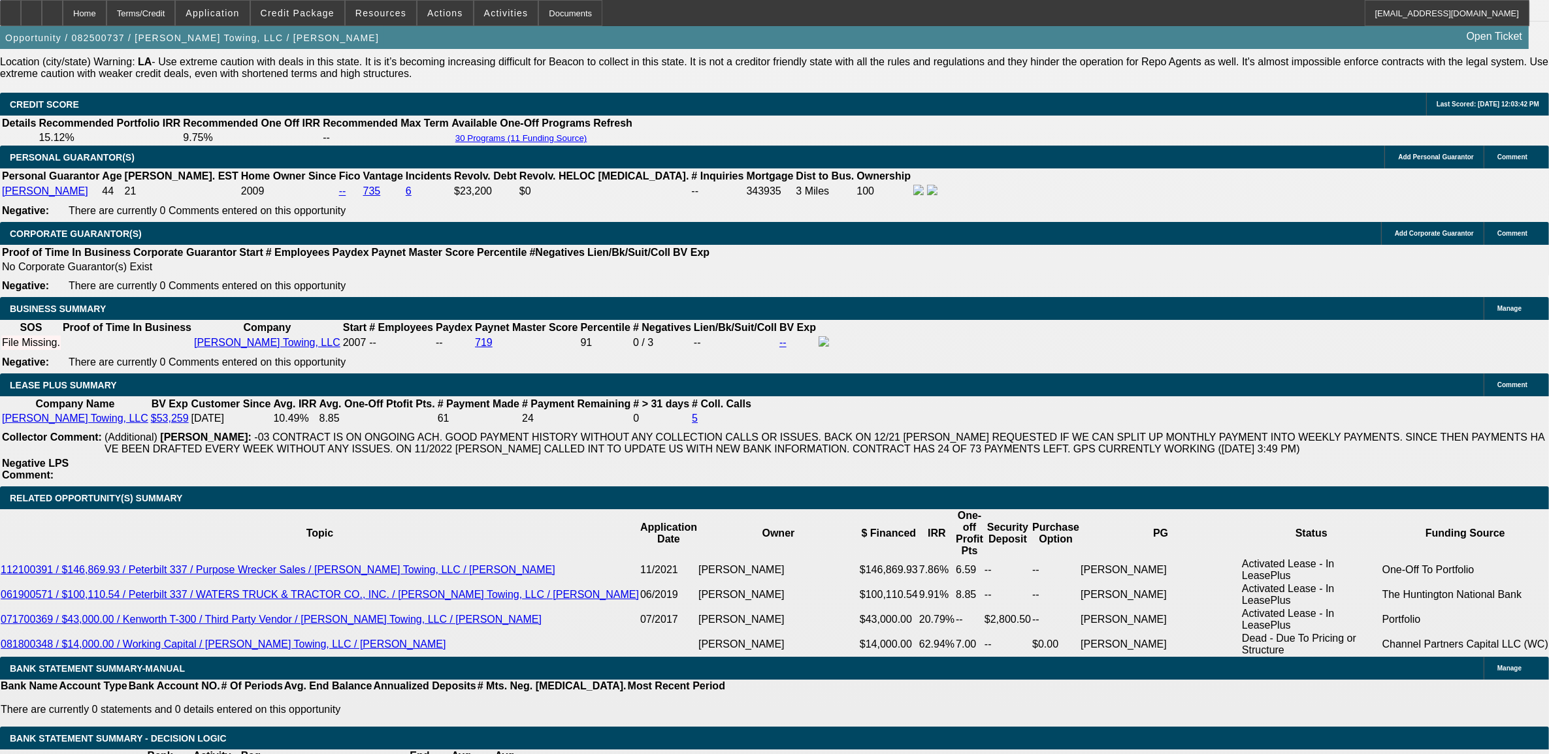
scroll to position [1879, 0]
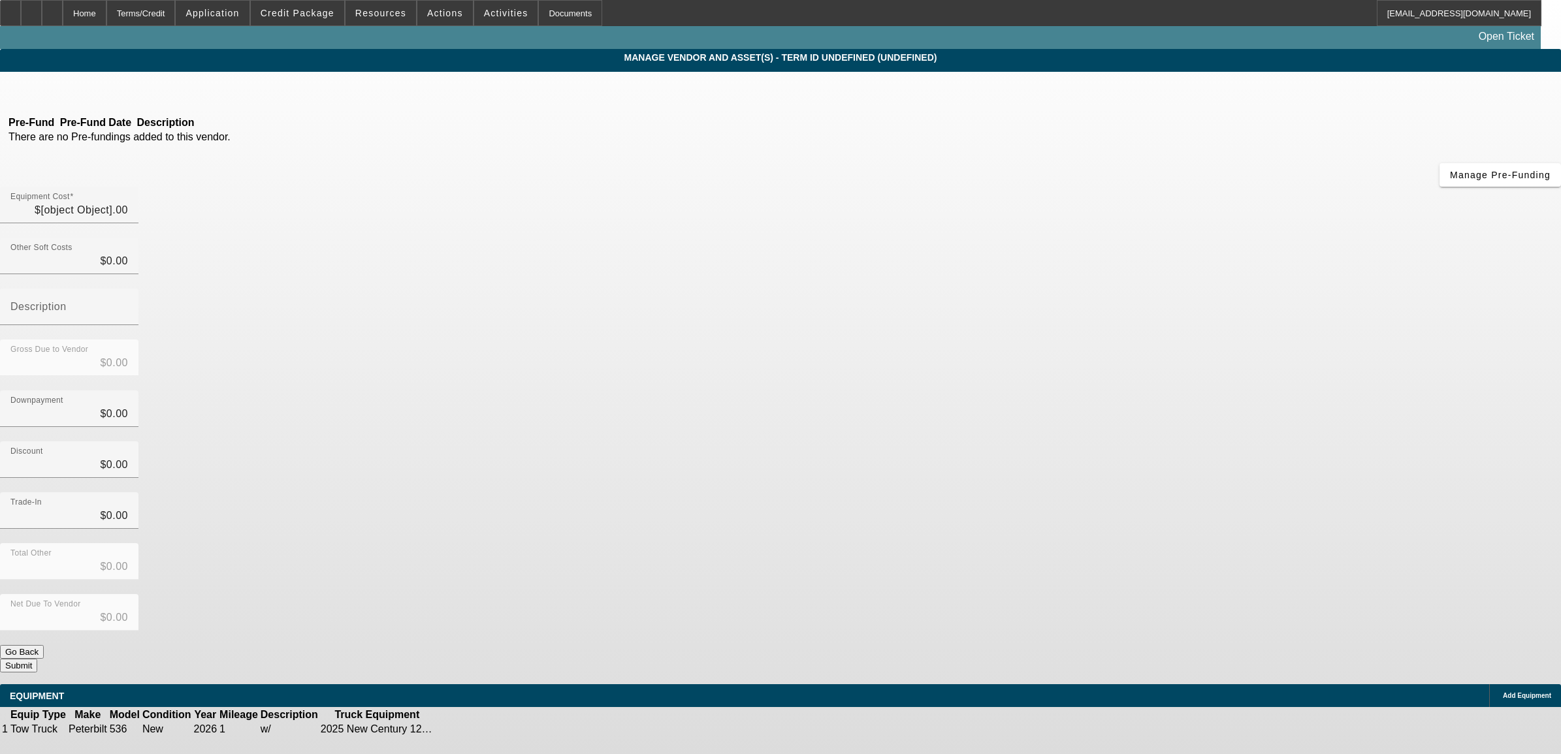
type input "$149,800.52"
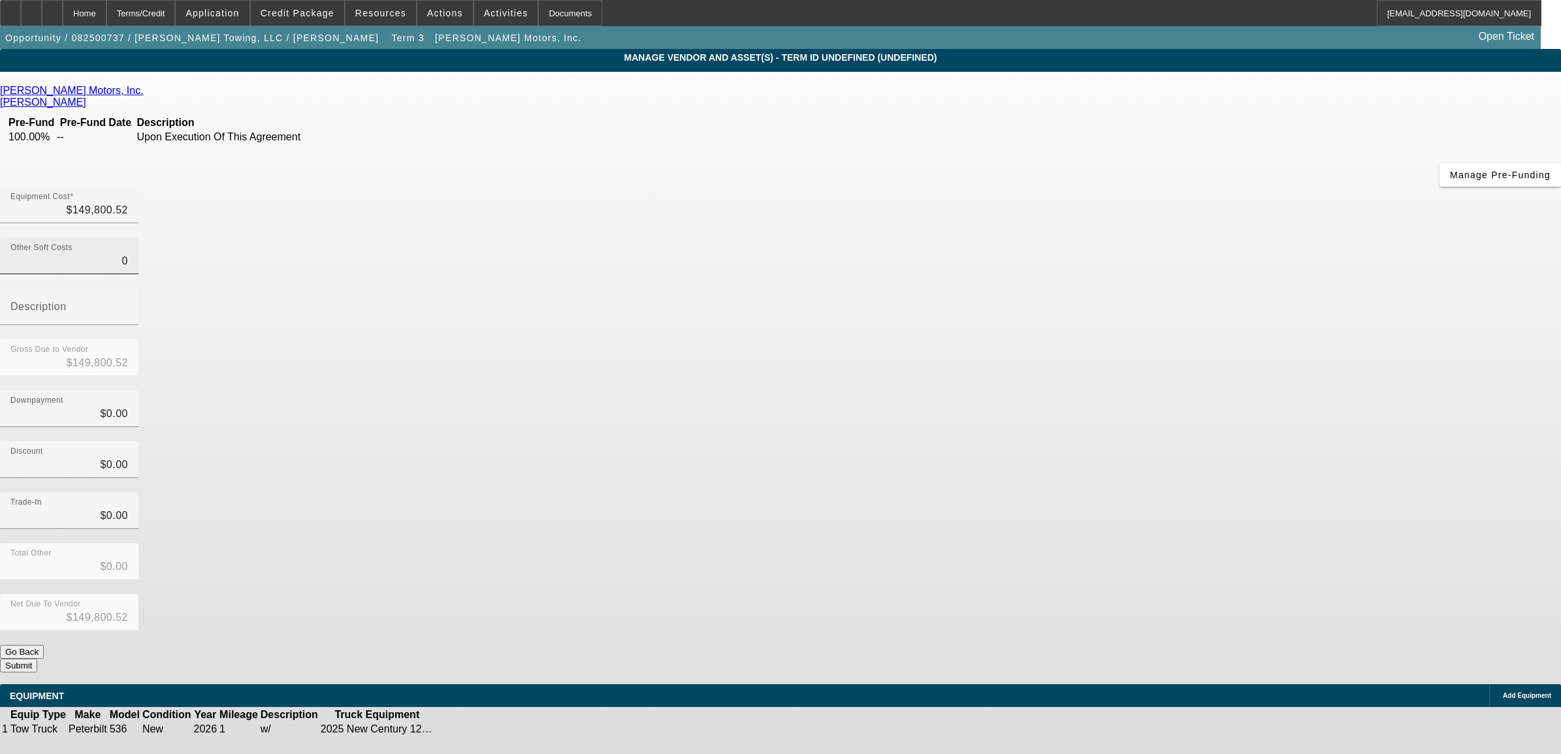
click at [128, 253] on input "0" at bounding box center [69, 261] width 118 height 16
type input "1"
type input "$149,801.52"
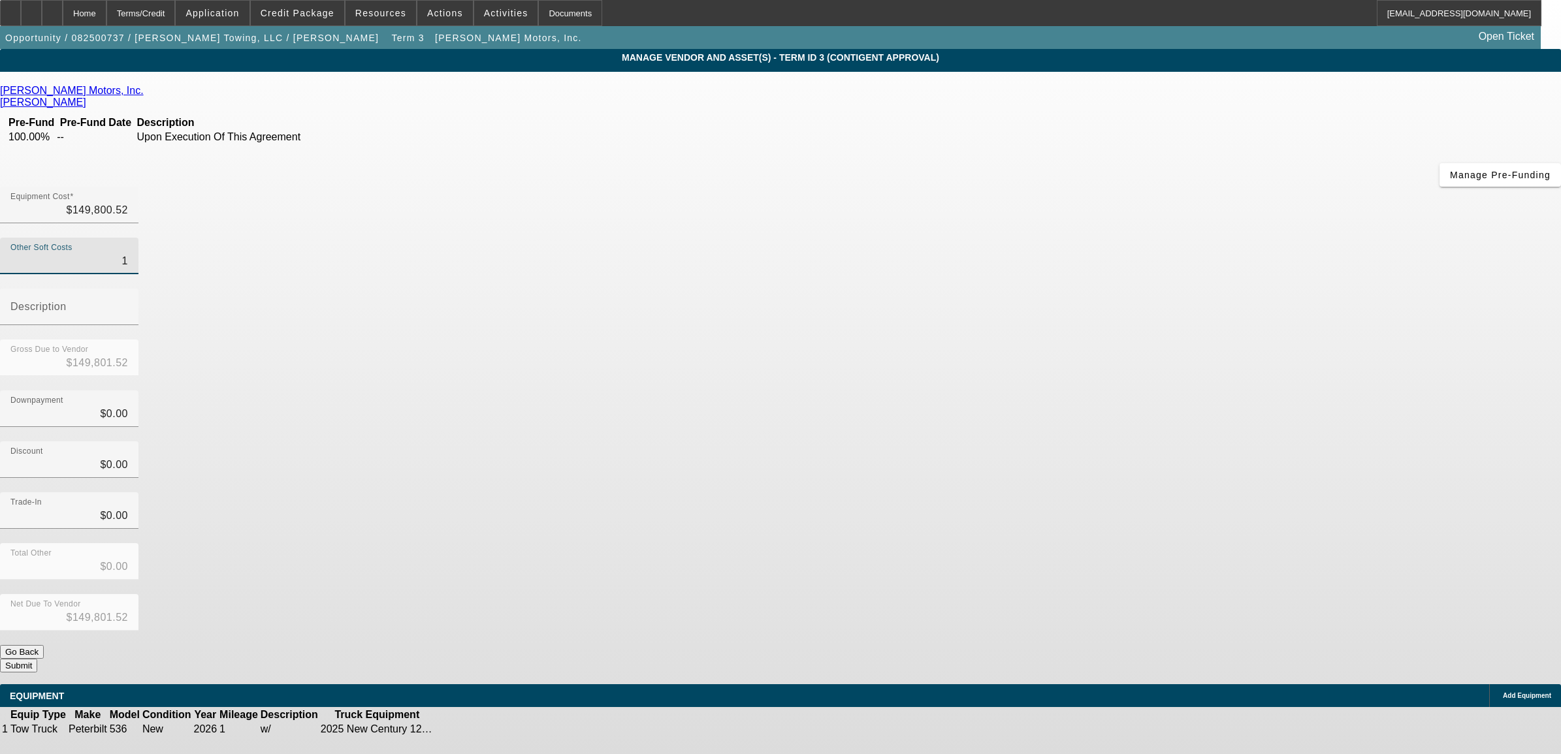
type input "15"
type input "$149,815.52"
type input "150"
type input "$149,950.52"
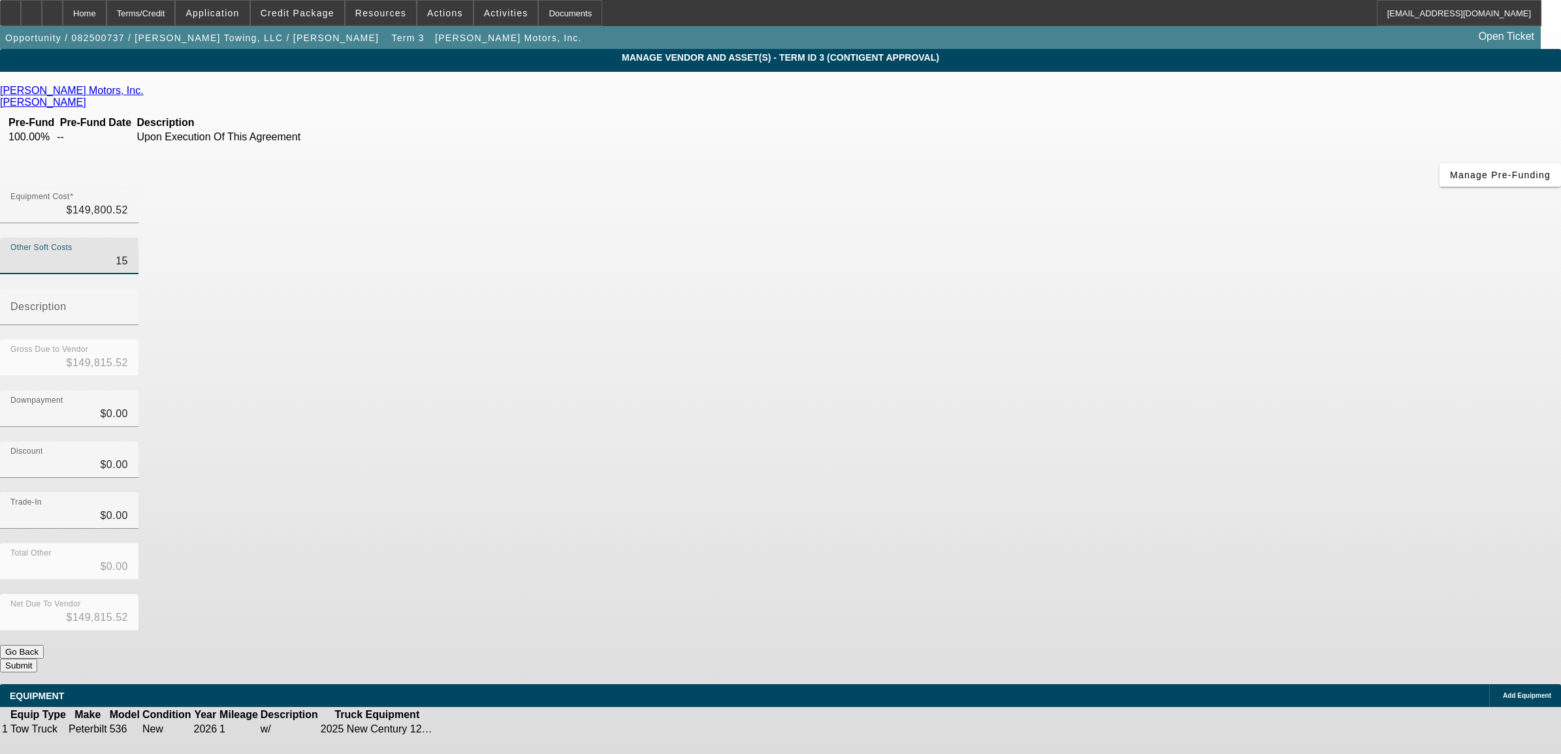
type input "$149,950.52"
type input "1500"
type input "$151,300.52"
type input "15000"
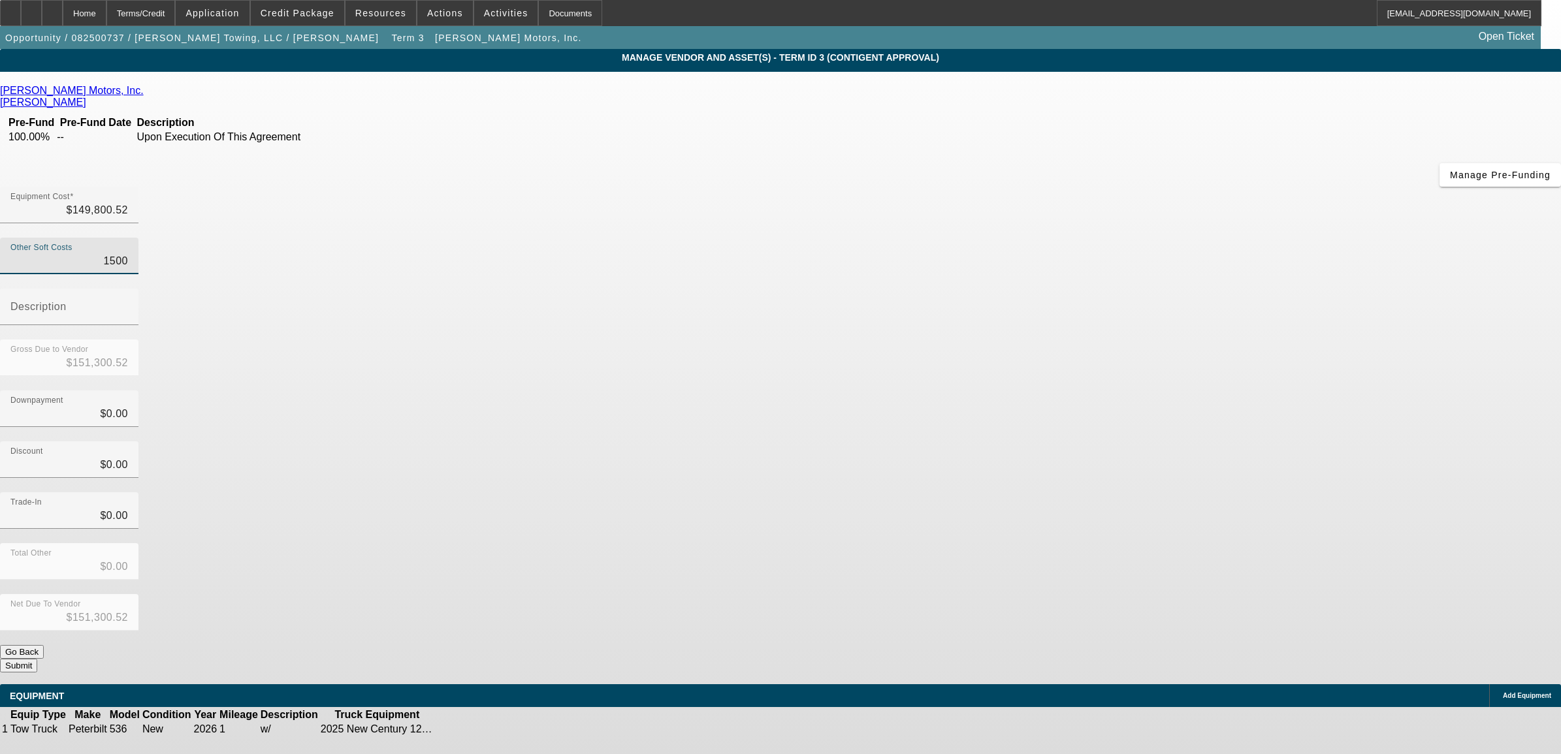
type input "$164,800.52"
type input "$15,000.00"
click at [37, 659] on button "Submit" at bounding box center [18, 666] width 37 height 14
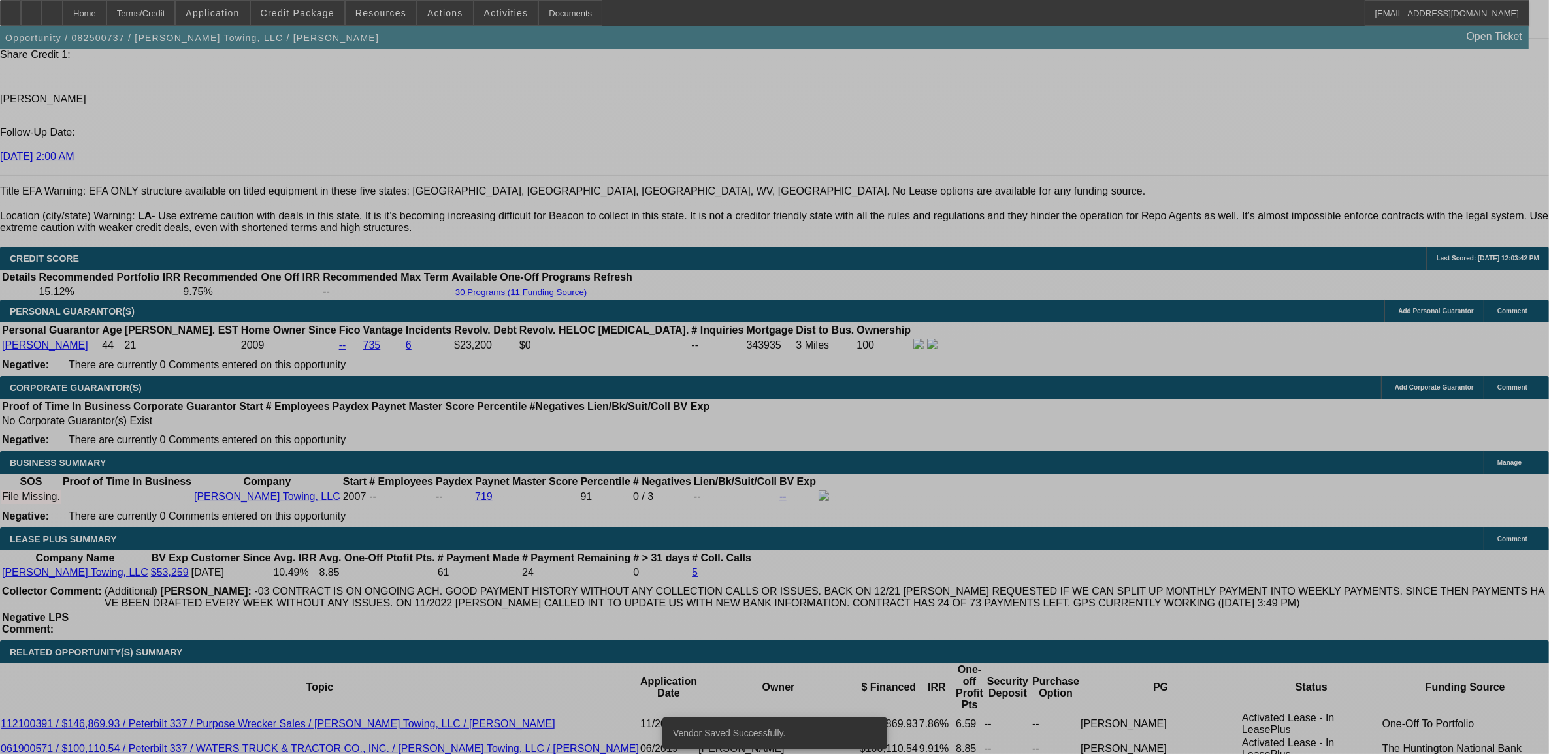
select select "0"
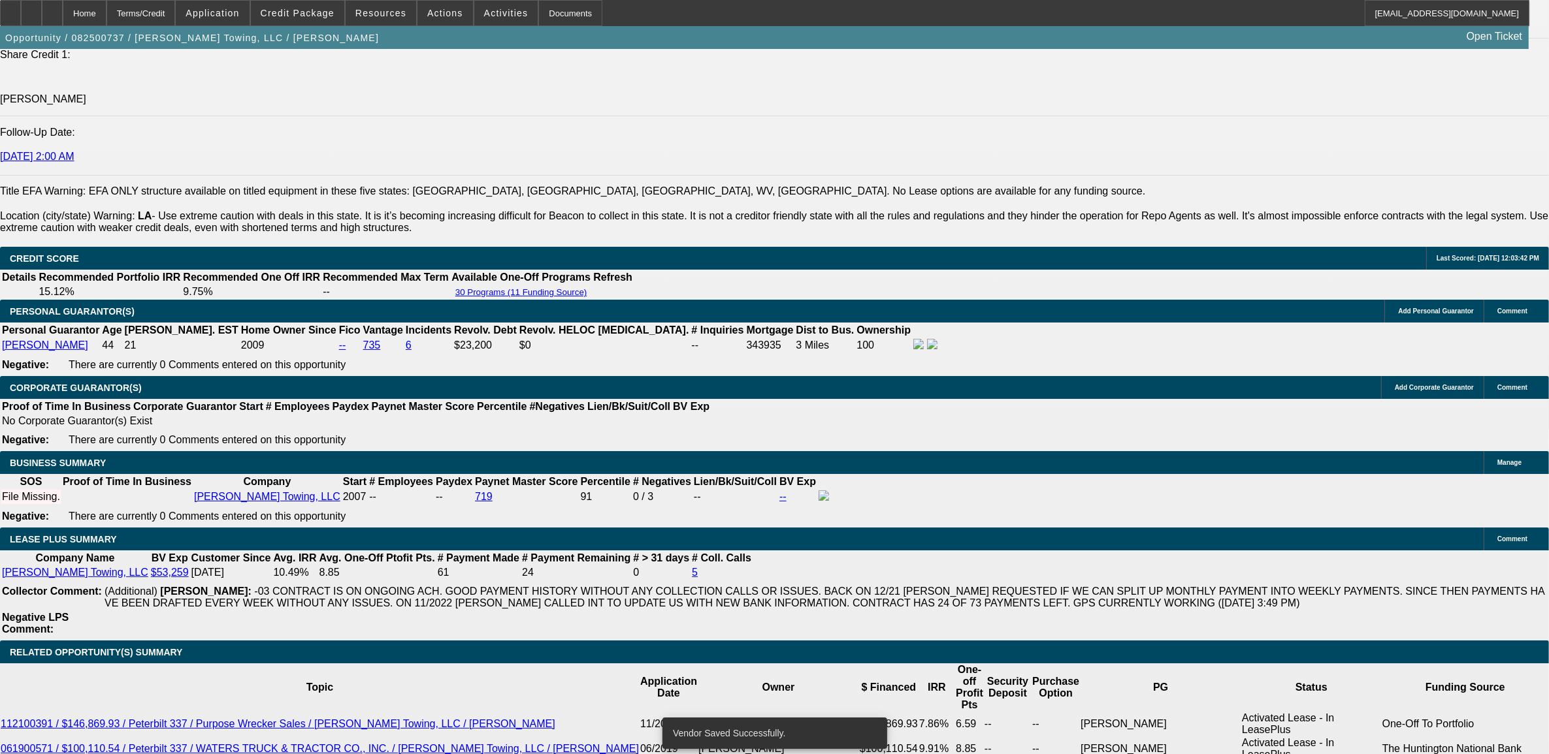
select select "0"
select select "6"
select select "0"
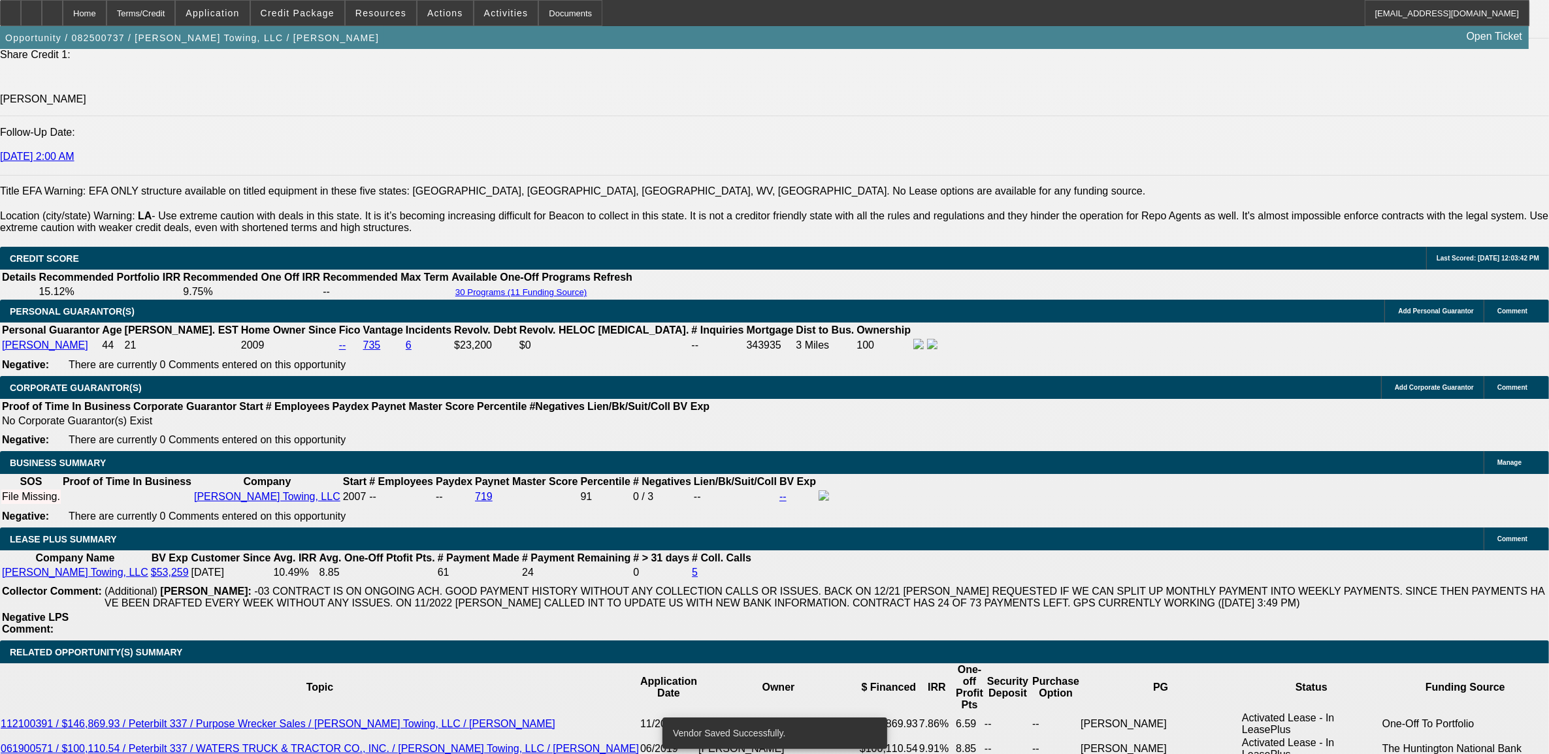
select select "2"
select select "0"
select select "6"
select select "0"
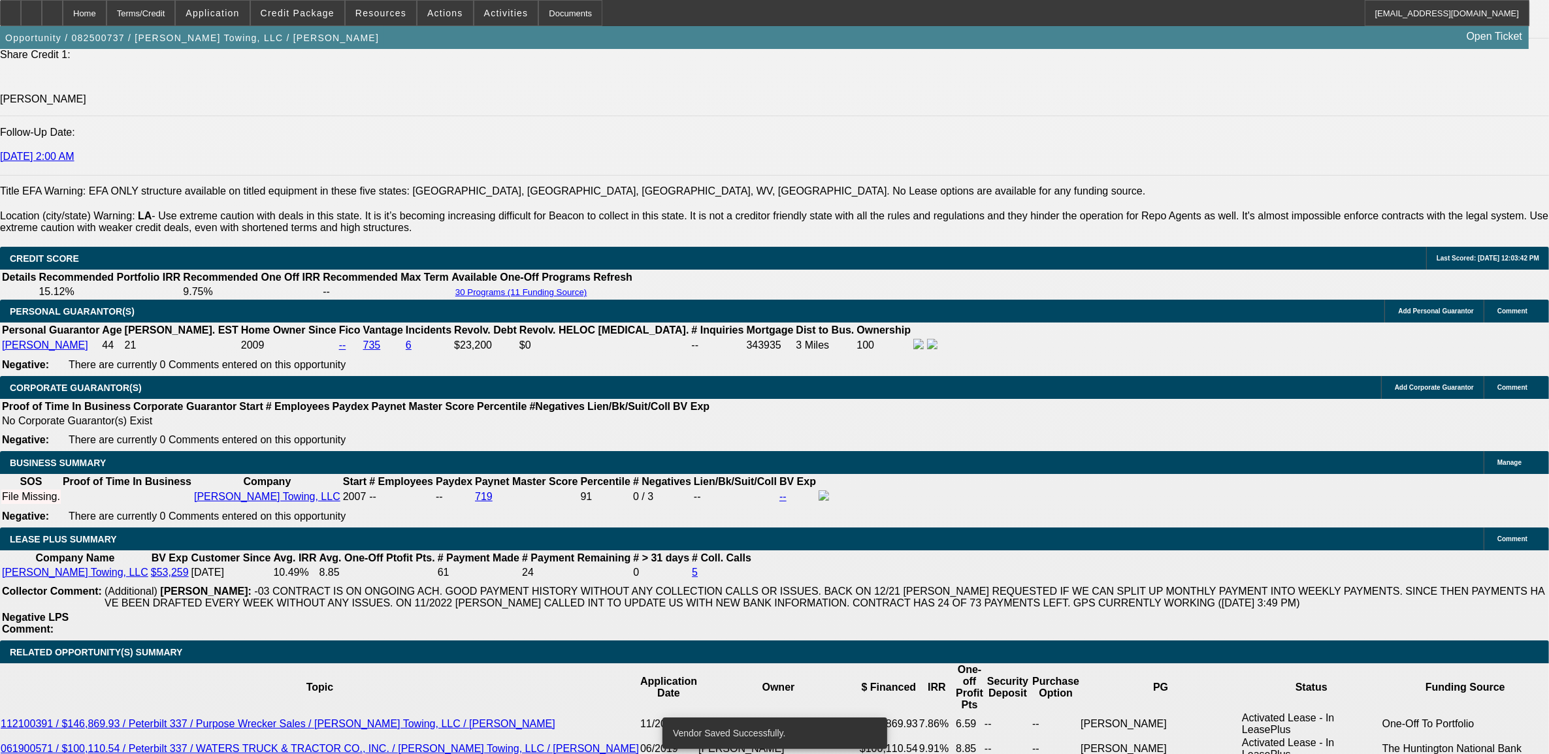
select select "2"
select select "0"
select select "6"
select select "0"
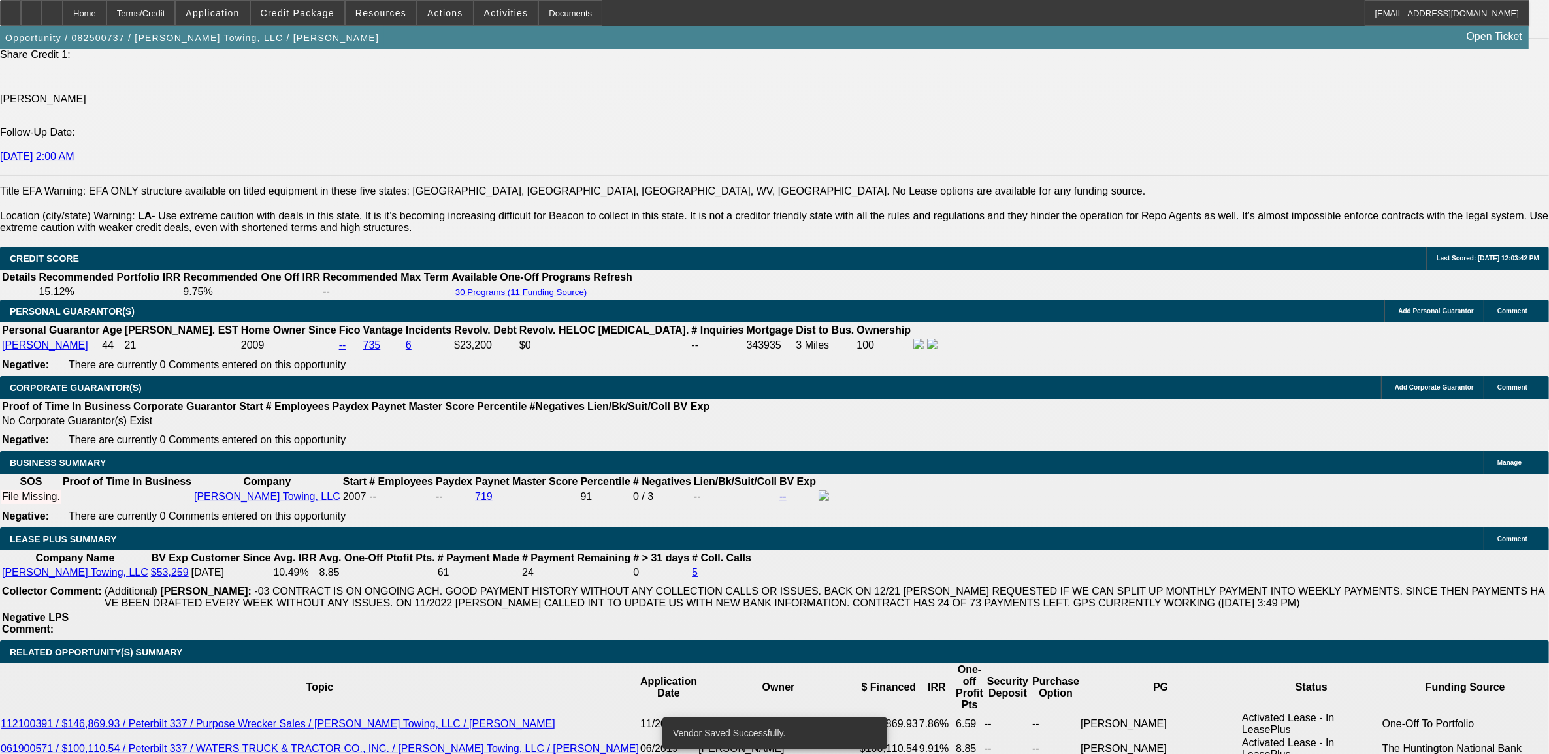
select select "2"
select select "0"
select select "6"
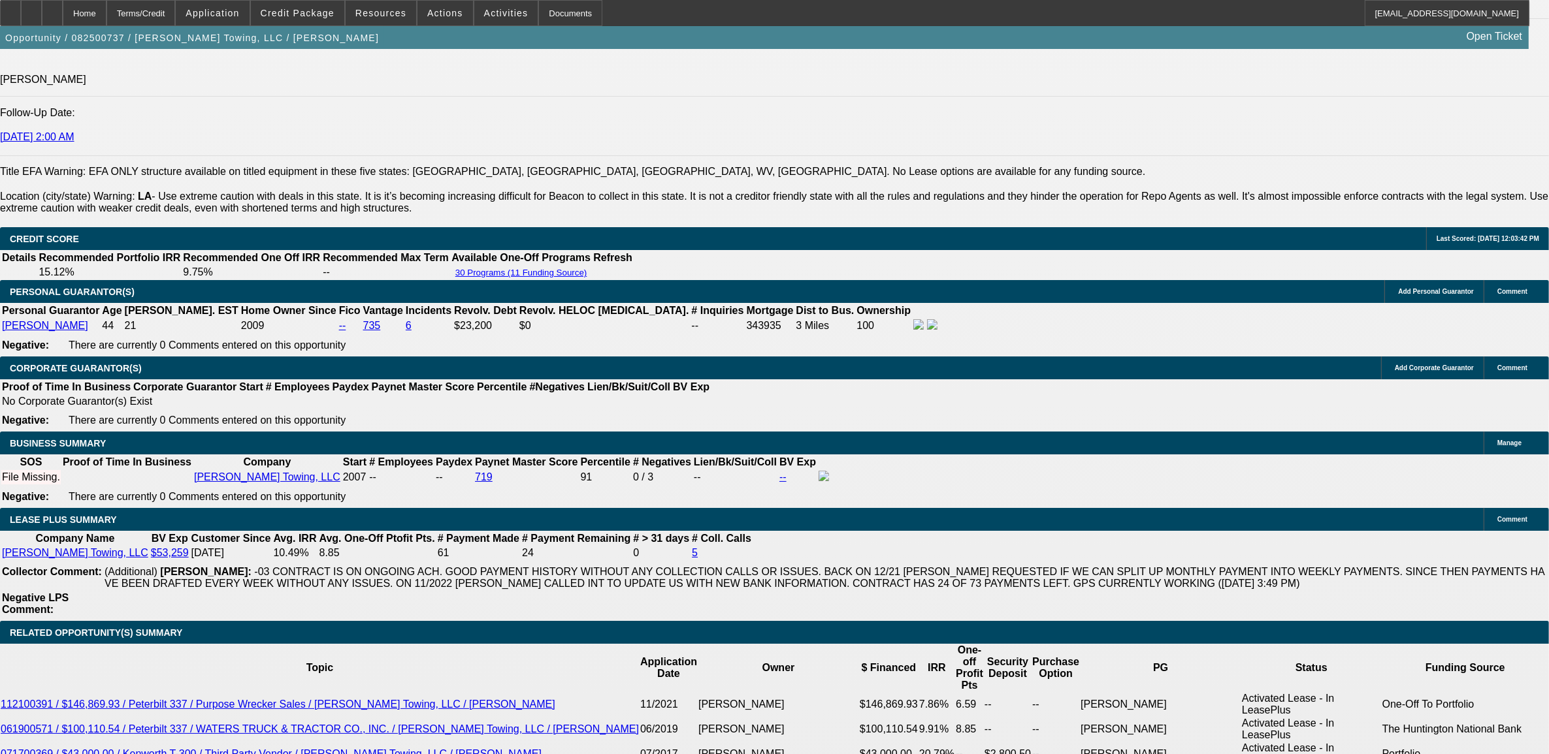
type input "$45,000.00"
type input "UNKNOWN"
type input "$2,274.16"
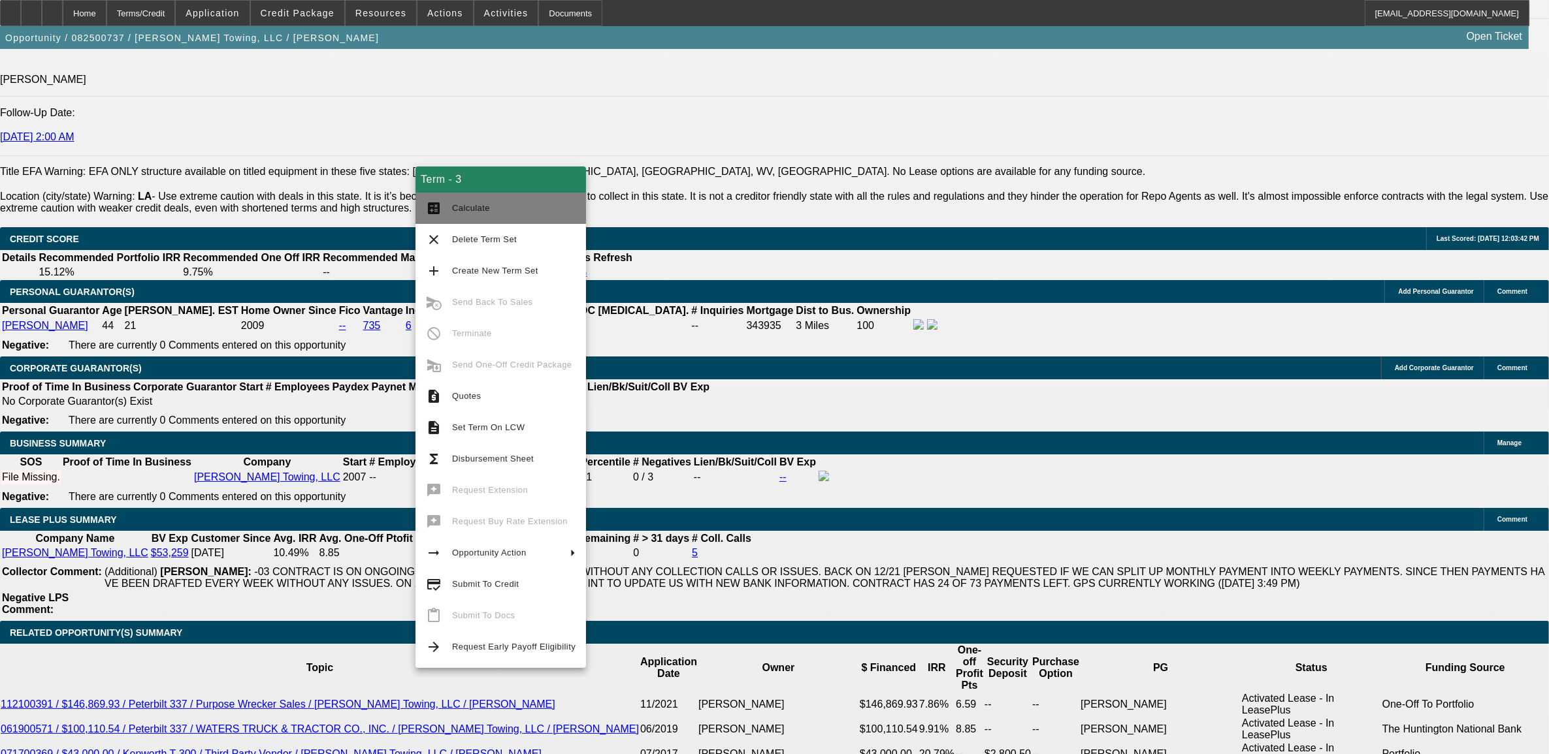
click at [449, 212] on button "calculate Calculate" at bounding box center [500, 208] width 170 height 31
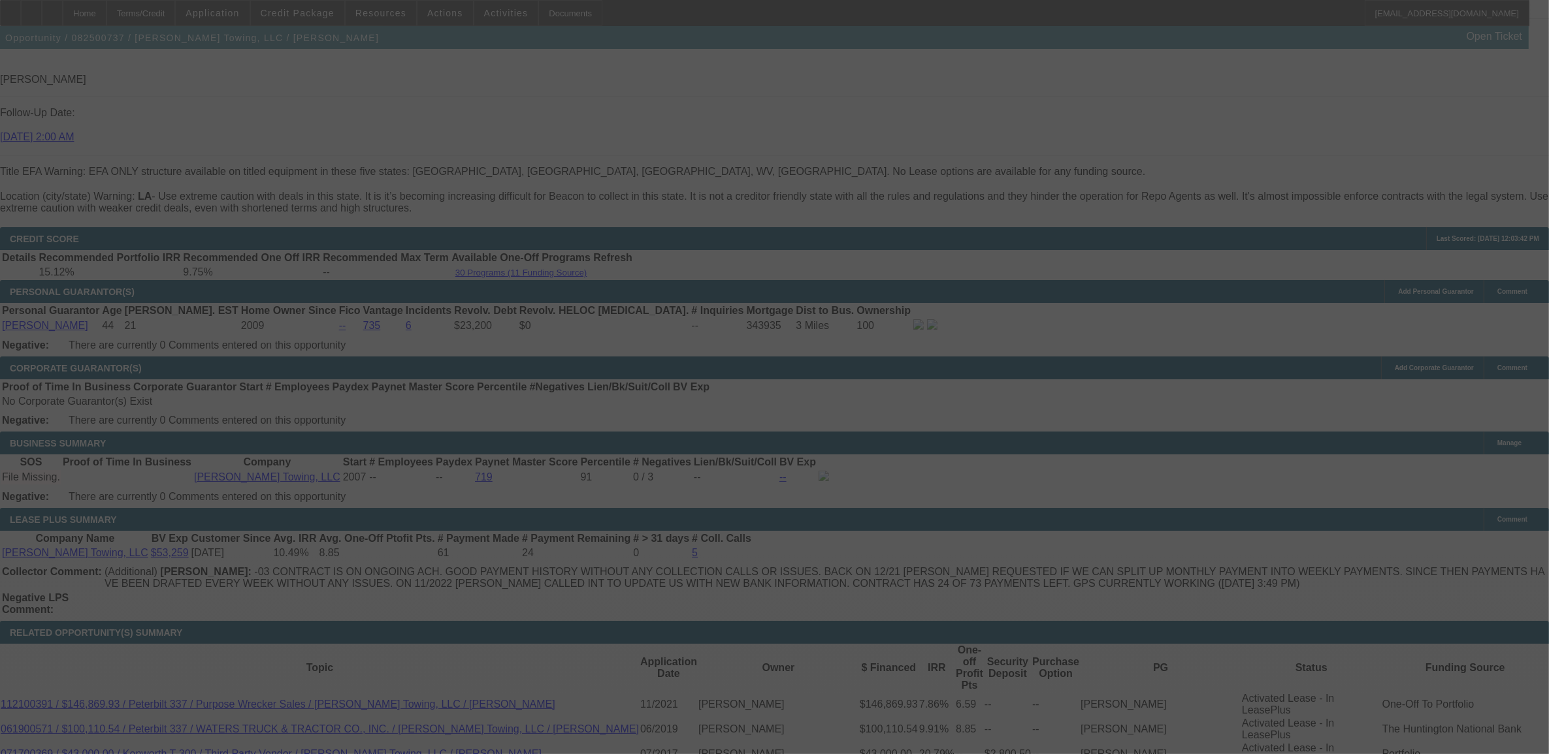
select select "0"
select select "2"
select select "0"
select select "6"
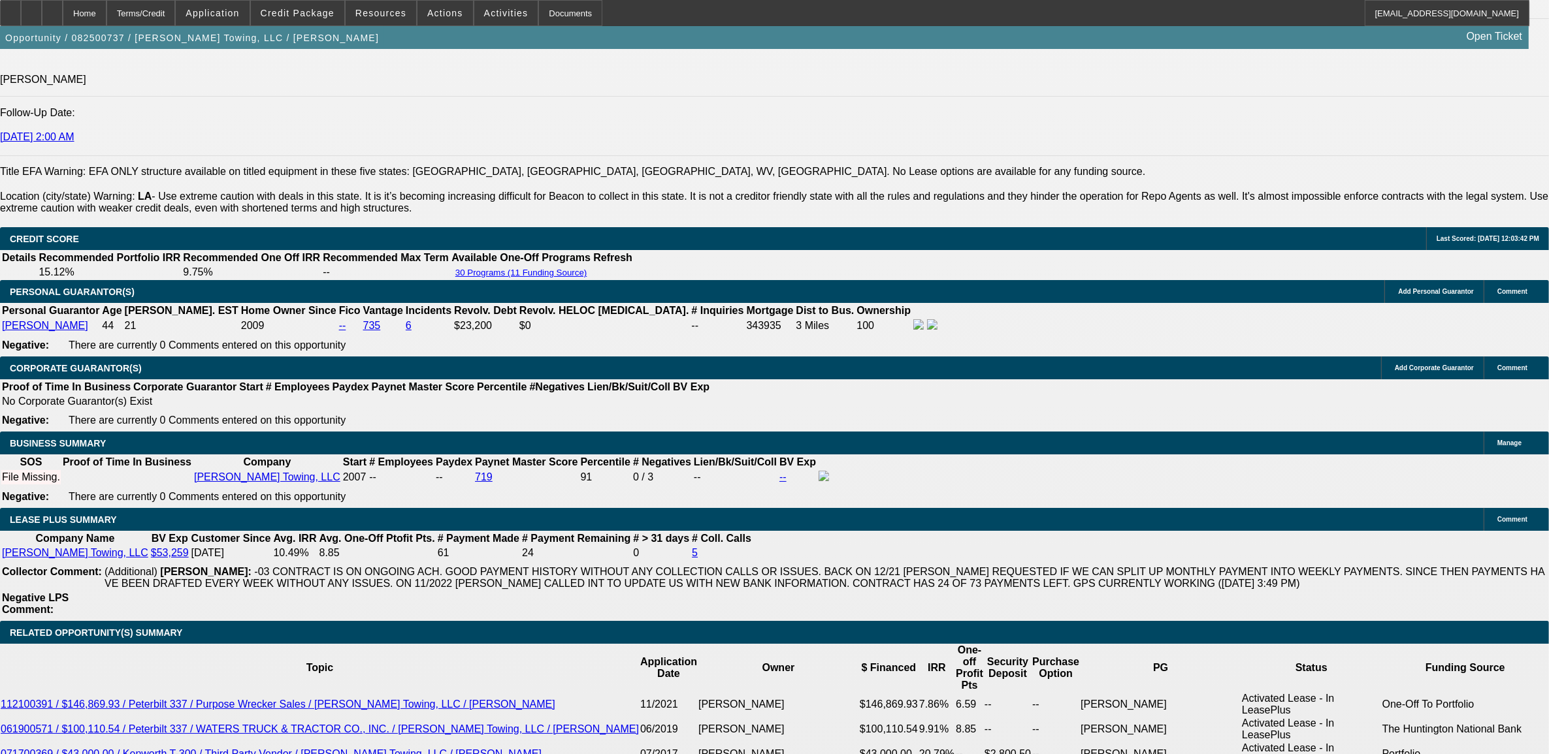
scroll to position [0, 0]
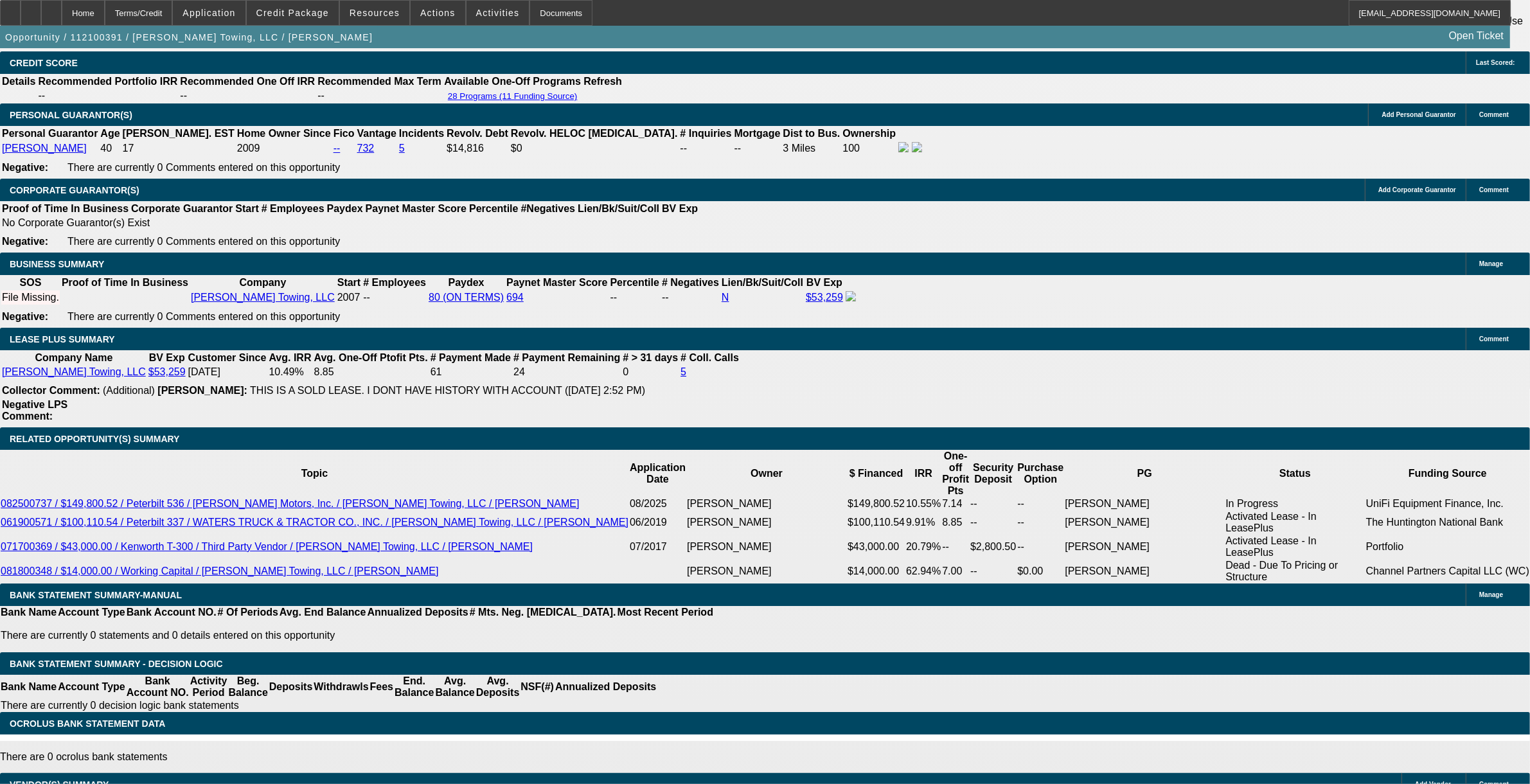
select select "0"
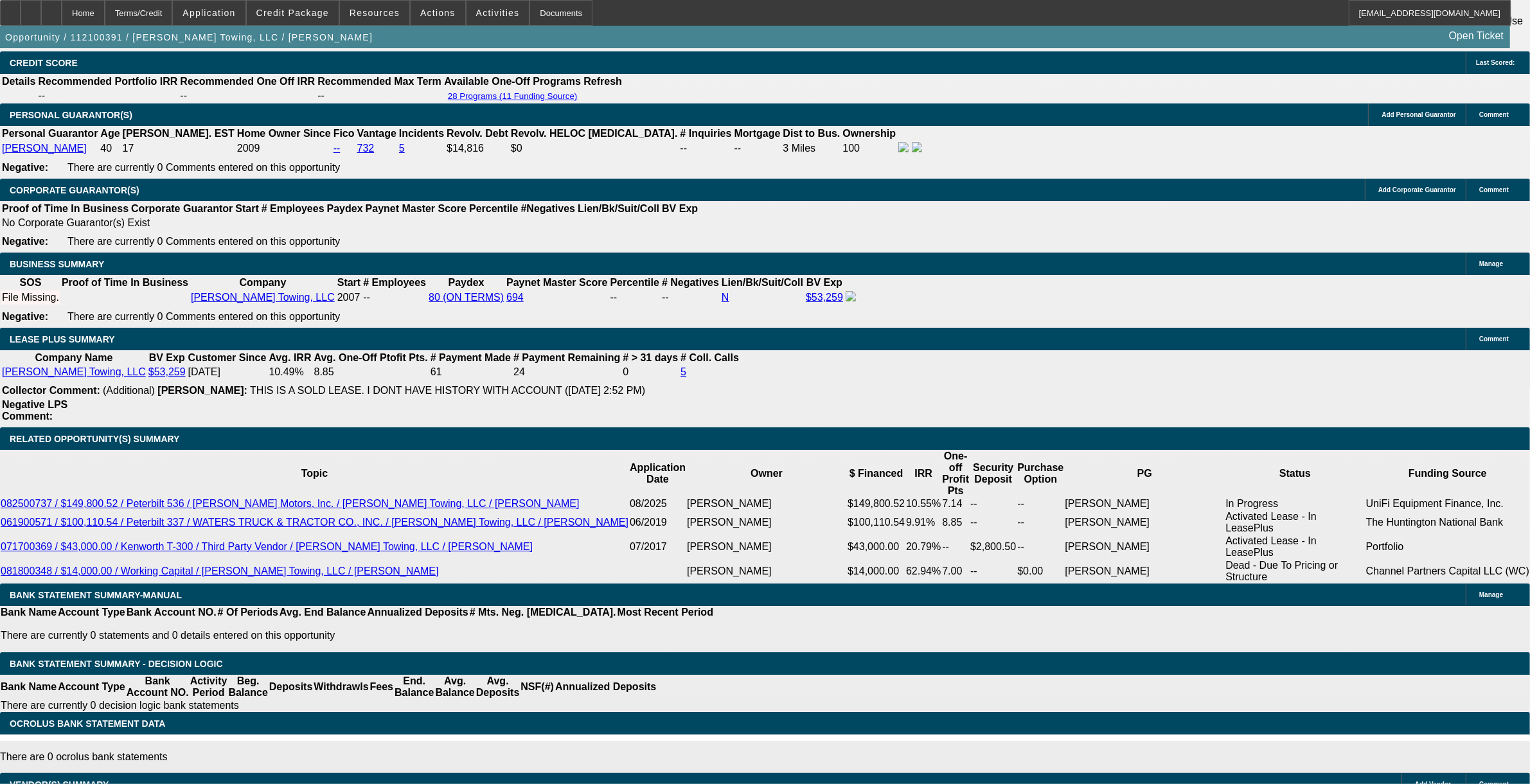
select select "0"
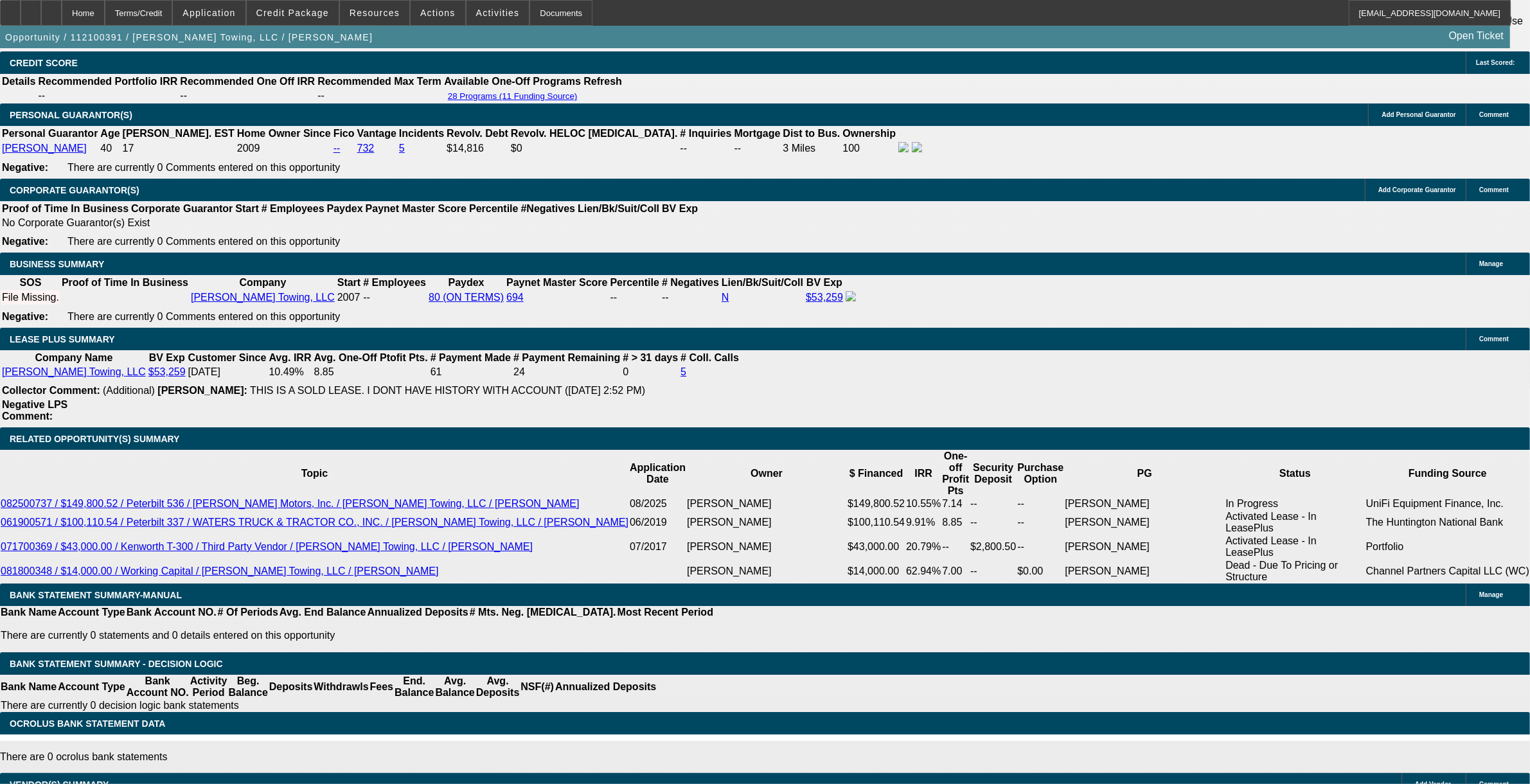
select select "0"
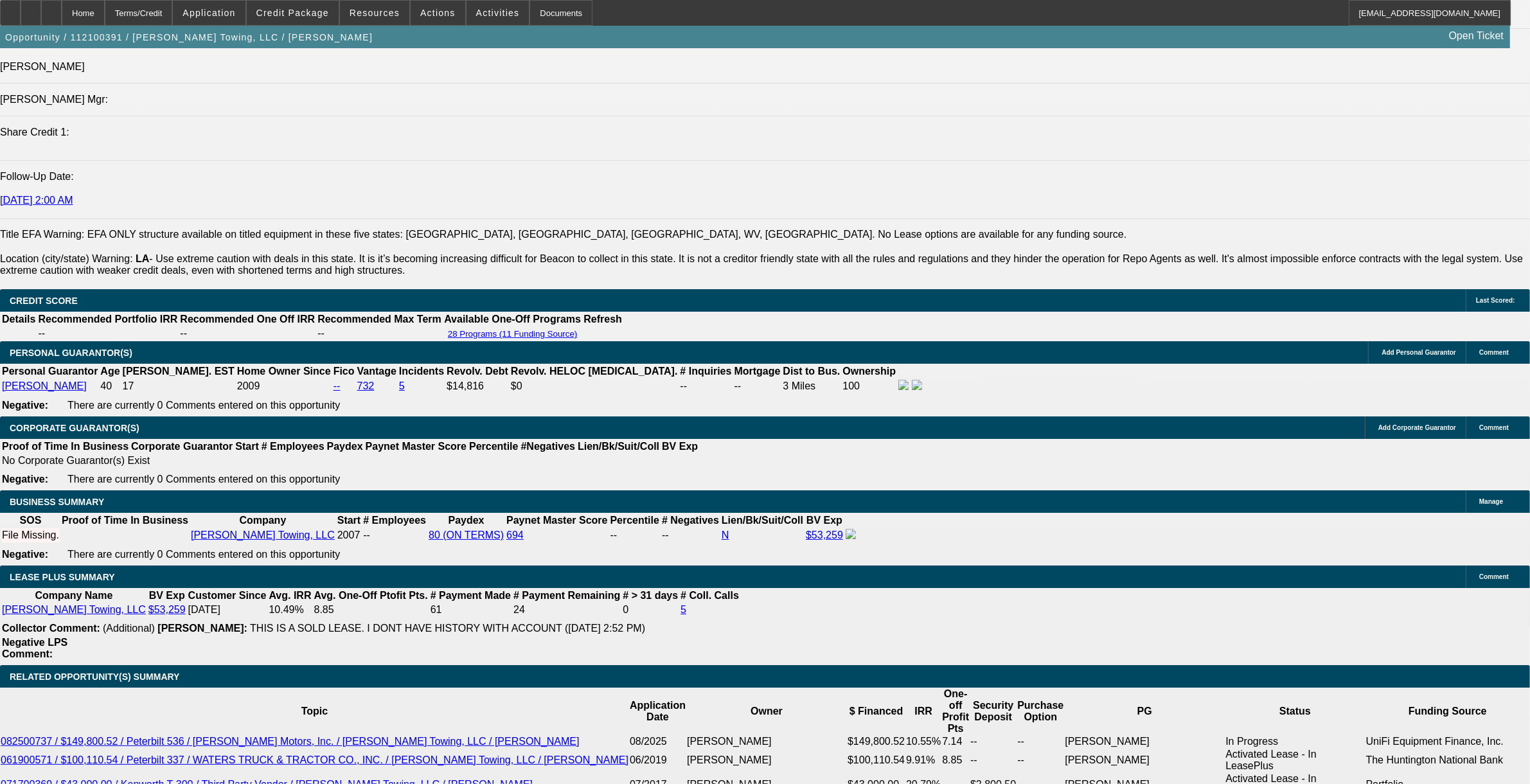
select select "1"
select select "2"
select select "6"
select select "1"
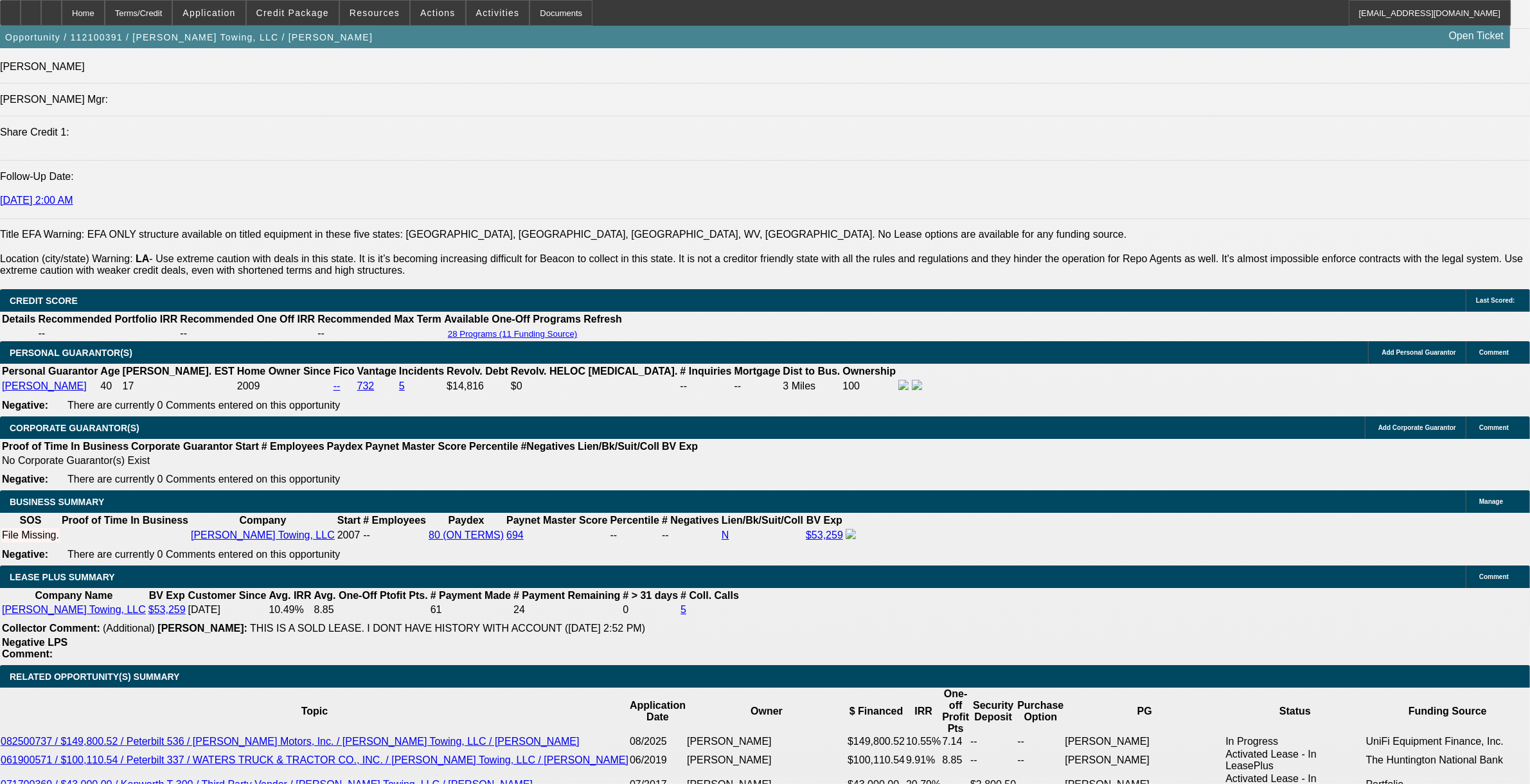
select select "6"
select select "1"
select select "6"
select select "1"
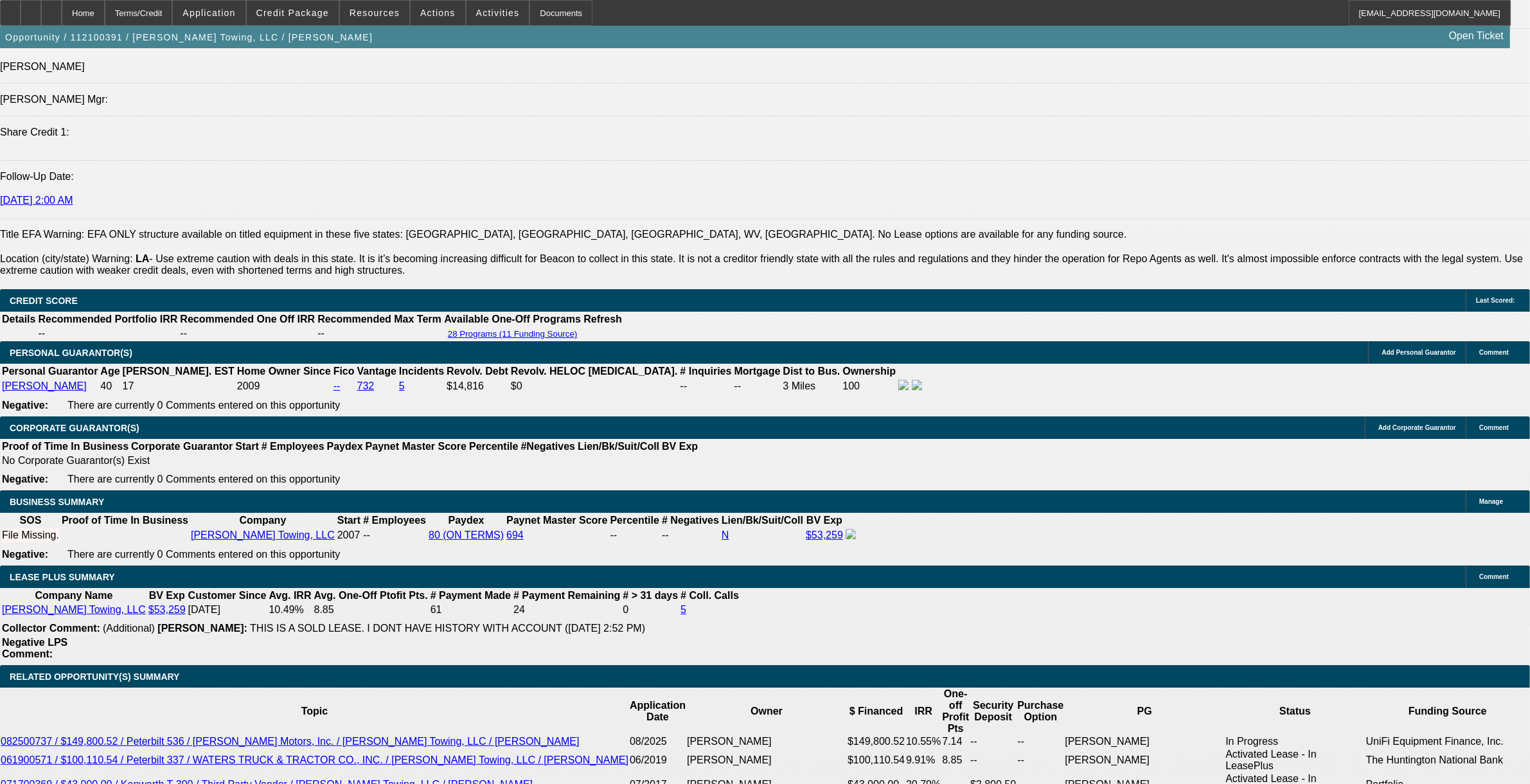
select select "1"
select select "6"
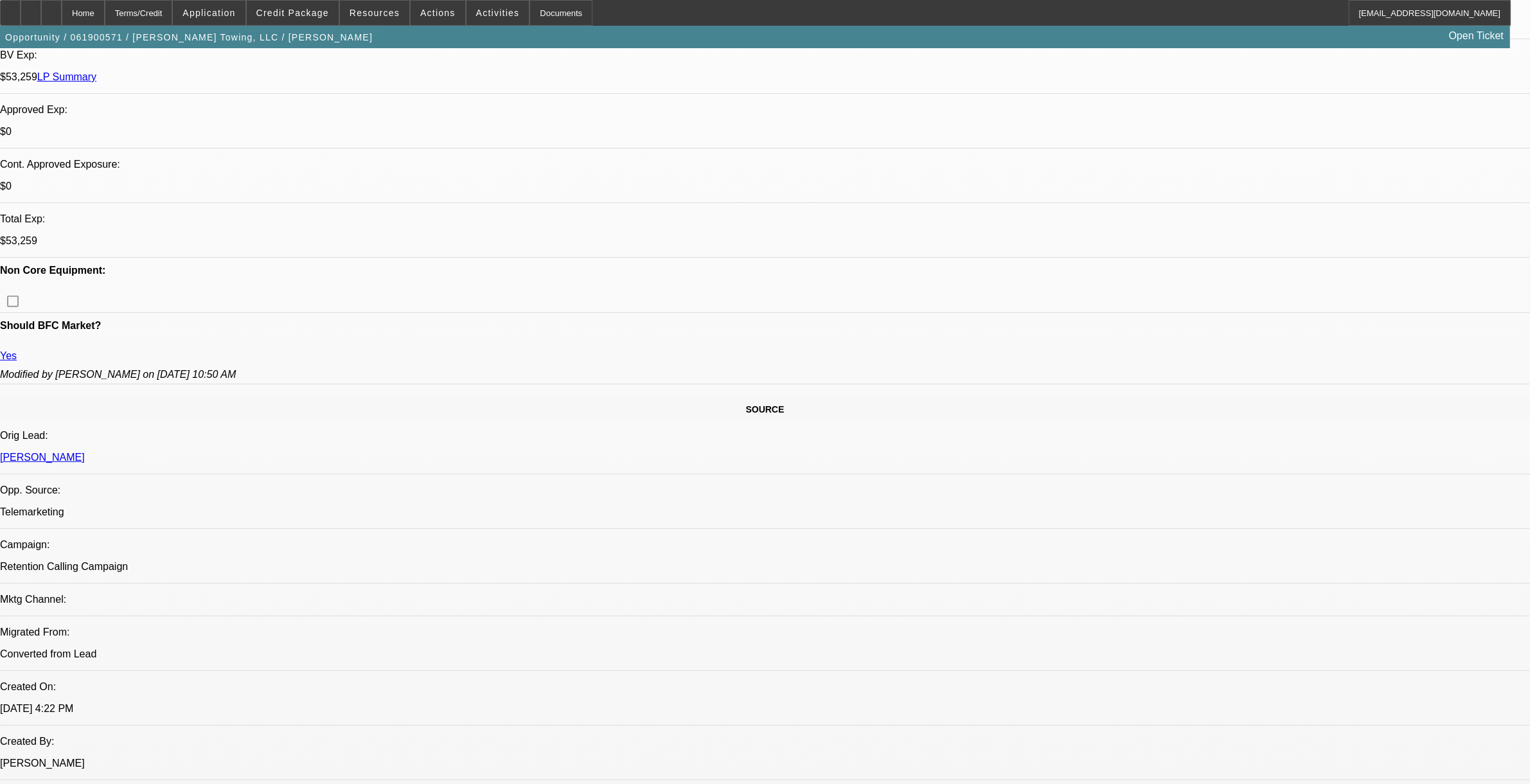
select select "0"
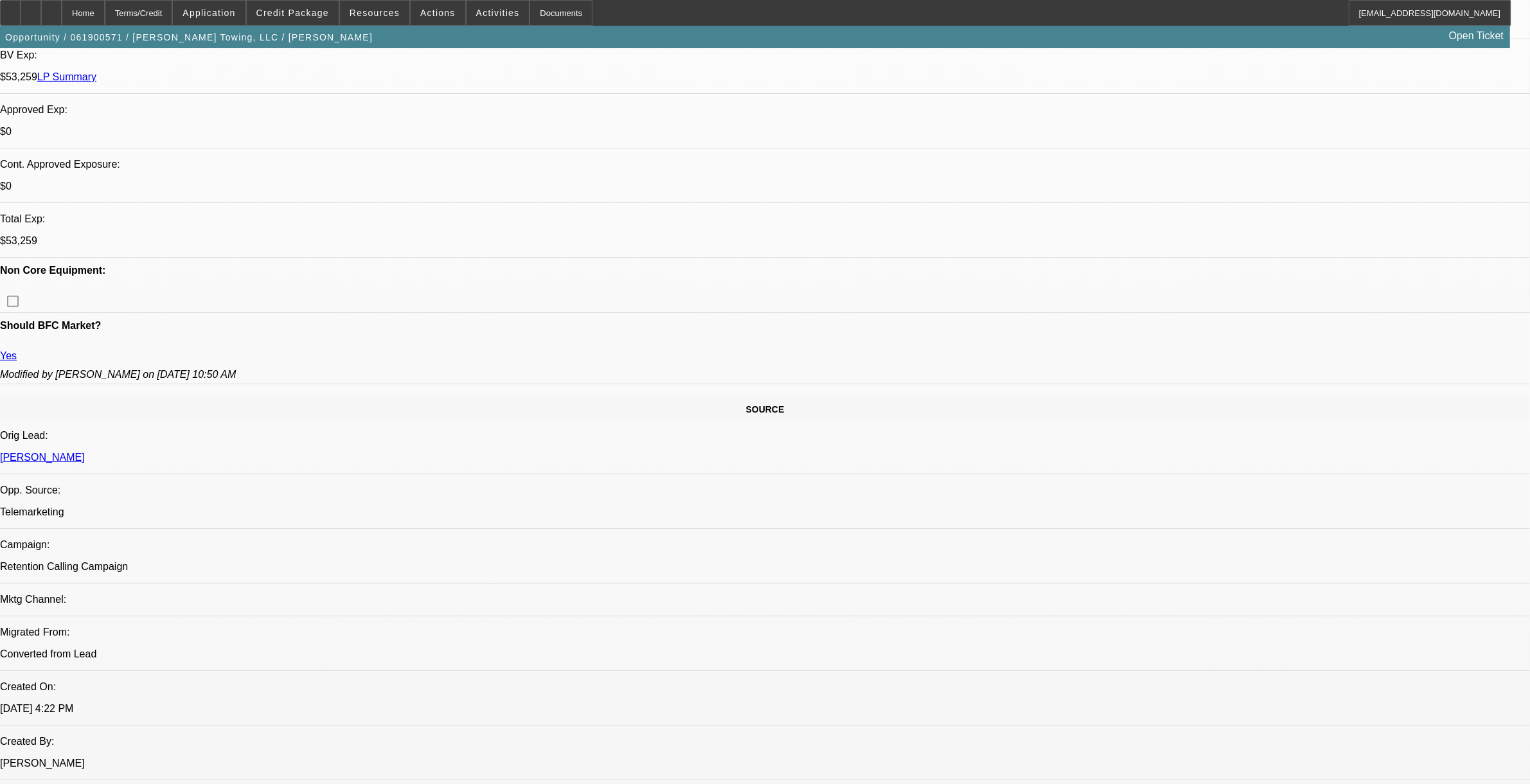
select select "0"
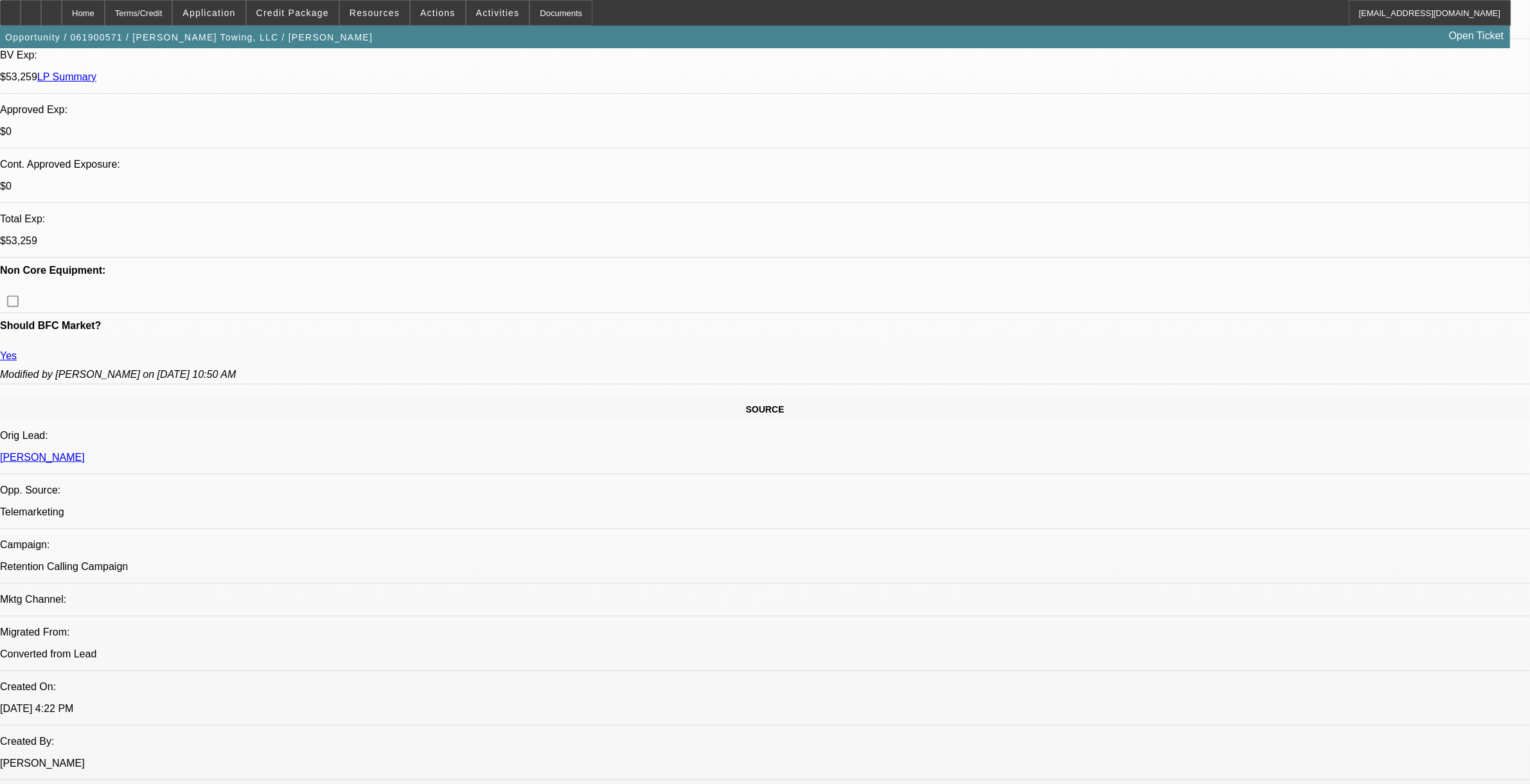
select select "0"
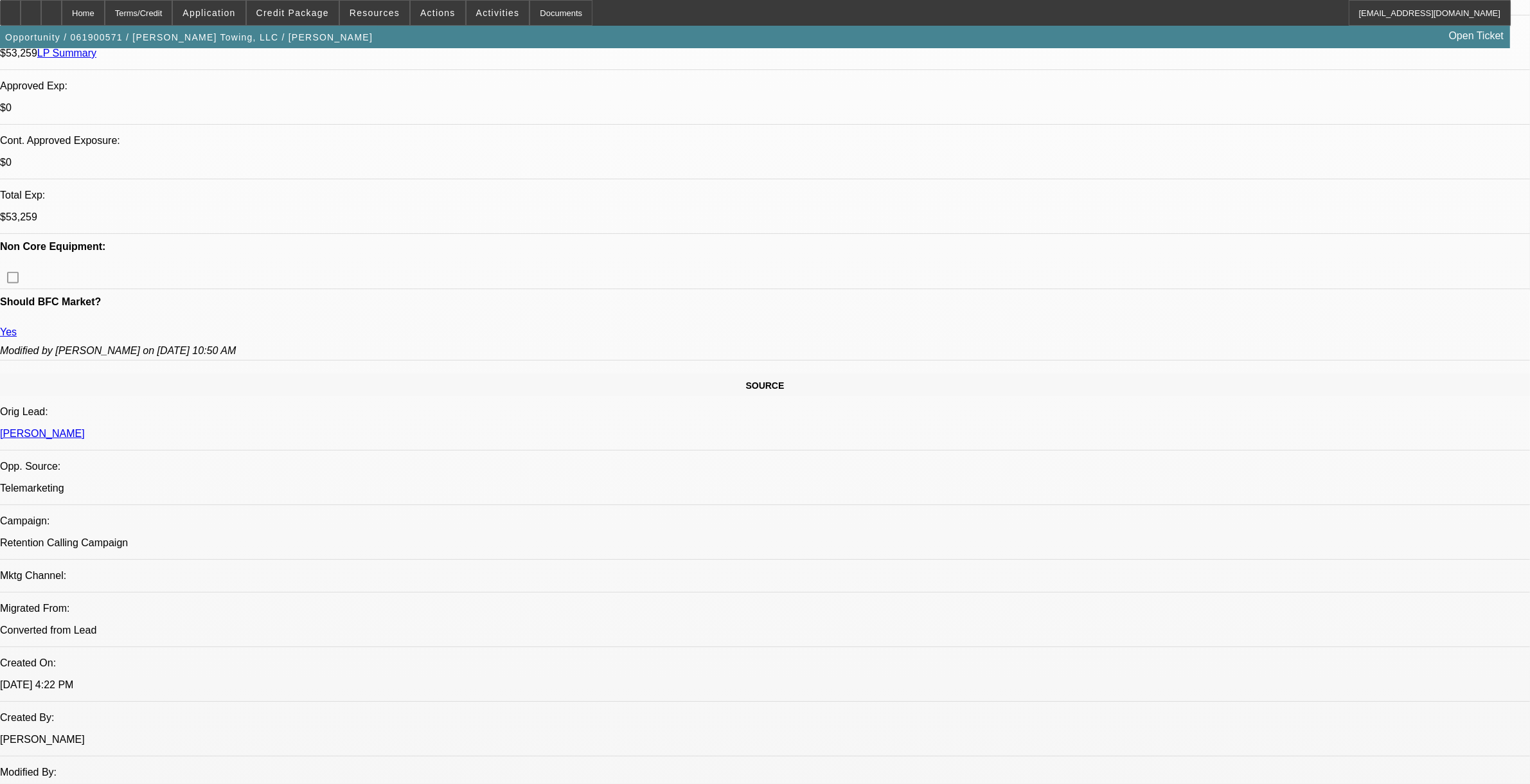
select select "1"
select select "2"
select select "6"
select select "1"
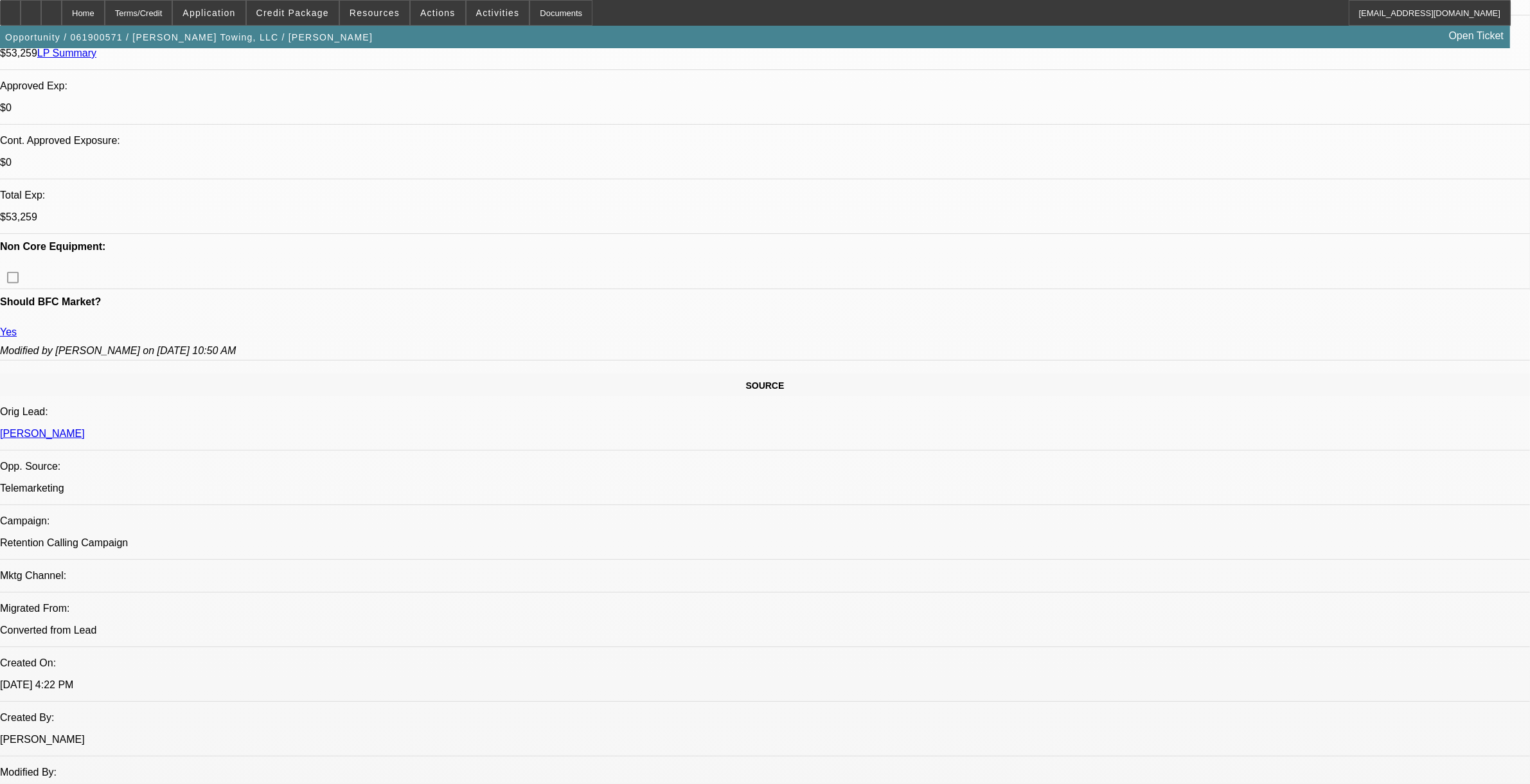
select select "6"
select select "1"
select select "6"
select select "1"
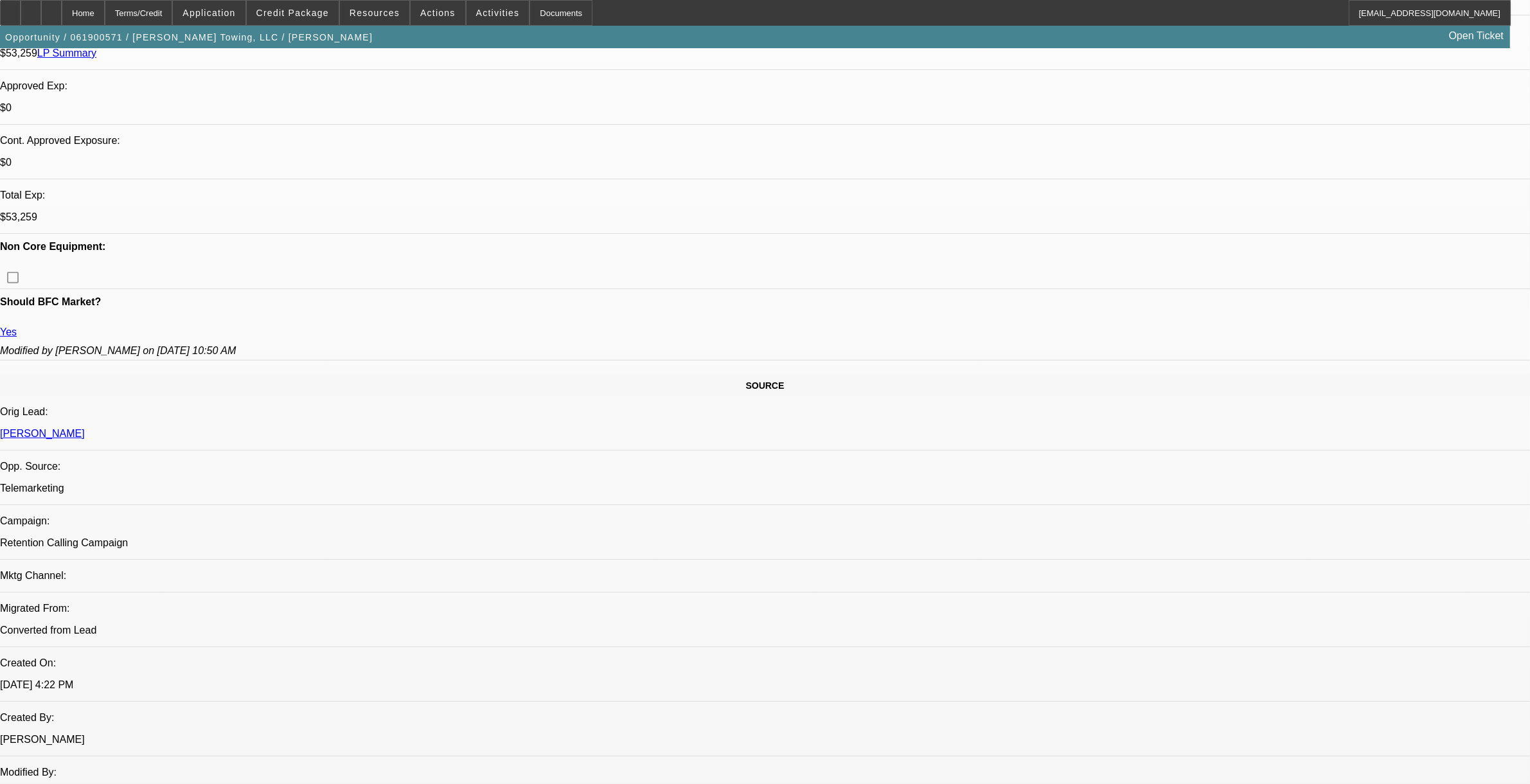
select select "1"
select select "6"
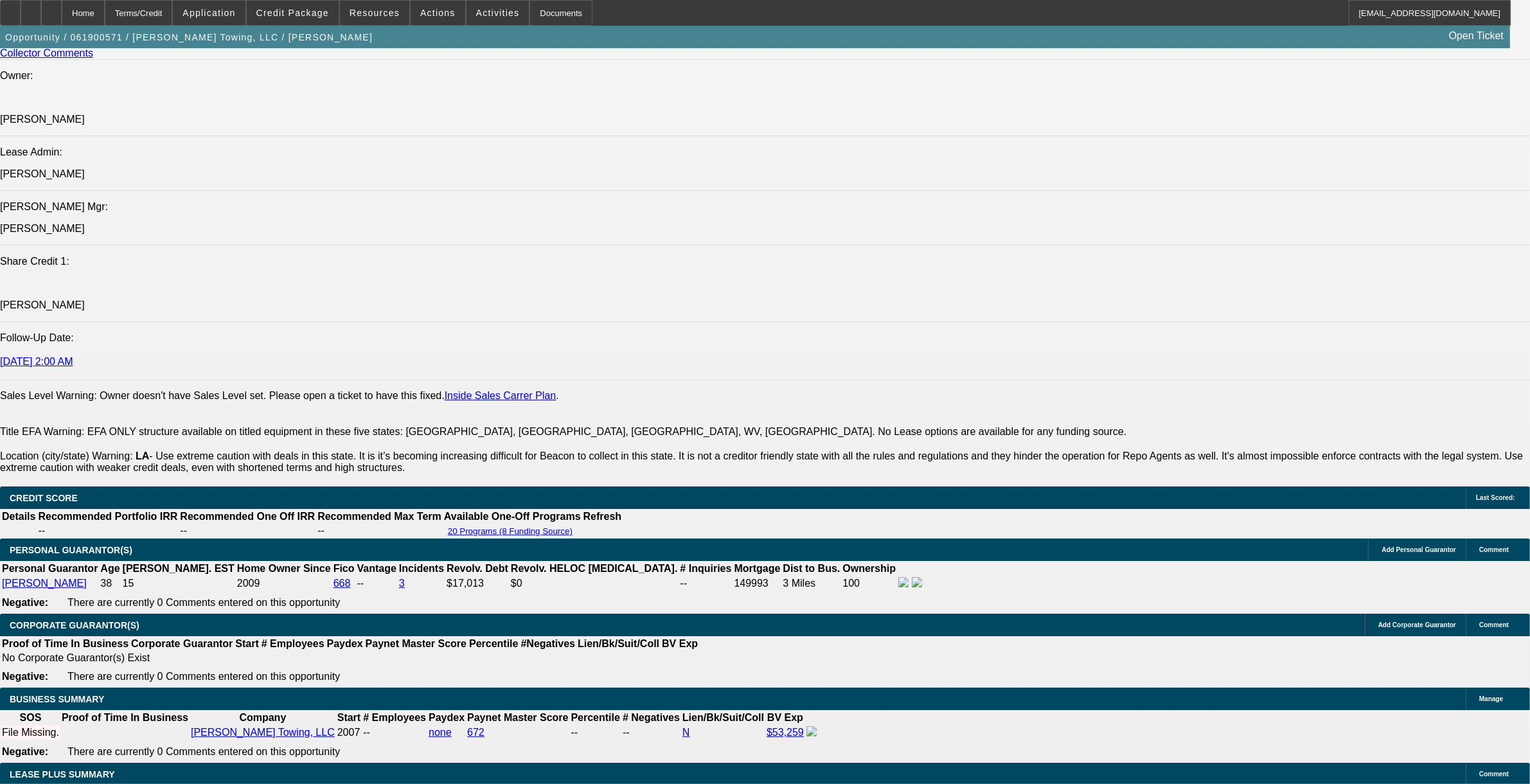
scroll to position [1687, 0]
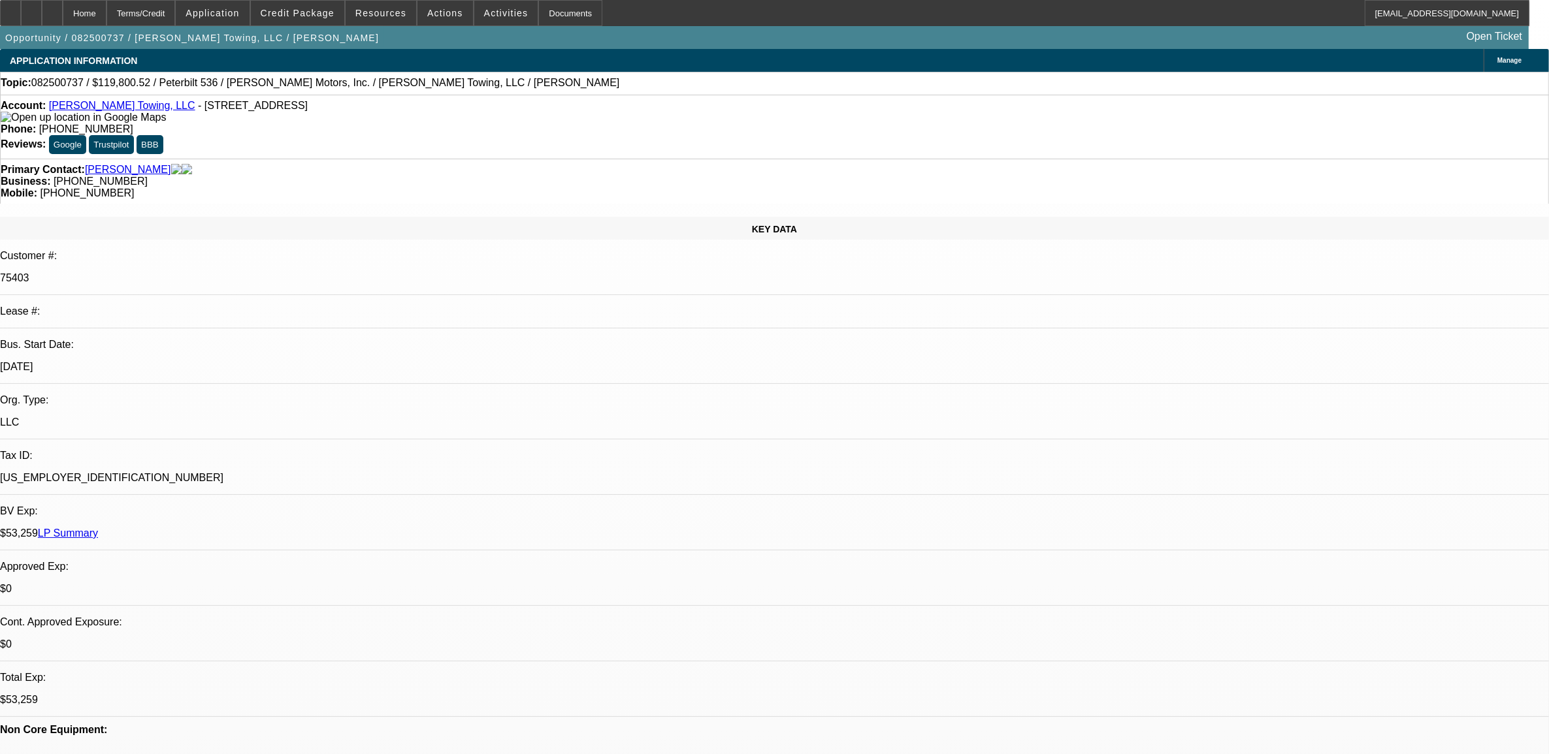
select select "0"
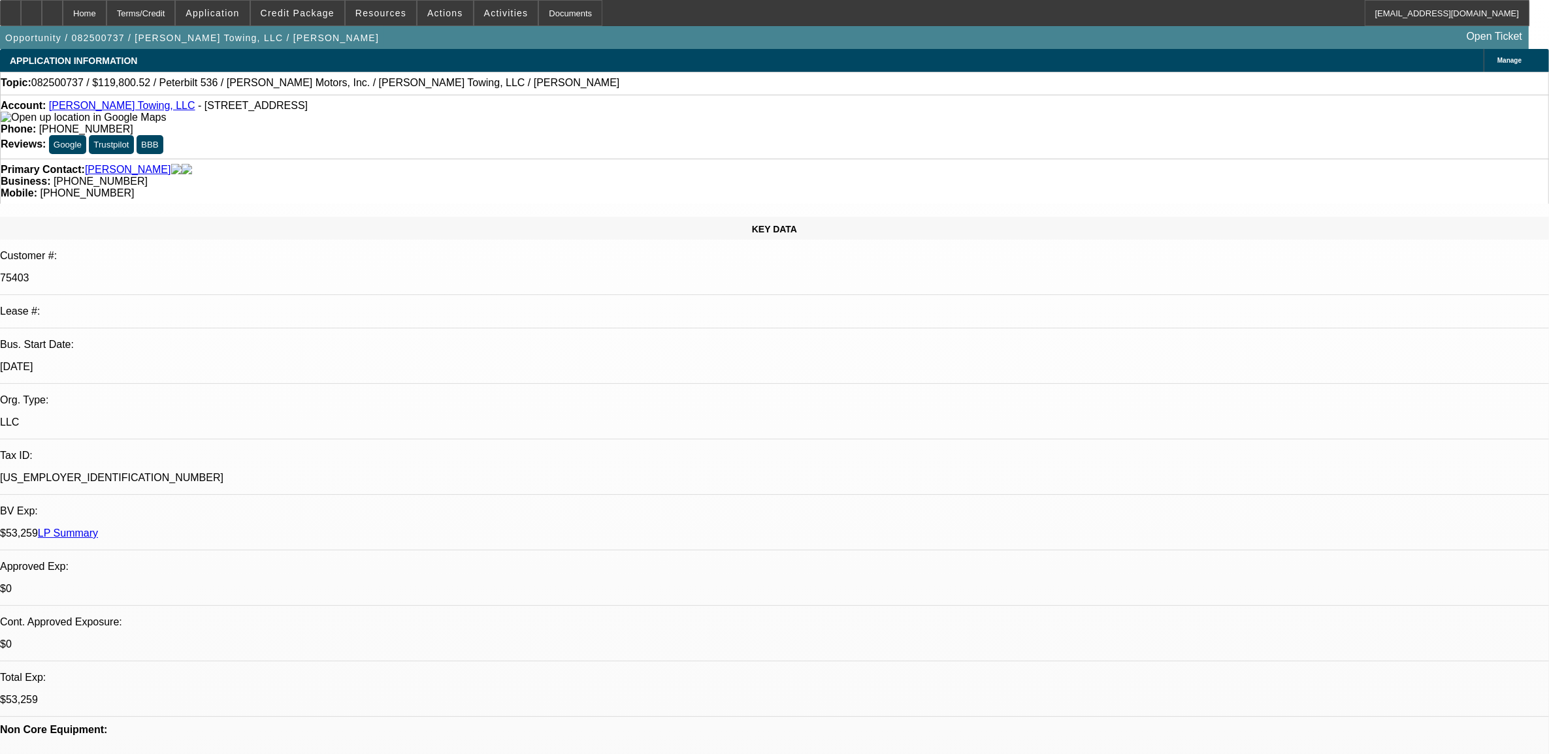
select select "0"
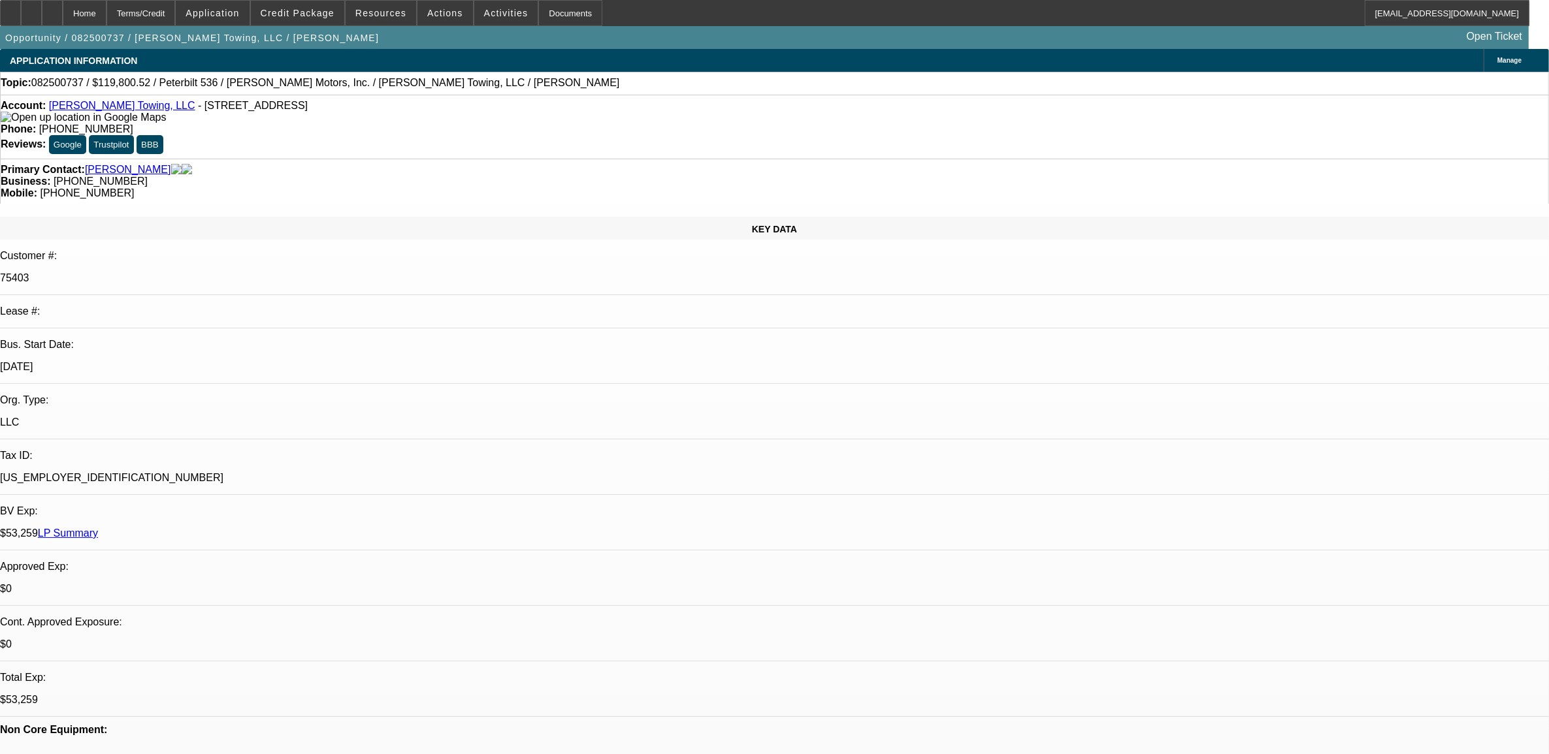
select select "0"
select select "1"
select select "6"
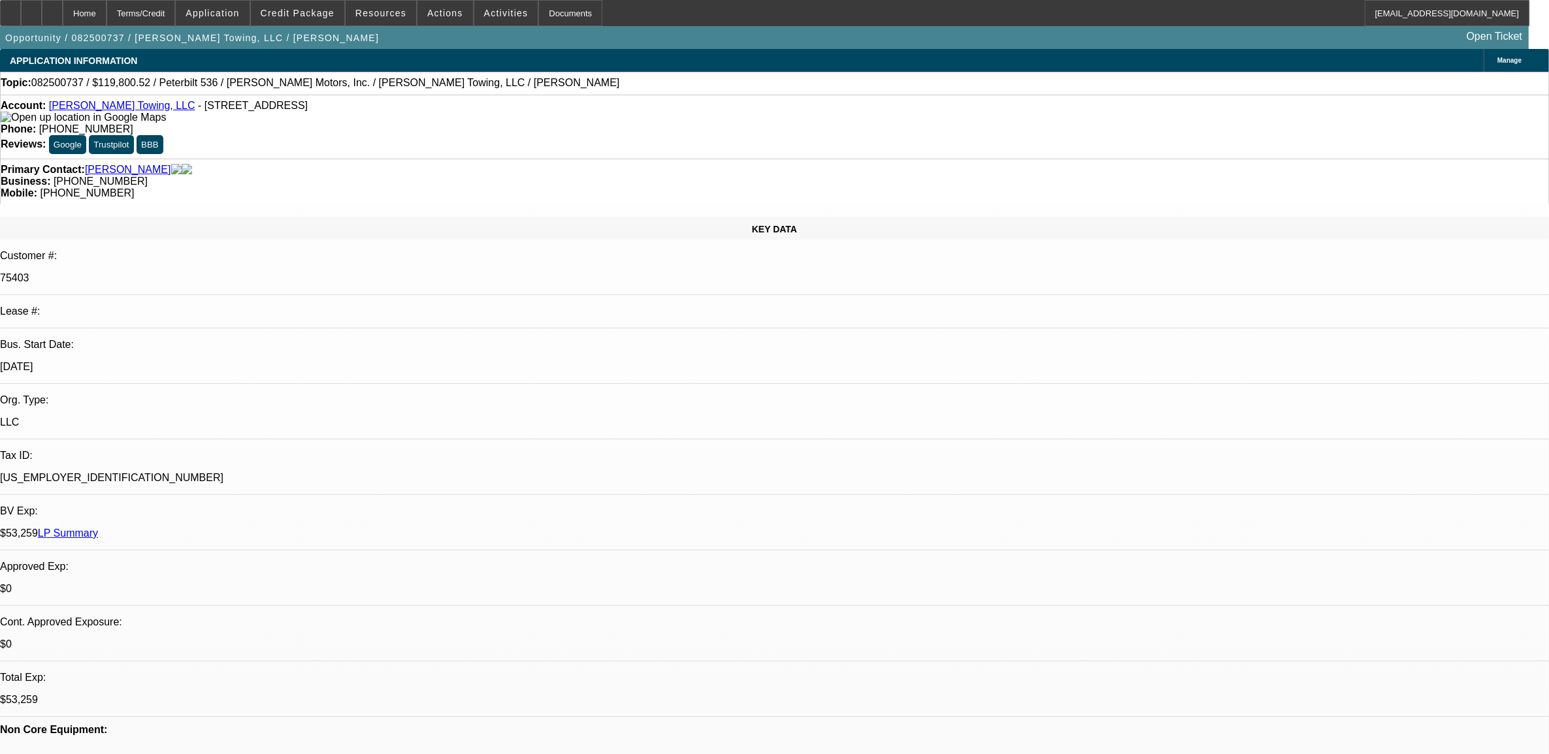
select select "1"
select select "2"
select select "6"
select select "1"
select select "2"
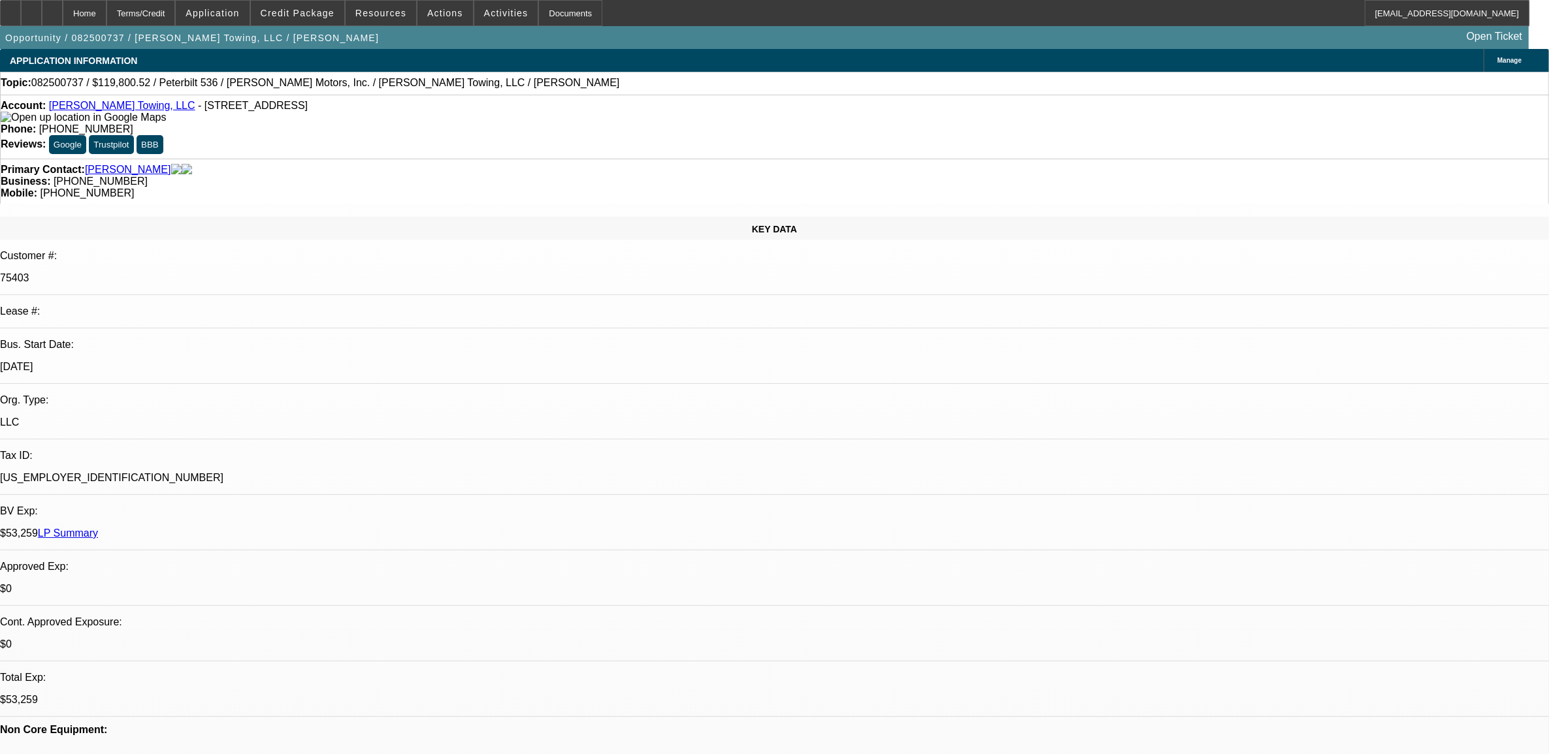
select select "6"
select select "1"
select select "2"
select select "6"
click at [330, 15] on span "Credit Package" at bounding box center [298, 13] width 74 height 10
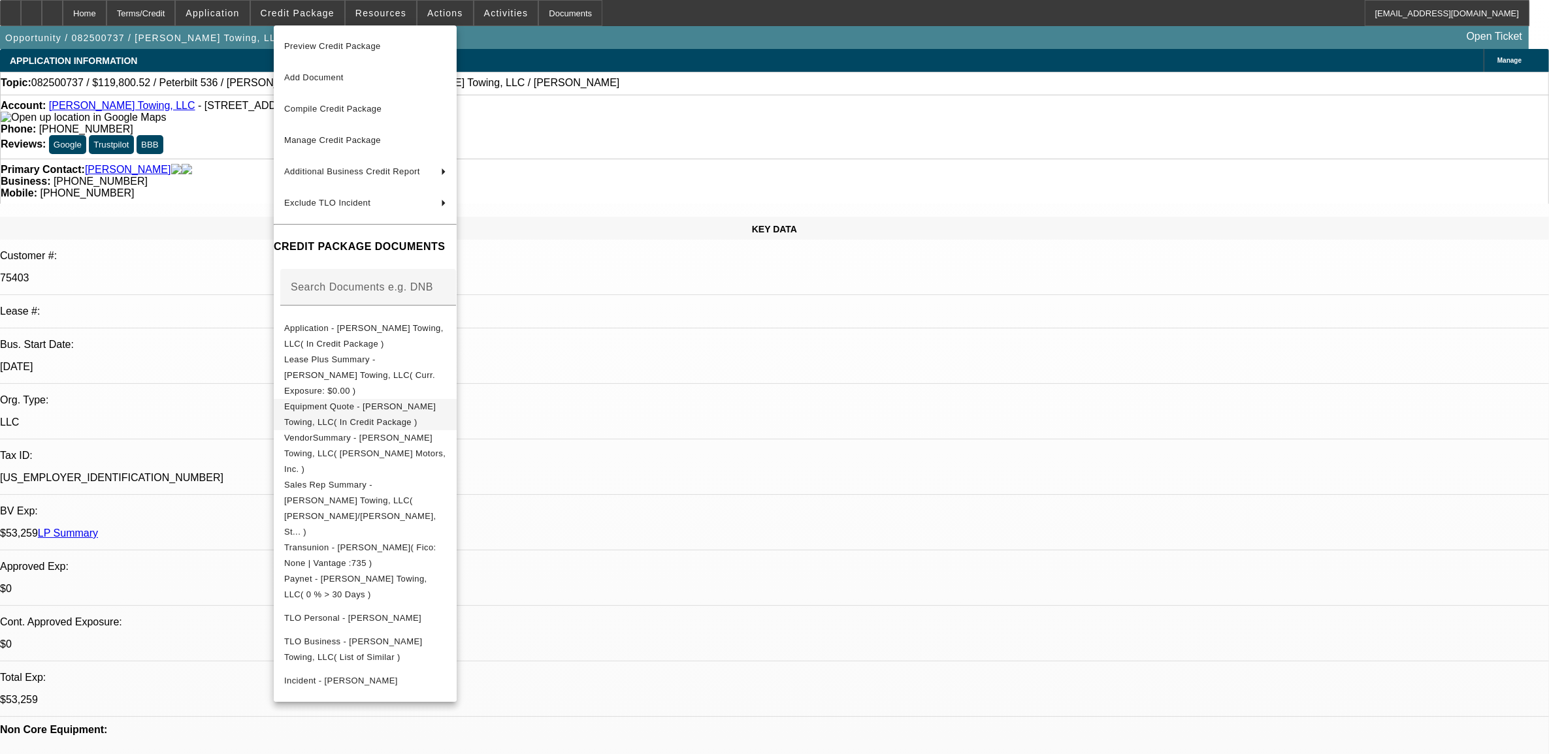
click at [334, 401] on span "Equipment Quote - Aaron Campeaux Towing, LLC( In Credit Package )" at bounding box center [360, 413] width 152 height 25
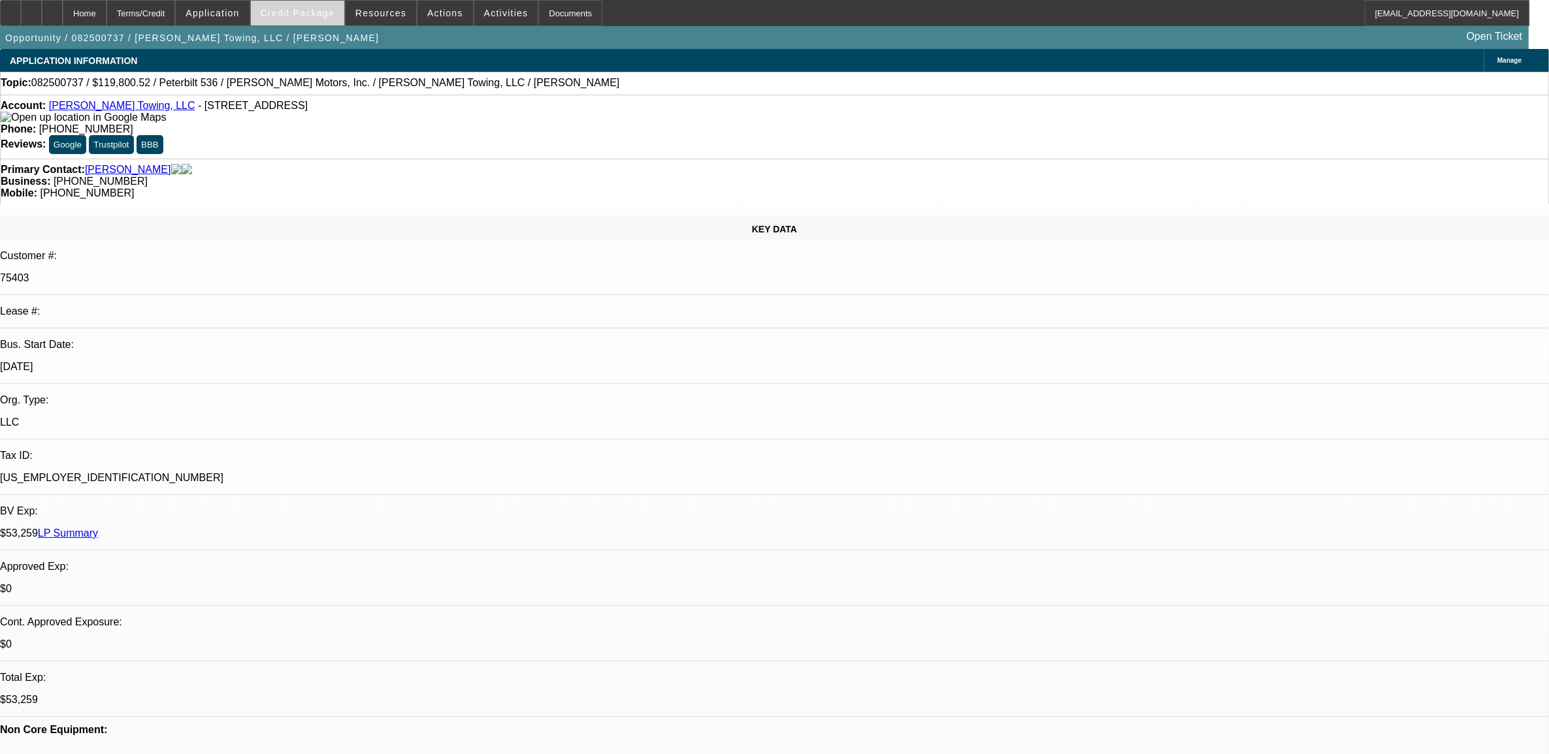
click at [332, 14] on span "Credit Package" at bounding box center [298, 13] width 74 height 10
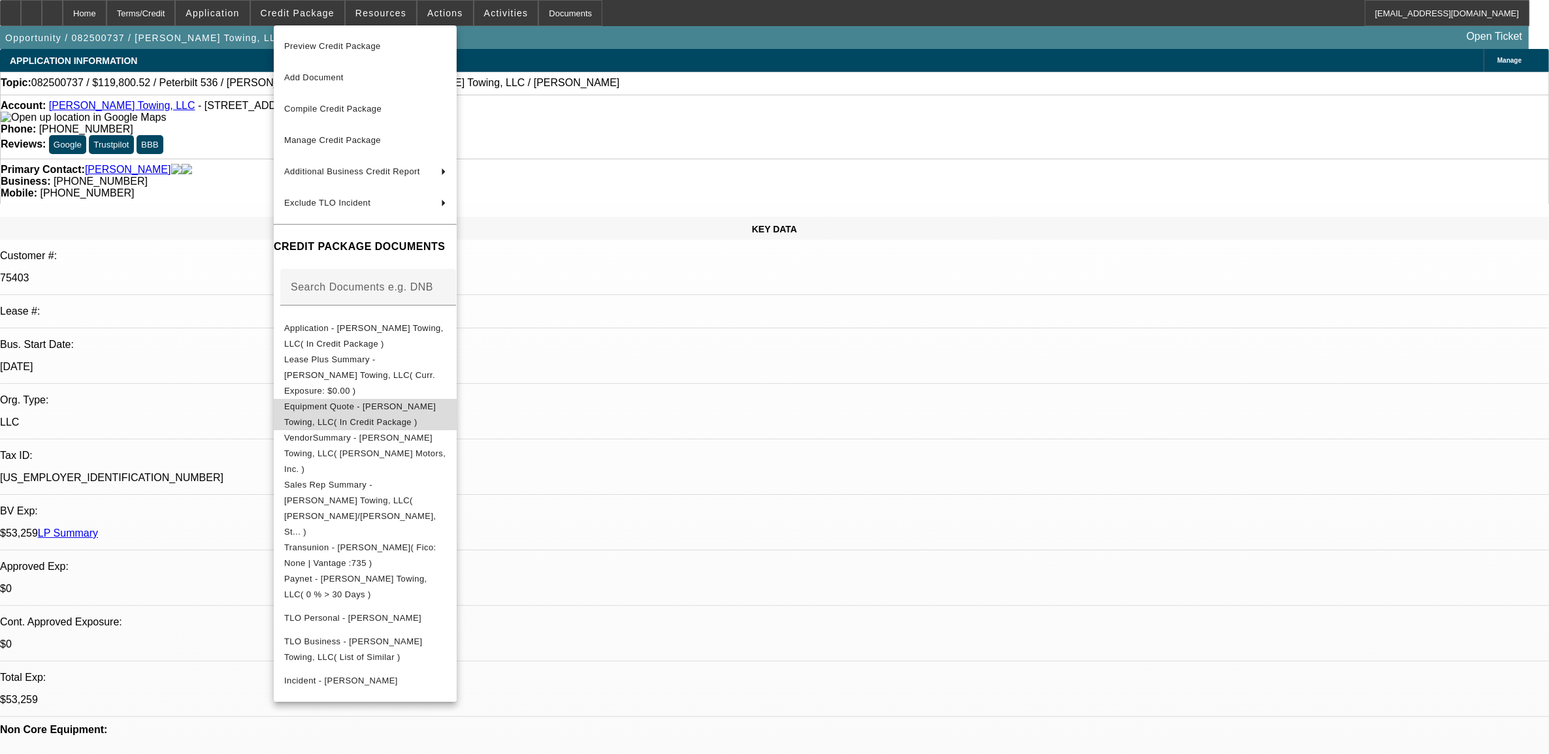
click at [383, 400] on span "Equipment Quote - Aaron Campeaux Towing, LLC( In Credit Package )" at bounding box center [365, 413] width 162 height 31
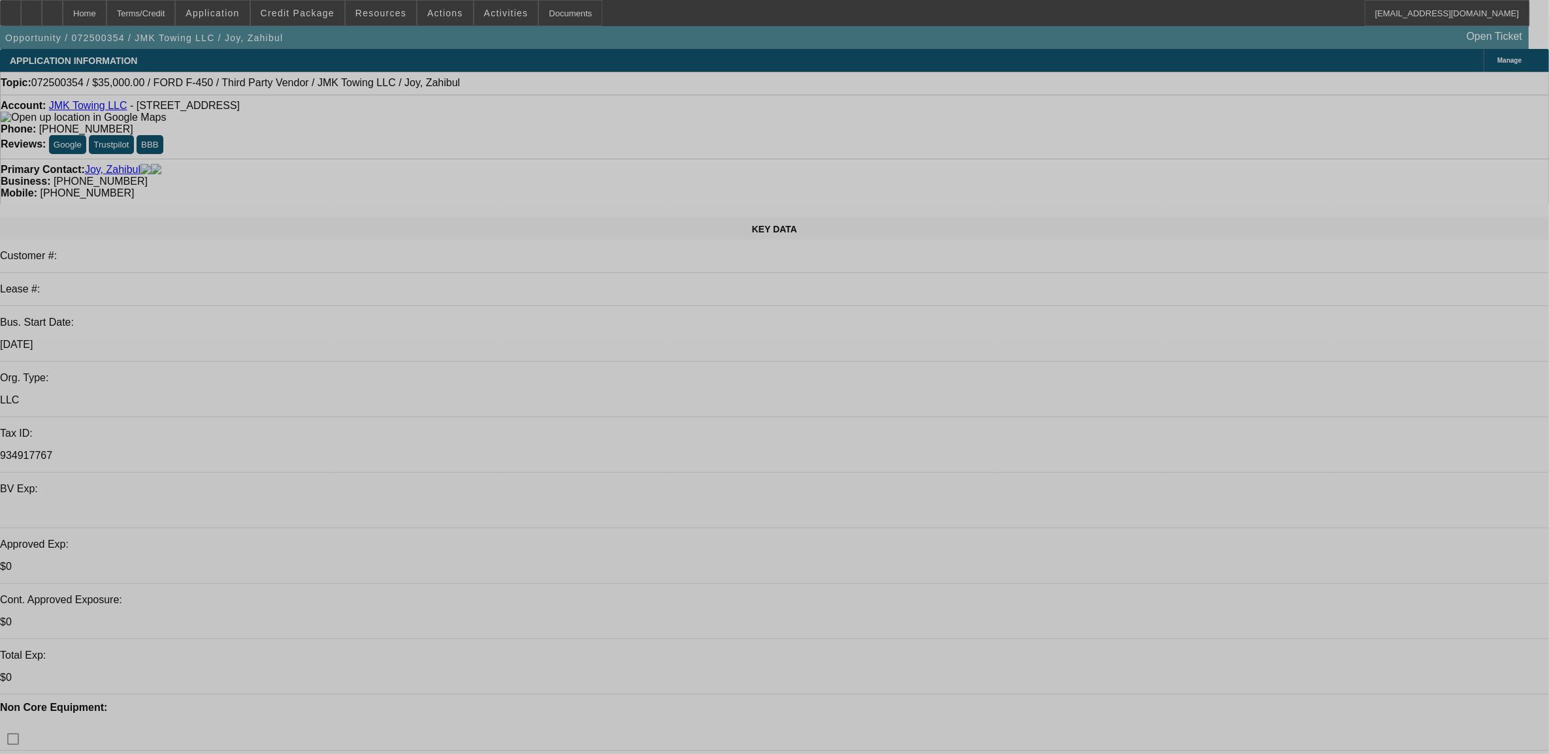
select select "0"
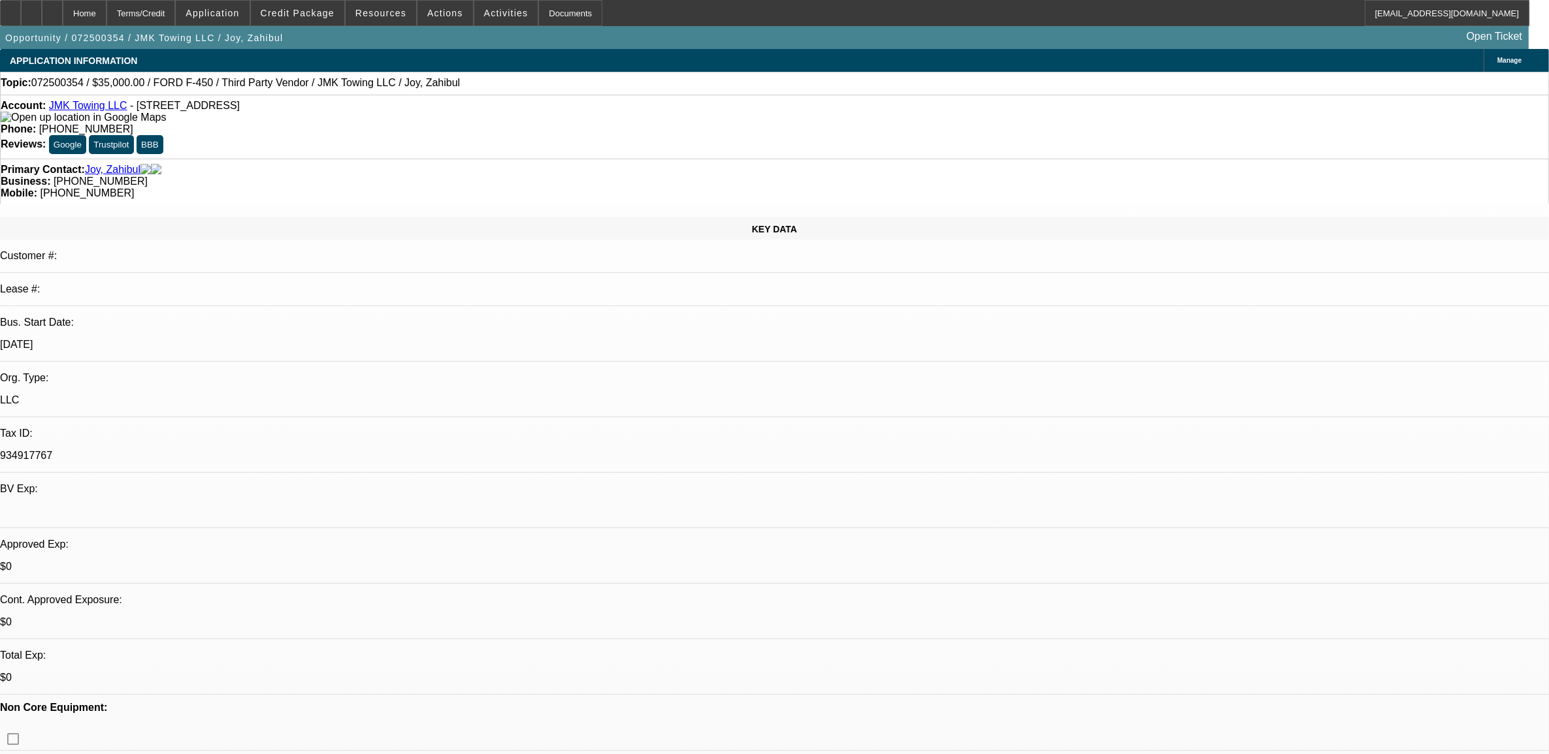
select select "0"
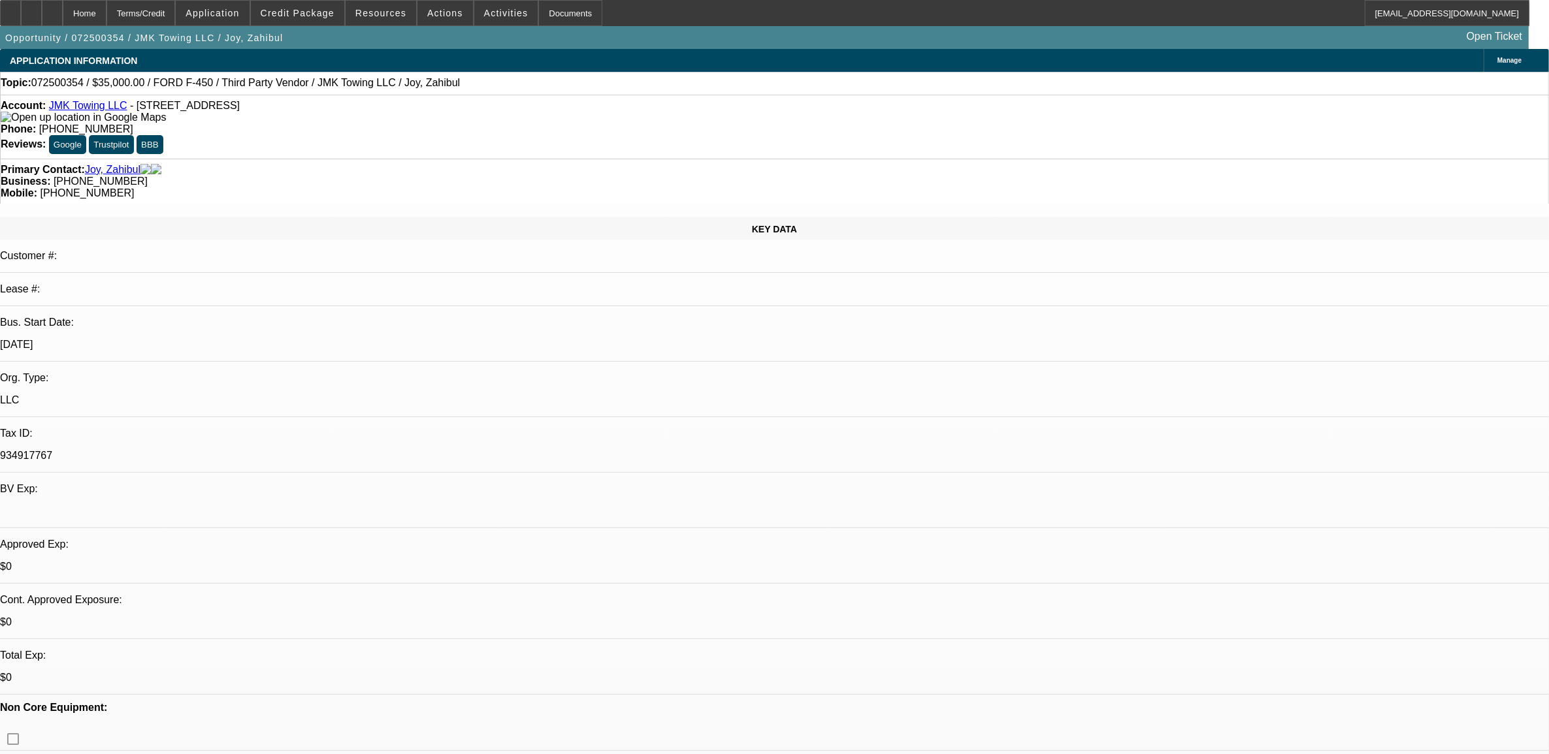
select select "0"
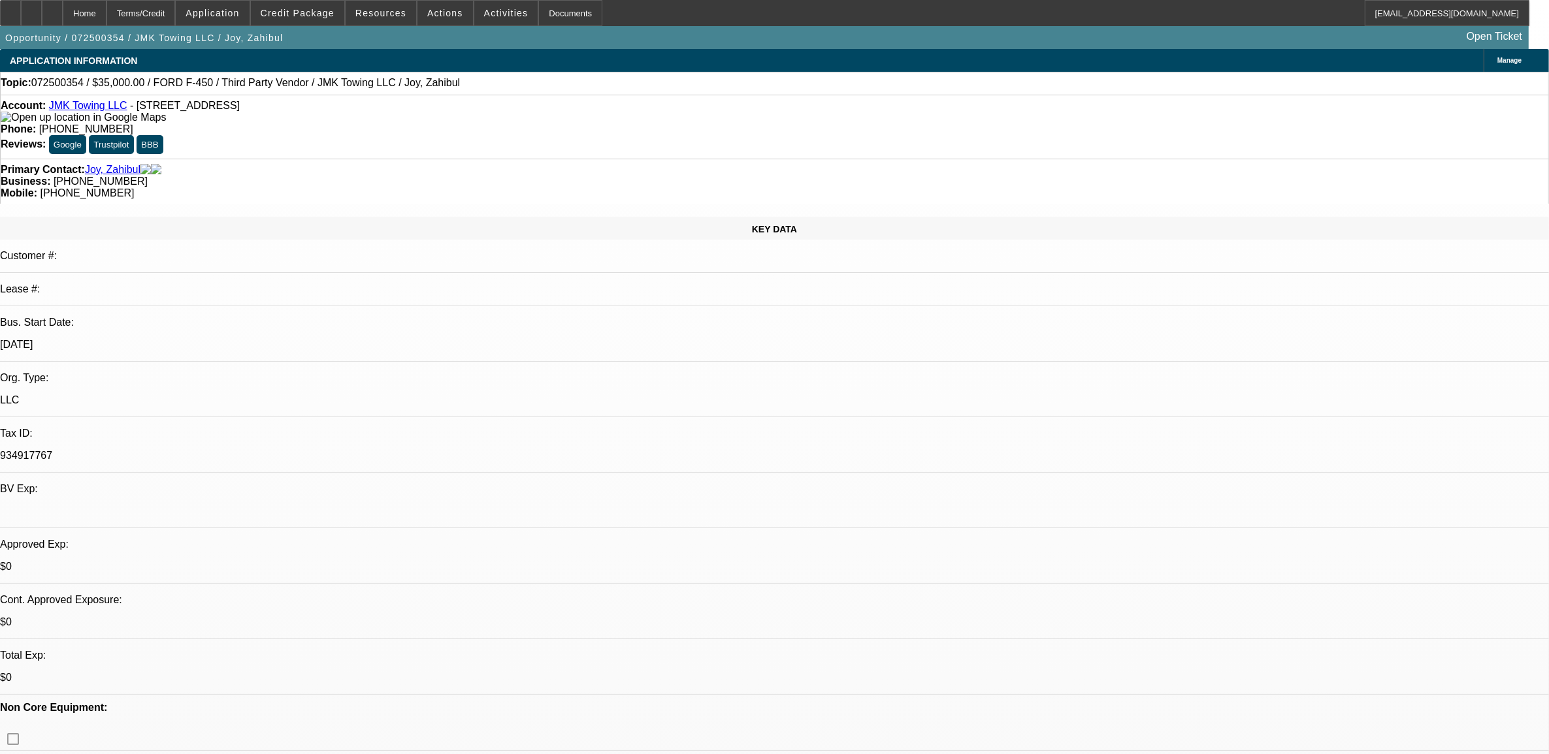
select select "0"
select select "1"
select select "6"
select select "1"
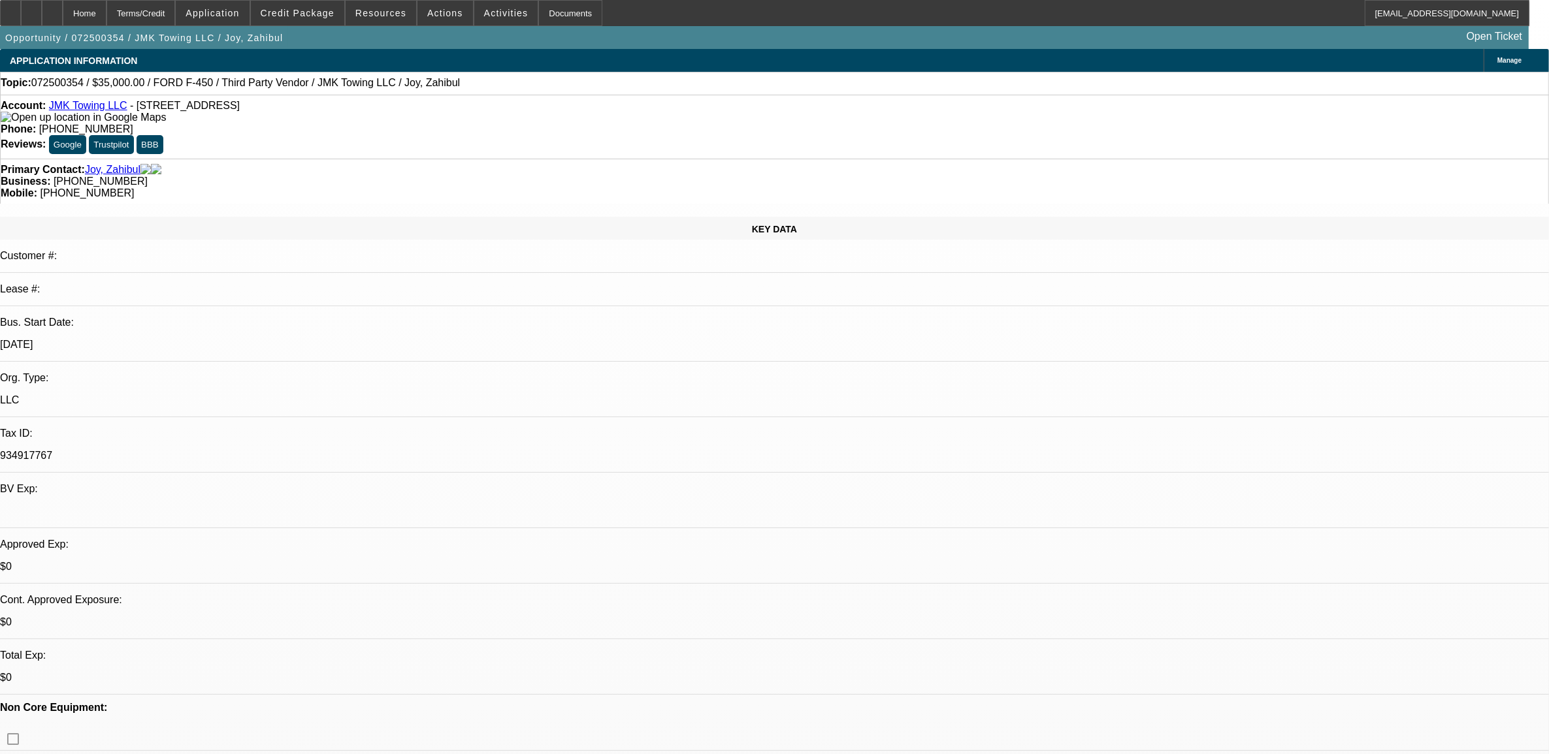
select select "1"
select select "6"
select select "1"
select select "4"
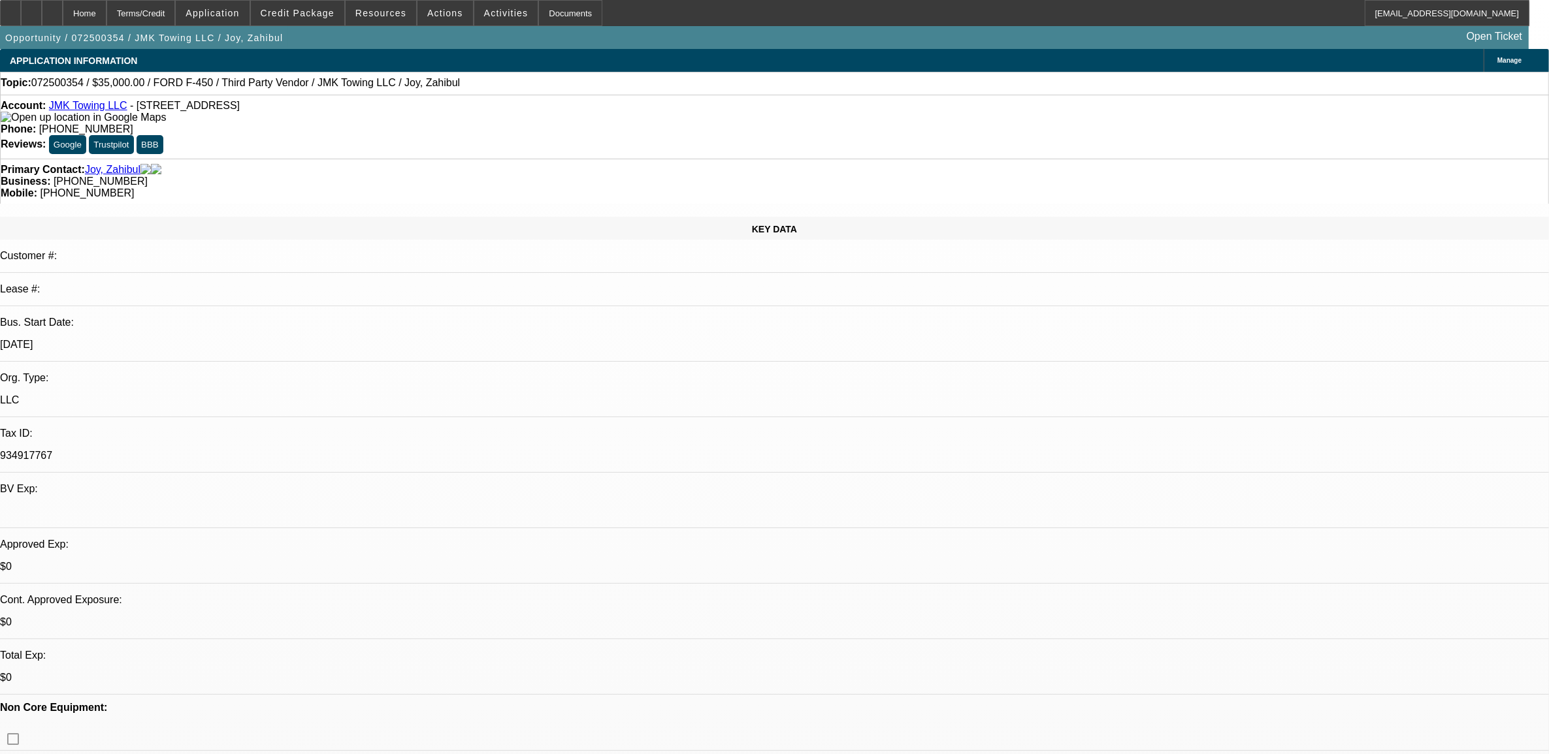
select select "1"
select select "6"
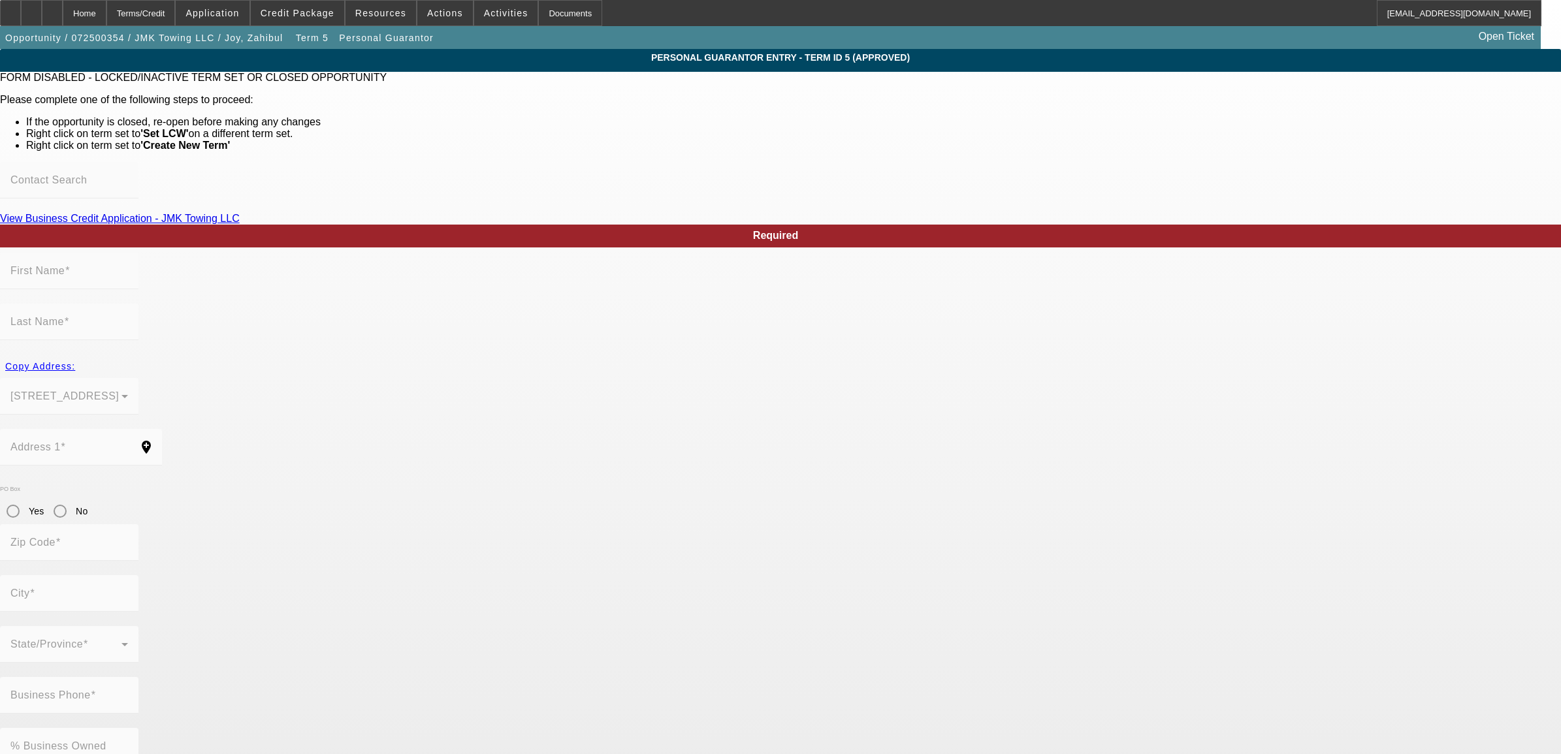
type input "Zahibul"
type input "Joy"
type input "[STREET_ADDRESS]"
radio input "true"
type input "21093"
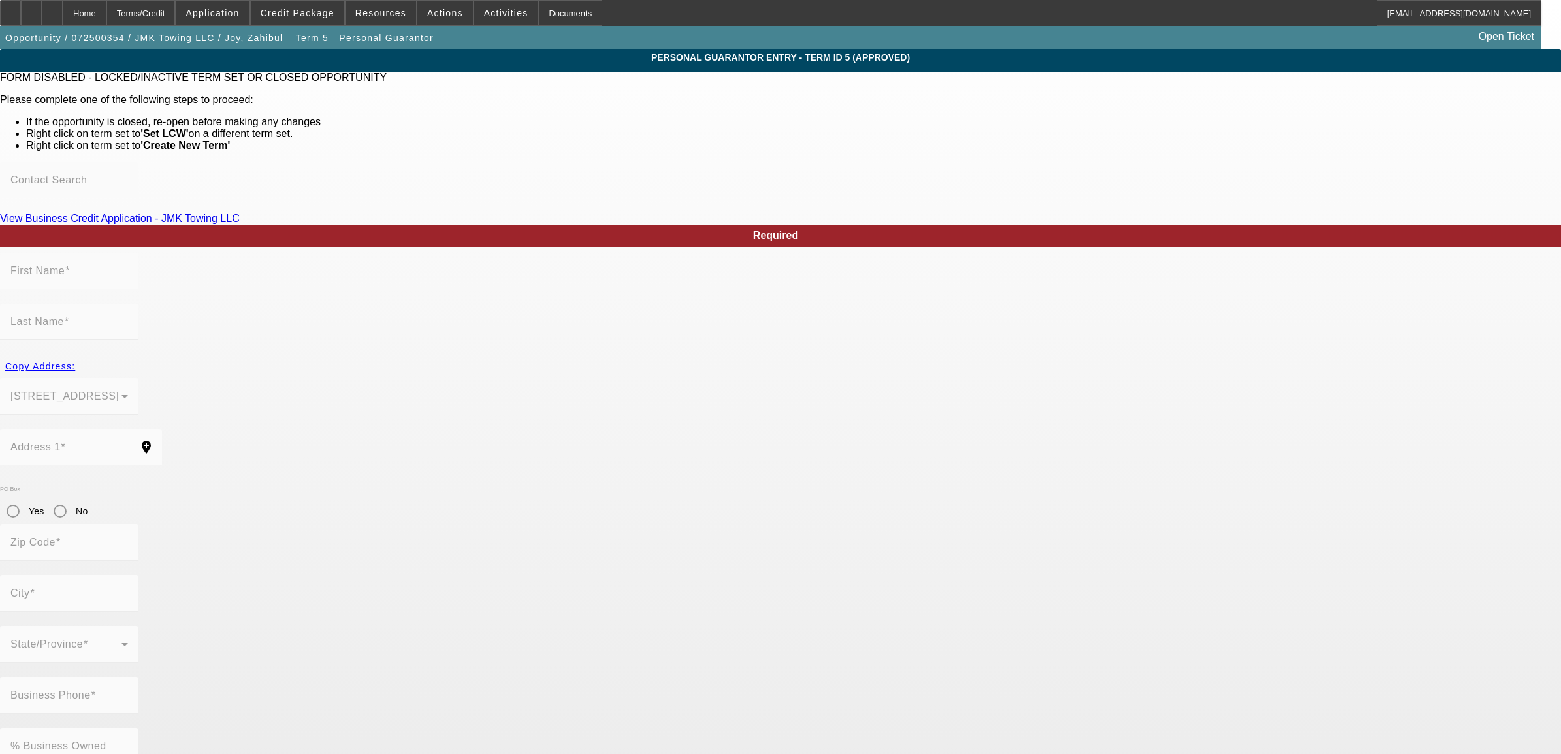
type input "Timonium"
type input "[PHONE_NUMBER]"
type input "100"
type input "643-33-4967"
type input "[EMAIL_ADDRESS][DOMAIN_NAME]"
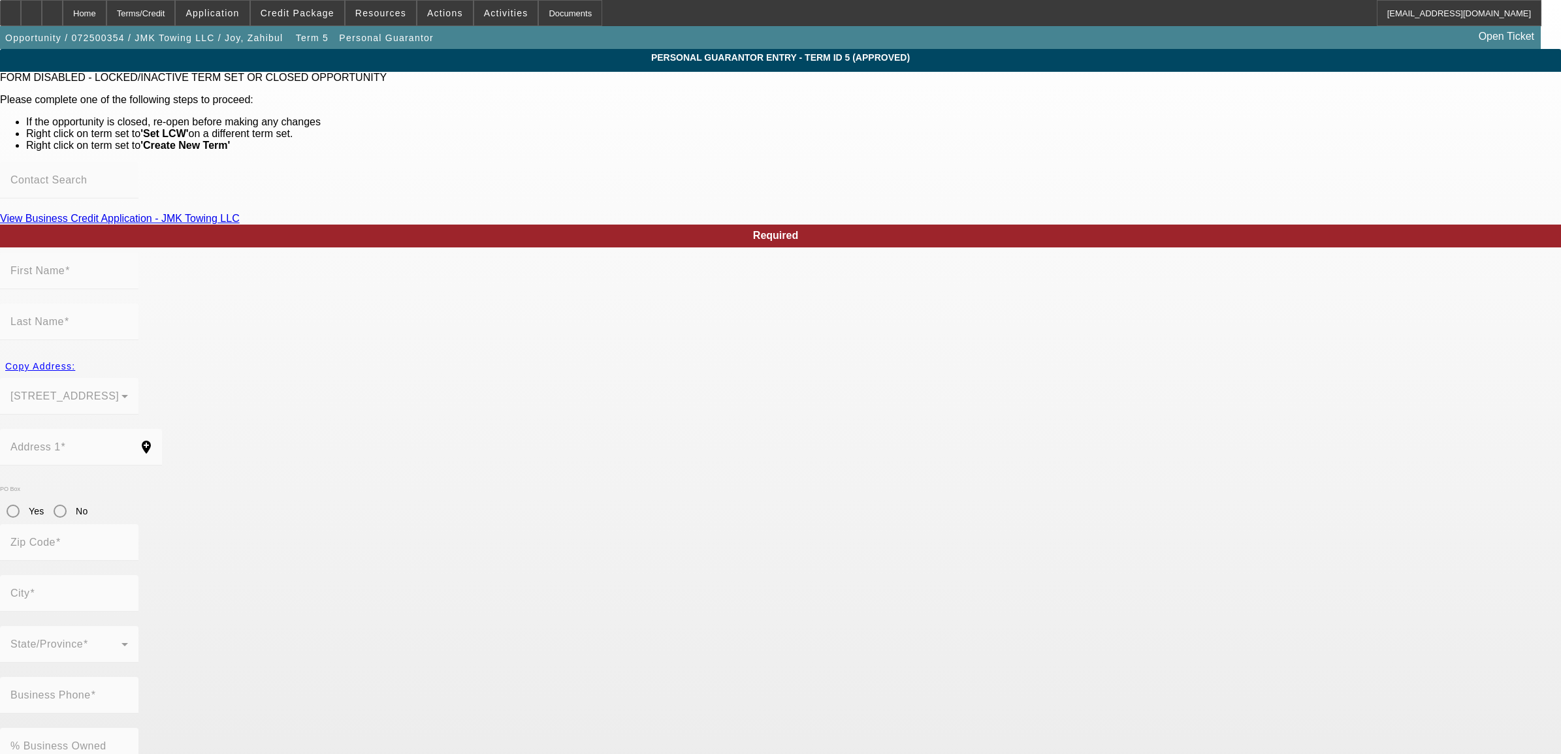
type input "[PHONE_NUMBER]"
click at [366, 14] on span "Resources" at bounding box center [380, 13] width 51 height 10
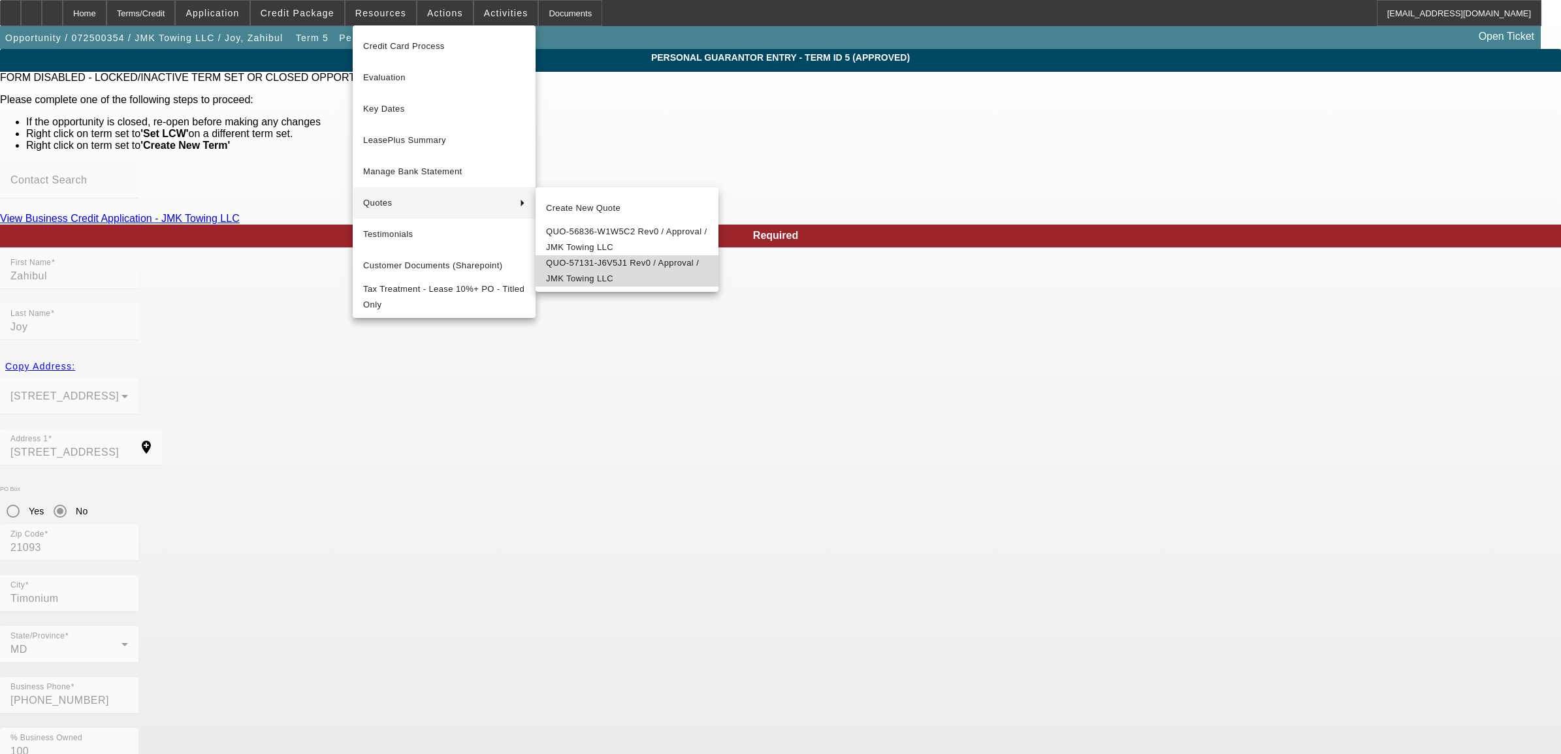
click at [607, 287] on span "QUO-57131-J6V5J1 Rev0 / Approval / JMK Towing LLC" at bounding box center [627, 270] width 162 height 31
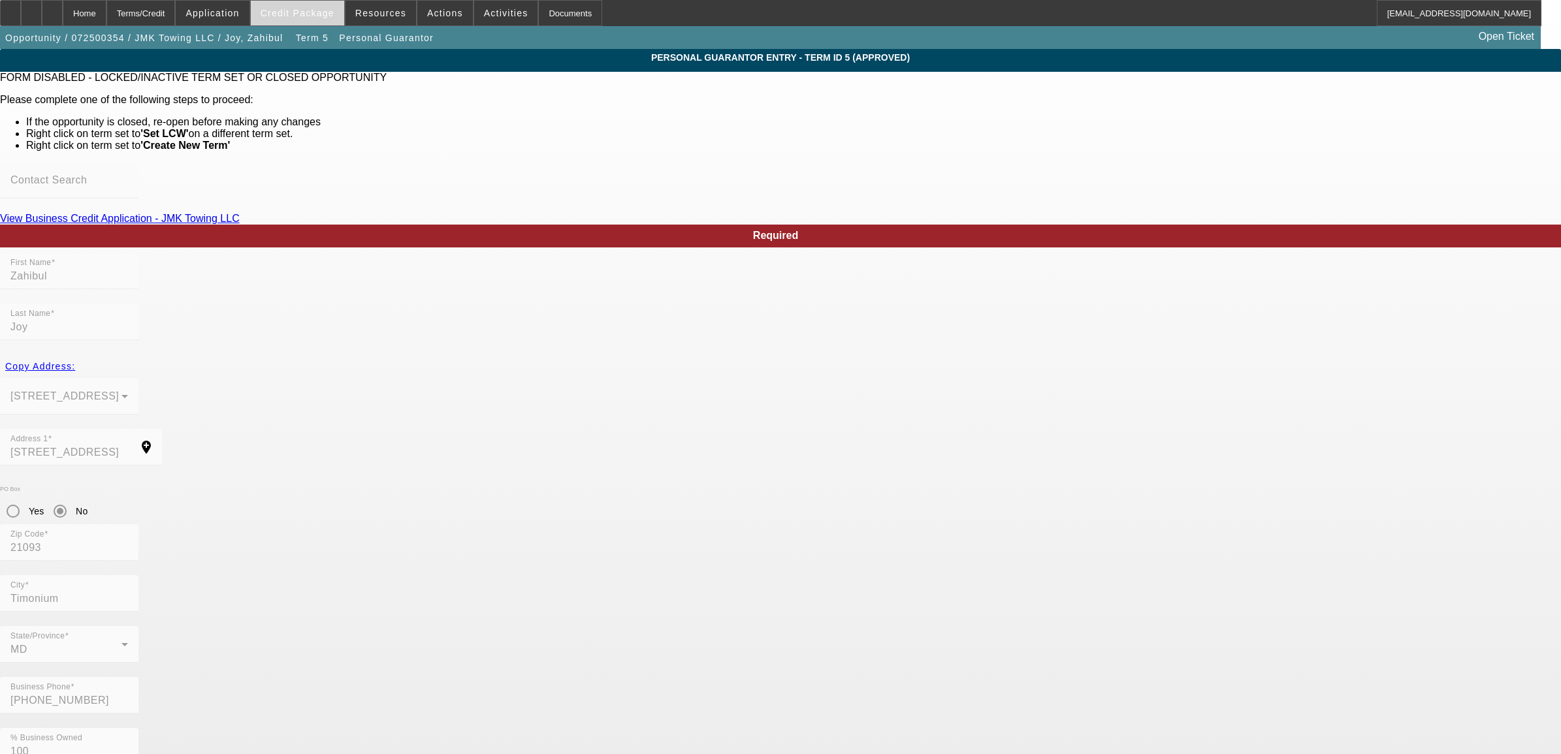
click at [308, 24] on span at bounding box center [297, 12] width 93 height 31
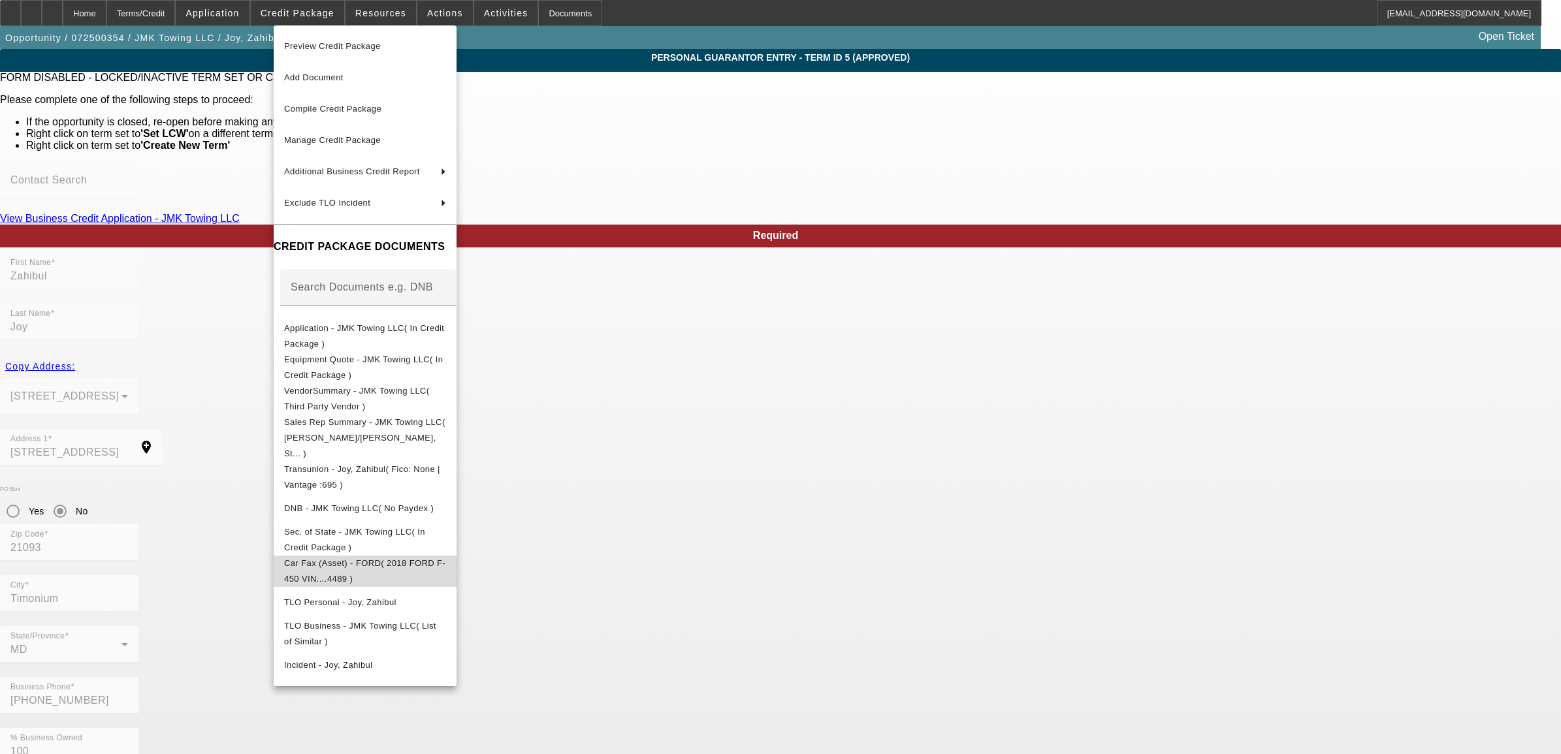
click at [332, 558] on span "Car Fax (Asset) - FORD( 2018 FORD F-450 VIN....4489 )" at bounding box center [364, 570] width 161 height 25
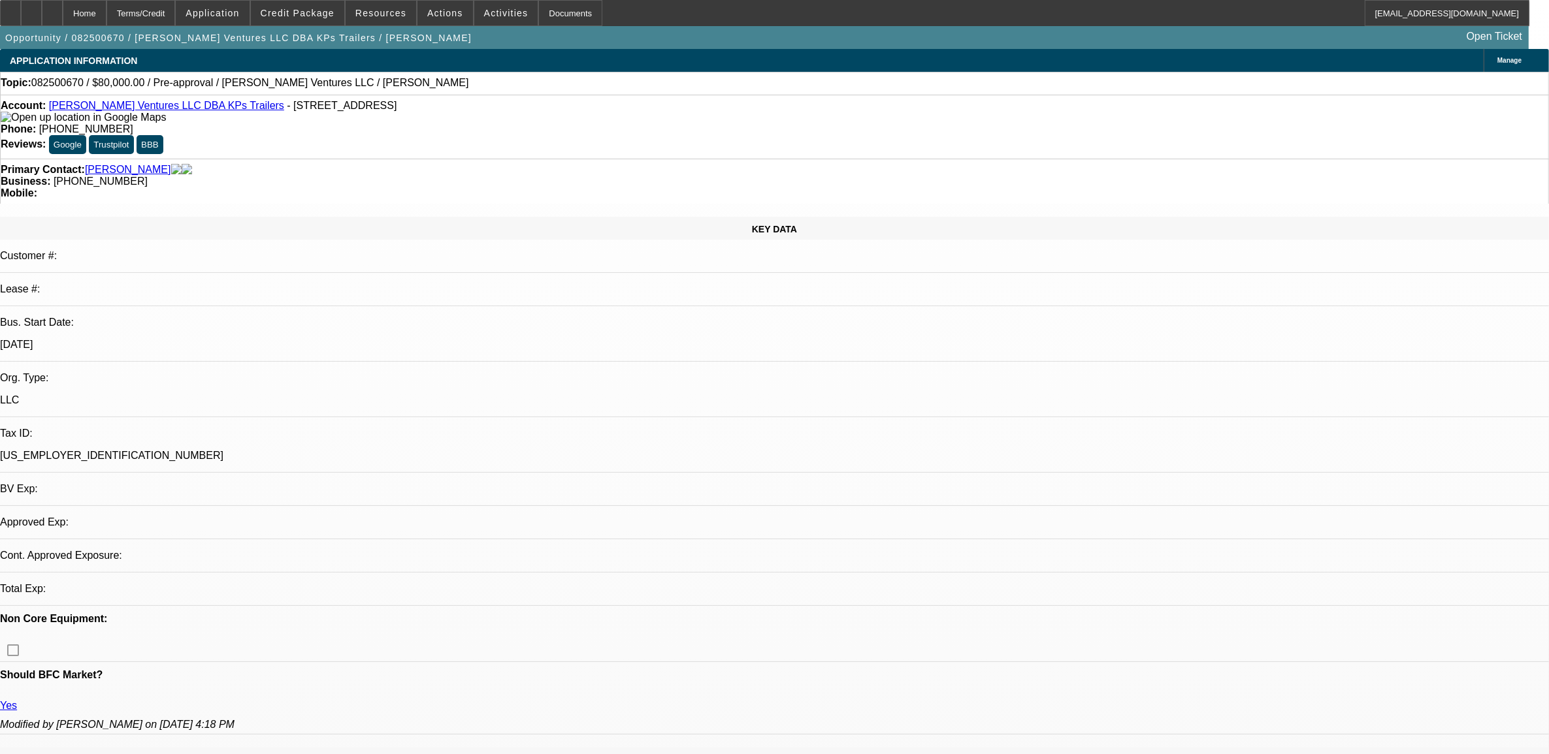
select select "0"
select select "2"
select select "0.1"
select select "4"
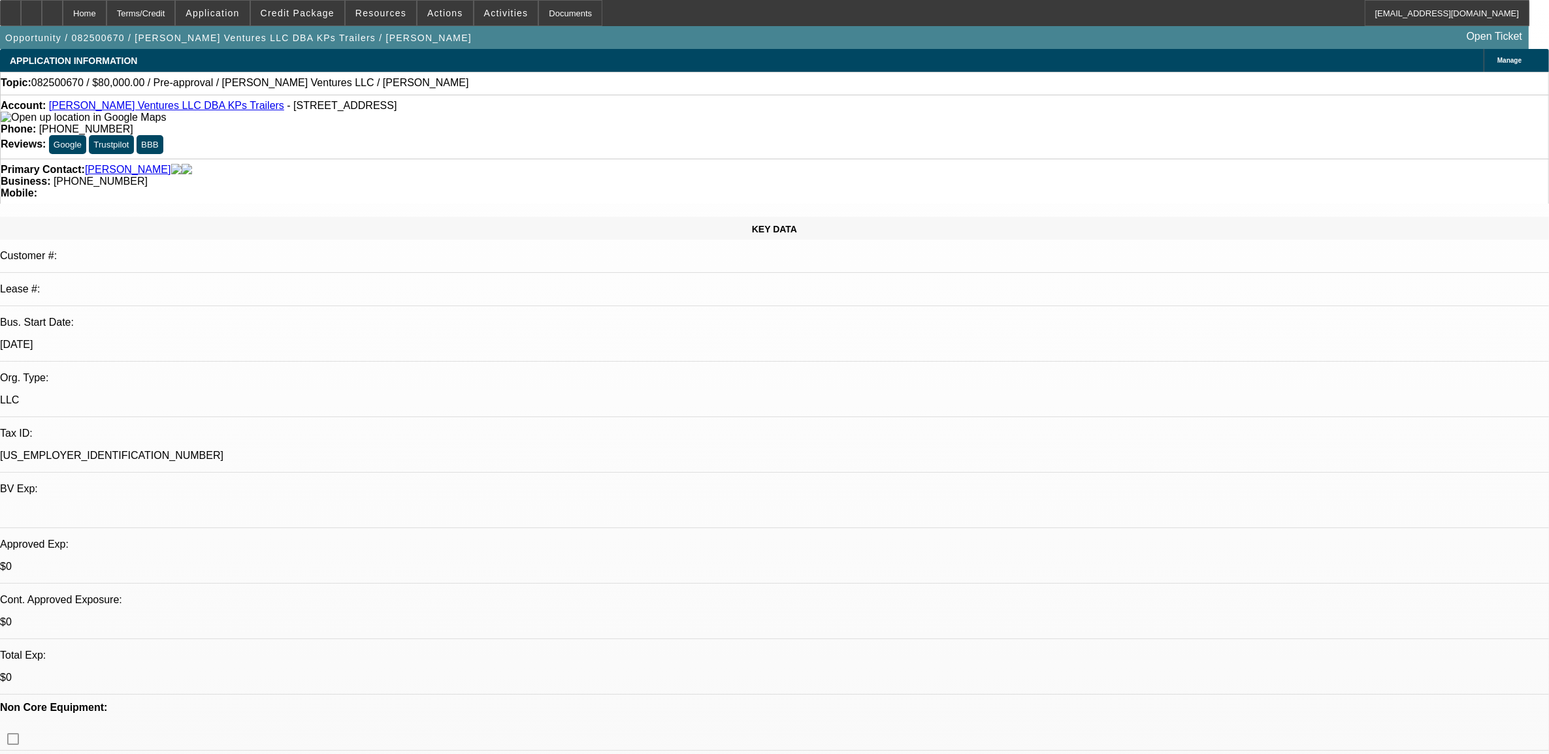
click at [311, 18] on span at bounding box center [297, 12] width 93 height 31
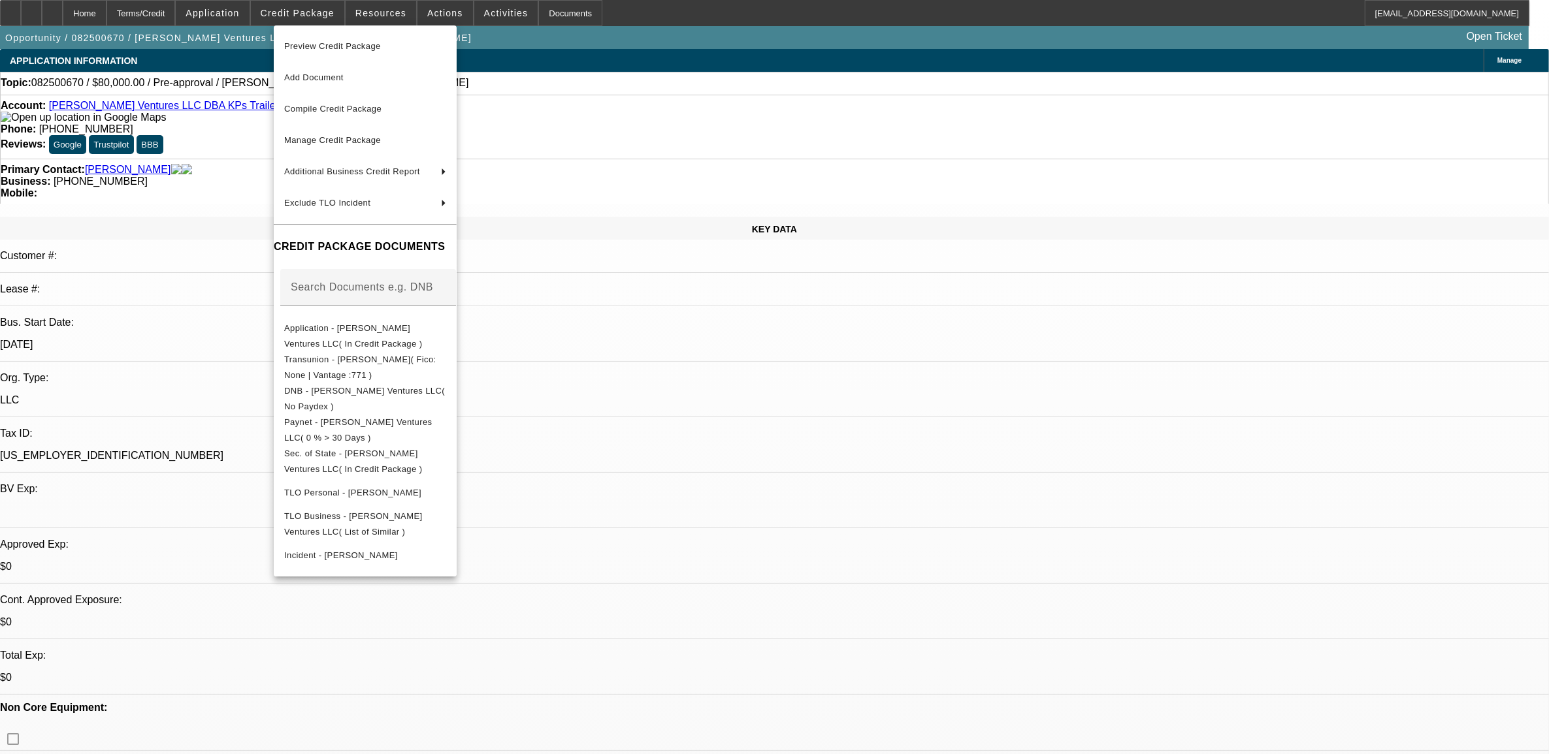
click at [334, 56] on button "Preview Credit Package" at bounding box center [365, 46] width 183 height 31
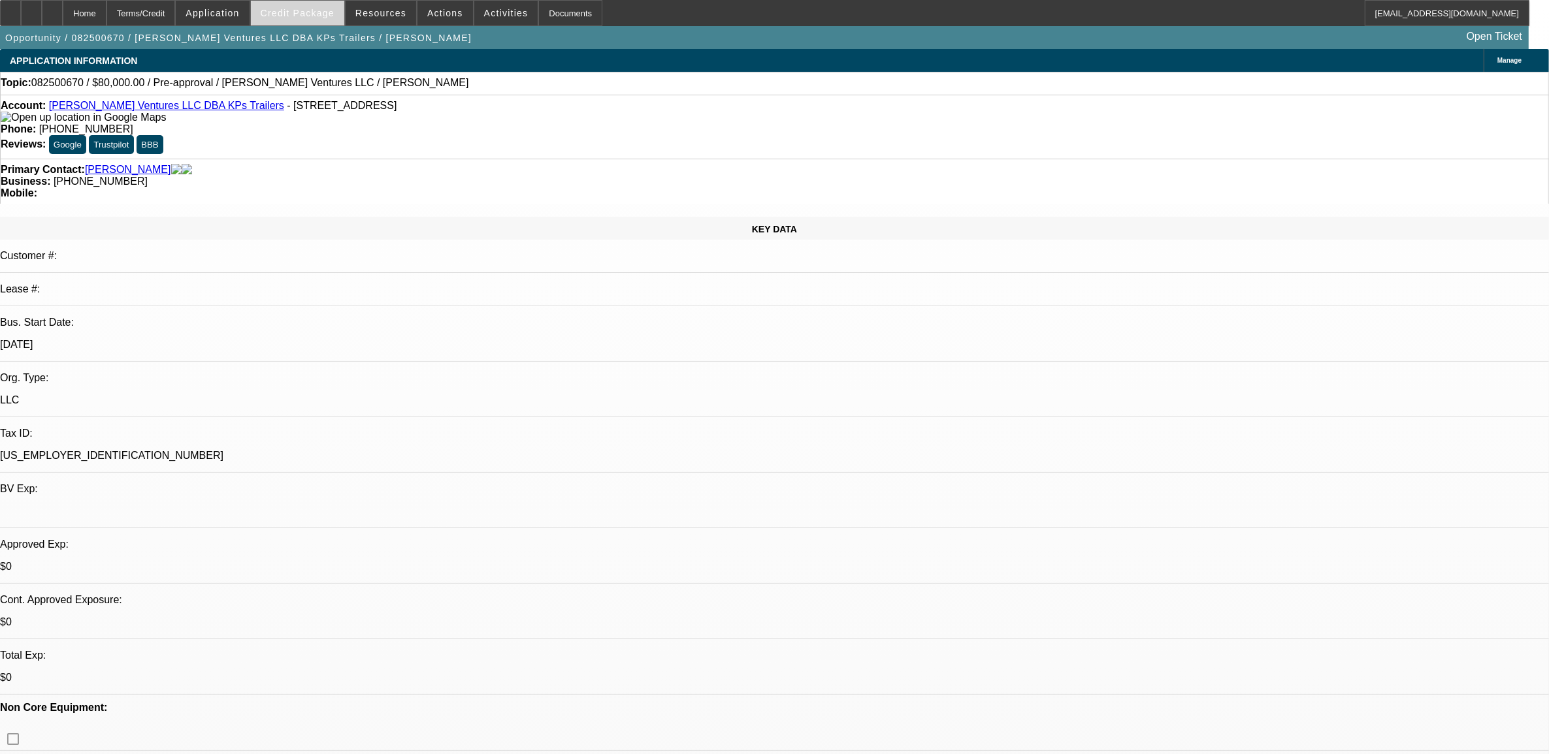
click at [310, 20] on span at bounding box center [297, 12] width 93 height 31
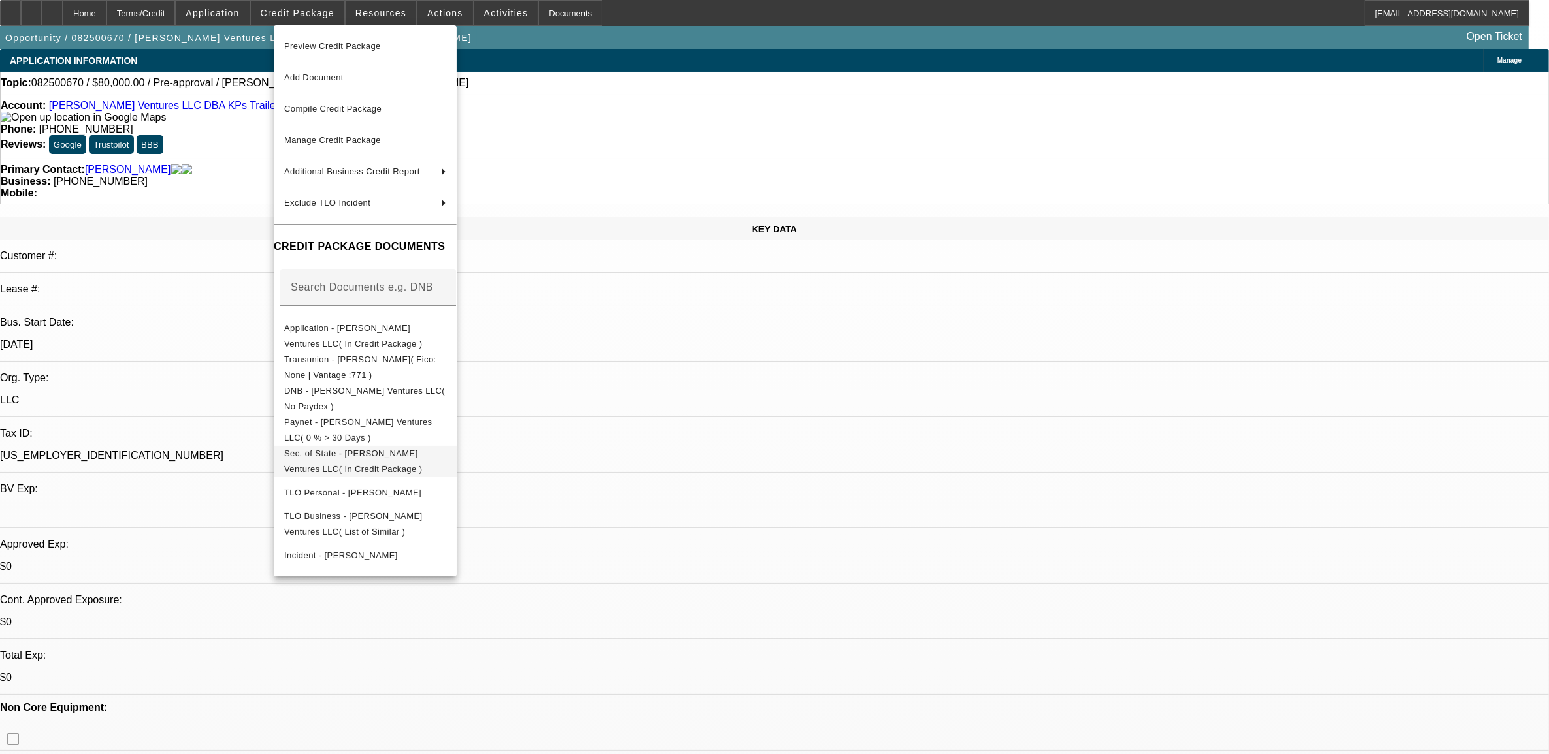
click at [363, 456] on span "Sec. of State - Scherer Ventures LLC( In Credit Package )" at bounding box center [353, 460] width 138 height 25
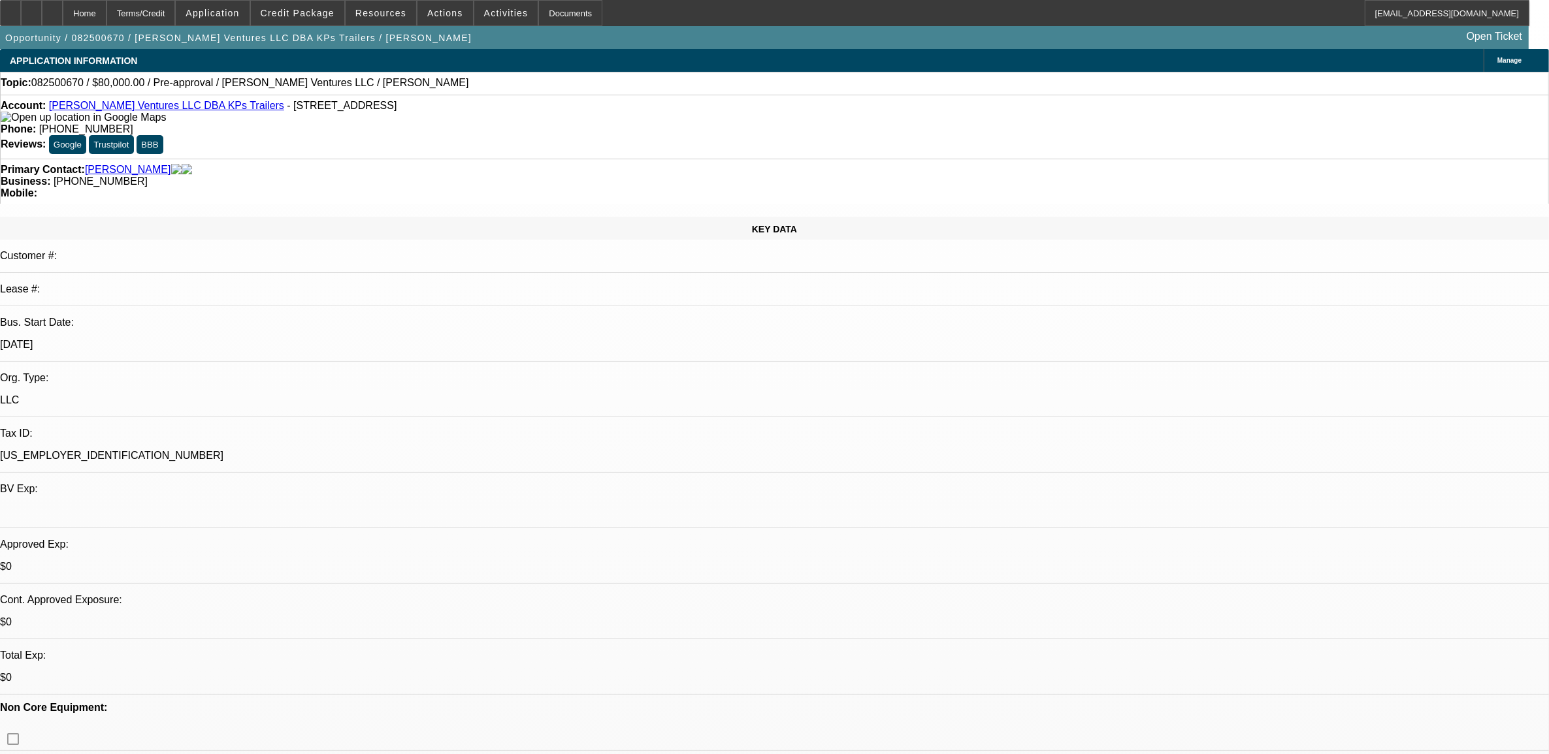
click at [719, 176] on div "Business: (317) 379-2518" at bounding box center [774, 182] width 1547 height 12
click at [278, 16] on span at bounding box center [297, 12] width 93 height 31
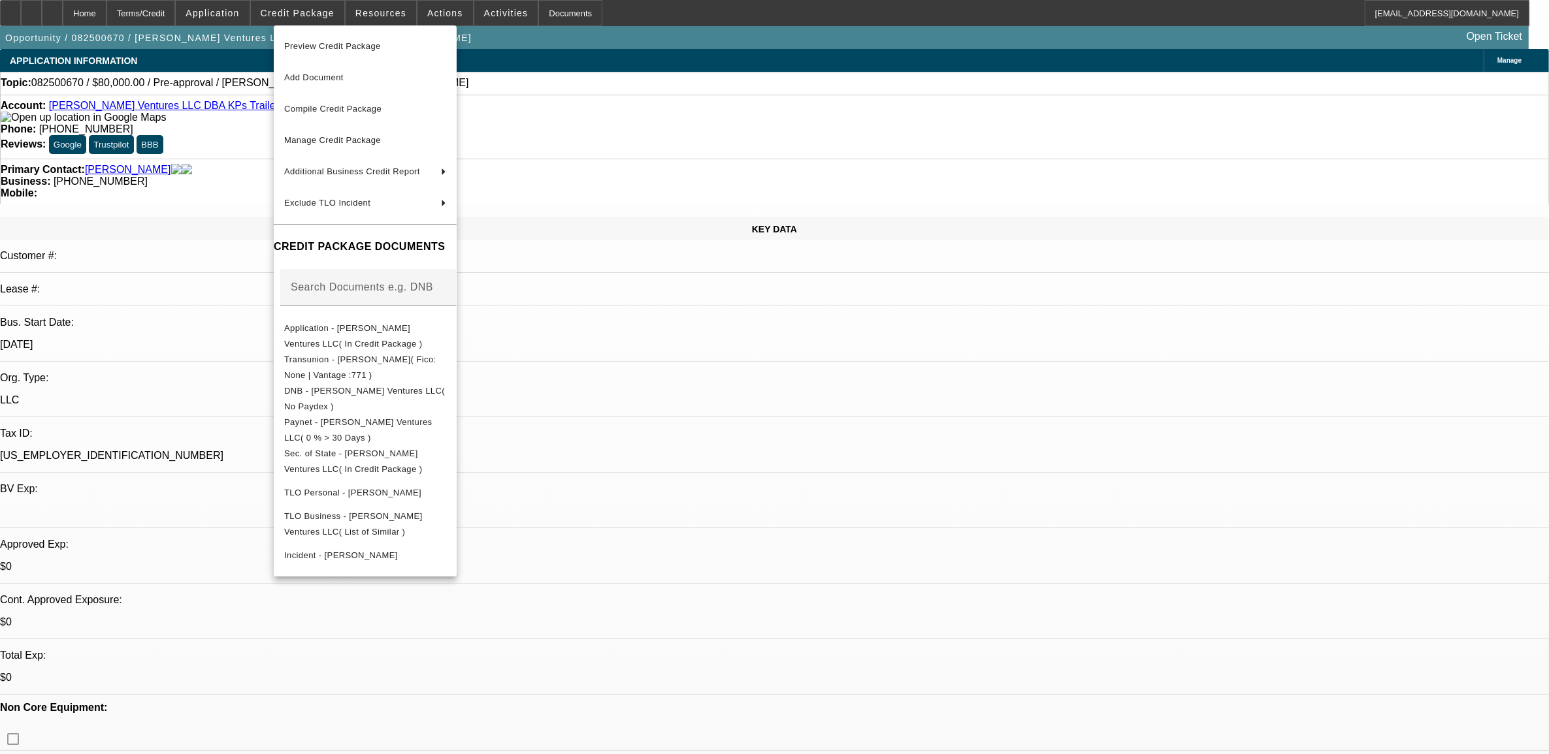
click at [720, 398] on div at bounding box center [774, 377] width 1549 height 754
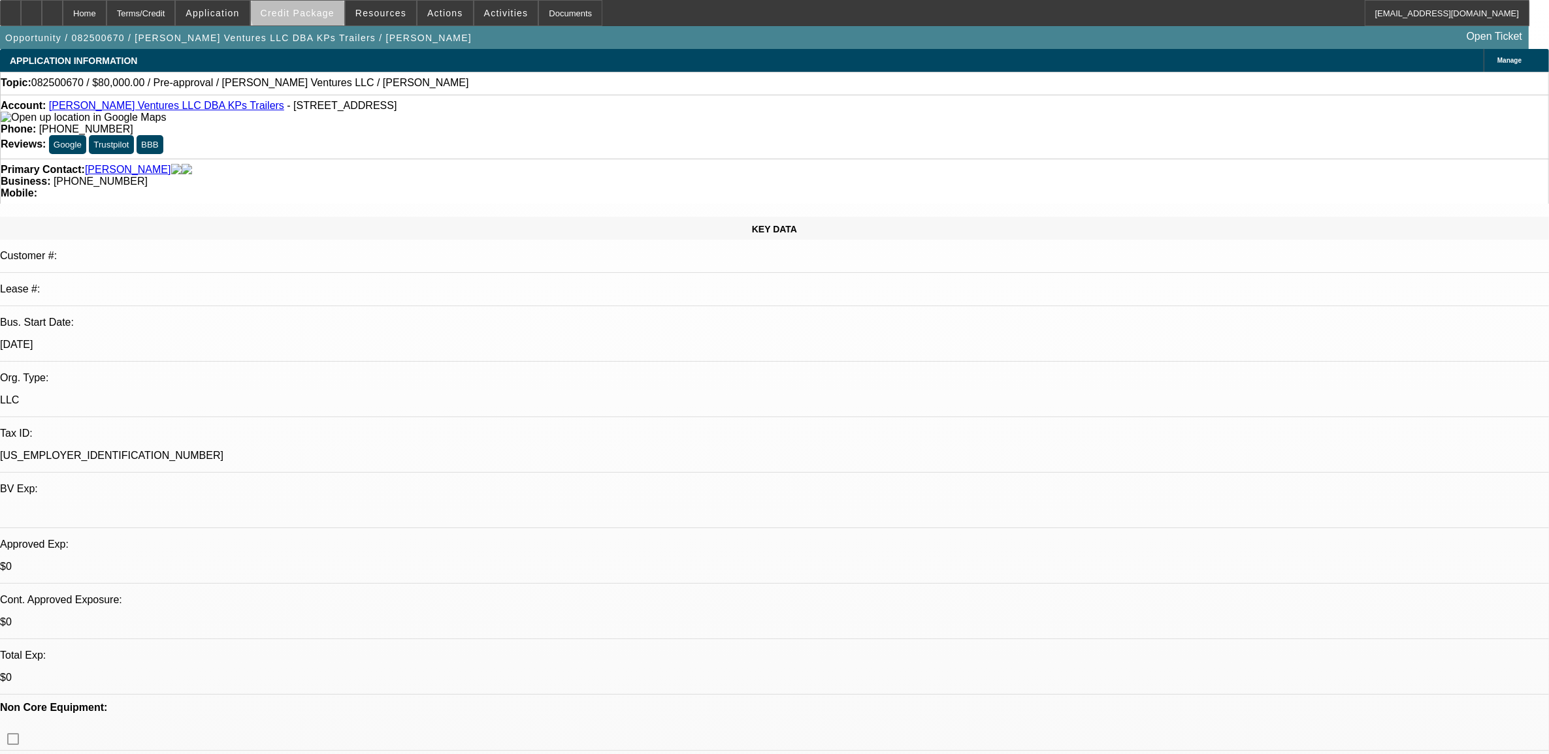
click at [323, 7] on span at bounding box center [297, 12] width 93 height 31
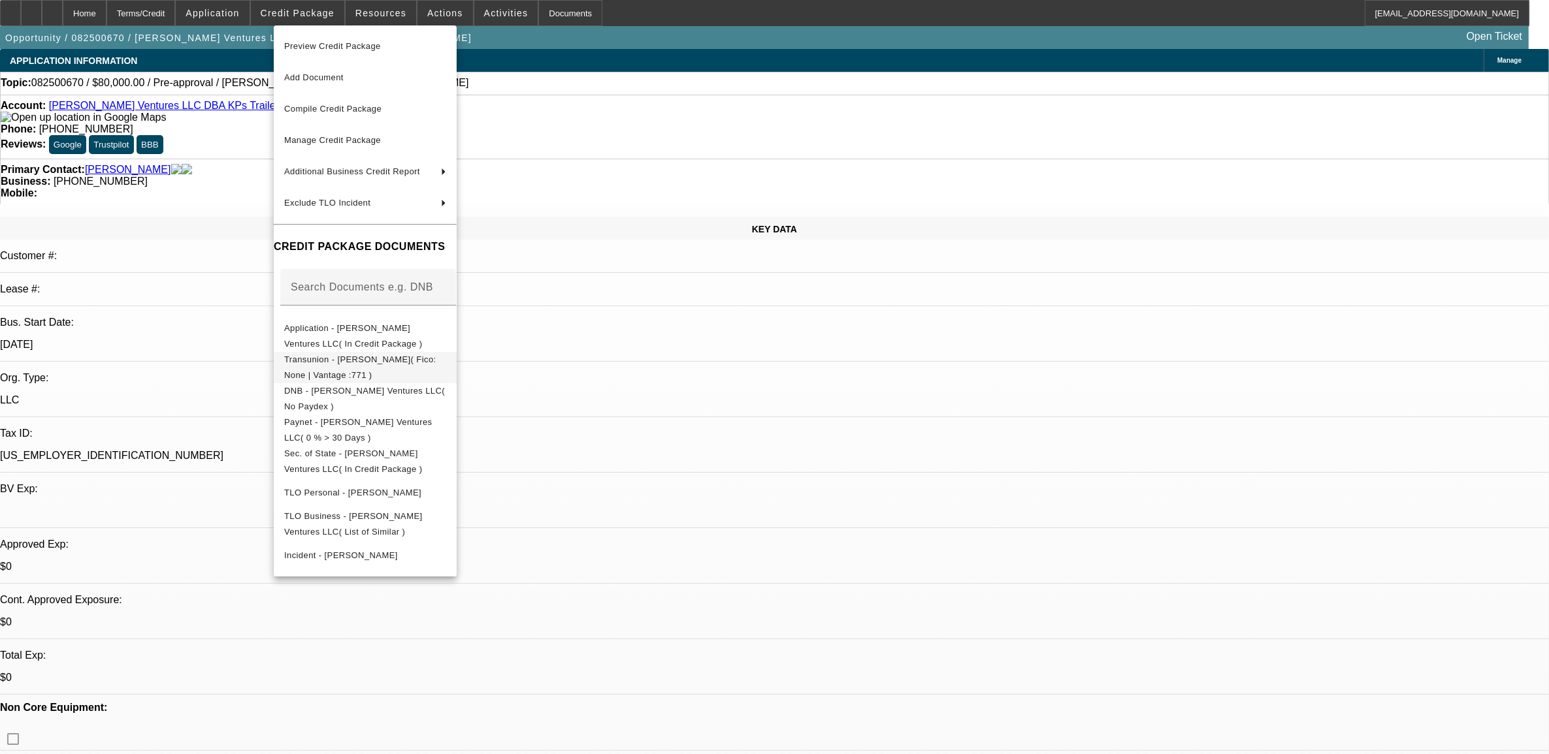
click at [347, 351] on button "Transunion - Scherer, Eric( Fico: None | Vantage :771 )" at bounding box center [365, 366] width 183 height 31
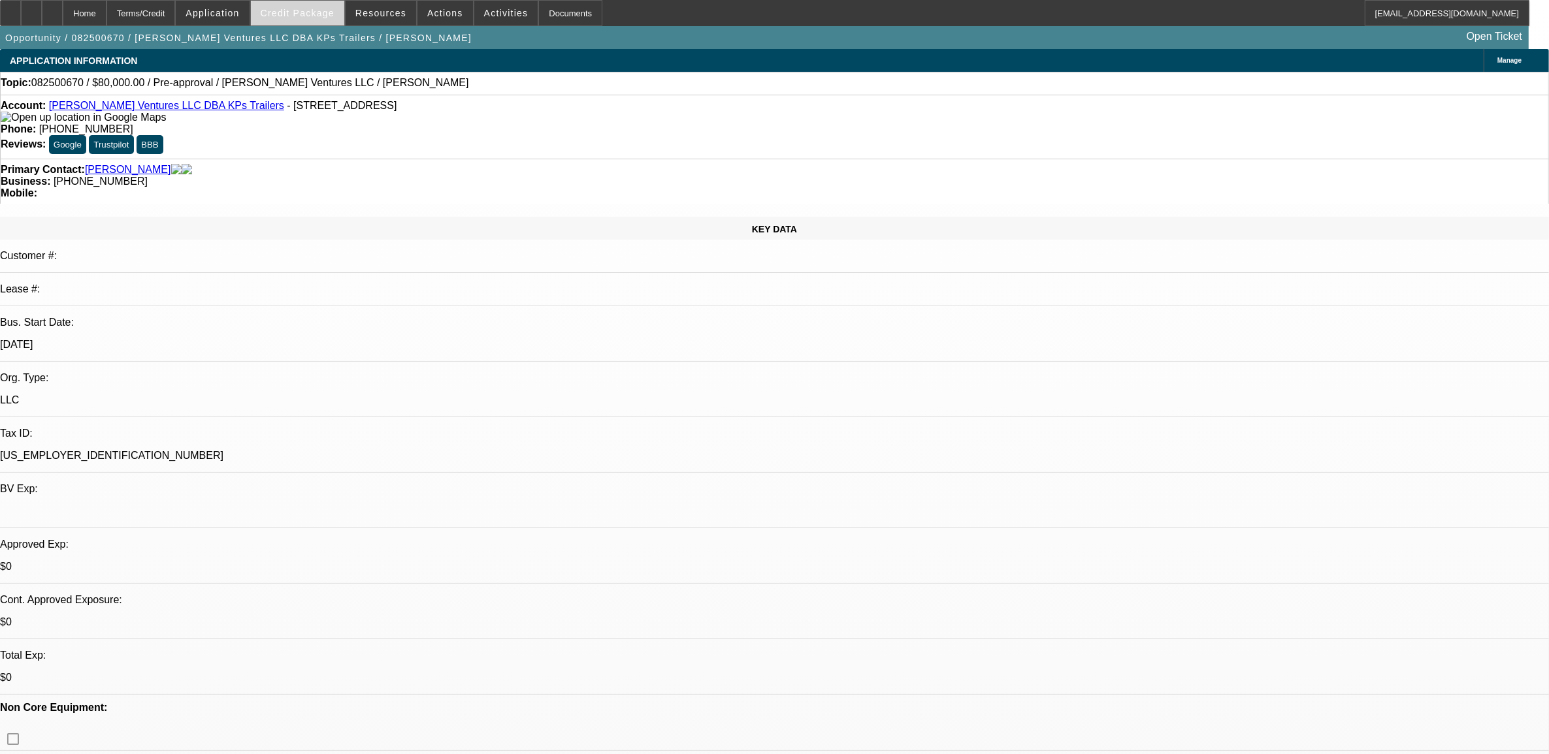
click at [307, 8] on span "Credit Package" at bounding box center [298, 13] width 74 height 10
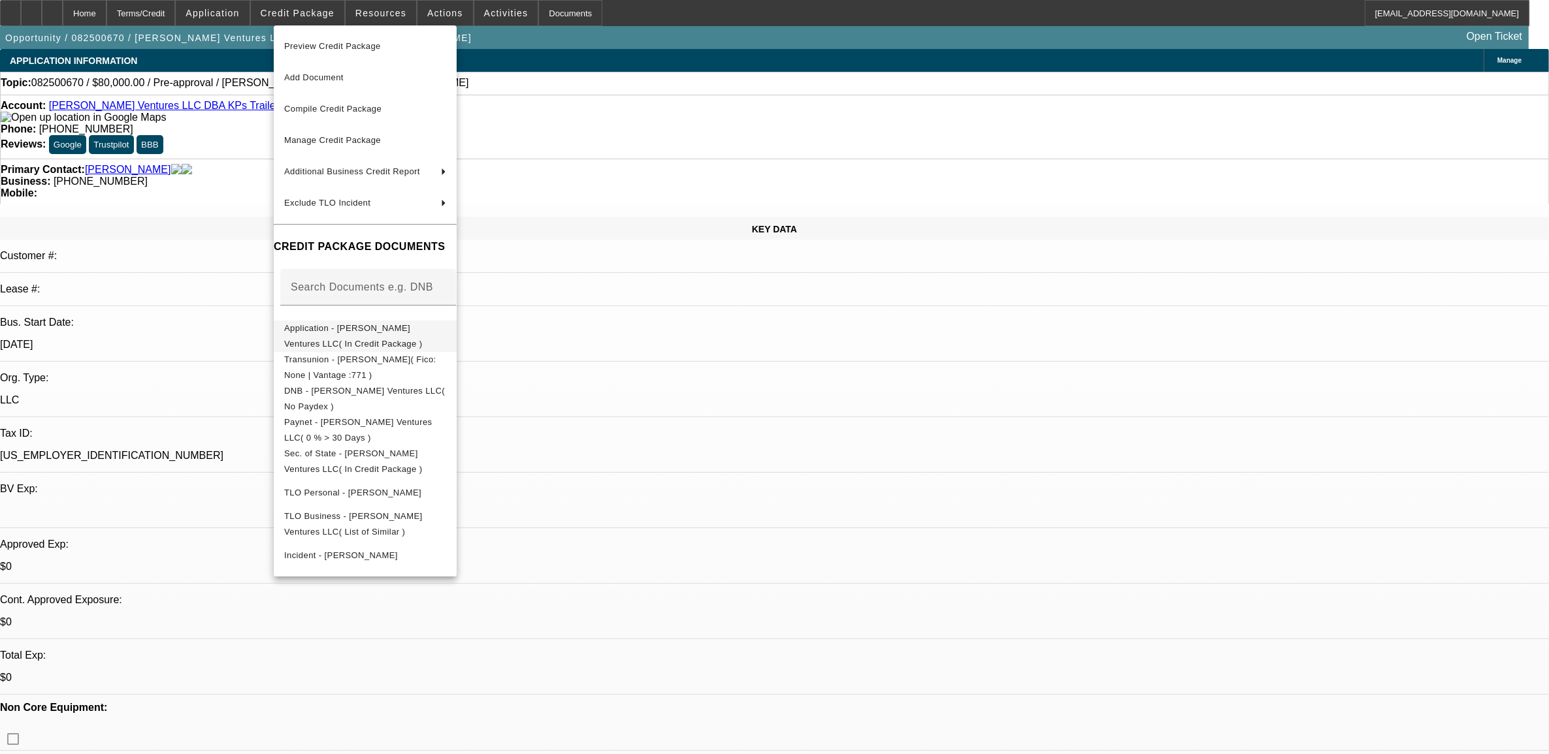
click at [364, 338] on span "Application - Scherer Ventures LLC( In Credit Package )" at bounding box center [365, 335] width 162 height 31
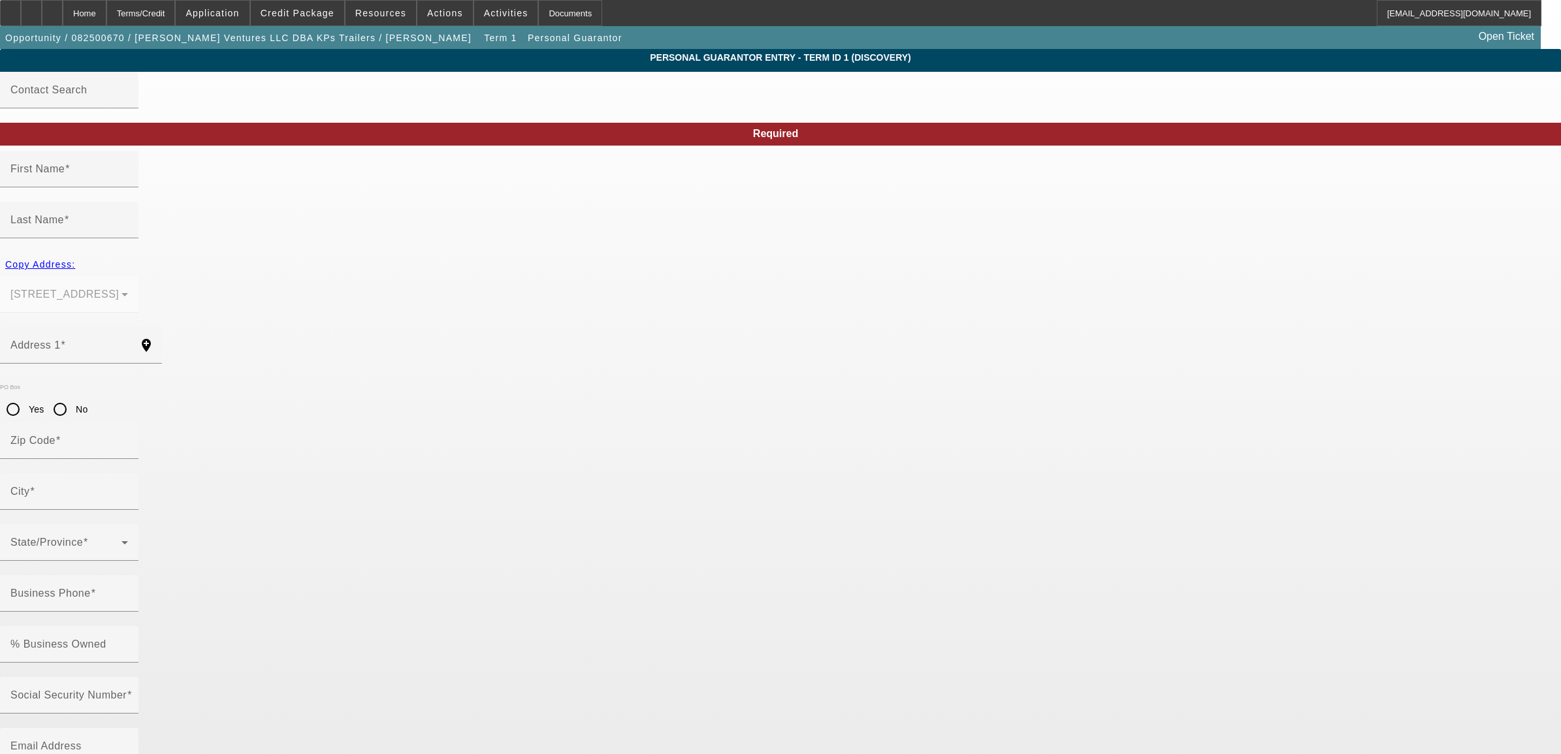
type input "Eric"
type input "Scherer"
type input "22610 State Road 19"
radio input "true"
type input "46034"
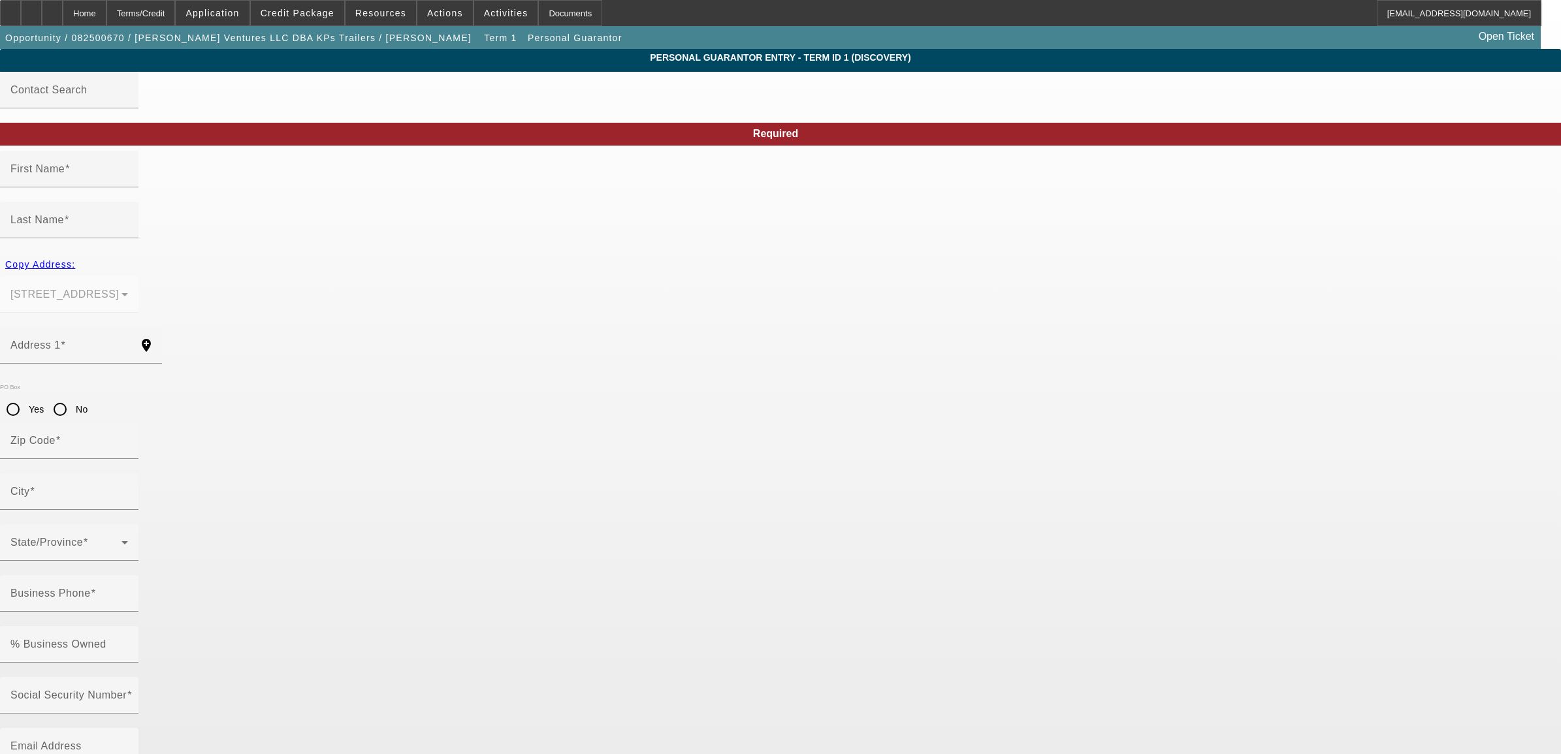
type input "Cicero"
type input "(317) 379-2518"
type input "100"
type input "305-15-0417"
type input "schererventures@gmail.com"
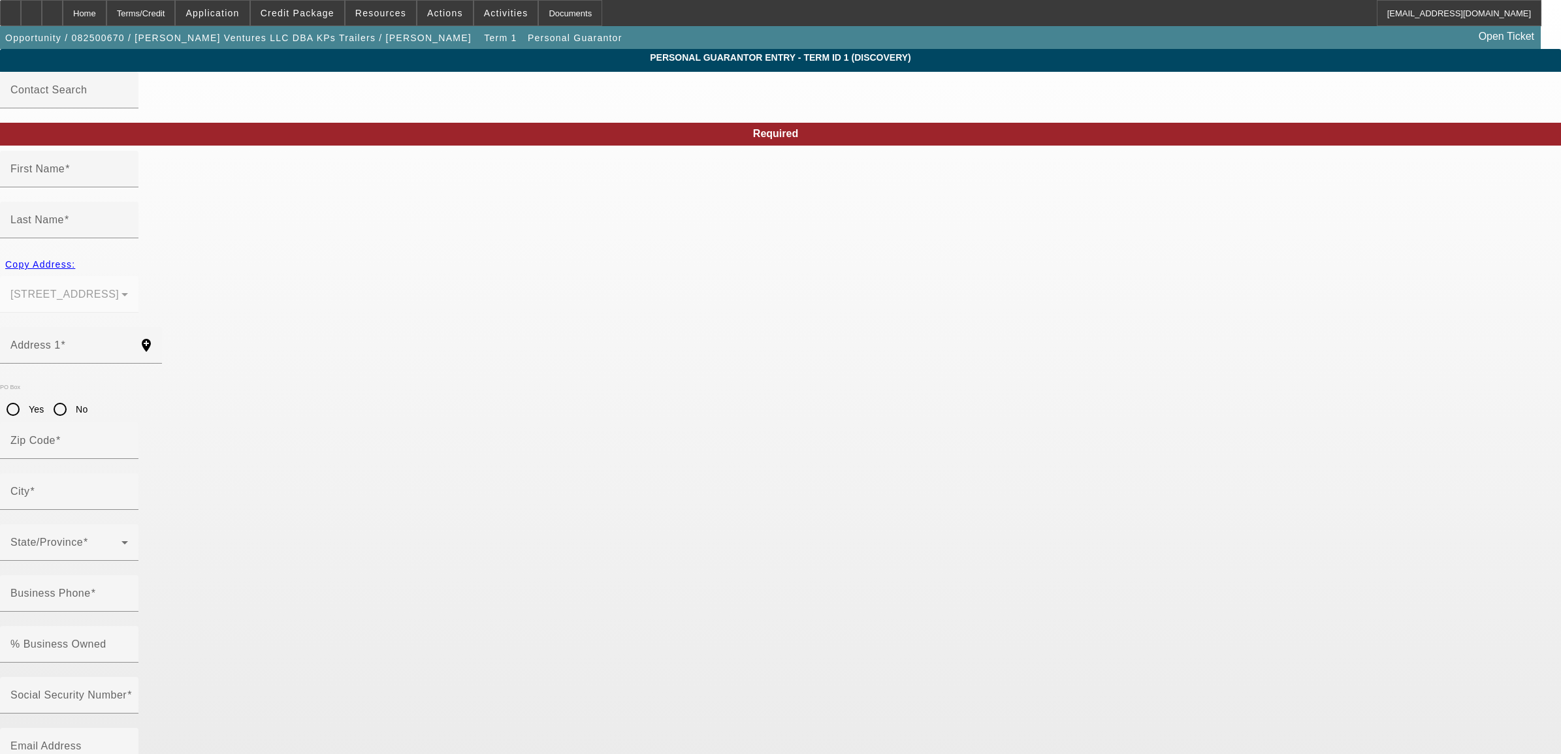
type input "(317) 606-3811"
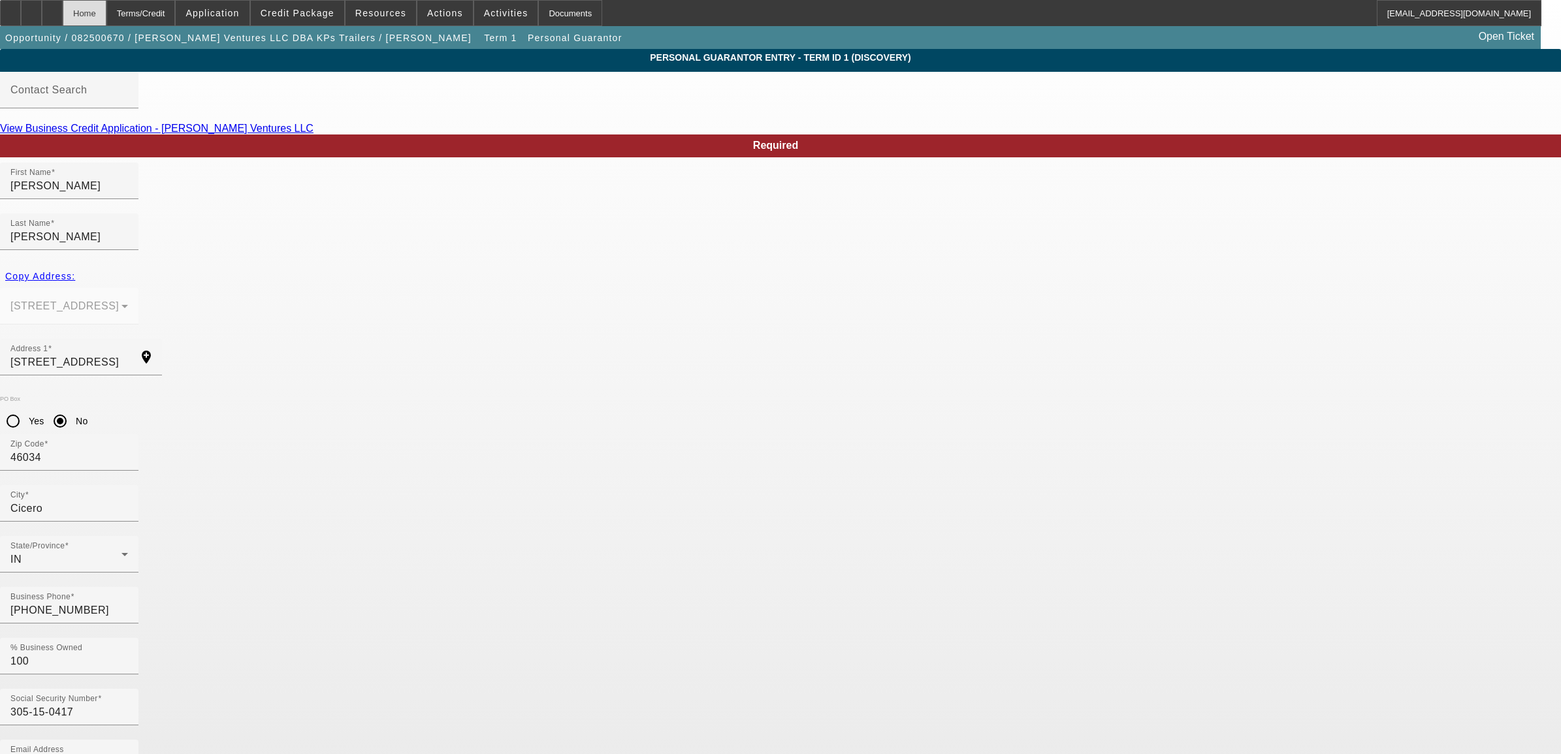
click at [106, 5] on div "Home" at bounding box center [85, 13] width 44 height 26
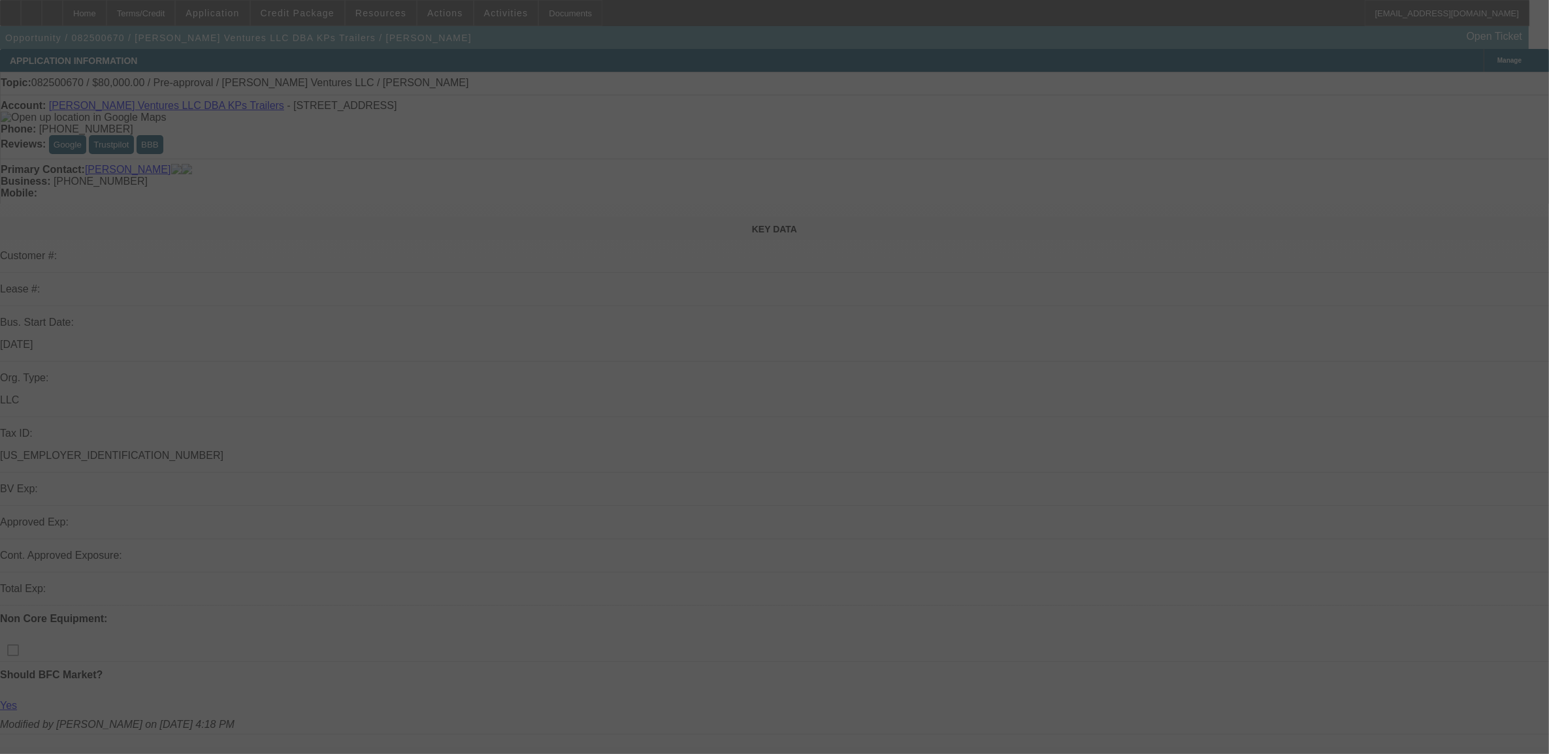
select select "0"
select select "2"
select select "0.1"
select select "4"
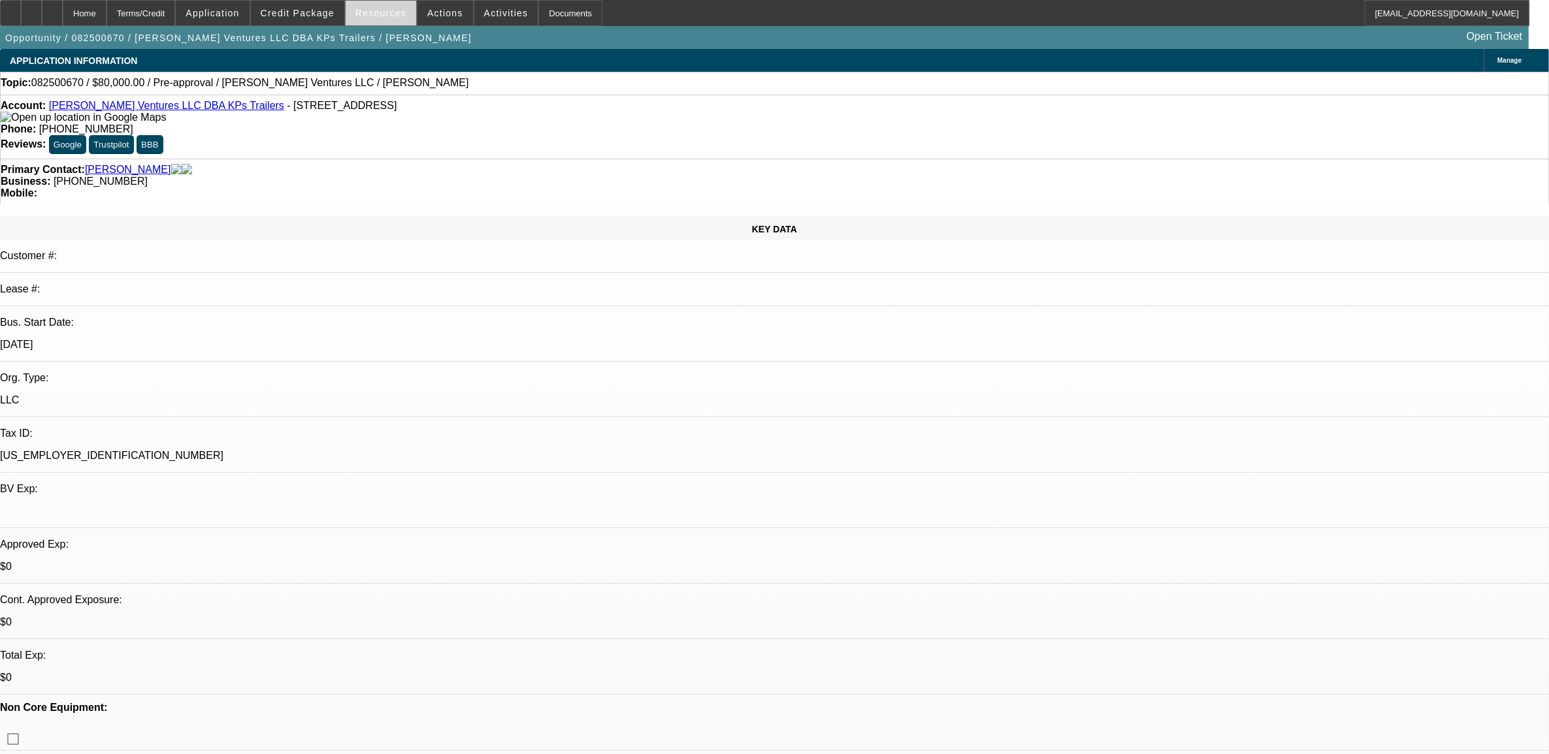
click at [374, 22] on span at bounding box center [381, 12] width 71 height 31
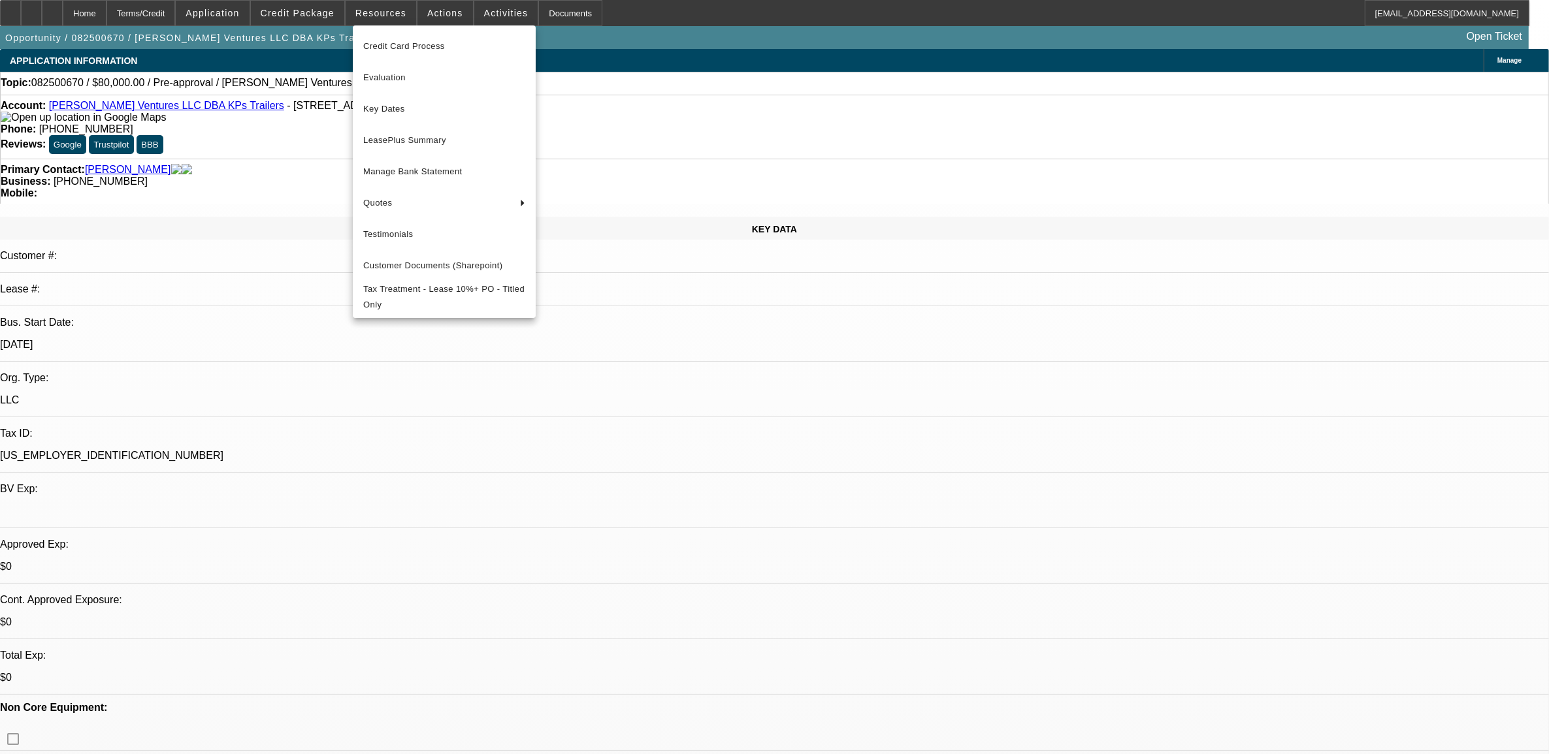
drag, startPoint x: 605, startPoint y: 82, endPoint x: 591, endPoint y: 75, distance: 15.5
click at [605, 82] on div at bounding box center [774, 377] width 1549 height 754
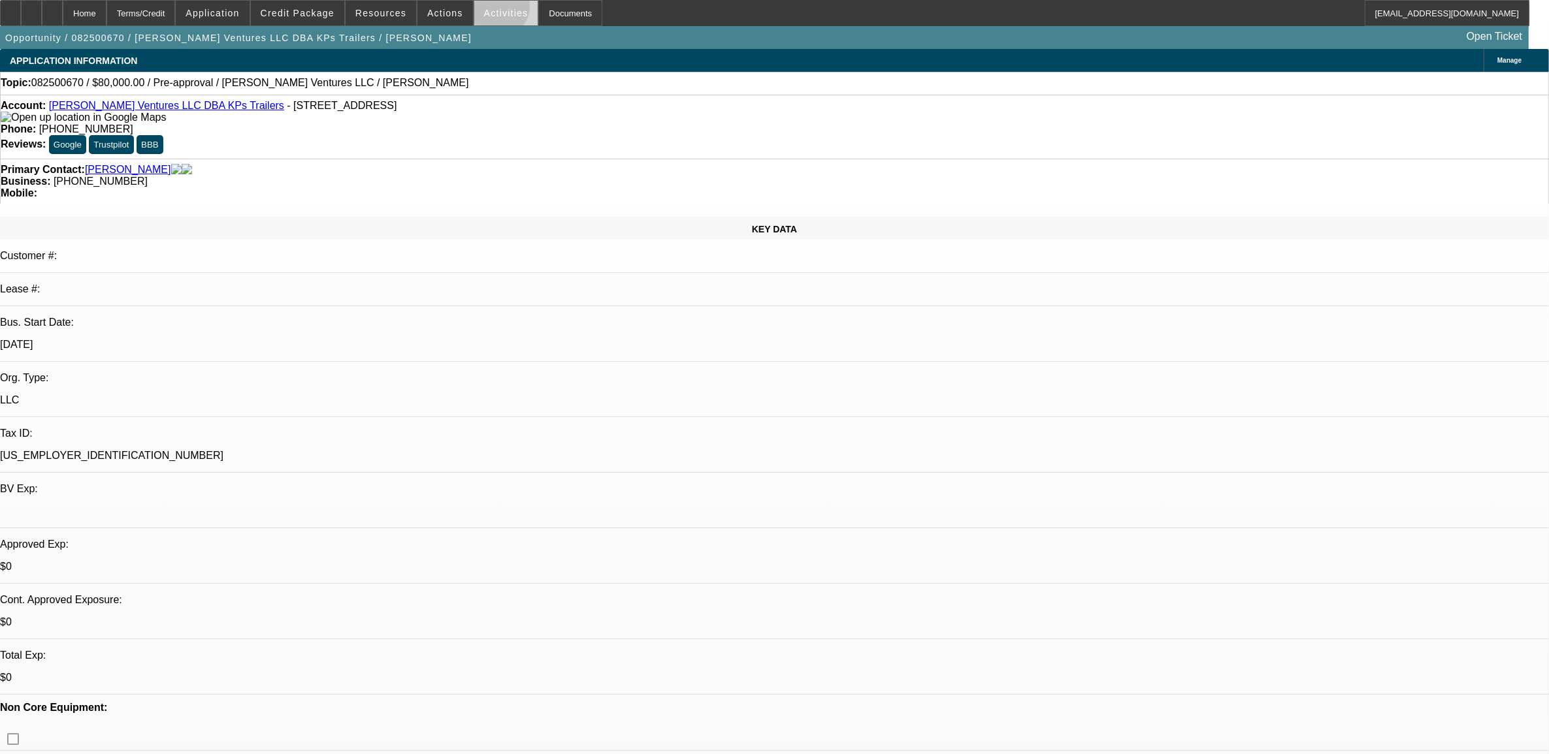
click at [488, 10] on span "Activities" at bounding box center [506, 13] width 44 height 10
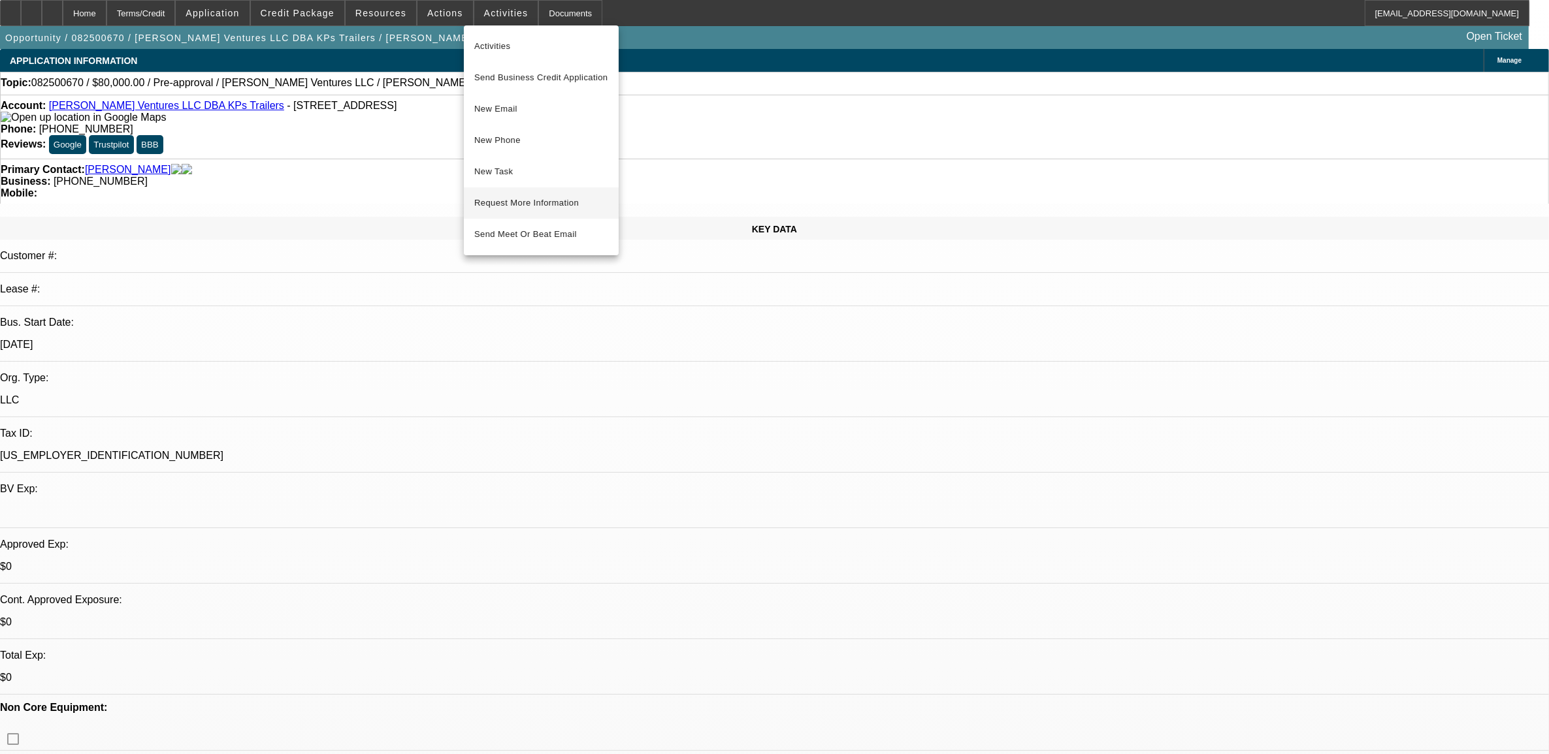
click at [505, 206] on span "Request More Information" at bounding box center [541, 203] width 134 height 16
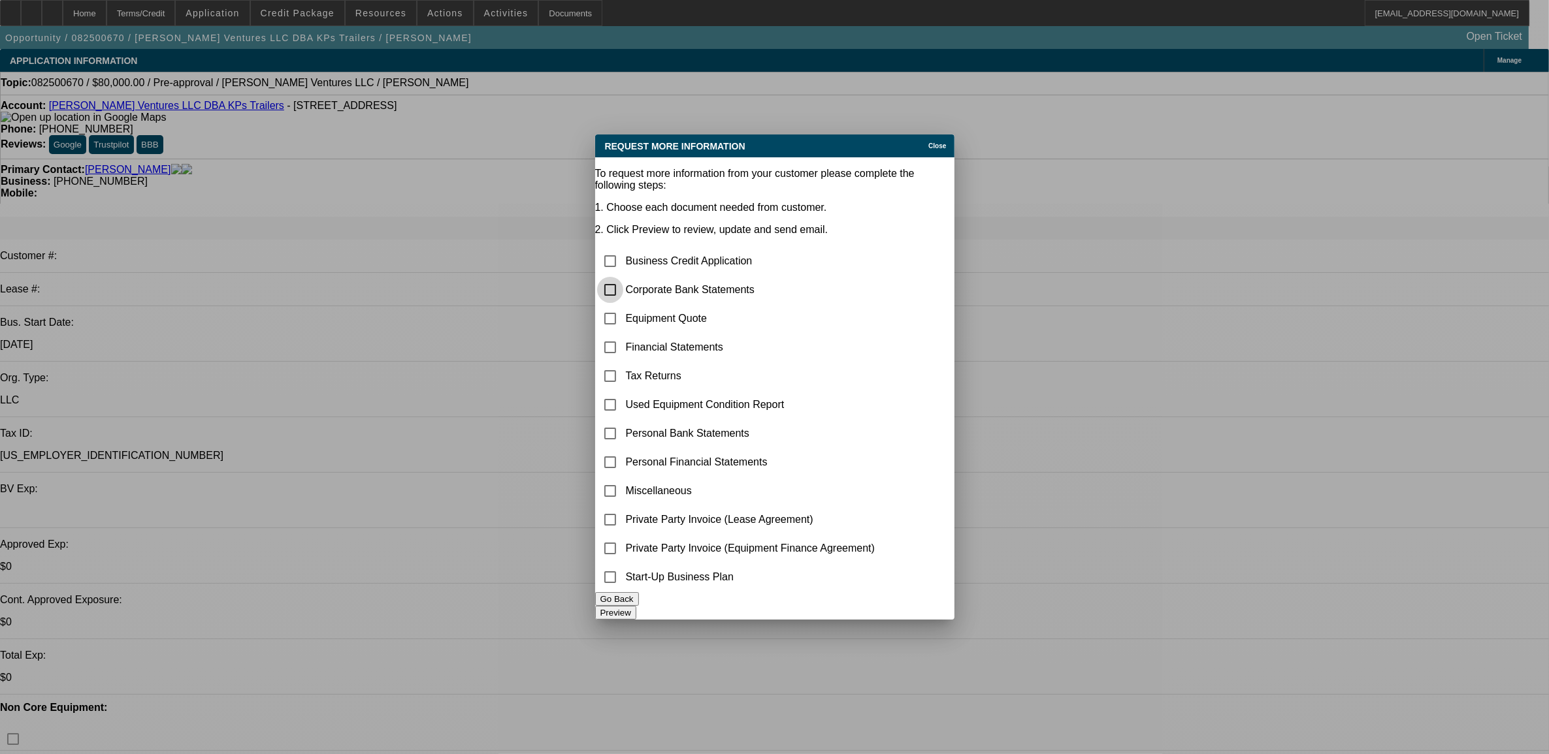
click at [622, 277] on input "checkbox" at bounding box center [610, 290] width 26 height 26
checkbox input "true"
click at [623, 248] on input "checkbox" at bounding box center [610, 261] width 26 height 26
checkbox input "true"
click at [623, 306] on input "checkbox" at bounding box center [610, 319] width 26 height 26
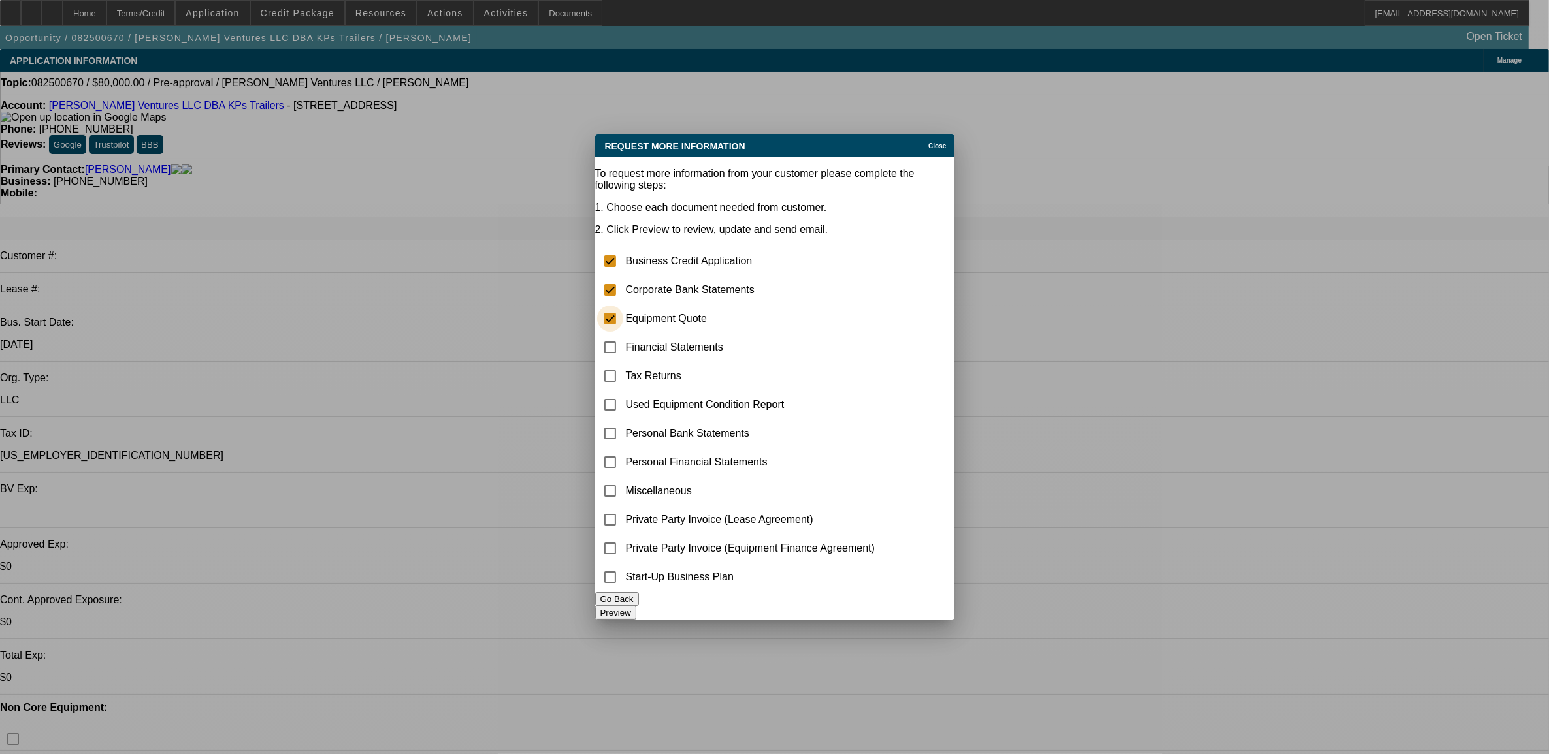
checkbox input "true"
click at [636, 606] on button "Preview" at bounding box center [615, 613] width 41 height 14
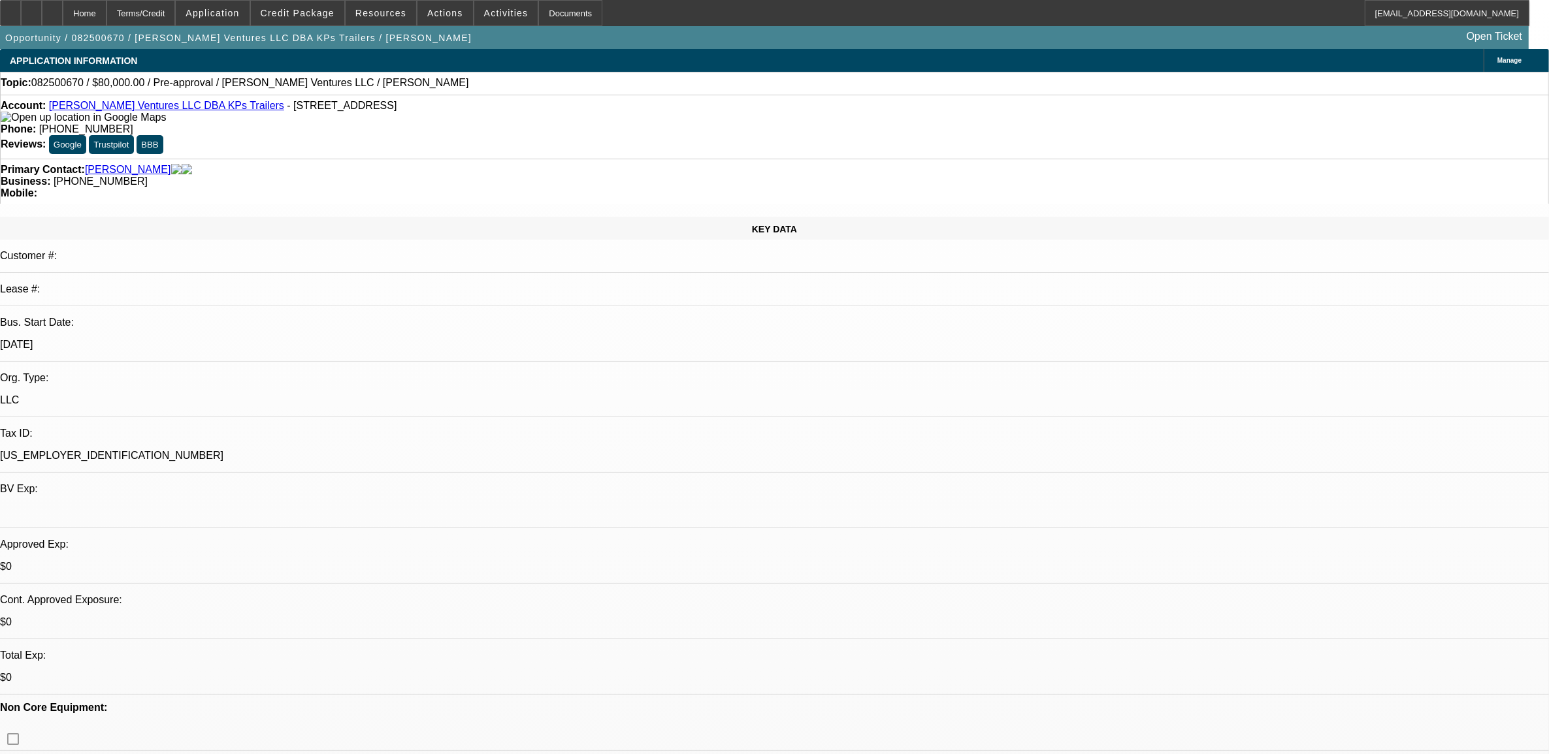
click at [69, 80] on span "082500670 / $80,000.00 / Pre-approval / Scherer Ventures LLC / Scherer, Eric" at bounding box center [250, 83] width 438 height 12
copy span "082500670"
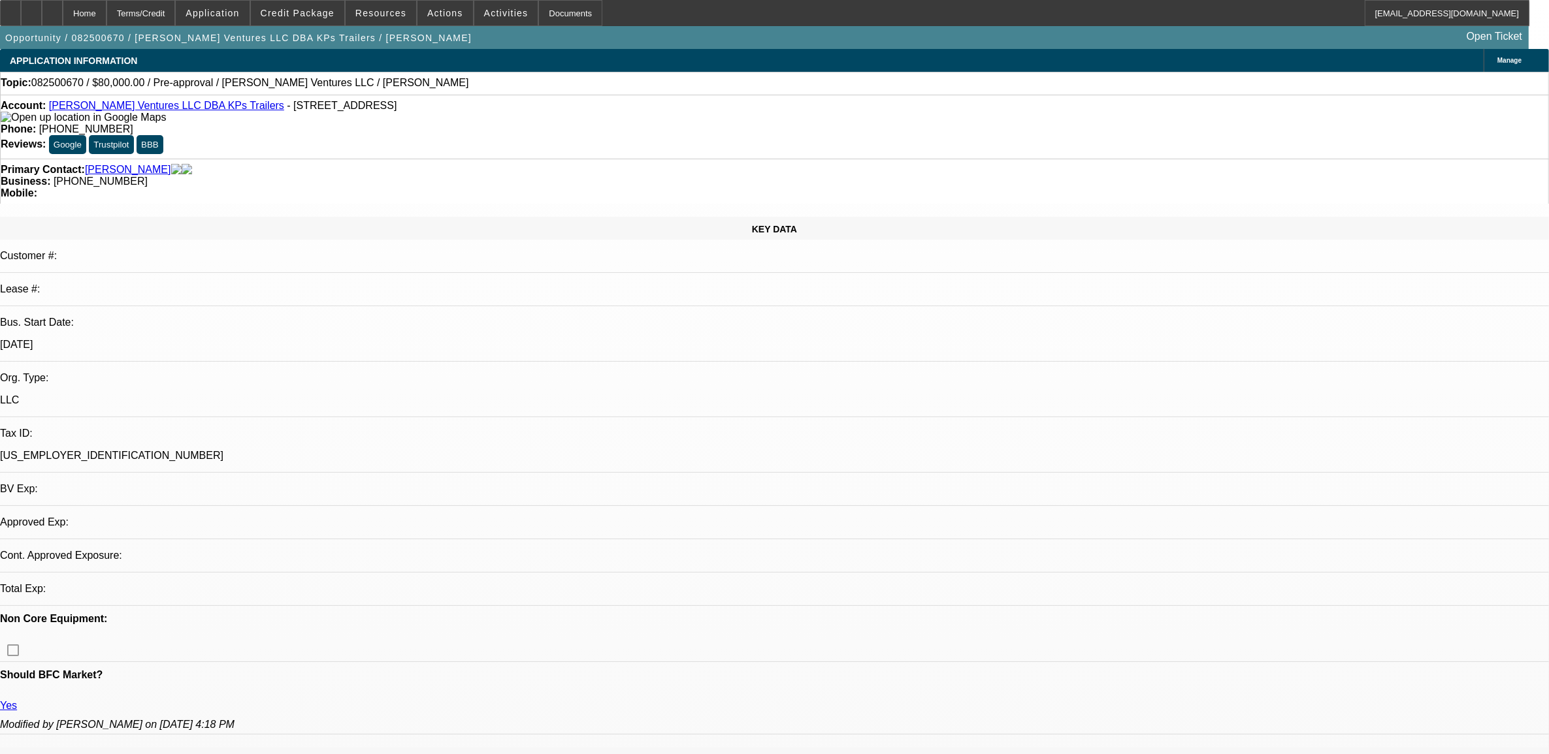
select select "0"
select select "2"
select select "0.1"
select select "4"
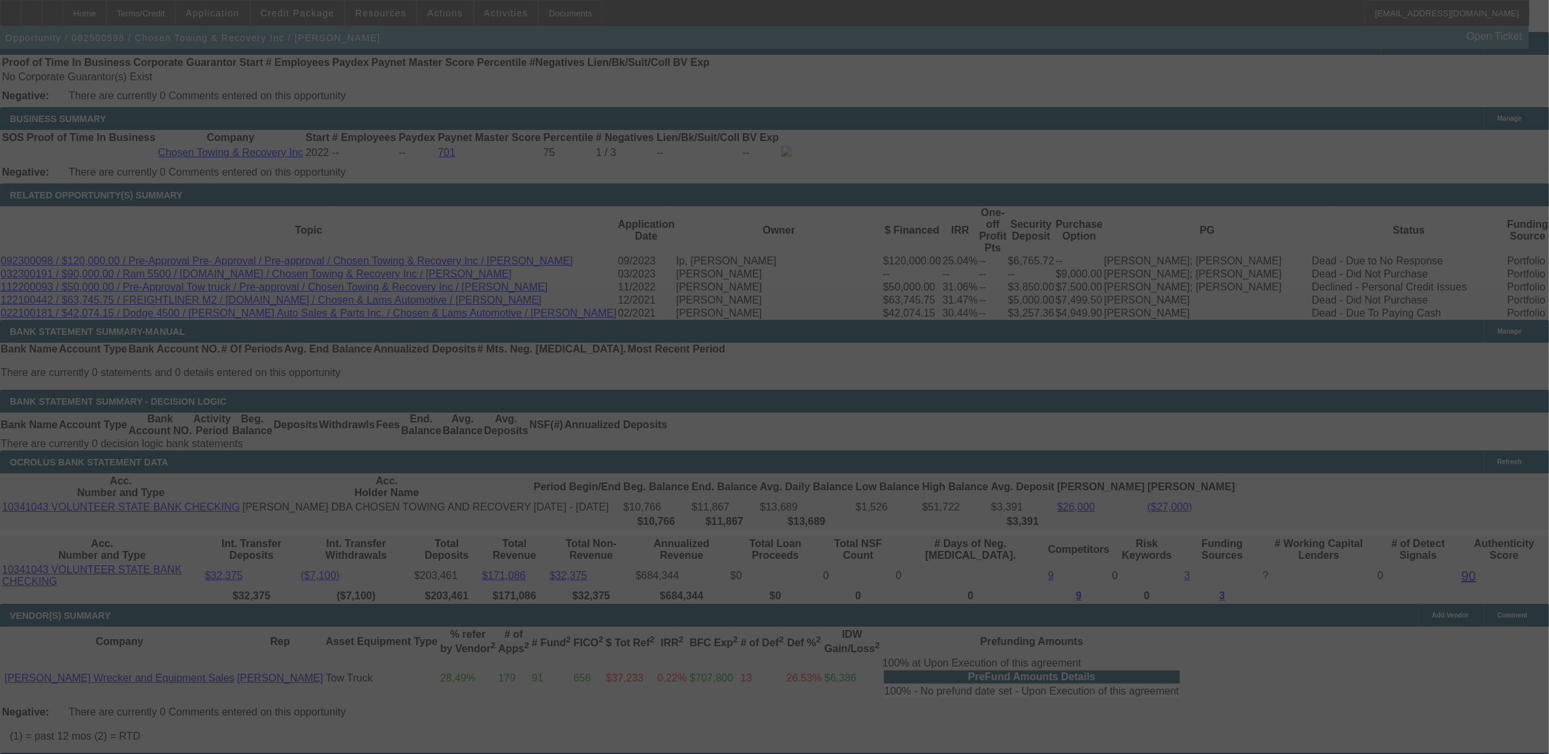
scroll to position [1979, 0]
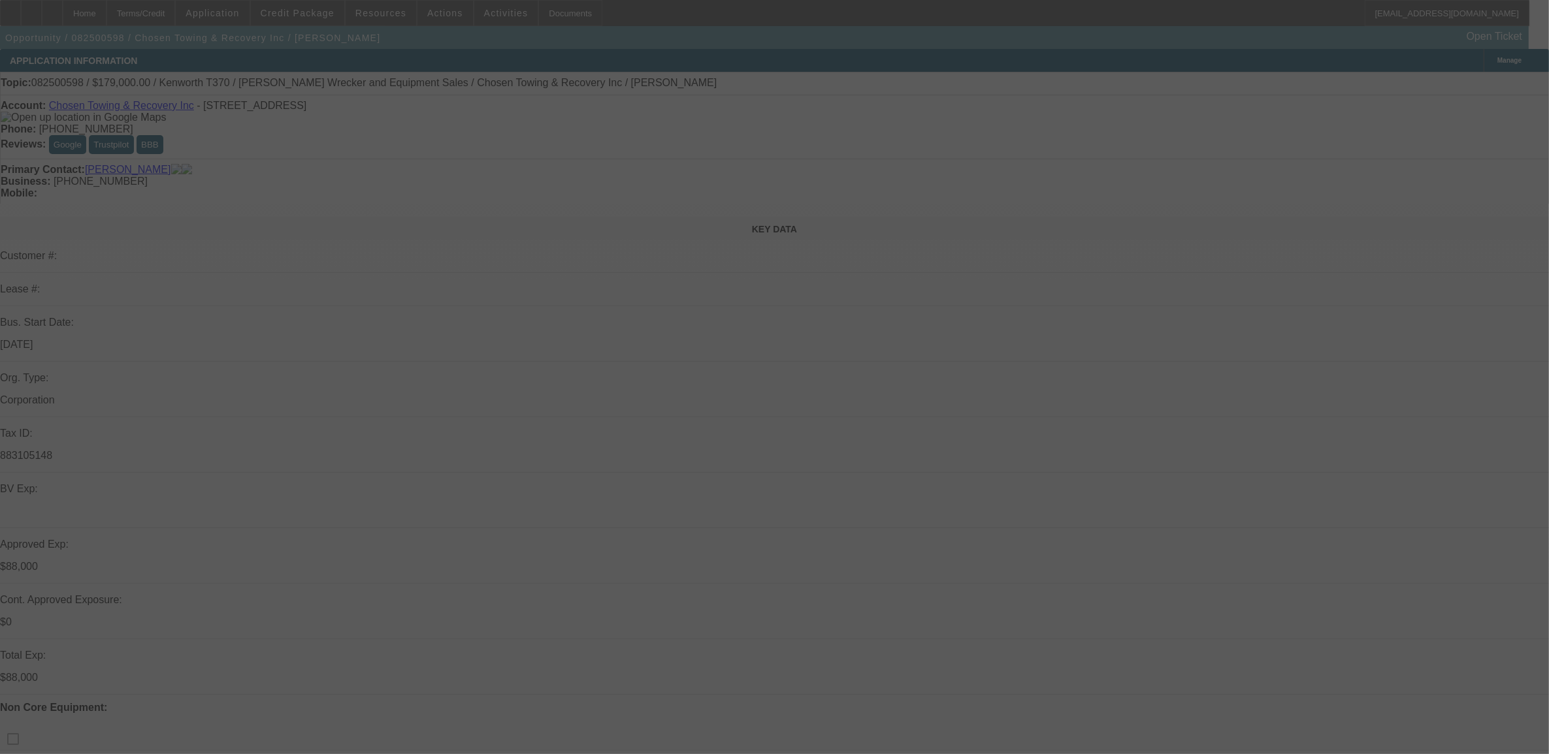
select select "0"
select select "2"
select select "0.1"
select select "4"
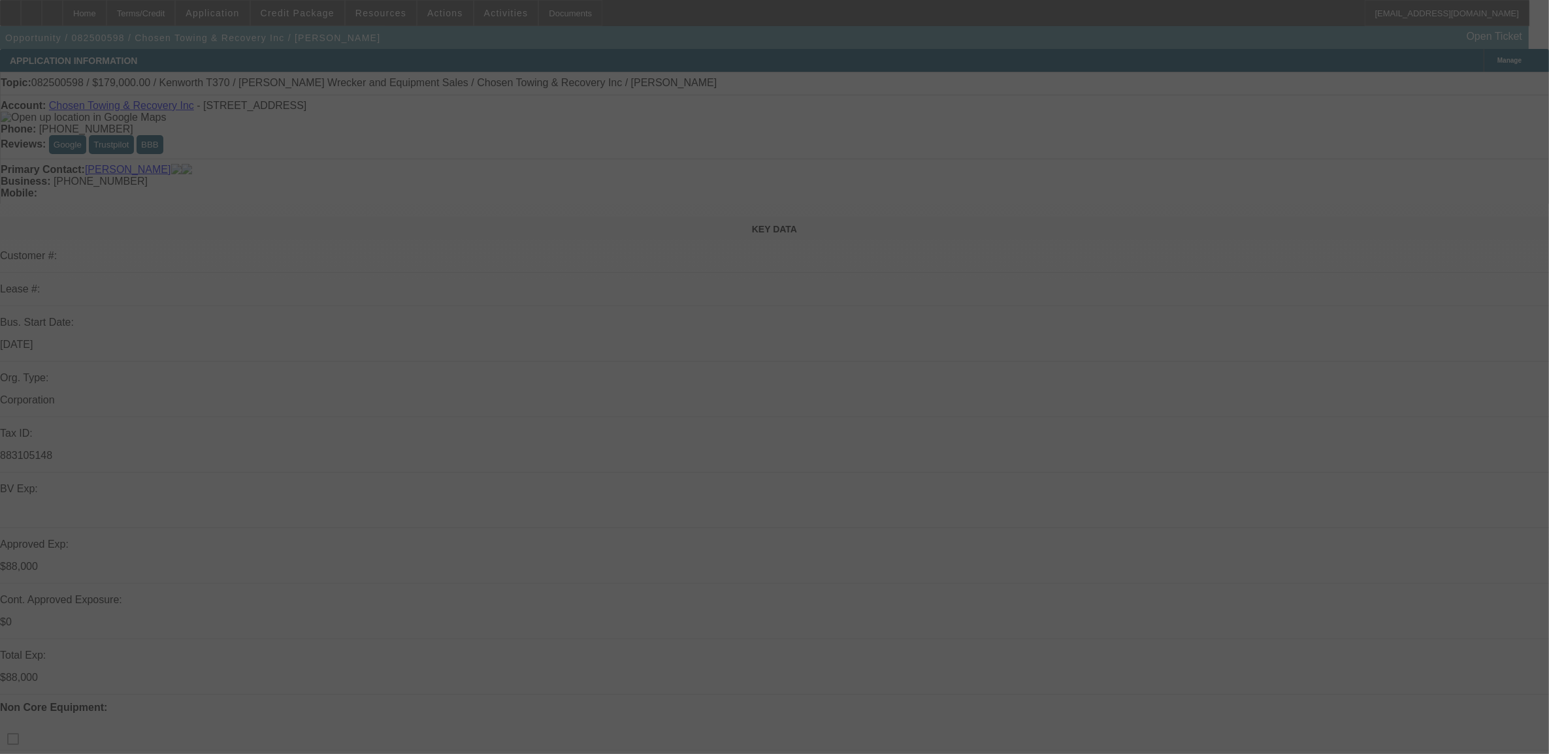
select select "0"
select select "2"
select select "0.1"
select select "4"
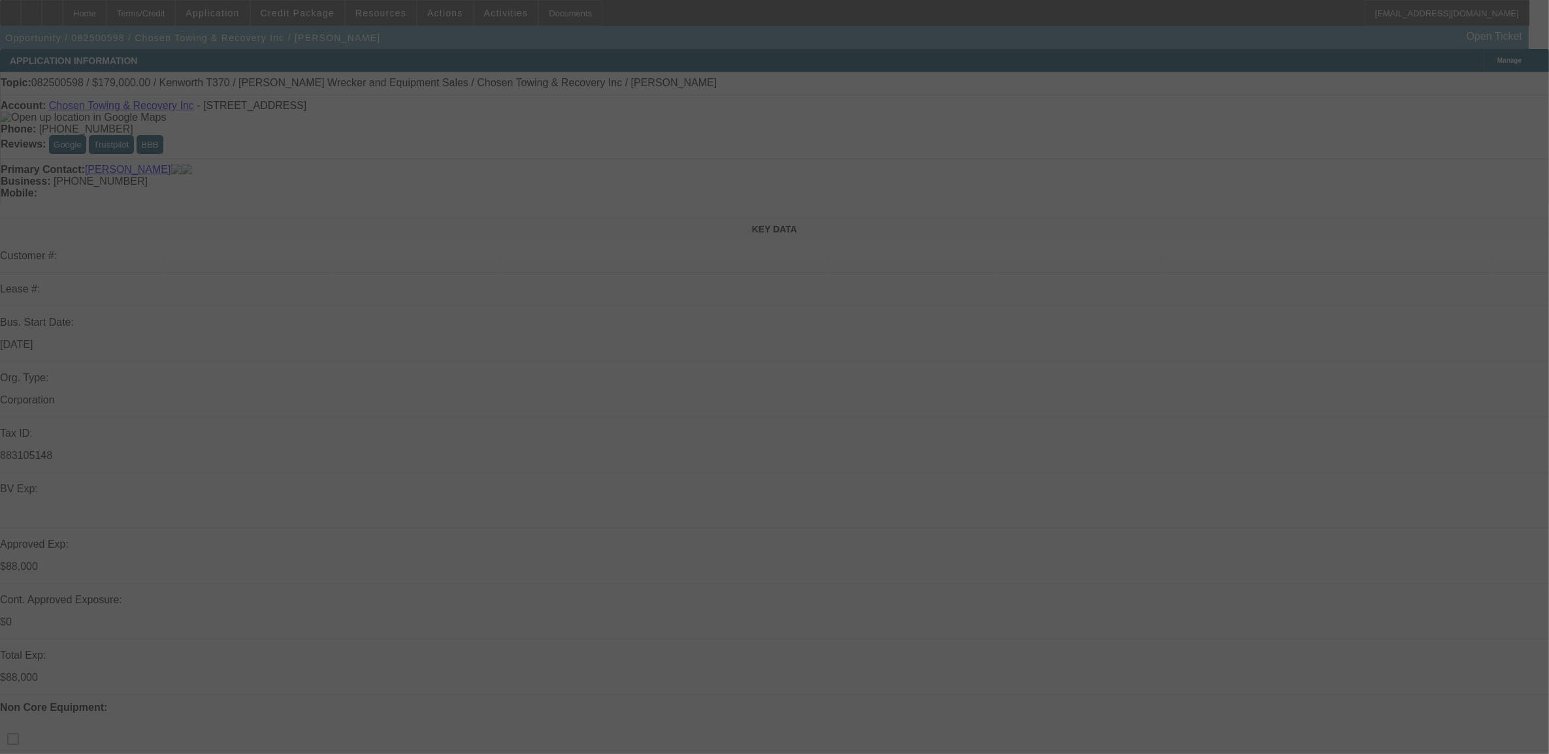
select select "0"
select select "2"
select select "0.1"
select select "4"
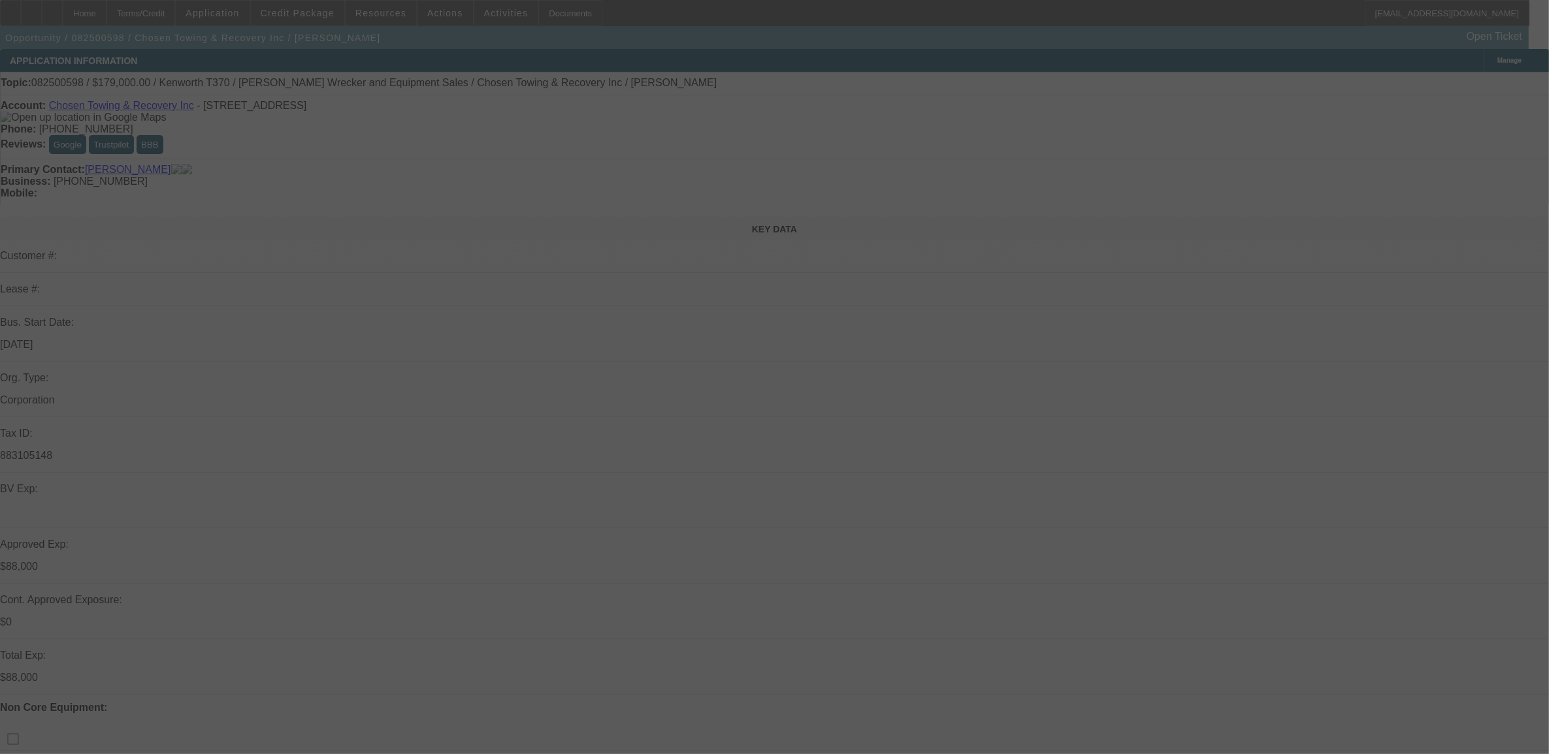
select select "0"
select select "3"
select select "2"
select select "0"
select select "4"
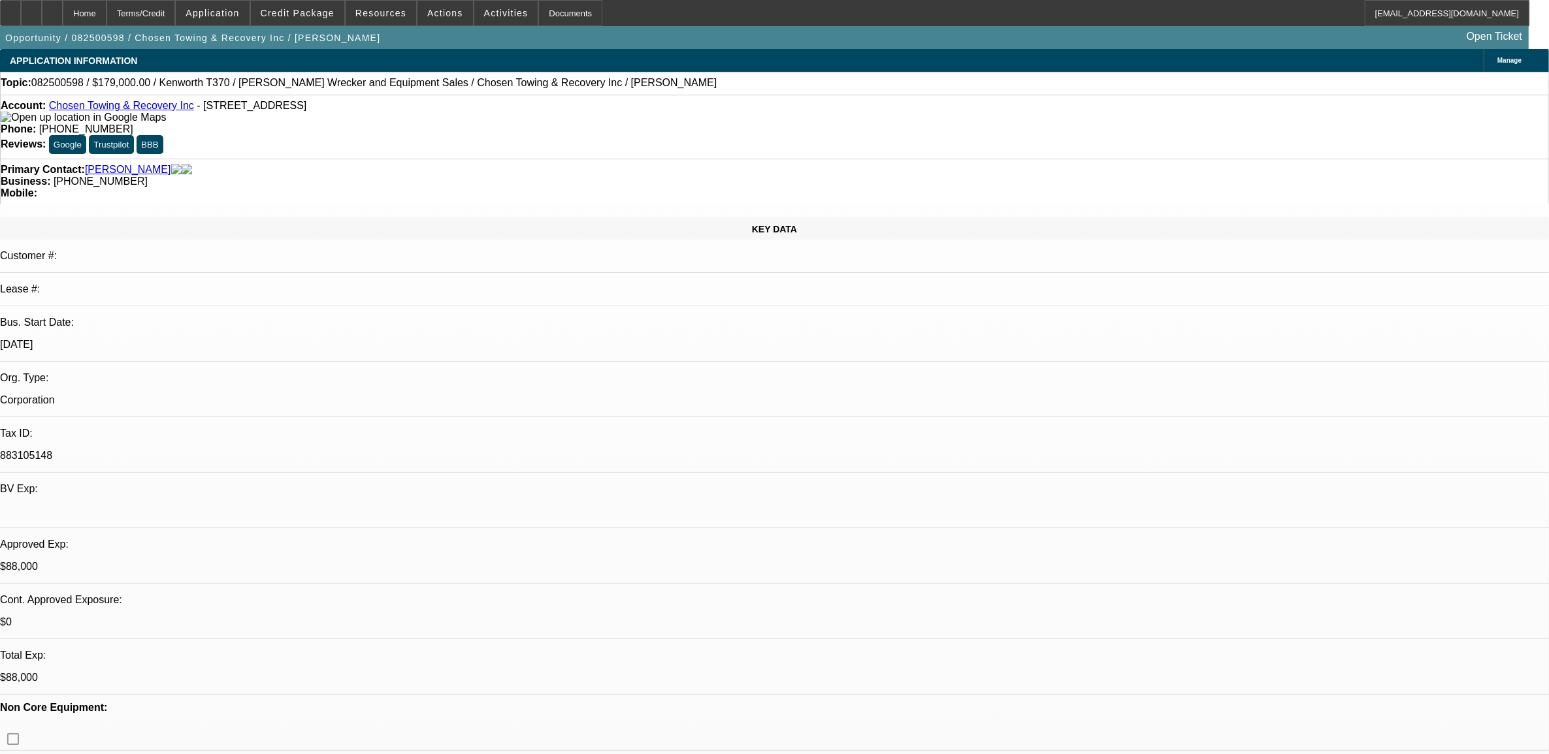
click at [312, 8] on span "Credit Package" at bounding box center [298, 13] width 74 height 10
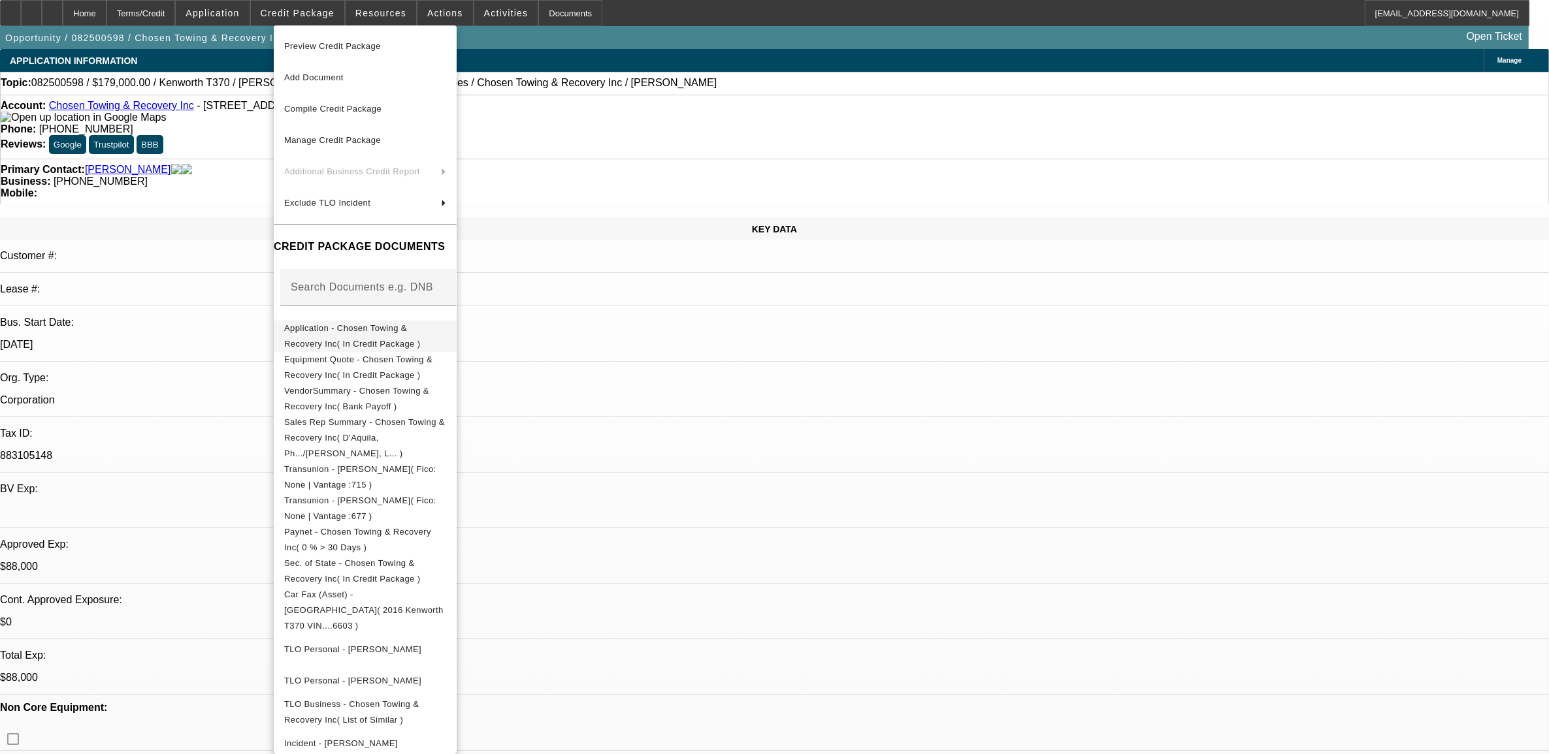
click at [361, 330] on span "Application - Chosen Towing & Recovery Inc( In Credit Package )" at bounding box center [352, 335] width 136 height 25
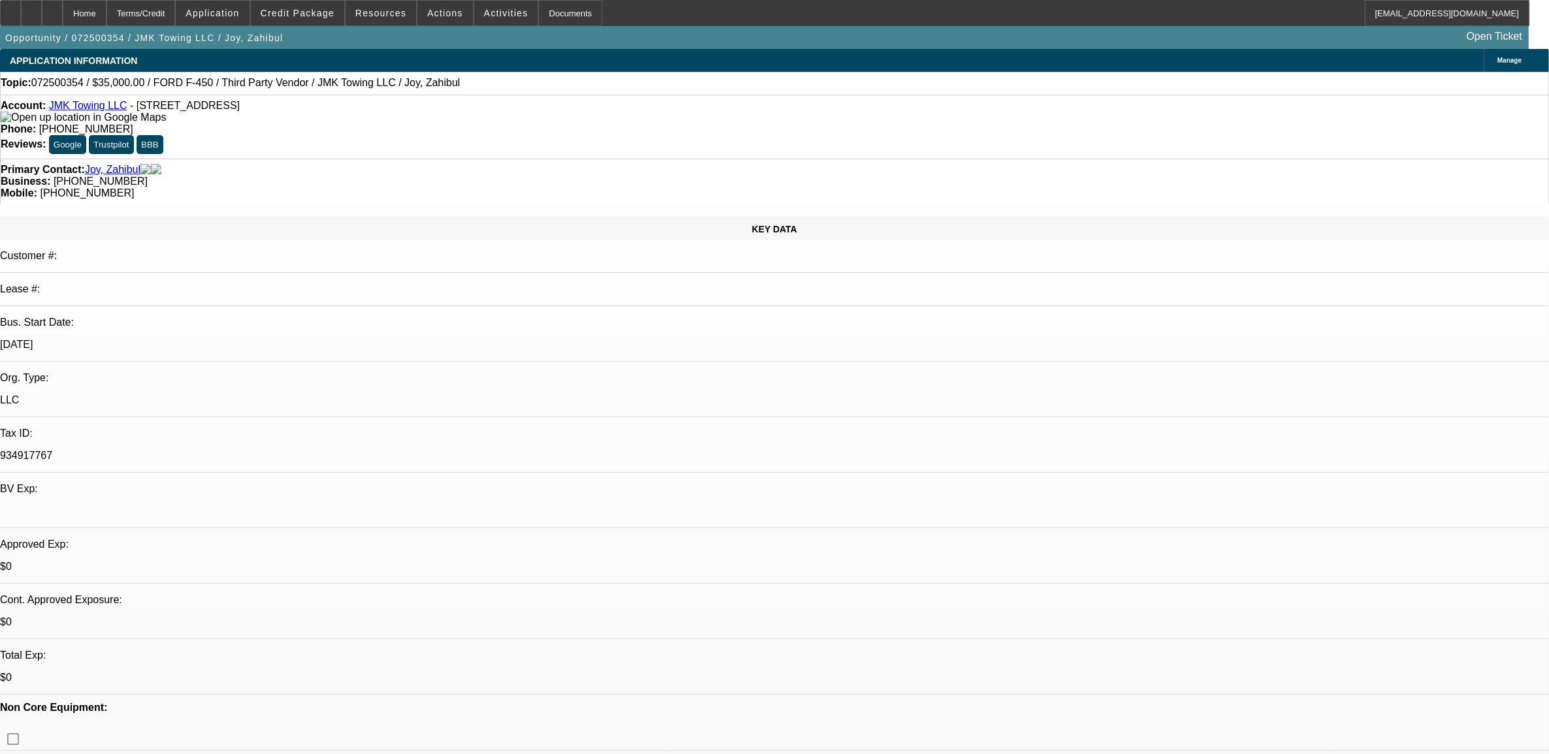
select select "0"
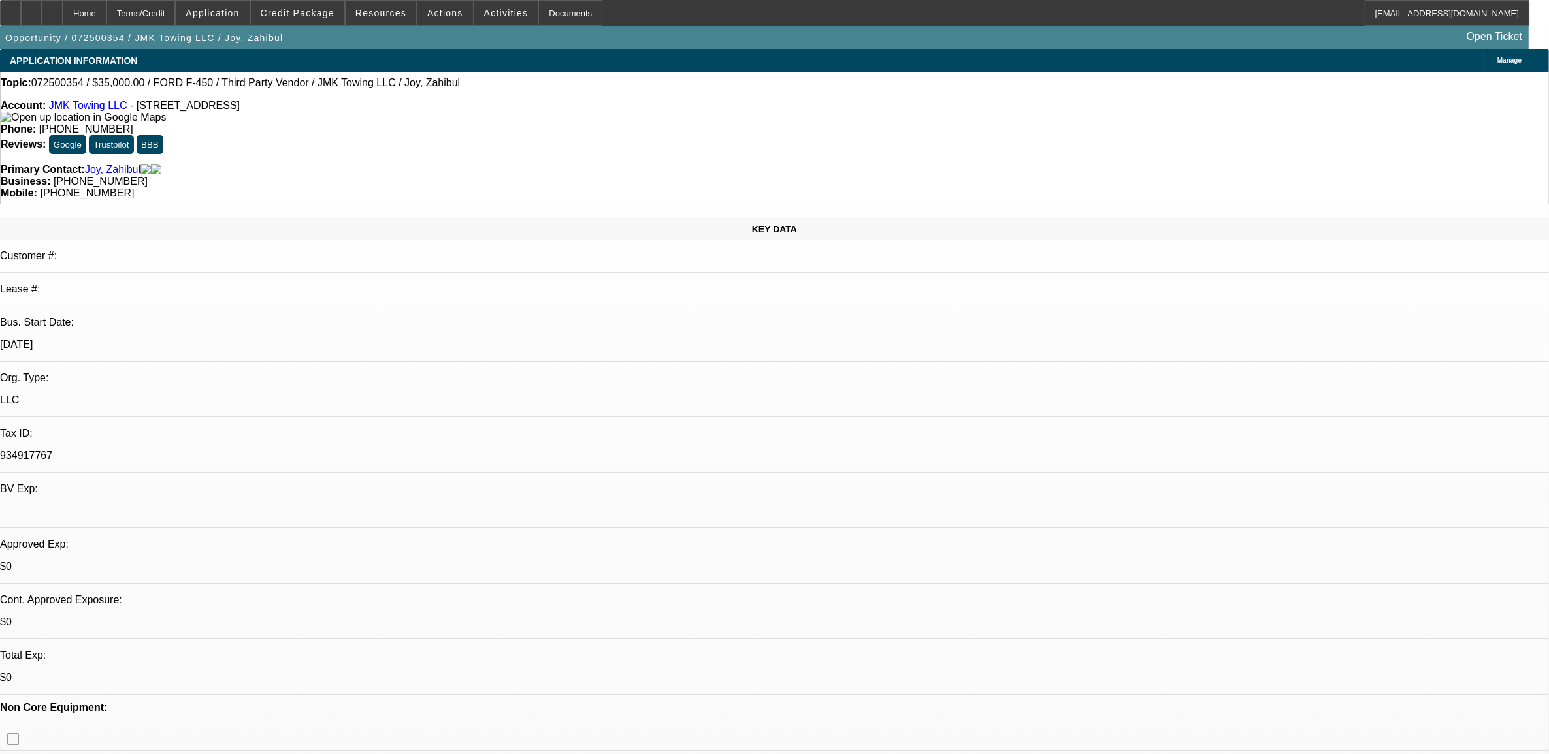
select select "0"
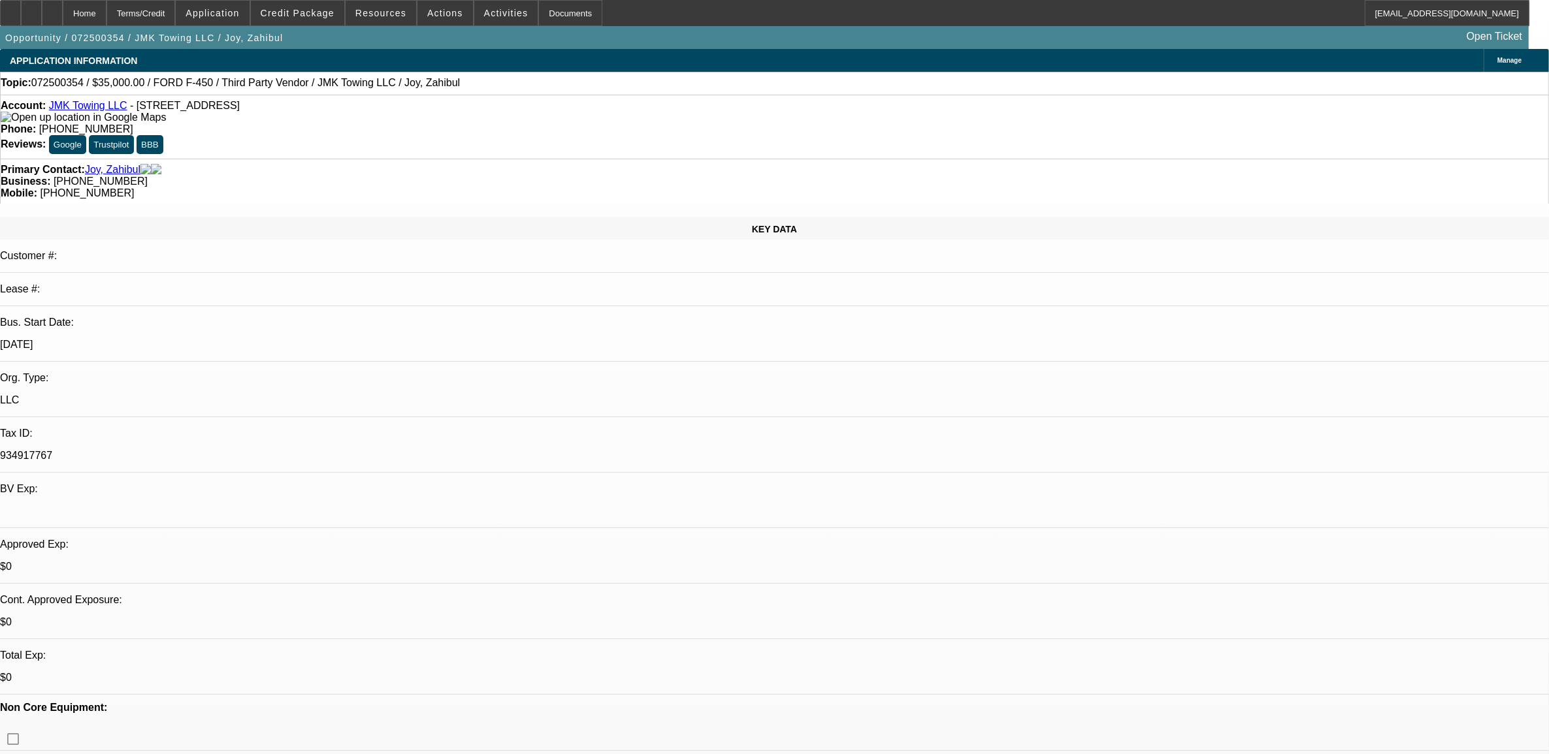
select select "0"
select select "1"
select select "6"
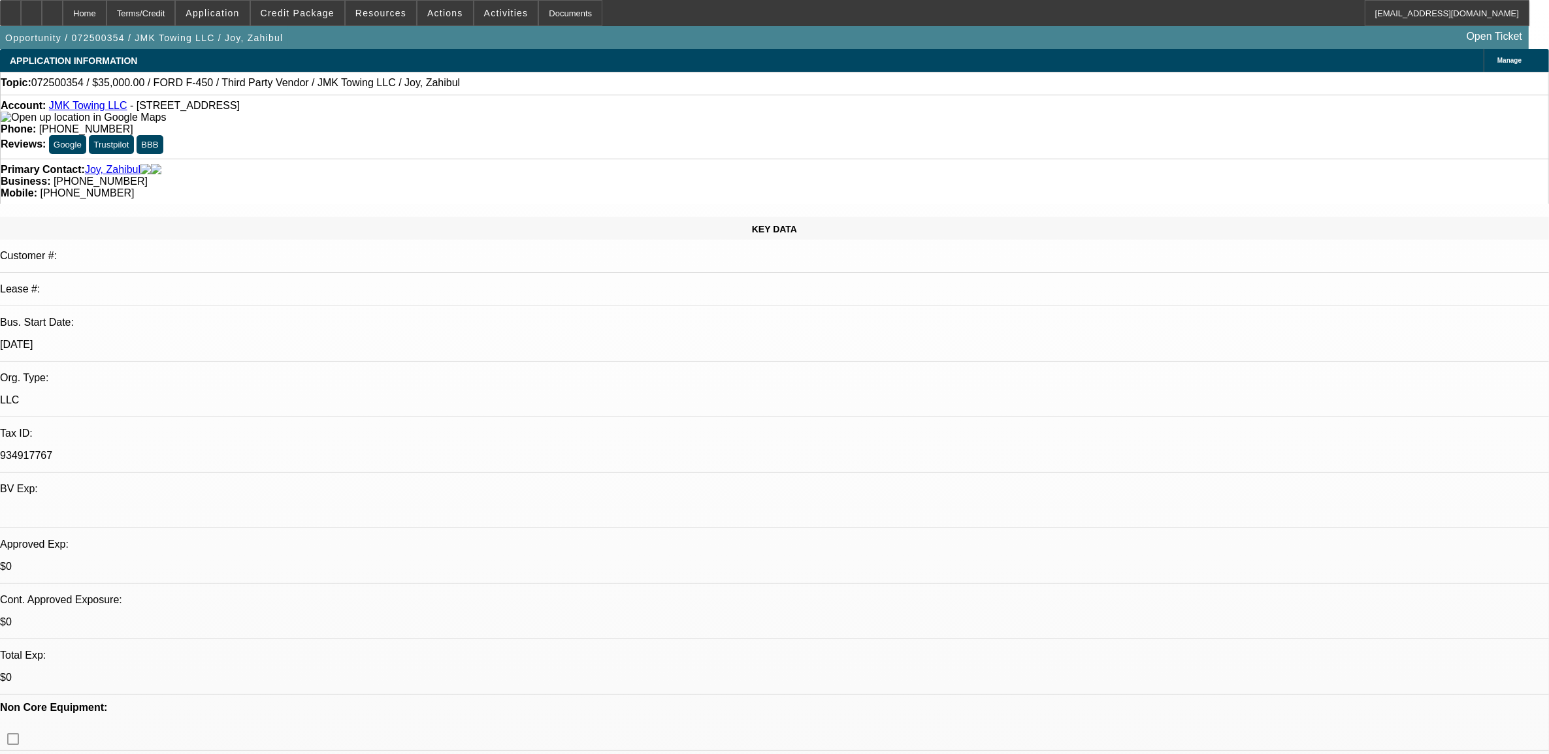
select select "1"
select select "6"
select select "1"
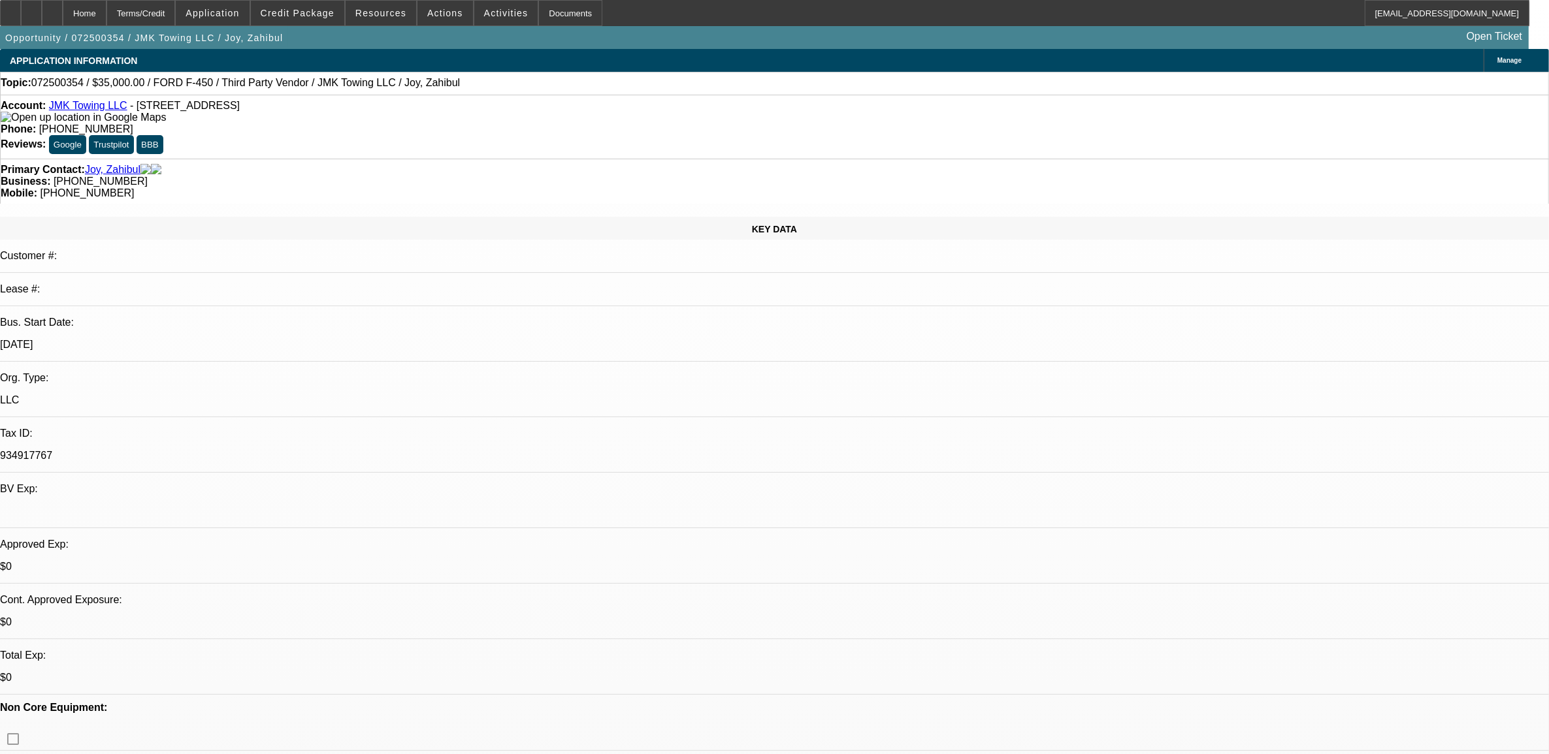
select select "4"
select select "1"
select select "6"
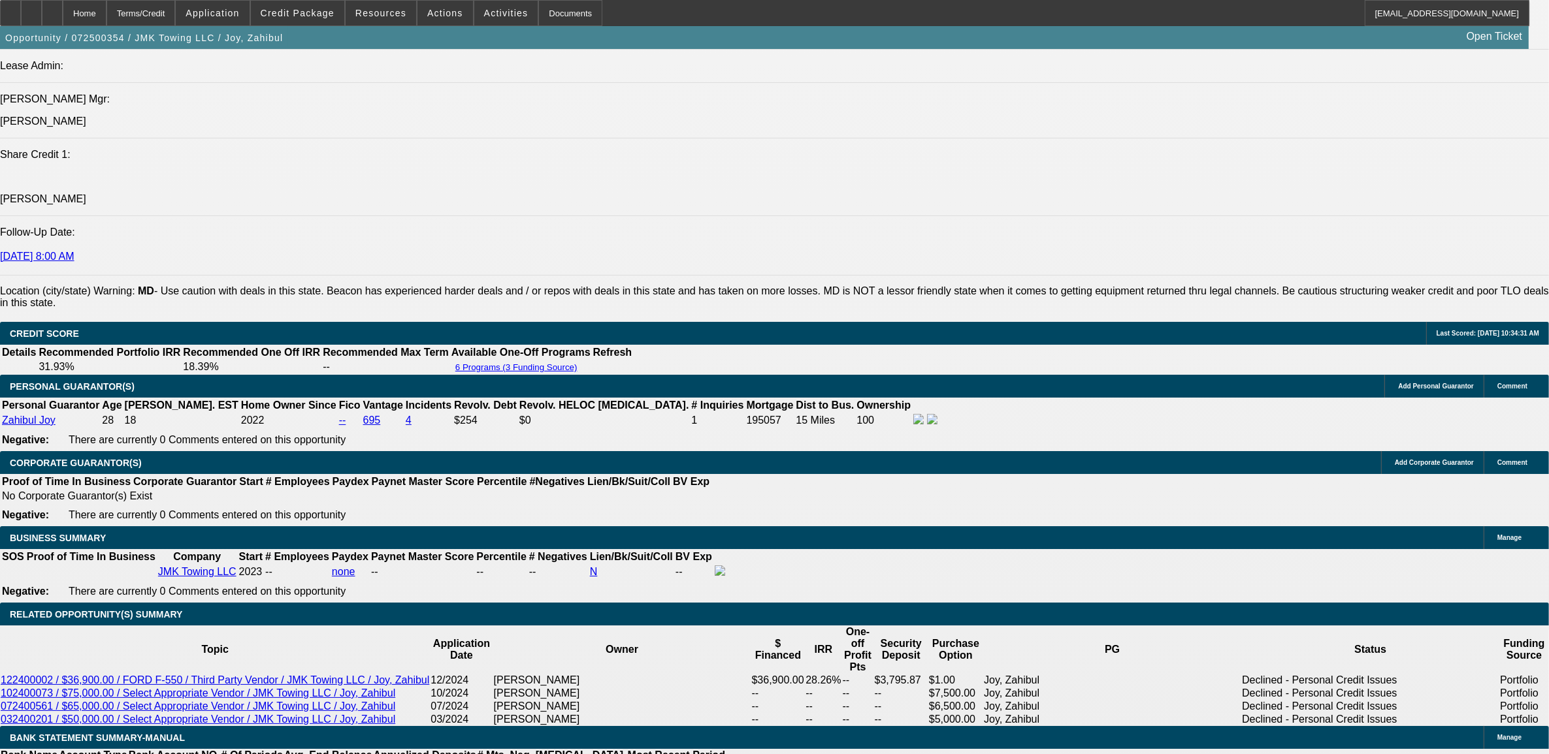
scroll to position [1715, 0]
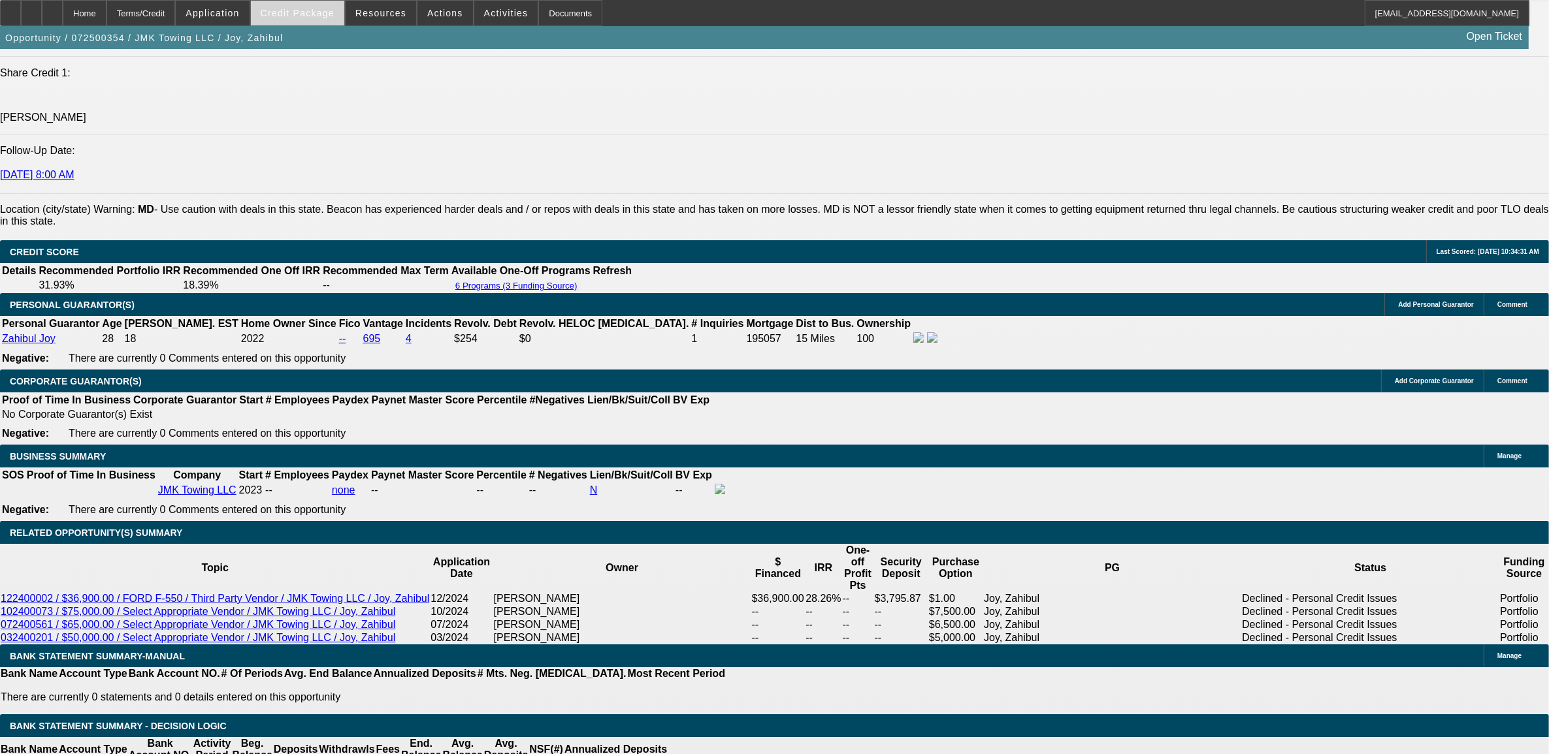
click at [321, 14] on span "Credit Package" at bounding box center [298, 13] width 74 height 10
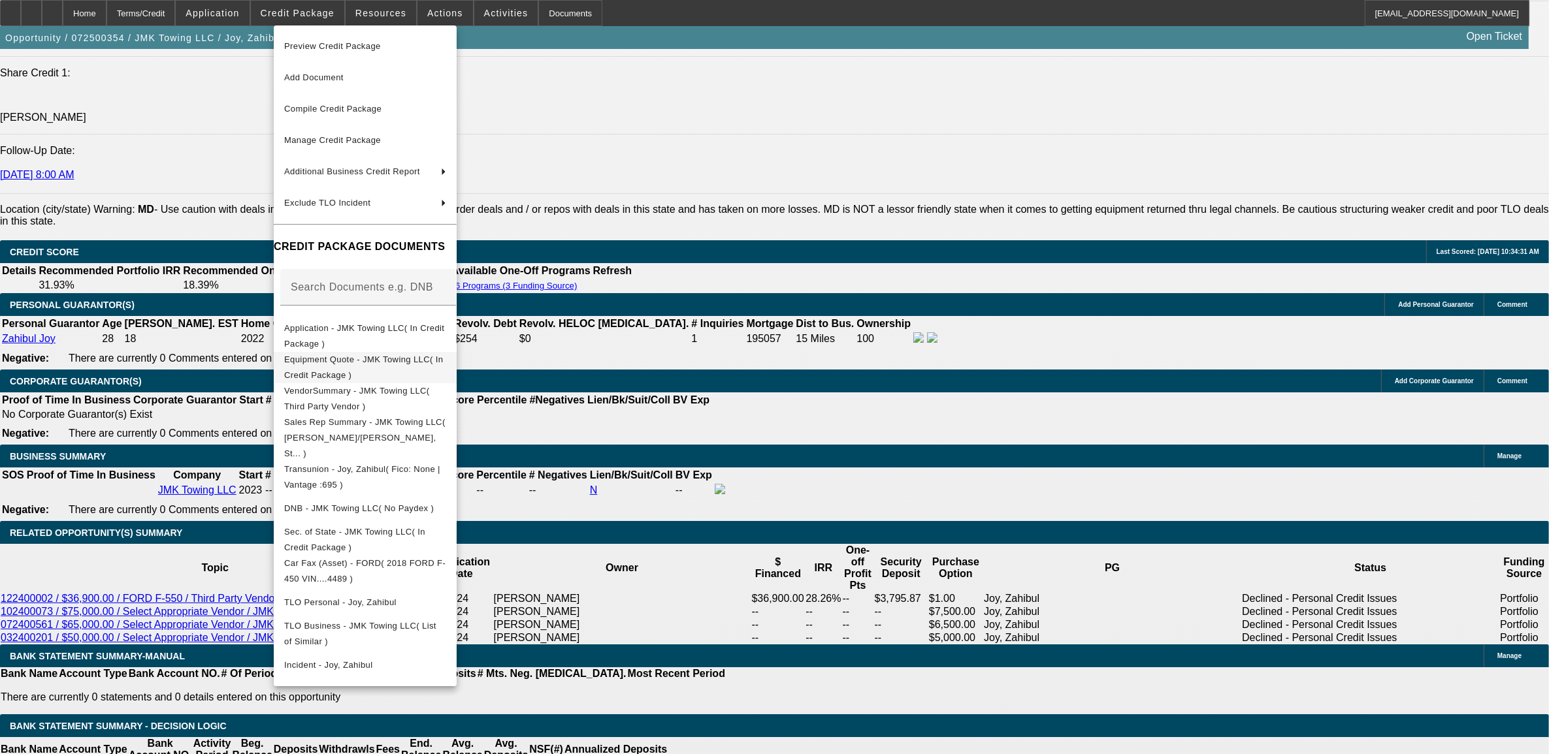
click at [408, 363] on span "Equipment Quote - JMK Towing LLC( In Credit Package )" at bounding box center [363, 366] width 159 height 25
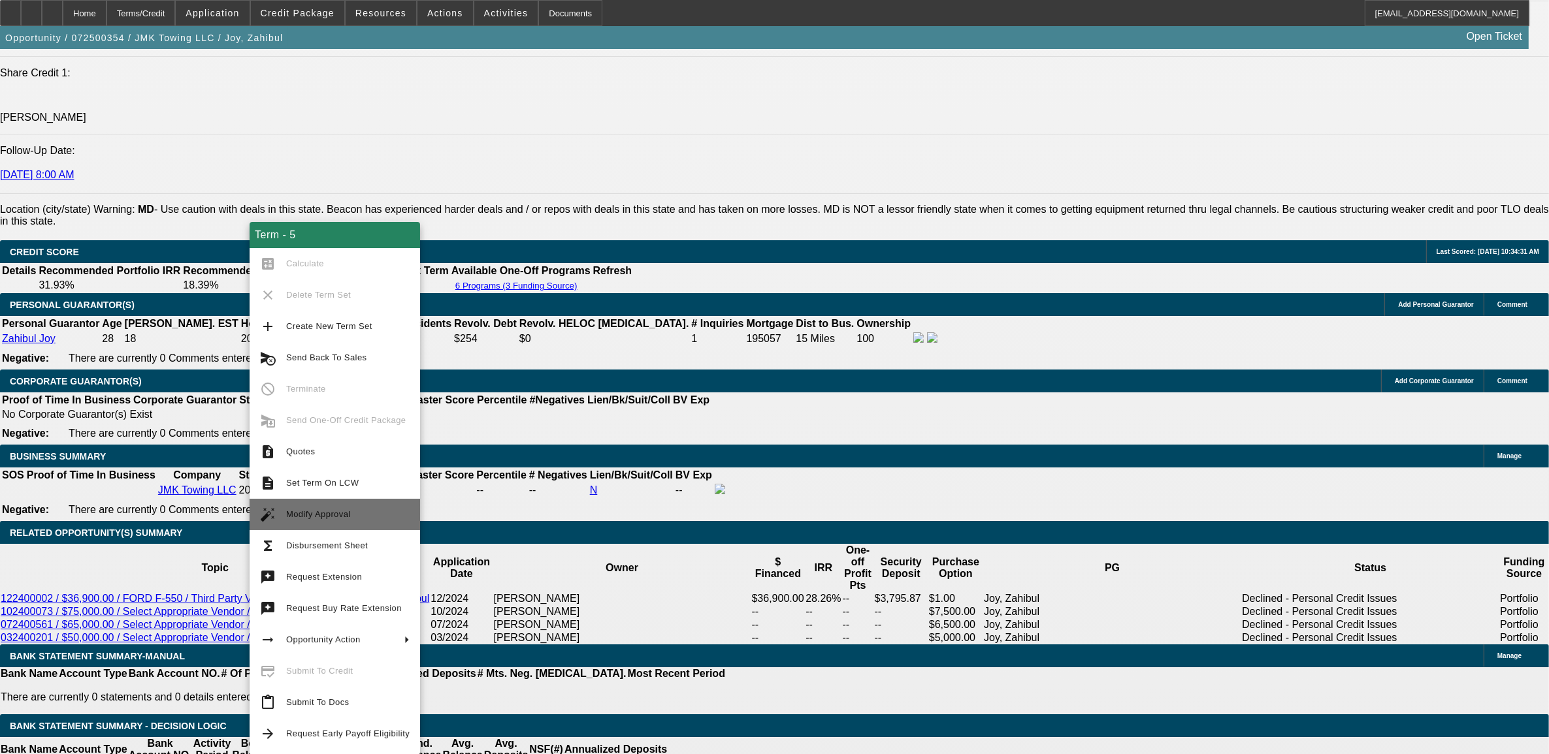
click at [335, 513] on span "Modify Approval" at bounding box center [318, 514] width 65 height 10
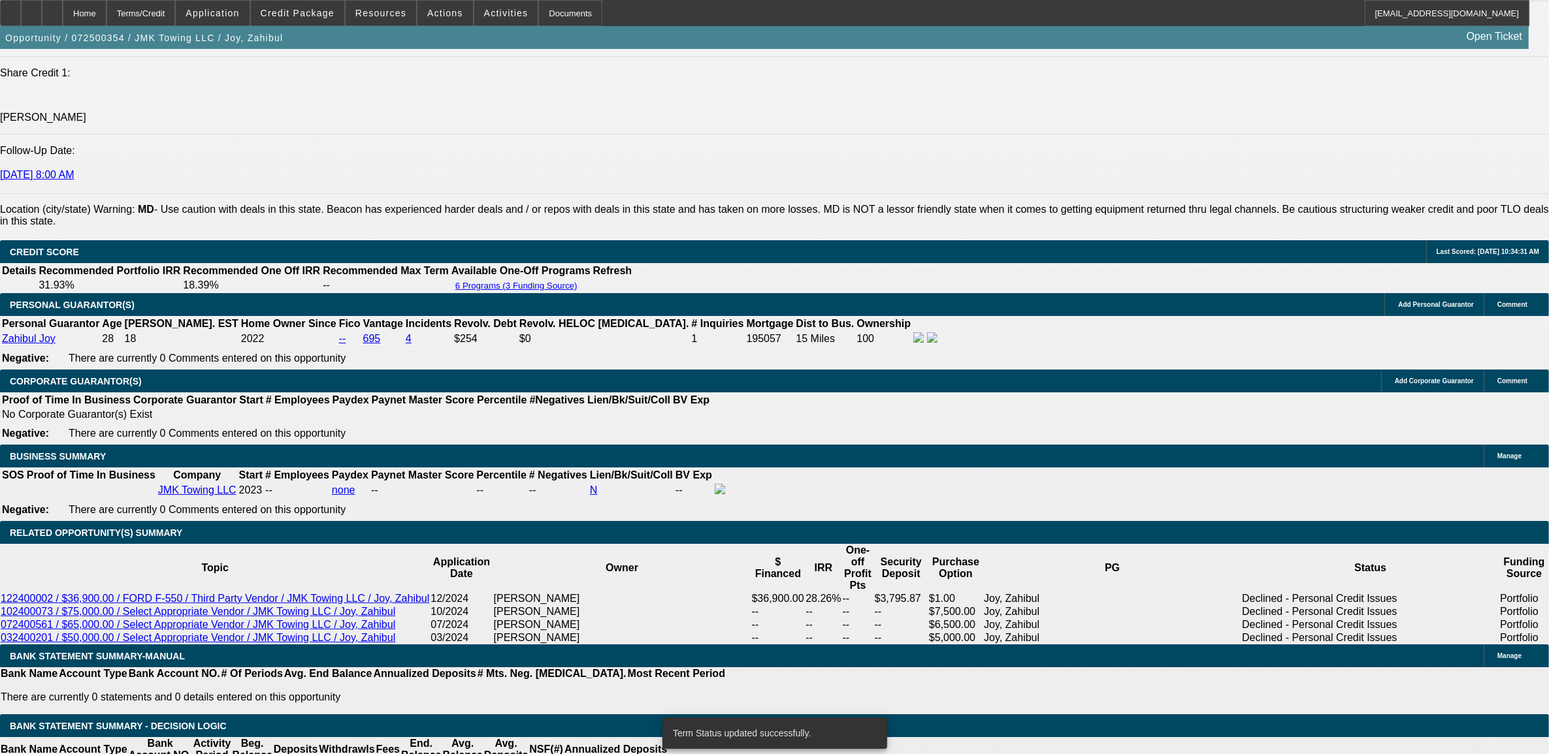
select select "0"
select select "6"
select select "0"
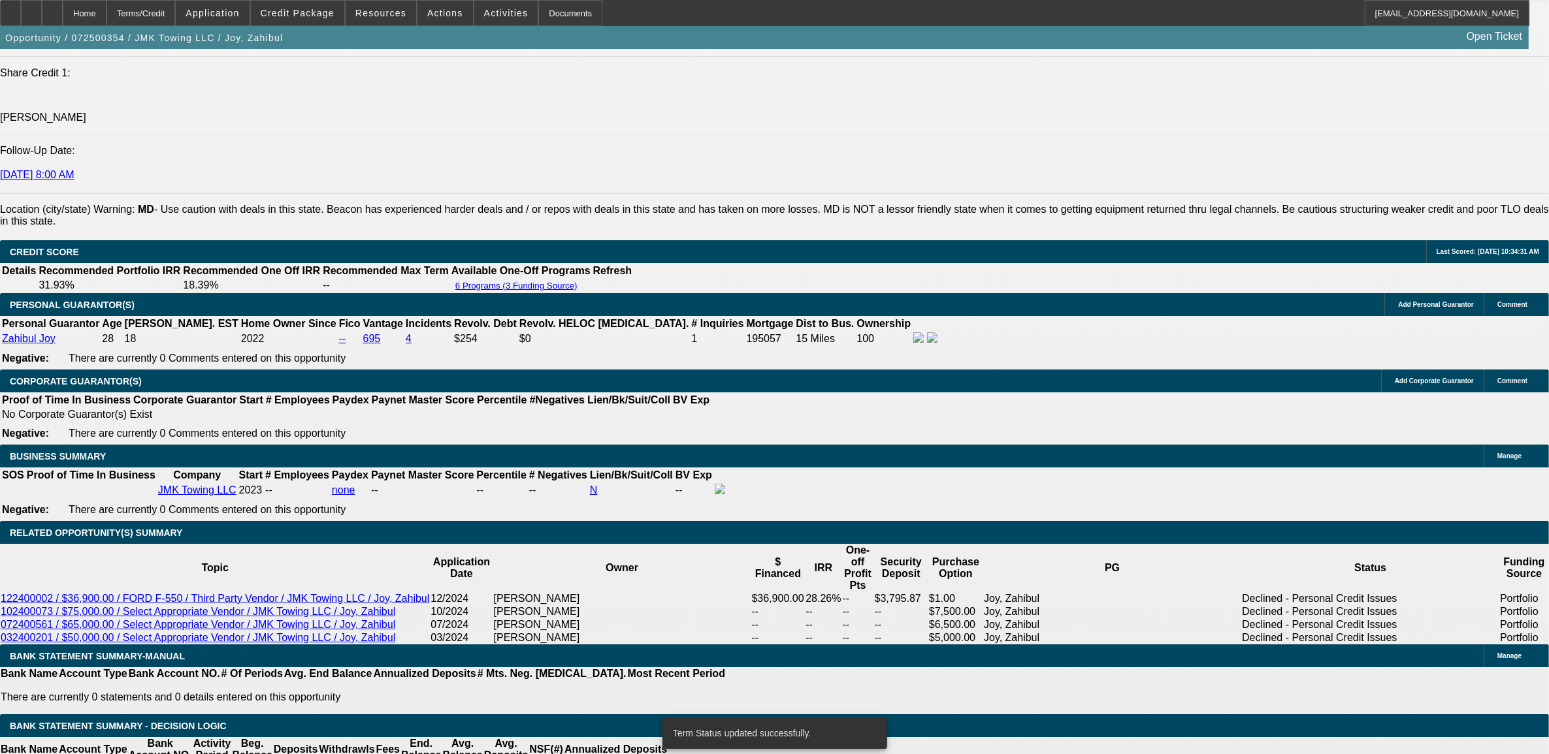
select select "0"
select select "6"
select select "0"
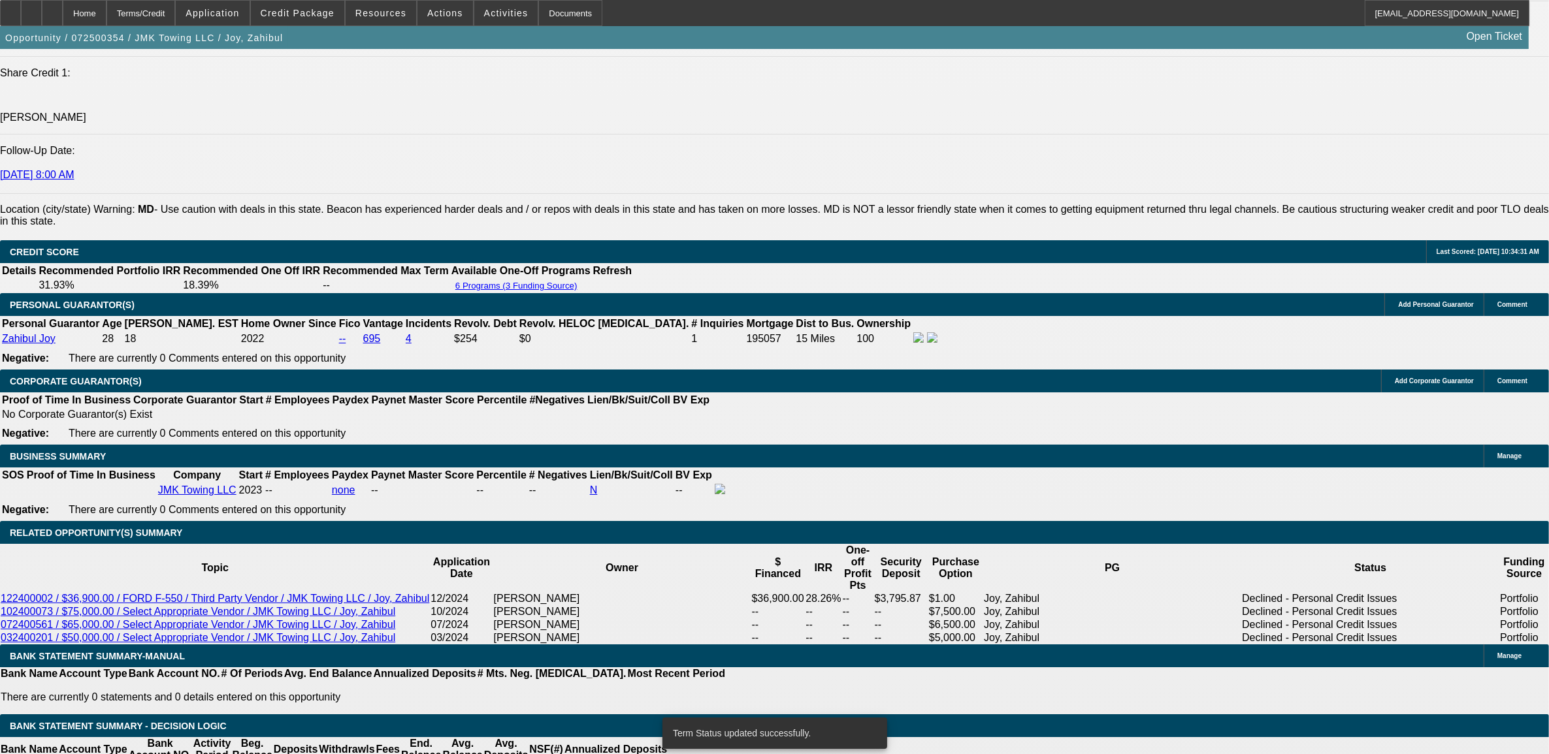
select select "0"
select select "6"
select select "0"
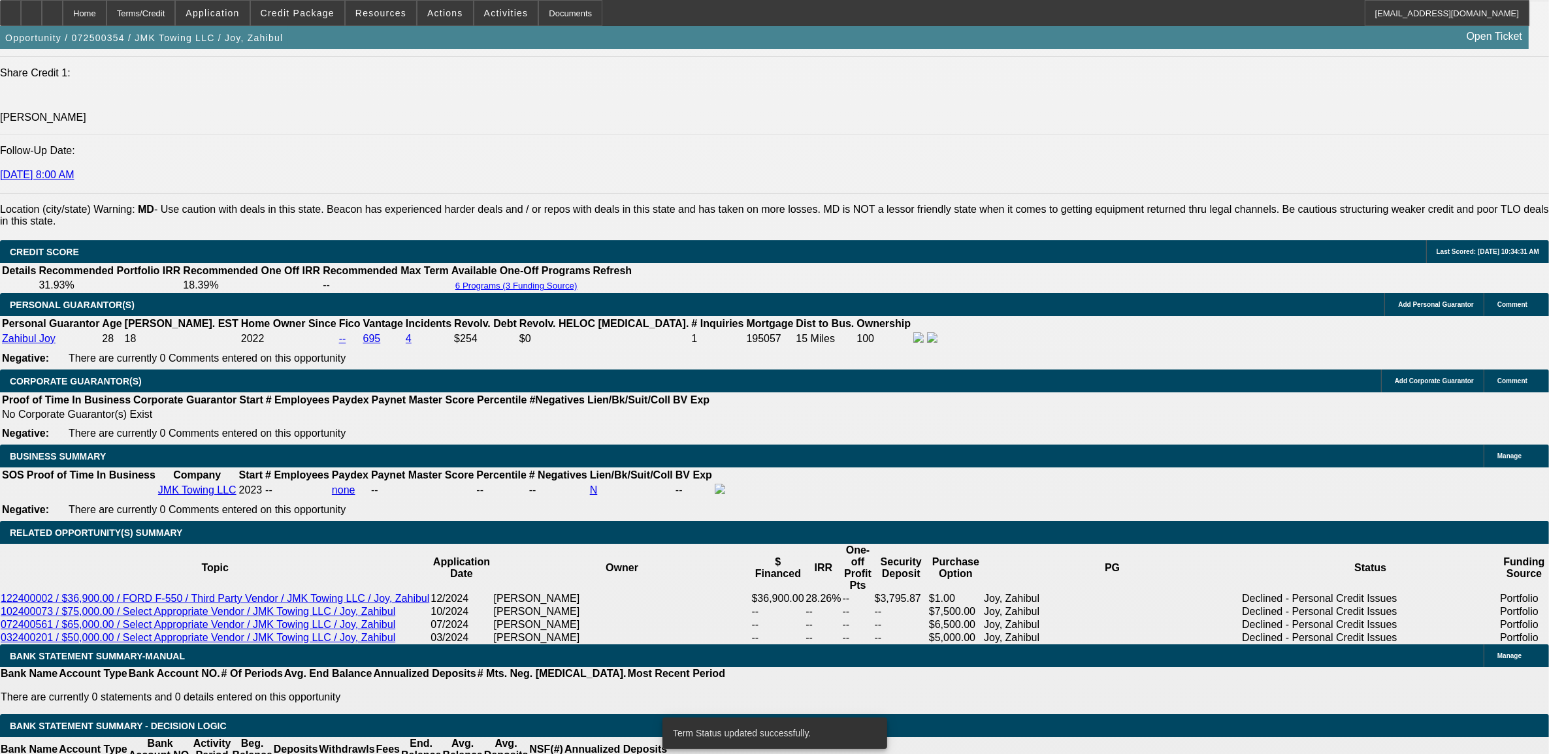
select select "4"
type input "$1,000.00"
type input "UNKNOWN"
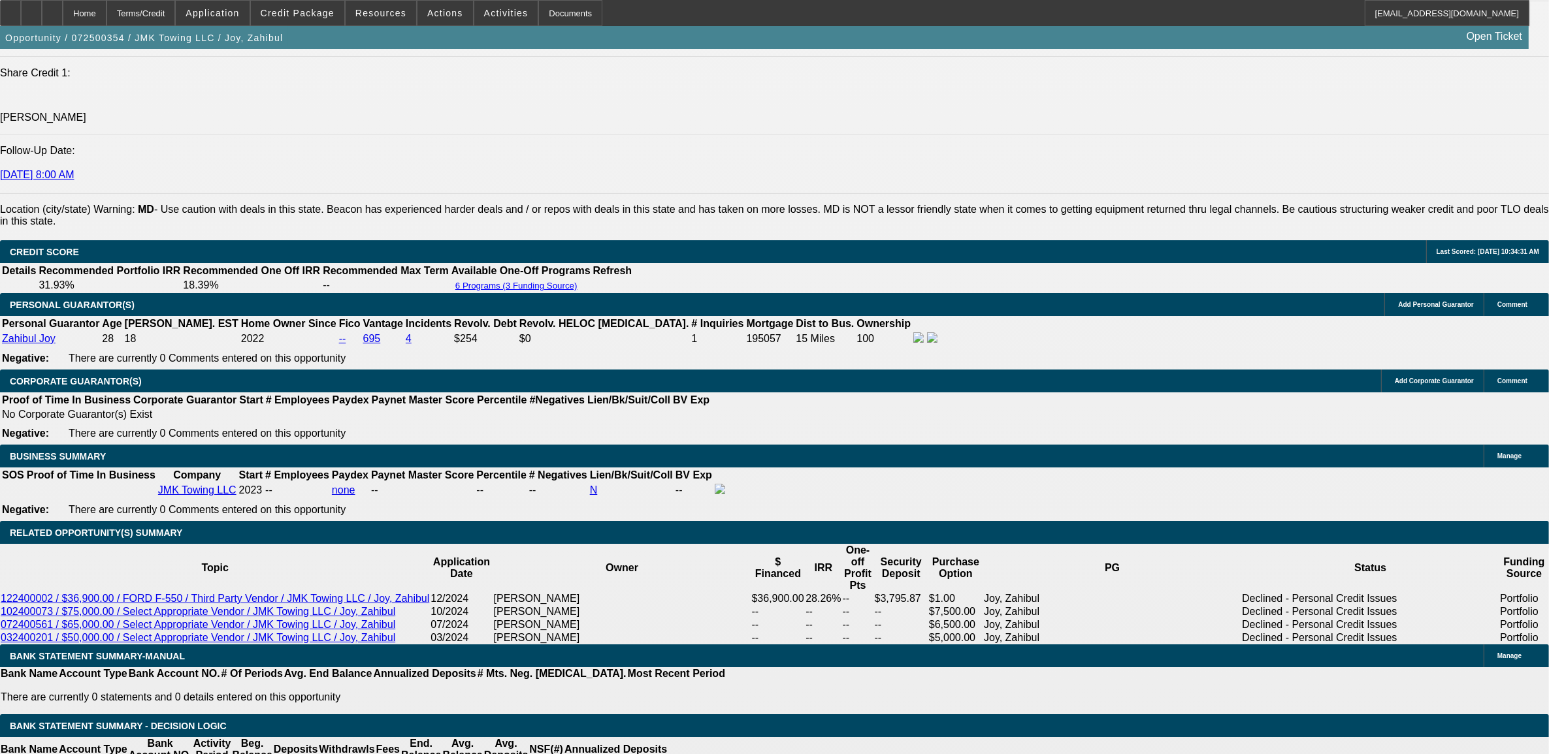
type input "$1,462.98"
type input "$0.00"
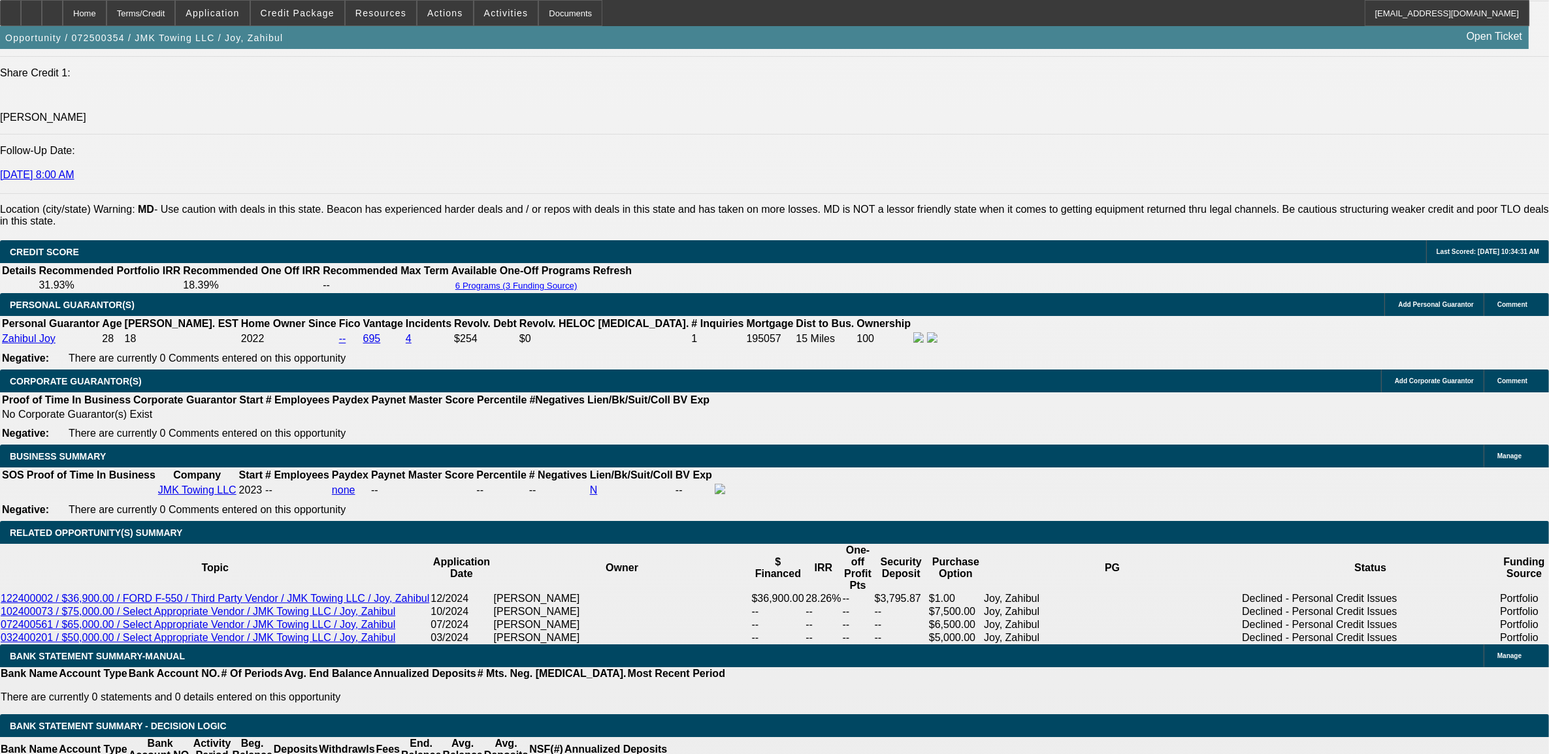
type input "$1,506.01"
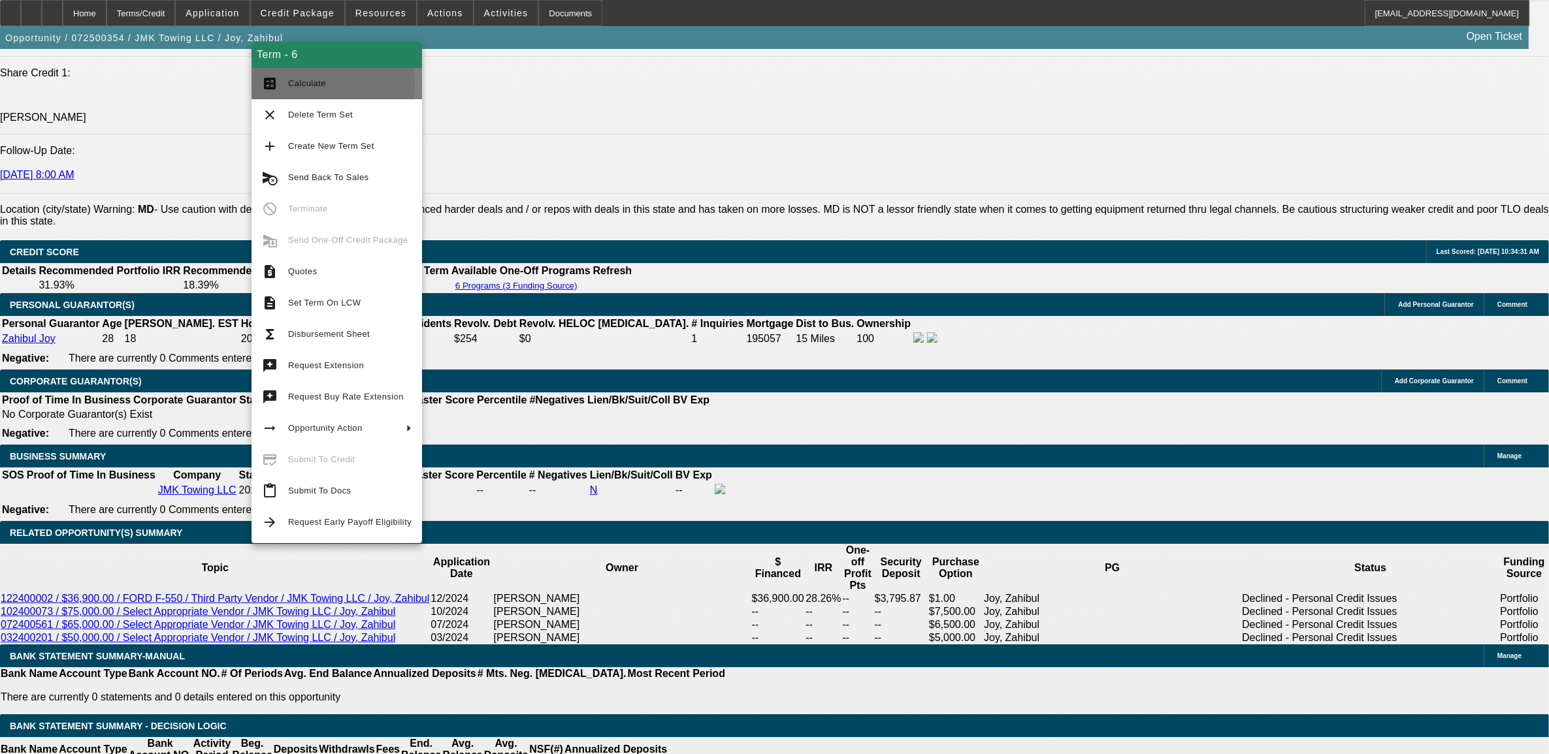
click at [322, 83] on span "Calculate" at bounding box center [307, 83] width 38 height 10
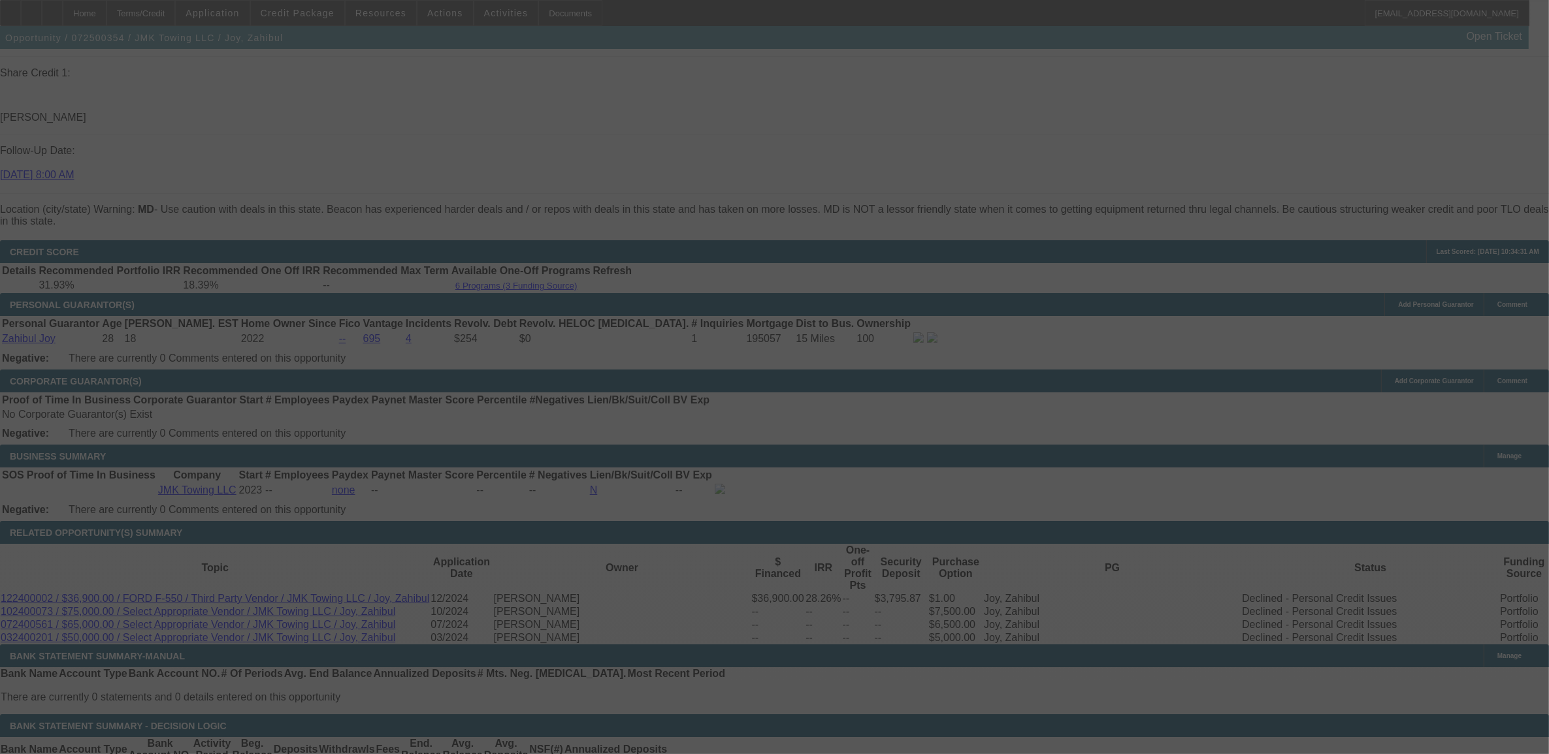
select select "0"
select select "6"
